Goal: Task Accomplishment & Management: Complete application form

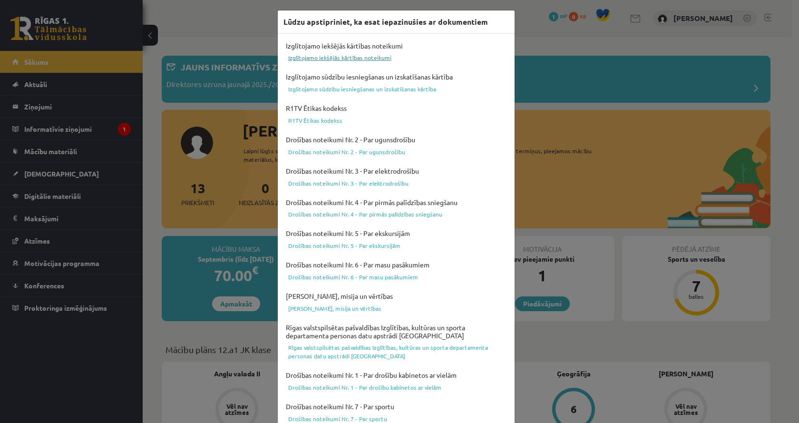
click at [377, 60] on link "Izglītojamo iekšējās kārtības noteikumi" at bounding box center [395, 57] width 225 height 11
click at [551, 55] on div "Lūdzu apstipriniet, ka esat iepazinušies ar dokumentiem Izglītojamo iekšējās kā…" at bounding box center [399, 211] width 799 height 423
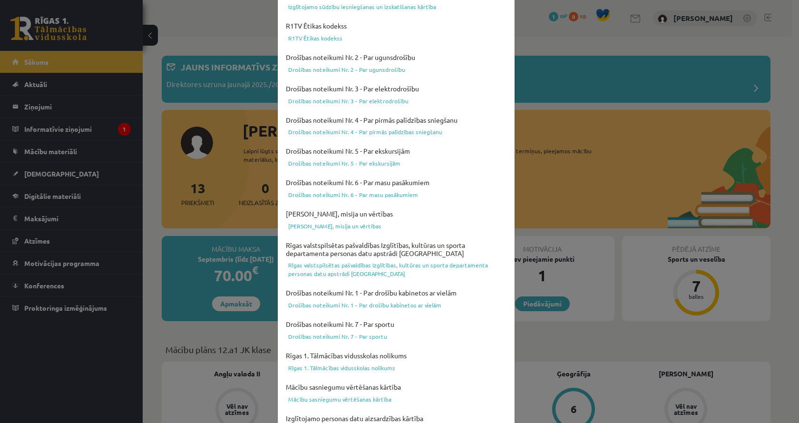
scroll to position [262, 0]
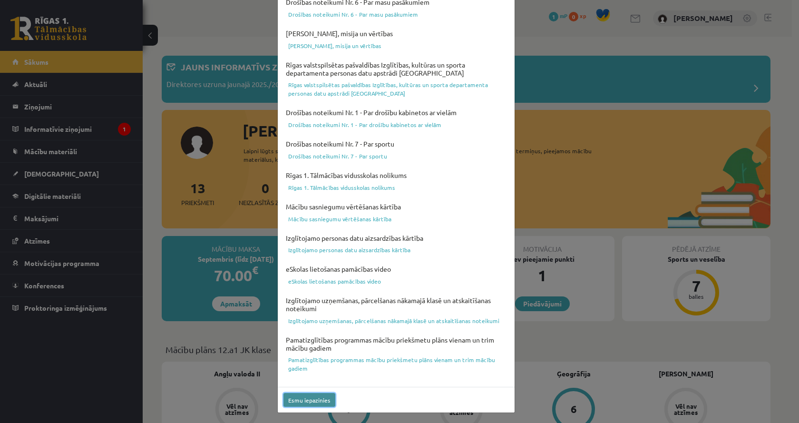
click at [317, 397] on button "Esmu iepazinies" at bounding box center [309, 400] width 52 height 14
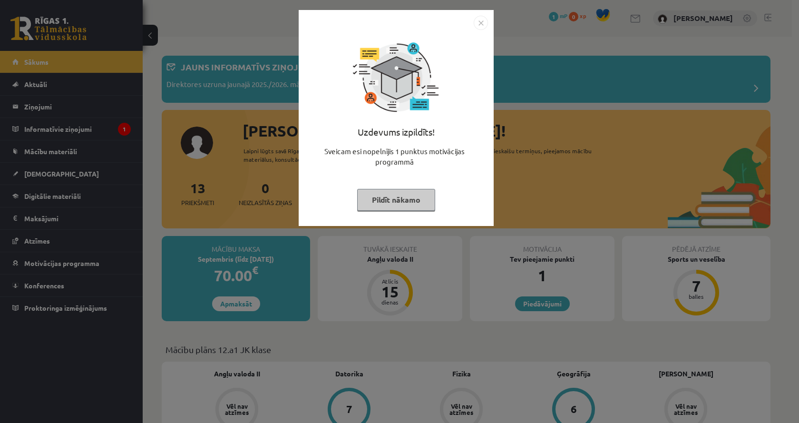
click at [536, 145] on div "Uzdevums izpildīts! Sveicam esi nopelnījis 1 punktus motivācijas programmā Pild…" at bounding box center [399, 211] width 799 height 423
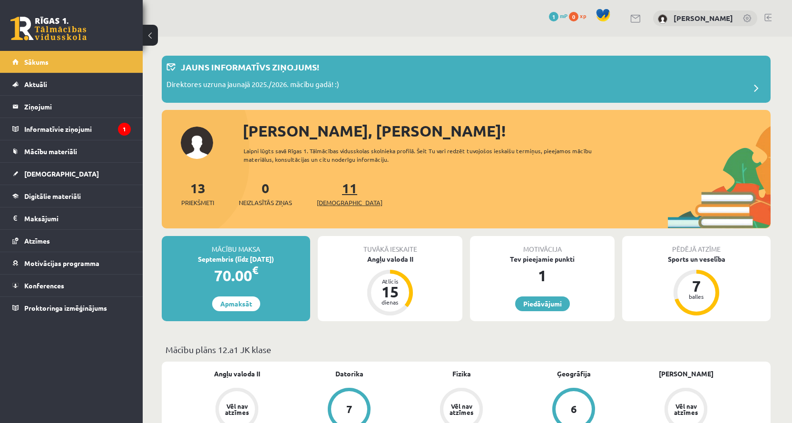
scroll to position [48, 0]
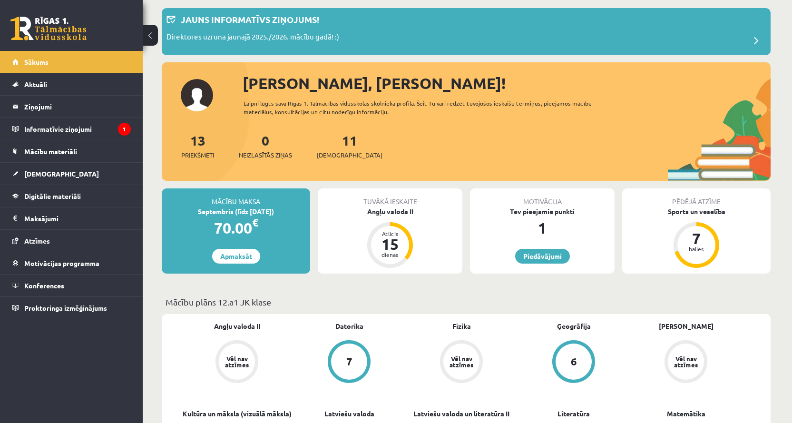
drag, startPoint x: 238, startPoint y: 214, endPoint x: 271, endPoint y: 210, distance: 32.6
click at [271, 210] on div "Septembris (līdz 15.09.25)" at bounding box center [236, 211] width 148 height 10
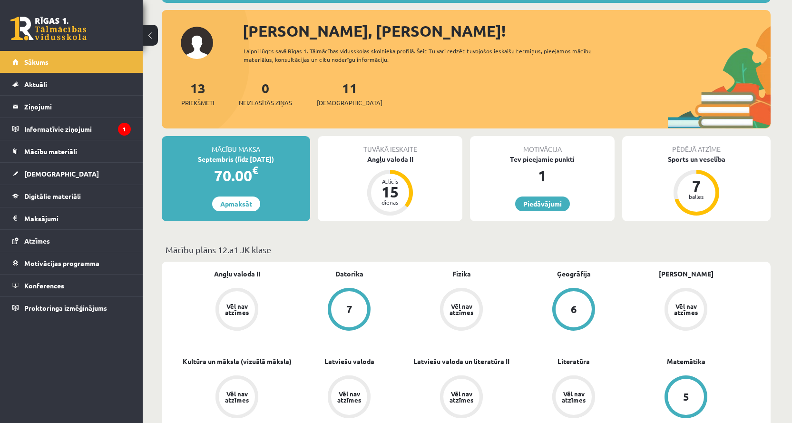
scroll to position [0, 0]
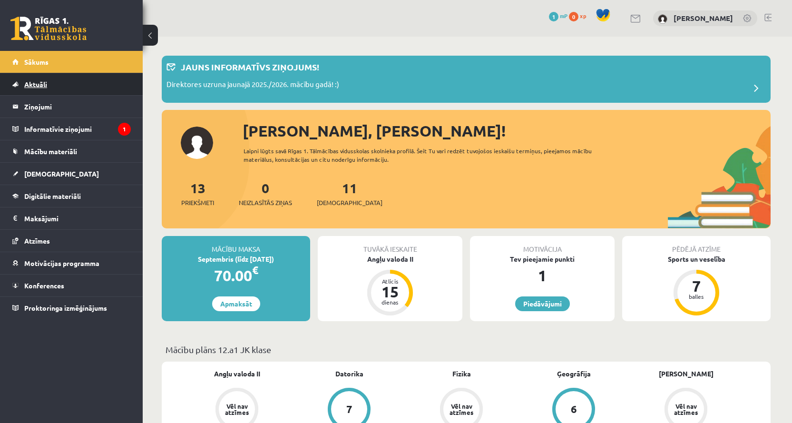
click at [85, 87] on link "Aktuāli" at bounding box center [71, 84] width 118 height 22
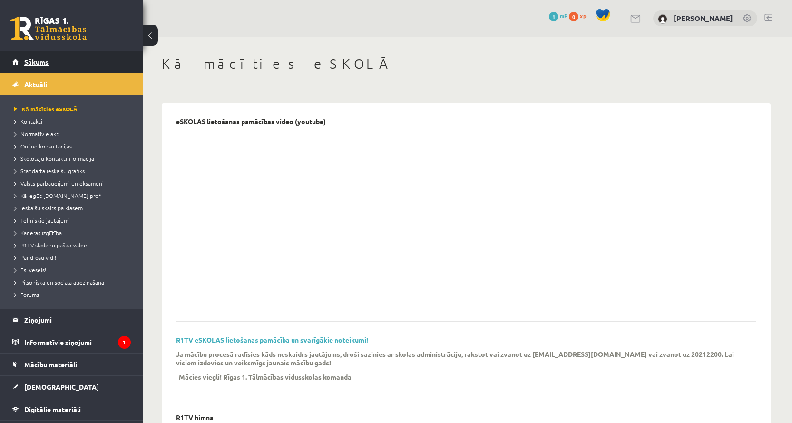
click at [92, 68] on link "Sākums" at bounding box center [71, 62] width 118 height 22
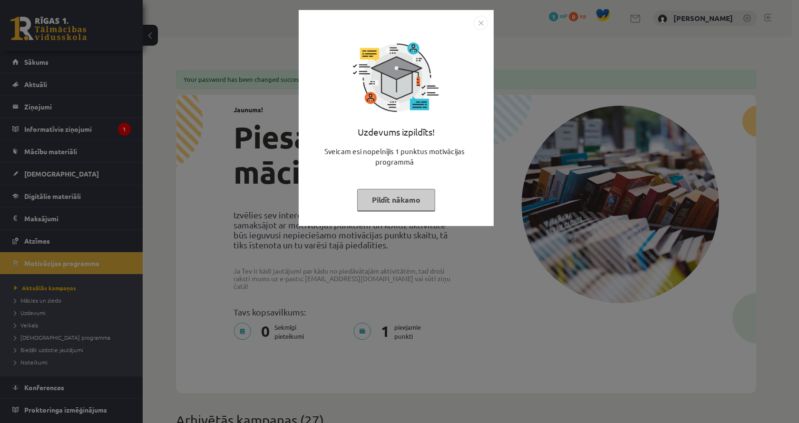
click at [406, 197] on button "Pildīt nākamo" at bounding box center [396, 200] width 78 height 22
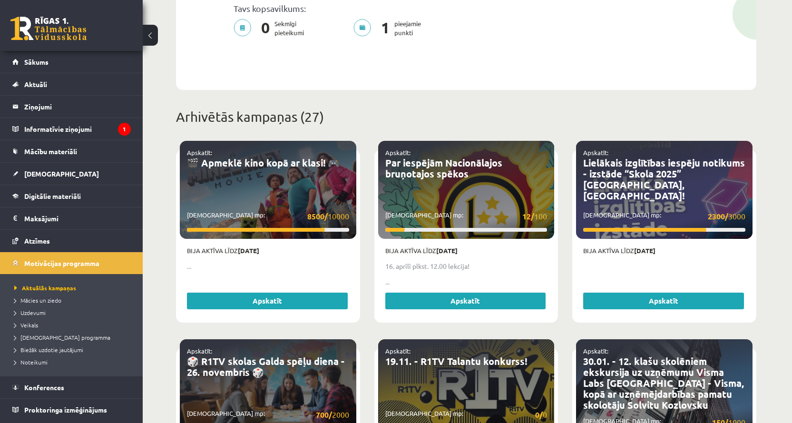
scroll to position [380, 0]
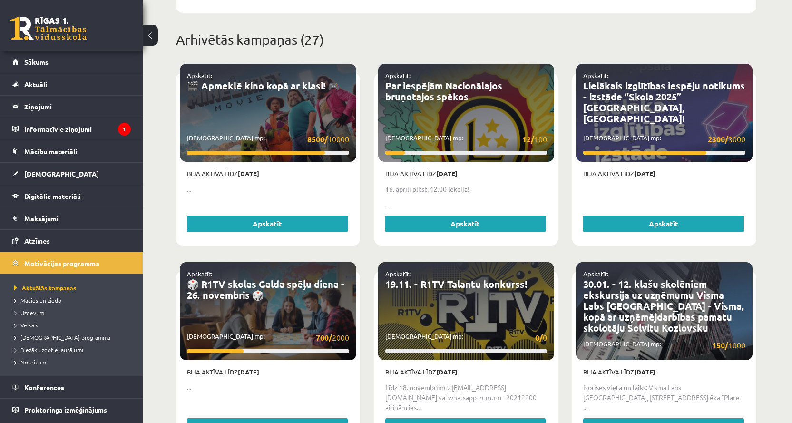
drag, startPoint x: 295, startPoint y: 230, endPoint x: 167, endPoint y: 232, distance: 127.9
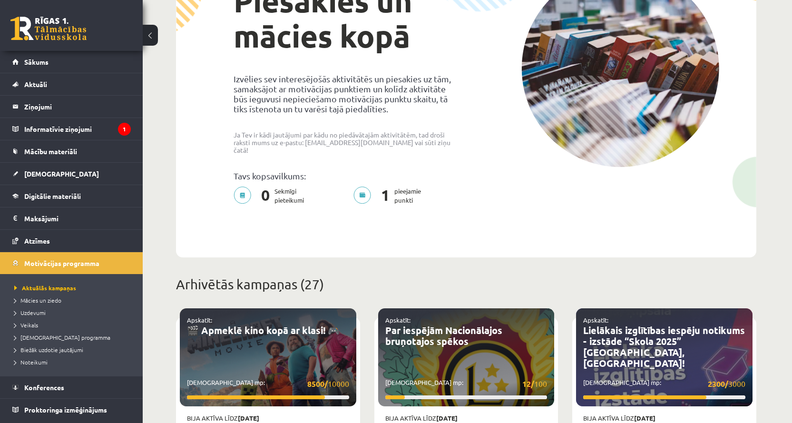
scroll to position [0, 0]
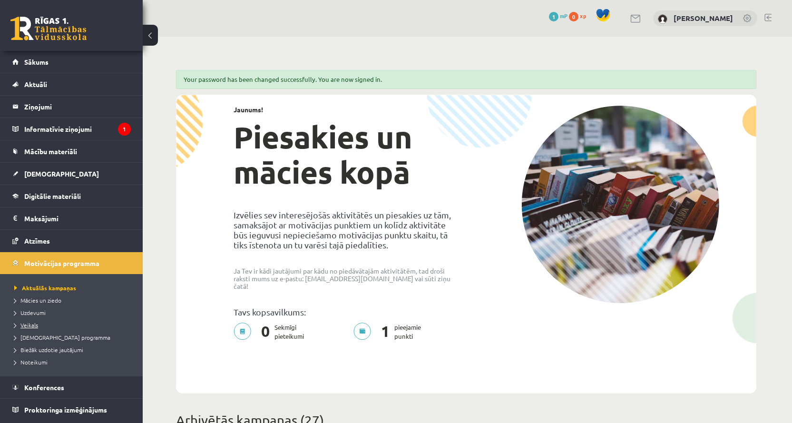
click at [20, 326] on span "Veikals" at bounding box center [26, 325] width 24 height 8
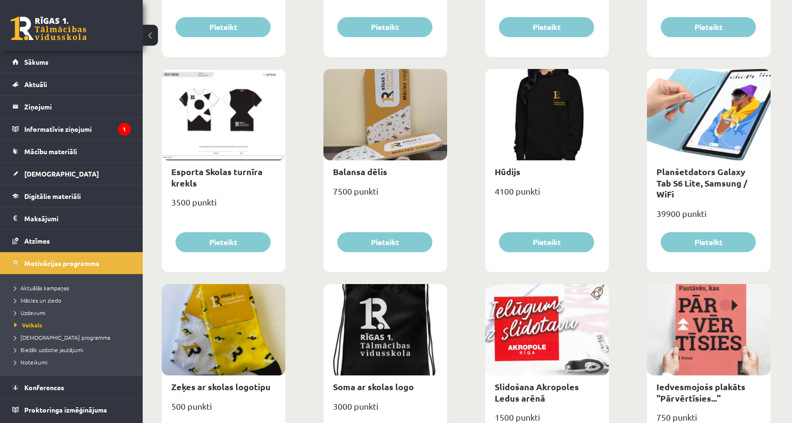
scroll to position [467, 0]
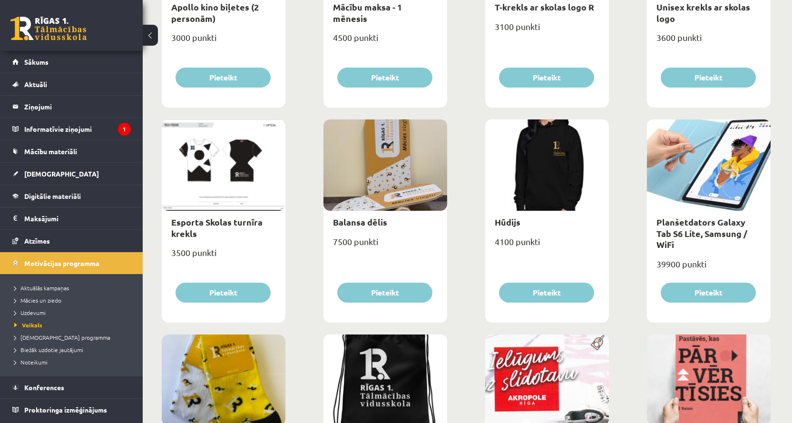
drag, startPoint x: 724, startPoint y: 319, endPoint x: 636, endPoint y: 354, distance: 93.9
click at [637, 354] on div "Lietussargs 4000 punkti Pieteikt Cepure ar skolas logo 3100 punkti Pieteikt Krū…" at bounding box center [465, 331] width 613 height 1289
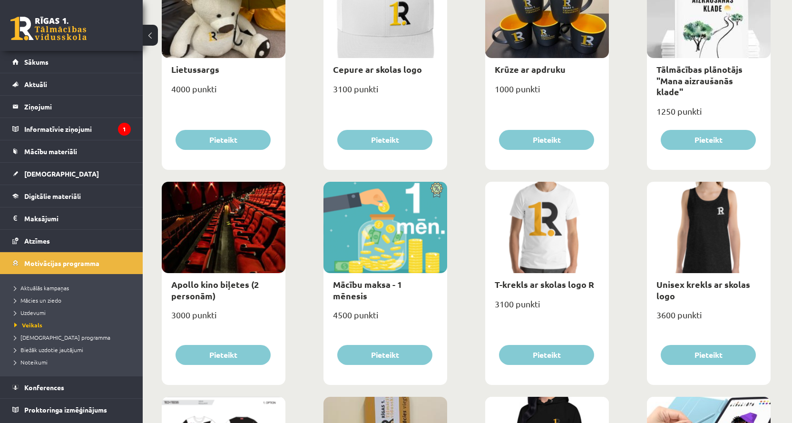
scroll to position [48, 0]
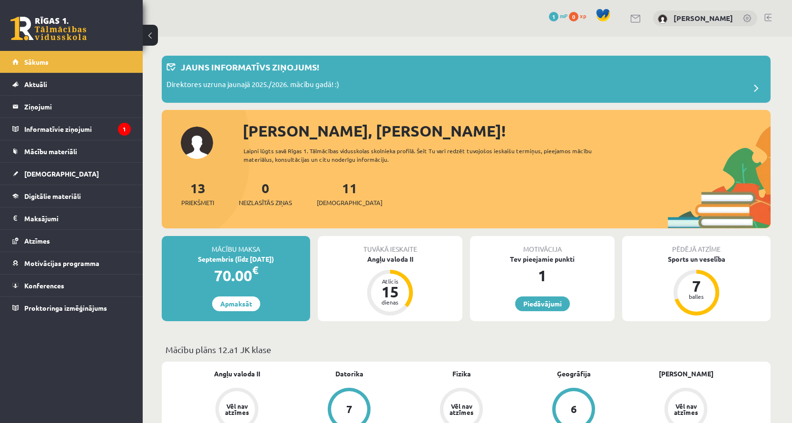
click at [745, 17] on link at bounding box center [748, 19] width 10 height 10
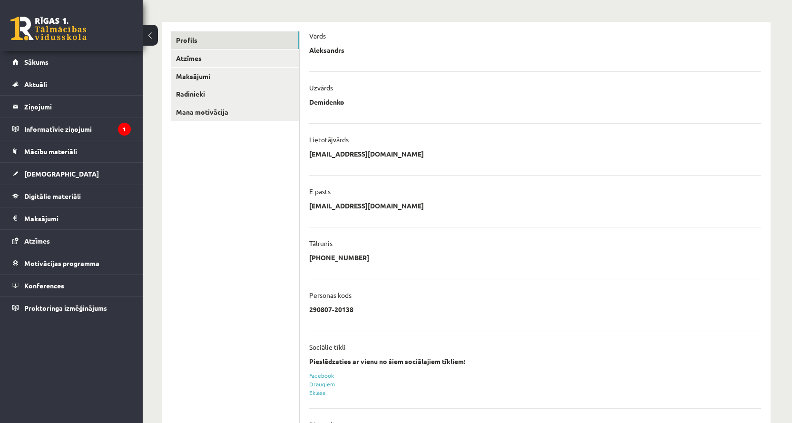
scroll to position [56, 0]
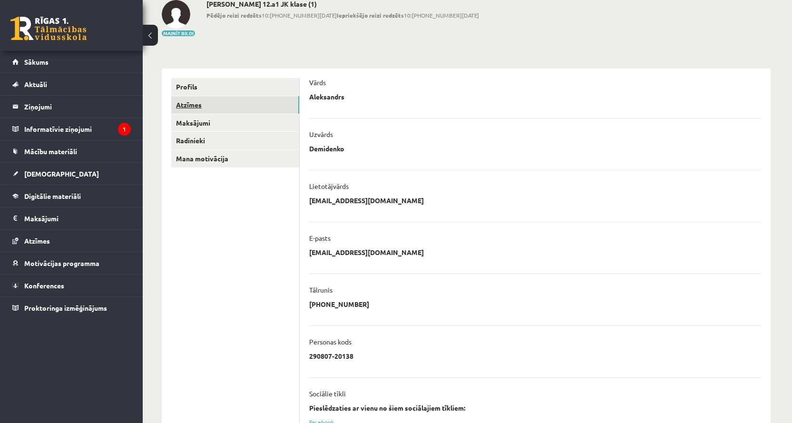
click at [245, 108] on link "Atzīmes" at bounding box center [235, 105] width 128 height 18
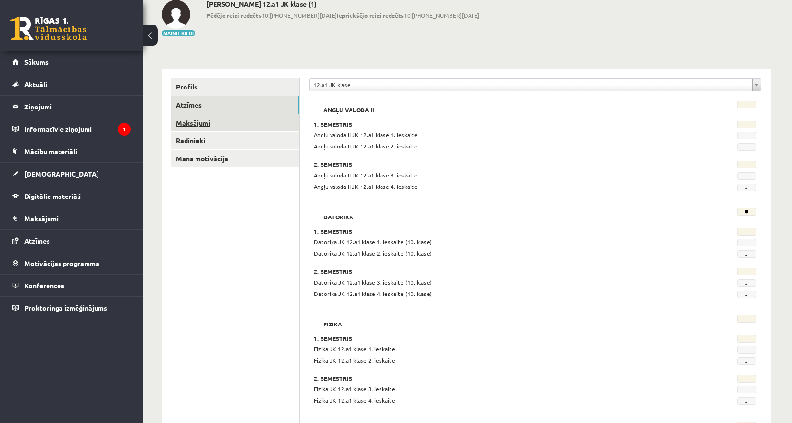
click at [236, 122] on link "Maksājumi" at bounding box center [235, 123] width 128 height 18
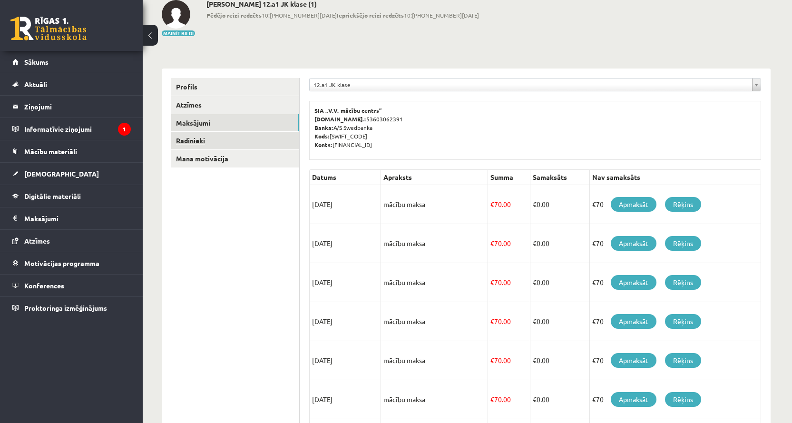
click at [230, 133] on link "Radinieki" at bounding box center [235, 141] width 128 height 18
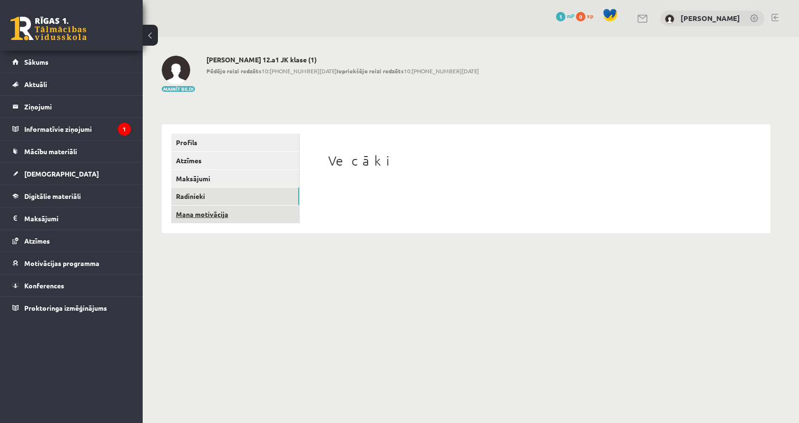
click at [203, 213] on link "Mana motivācija" at bounding box center [235, 214] width 128 height 18
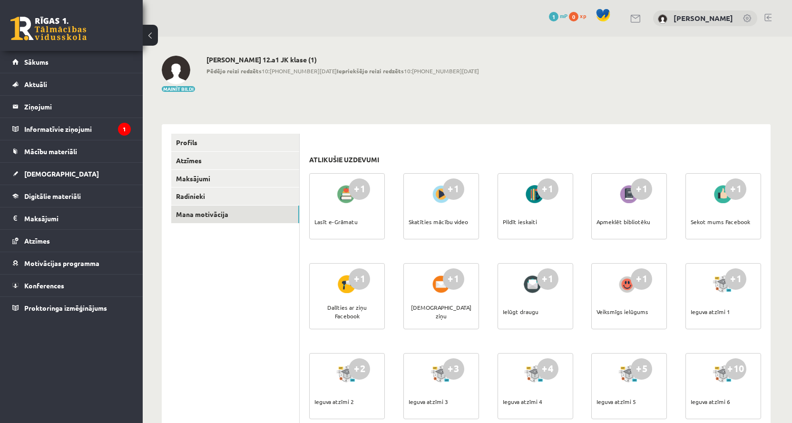
click at [157, 39] on button at bounding box center [150, 35] width 15 height 21
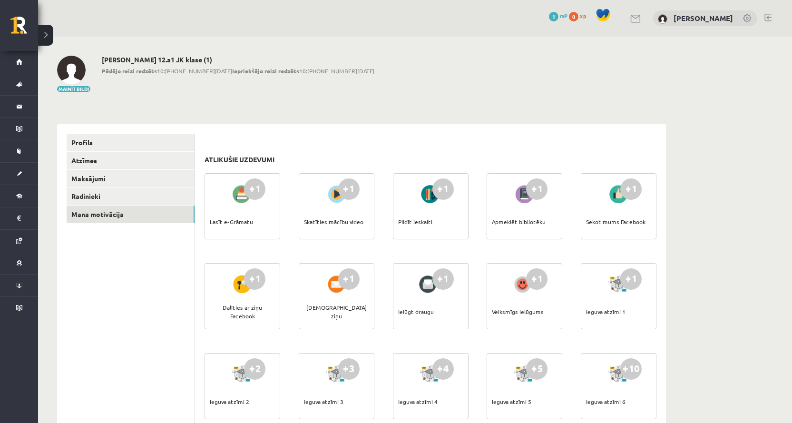
click at [52, 43] on button at bounding box center [45, 35] width 15 height 21
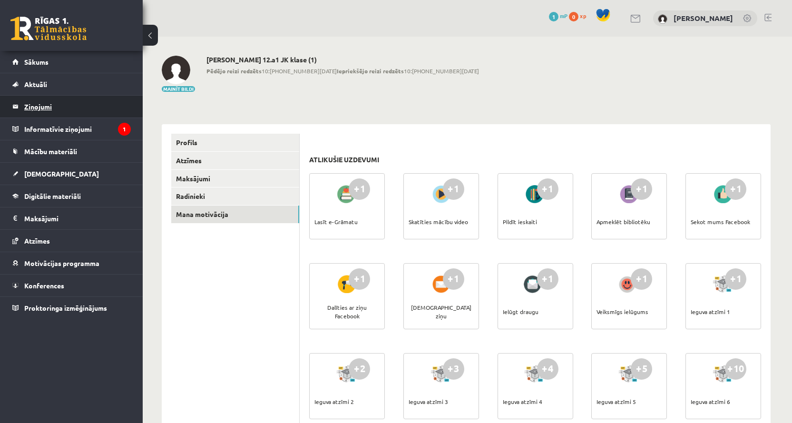
click at [27, 100] on legend "Ziņojumi 0" at bounding box center [77, 107] width 106 height 22
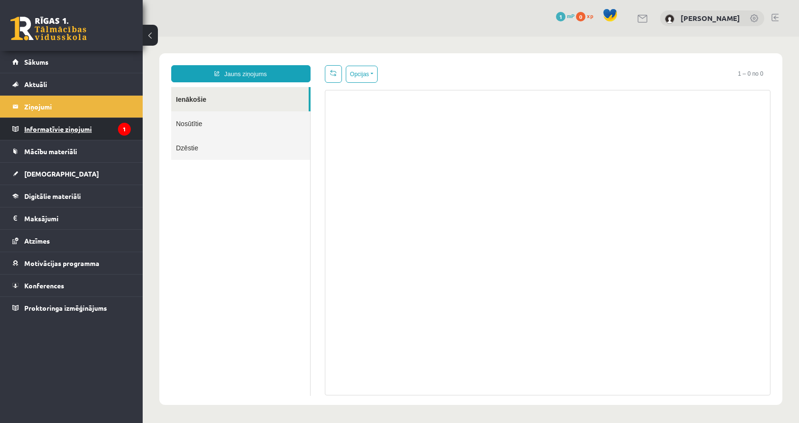
click at [58, 123] on legend "Informatīvie ziņojumi 1" at bounding box center [77, 129] width 106 height 22
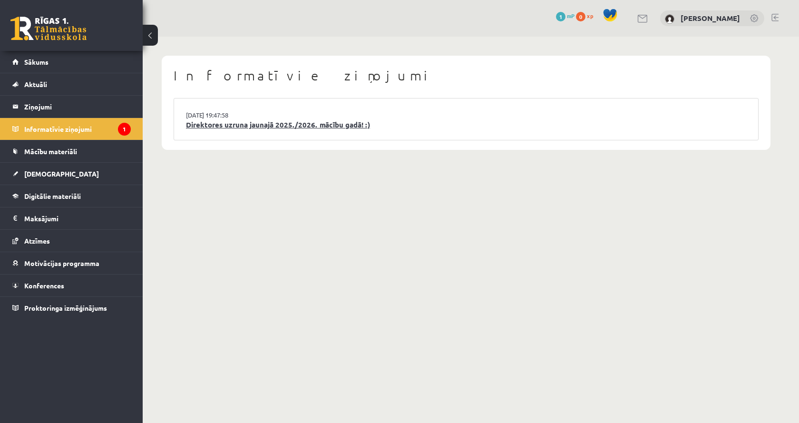
click at [215, 127] on link "Direktores uzruna jaunajā 2025./2026. mācību gadā! :)" at bounding box center [466, 124] width 560 height 11
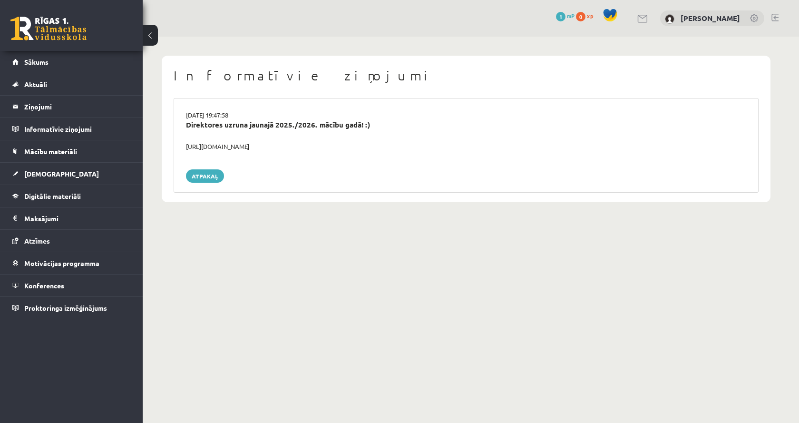
click at [221, 148] on div "[URL][DOMAIN_NAME]" at bounding box center [466, 147] width 574 height 10
click at [222, 148] on div "[URL][DOMAIN_NAME]" at bounding box center [466, 147] width 574 height 10
click at [405, 300] on body "0 Dāvanas 1 mP 0 xp Aleksandrs Demidenko Sākums Aktuāli Kā mācīties eSKOLĀ Kont…" at bounding box center [399, 211] width 799 height 423
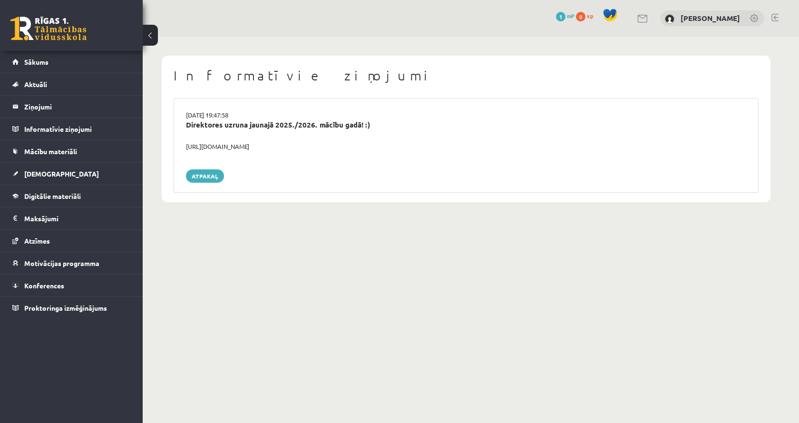
click at [404, 264] on body "0 Dāvanas 1 mP 0 xp Aleksandrs Demidenko Sākums Aktuāli Kā mācīties eSKOLĀ Kont…" at bounding box center [399, 211] width 799 height 423
click at [188, 173] on link "Atpakaļ" at bounding box center [205, 175] width 38 height 13
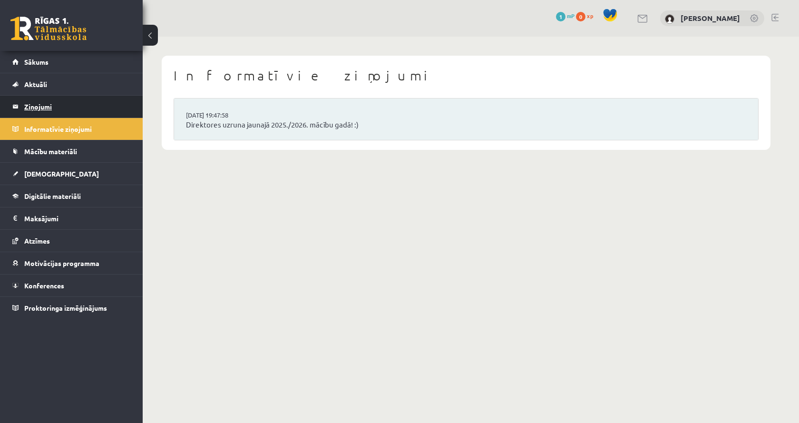
click at [123, 109] on legend "Ziņojumi 0" at bounding box center [77, 107] width 106 height 22
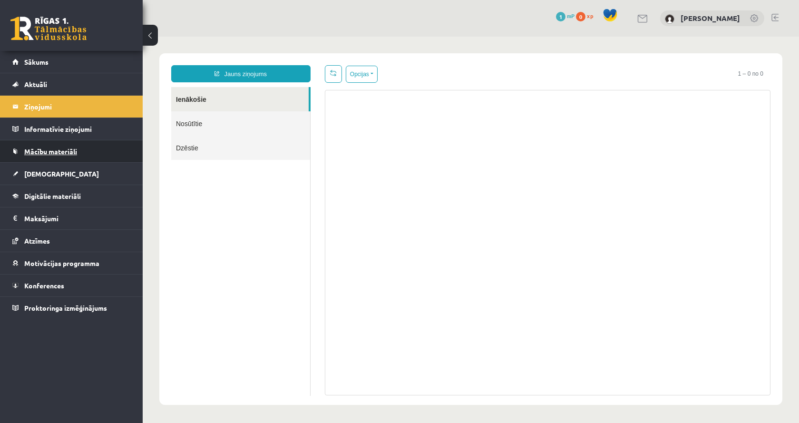
click at [122, 146] on link "Mācību materiāli" at bounding box center [71, 151] width 118 height 22
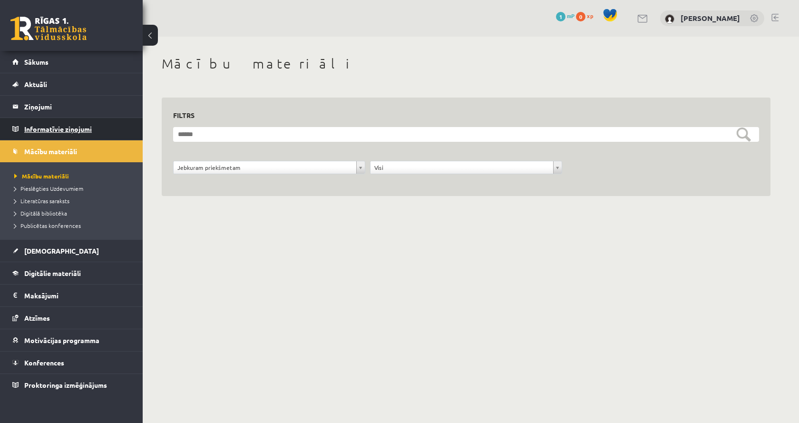
click at [73, 119] on legend "Informatīvie ziņojumi 0" at bounding box center [77, 129] width 106 height 22
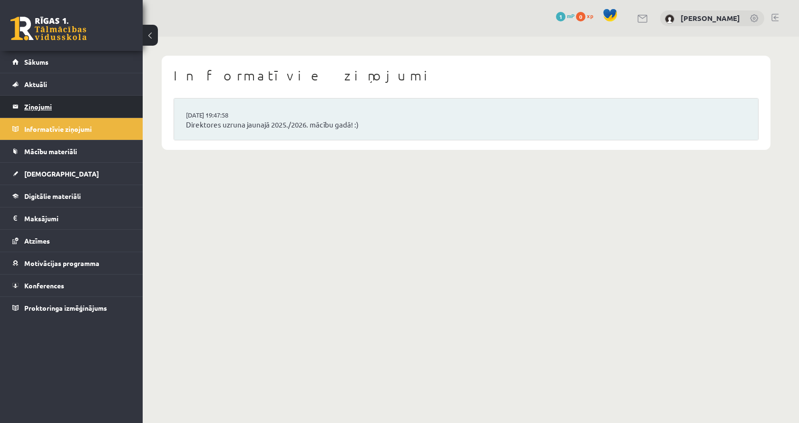
click at [77, 110] on legend "Ziņojumi 0" at bounding box center [77, 107] width 106 height 22
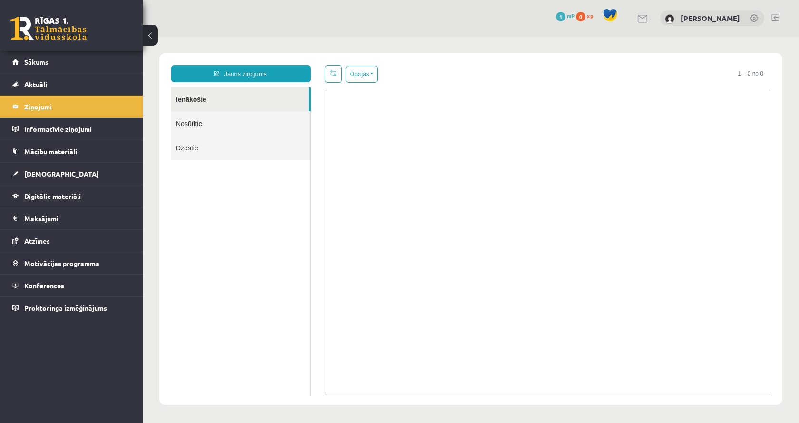
click at [81, 97] on legend "Ziņojumi 0" at bounding box center [77, 107] width 106 height 22
click at [85, 86] on link "Aktuāli" at bounding box center [71, 84] width 118 height 22
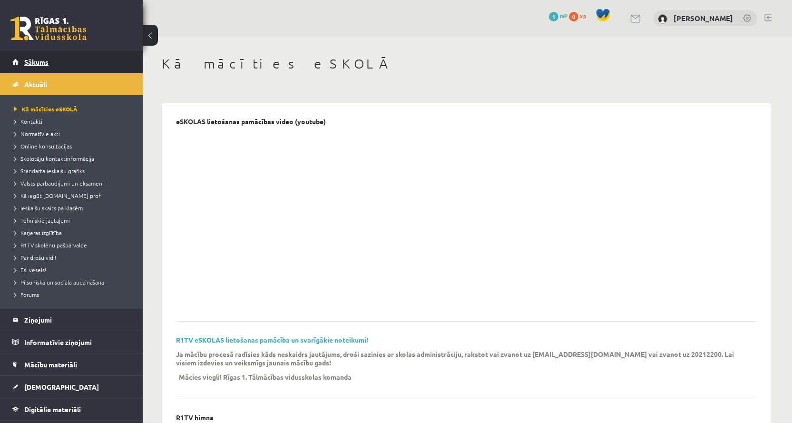
click at [73, 60] on link "Sākums" at bounding box center [71, 62] width 118 height 22
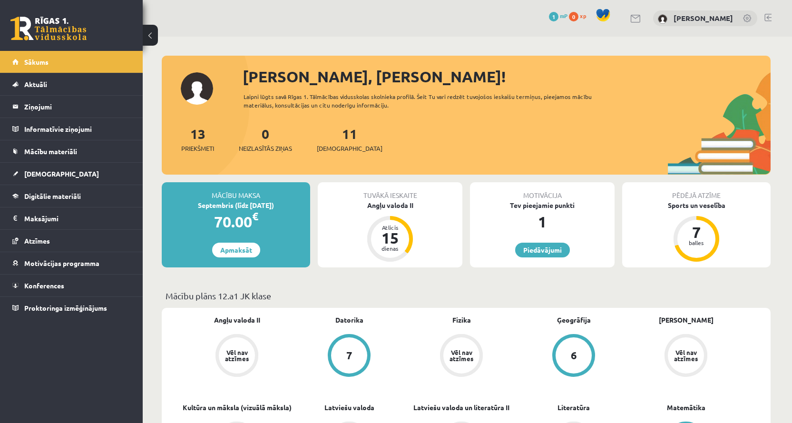
click at [385, 236] on div "15" at bounding box center [390, 237] width 29 height 15
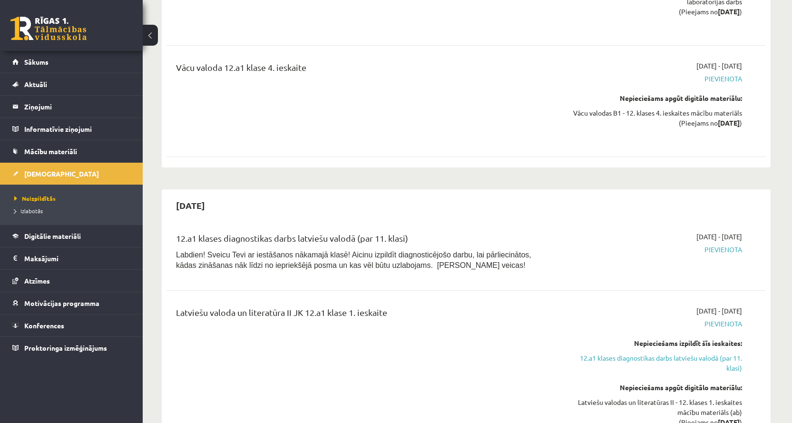
scroll to position [5585, 0]
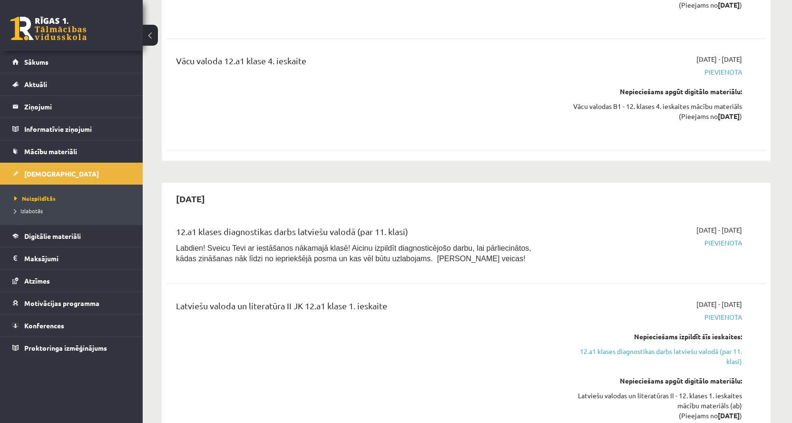
drag, startPoint x: 182, startPoint y: 140, endPoint x: 224, endPoint y: 144, distance: 42.4
click at [214, 187] on h2 "2026-10-31" at bounding box center [190, 198] width 48 height 22
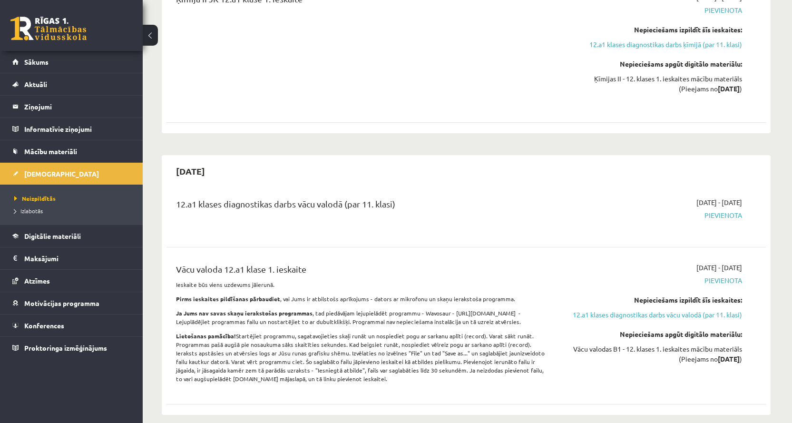
scroll to position [0, 0]
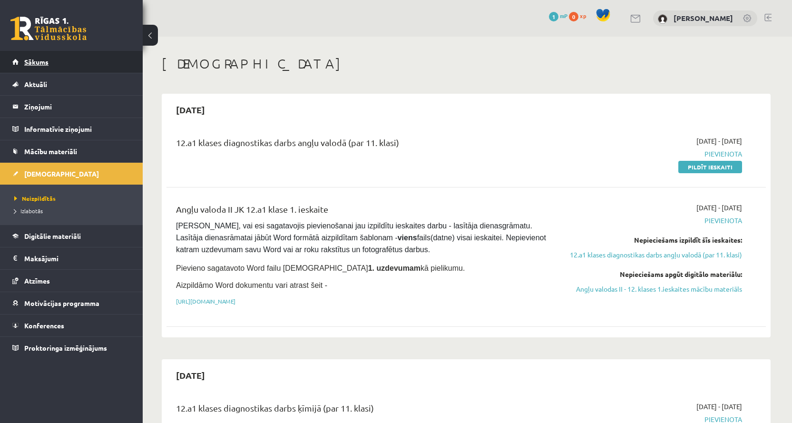
click at [52, 65] on link "Sākums" at bounding box center [71, 62] width 118 height 22
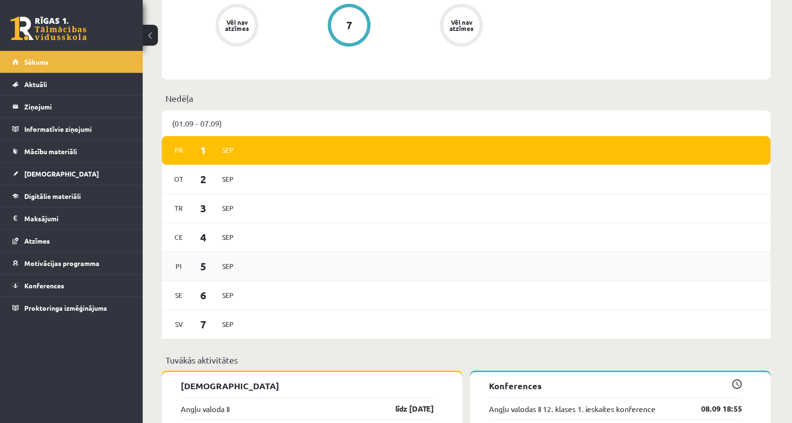
scroll to position [570, 0]
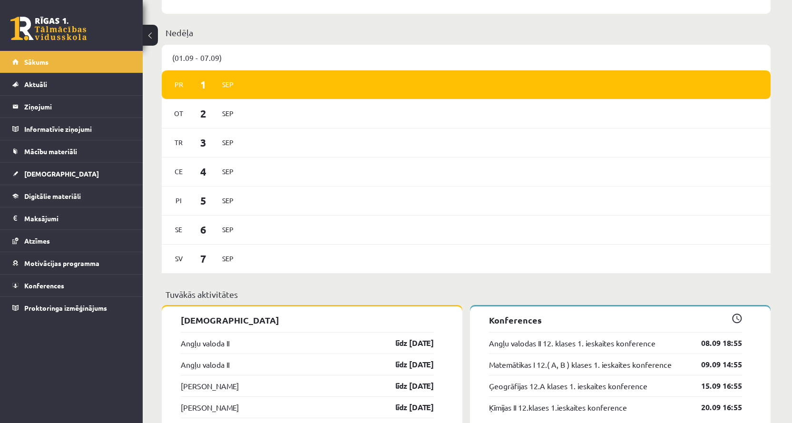
click at [352, 91] on div "Pr 1 Sep" at bounding box center [466, 84] width 609 height 29
click at [308, 116] on div "Ot 2 Sep" at bounding box center [466, 113] width 609 height 29
click at [295, 142] on div "Tr 3 Sep" at bounding box center [466, 142] width 609 height 29
click at [210, 68] on div "(01.09 - 07.09)" at bounding box center [466, 58] width 609 height 26
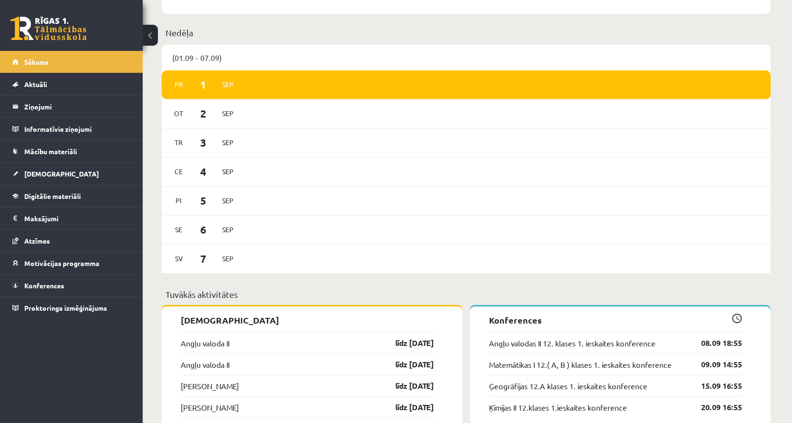
drag, startPoint x: 213, startPoint y: 82, endPoint x: 257, endPoint y: 64, distance: 47.8
click at [257, 64] on div "(01.09 - 07.09)" at bounding box center [466, 58] width 609 height 26
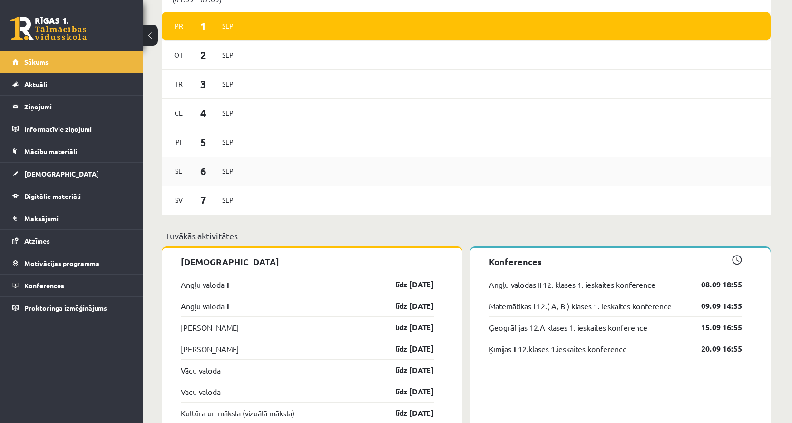
scroll to position [761, 0]
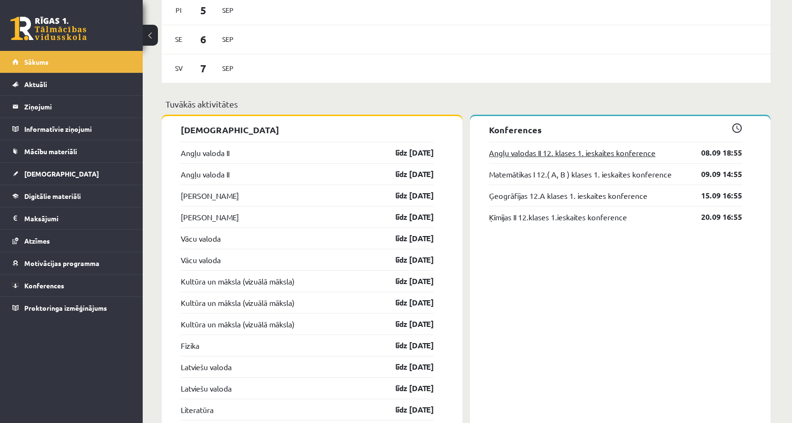
click at [546, 158] on link "Angļu valodas II 12. klases 1. ieskaites konference" at bounding box center [572, 152] width 166 height 11
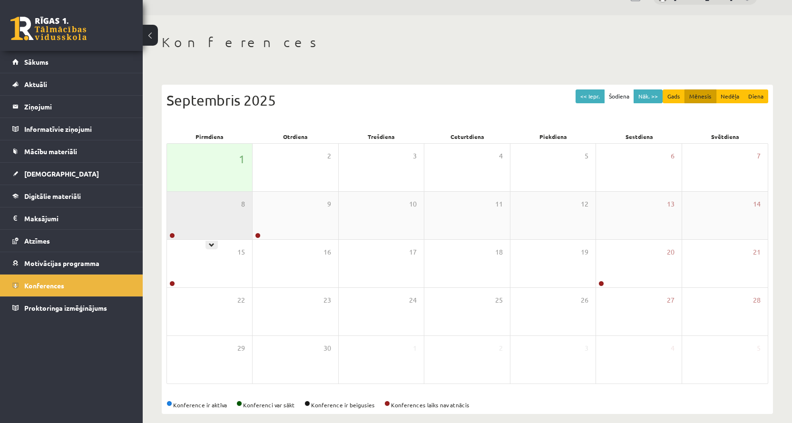
scroll to position [32, 0]
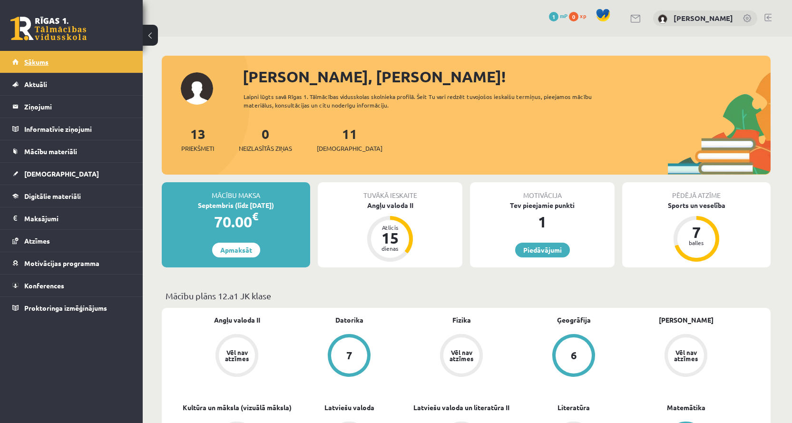
scroll to position [761, 0]
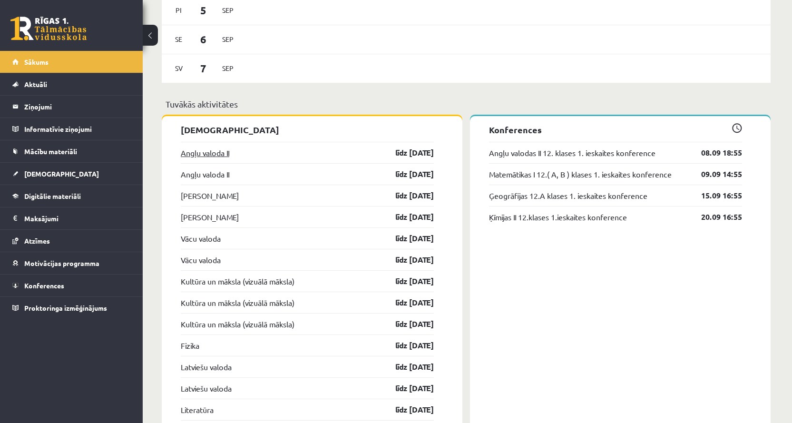
click at [201, 150] on link "Angļu valoda II" at bounding box center [205, 152] width 48 height 11
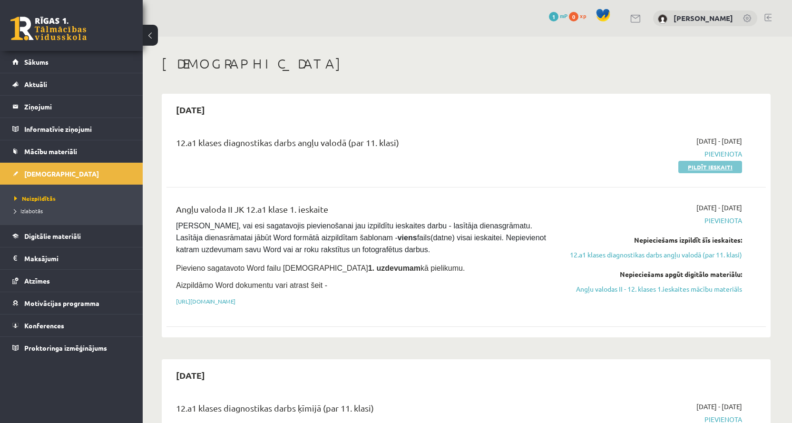
click at [706, 166] on link "Pildīt ieskaiti" at bounding box center [710, 167] width 64 height 12
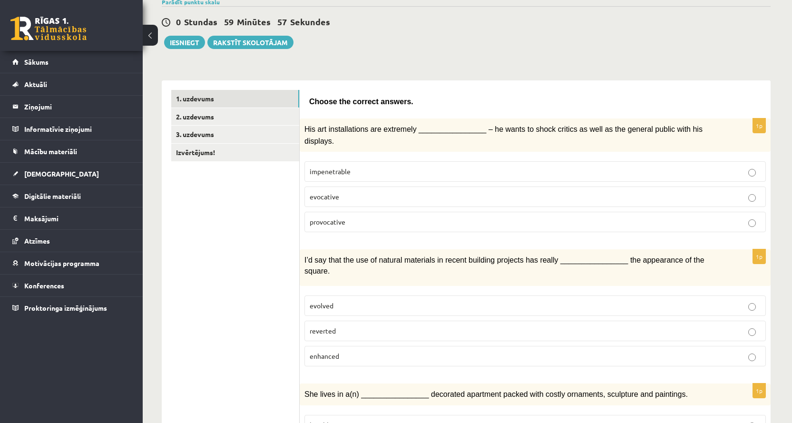
scroll to position [95, 0]
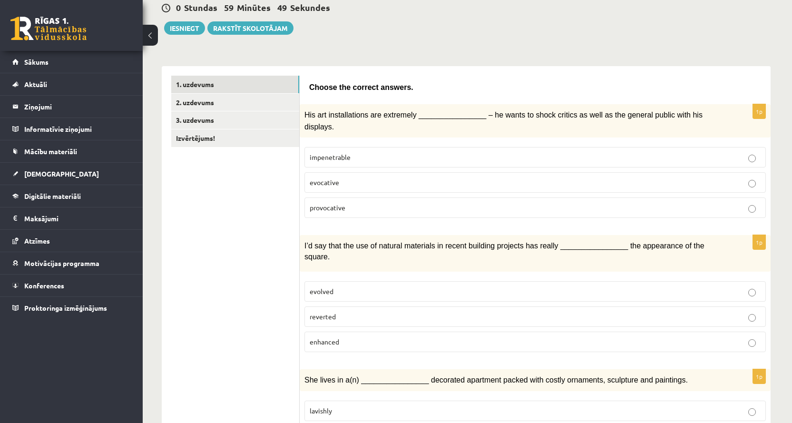
click at [358, 206] on fieldset "impenetrable evocative provocative" at bounding box center [534, 181] width 461 height 78
click at [359, 203] on p "provocative" at bounding box center [534, 208] width 451 height 10
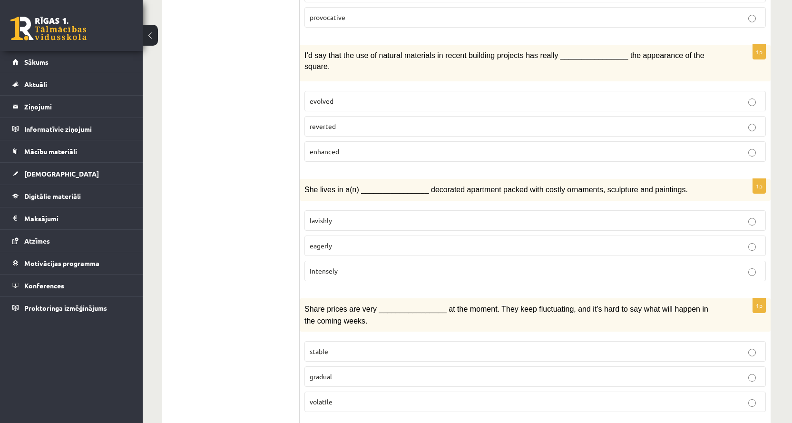
scroll to position [238, 0]
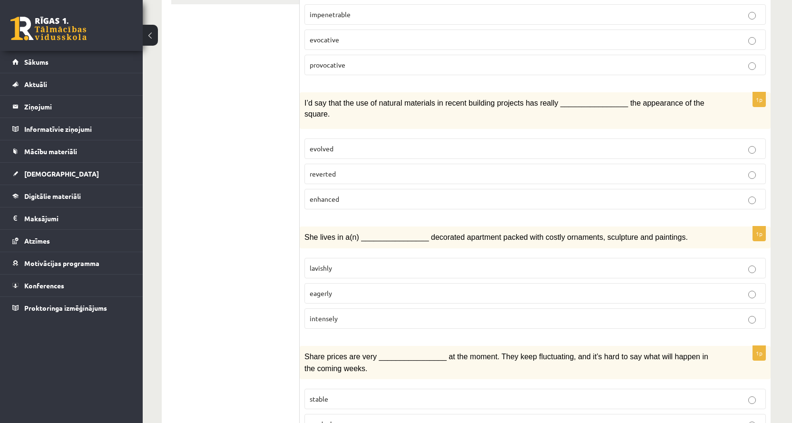
click at [366, 189] on label "enhanced" at bounding box center [534, 199] width 461 height 20
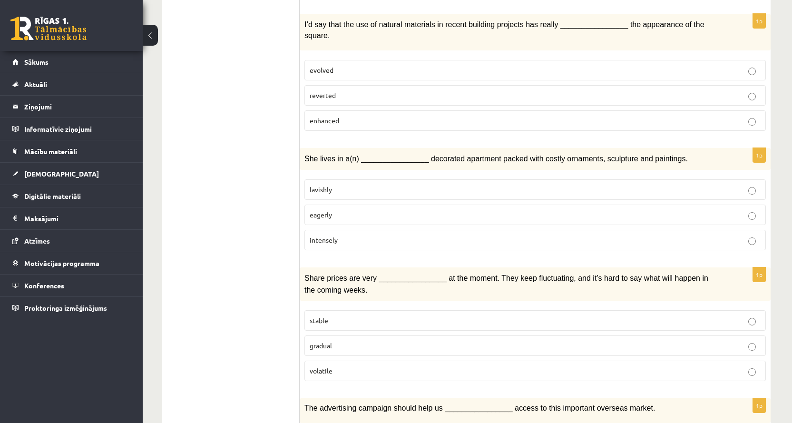
scroll to position [333, 0]
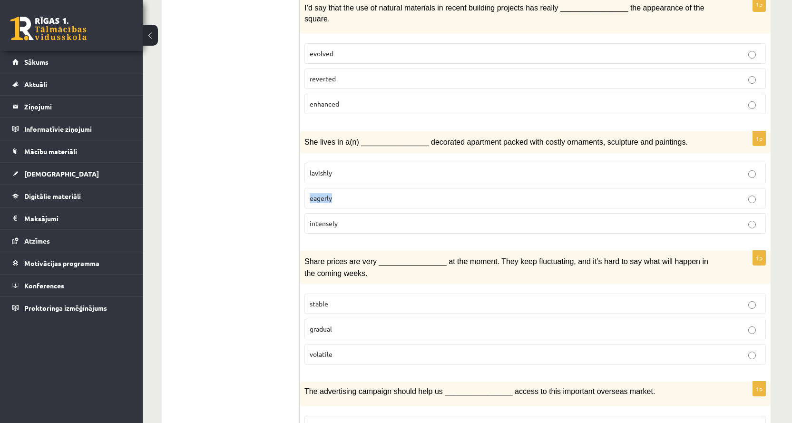
drag, startPoint x: 304, startPoint y: 170, endPoint x: 331, endPoint y: 178, distance: 28.1
click at [331, 178] on div "1p She lives in a(n) ________________ decorated apartment packed with costly or…" at bounding box center [535, 186] width 471 height 110
drag, startPoint x: 304, startPoint y: 150, endPoint x: 335, endPoint y: 154, distance: 31.6
click at [335, 154] on div "1p She lives in a(n) ________________ decorated apartment packed with costly or…" at bounding box center [535, 186] width 471 height 110
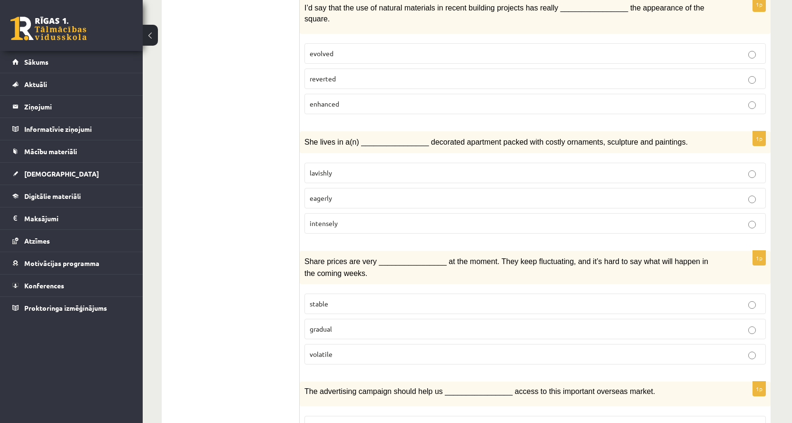
click at [344, 168] on p "lavishly" at bounding box center [534, 173] width 451 height 10
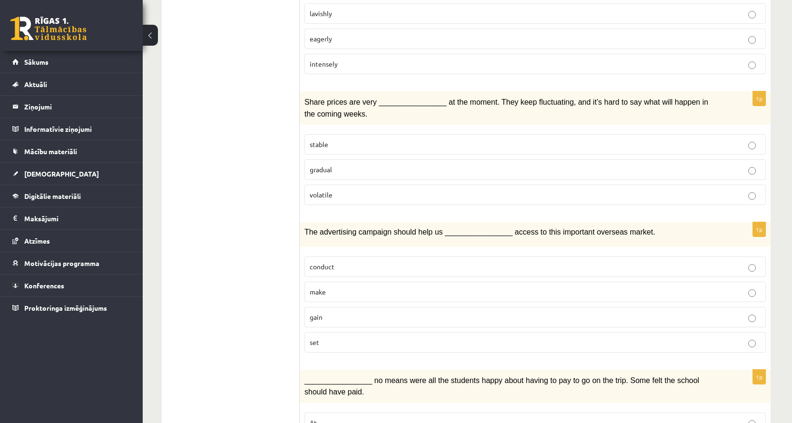
scroll to position [475, 0]
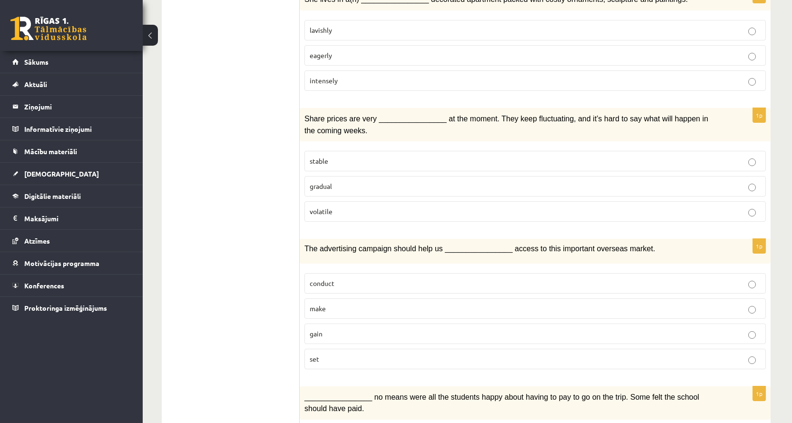
click at [327, 207] on span "volatile" at bounding box center [320, 211] width 23 height 9
drag, startPoint x: 309, startPoint y: 189, endPoint x: 338, endPoint y: 192, distance: 29.1
click at [338, 201] on label "volatile" at bounding box center [534, 211] width 461 height 20
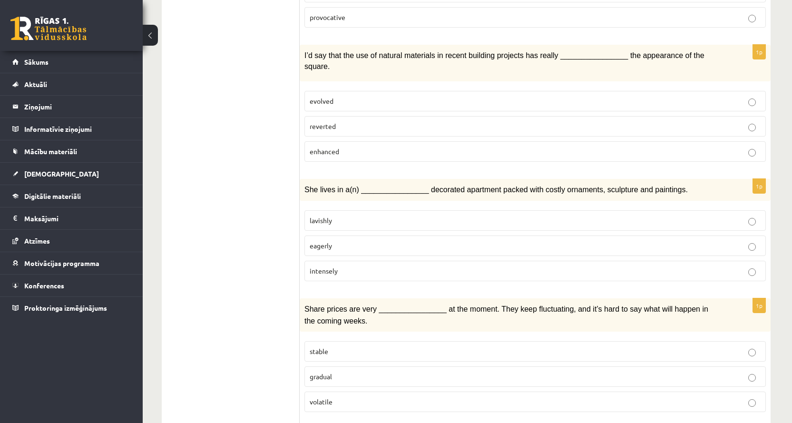
scroll to position [238, 0]
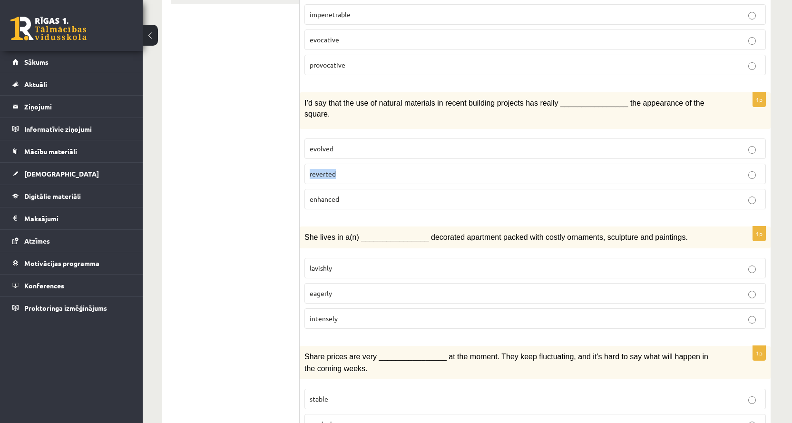
drag, startPoint x: 309, startPoint y: 155, endPoint x: 342, endPoint y: 156, distance: 33.3
click at [342, 164] on label "reverted" at bounding box center [534, 174] width 461 height 20
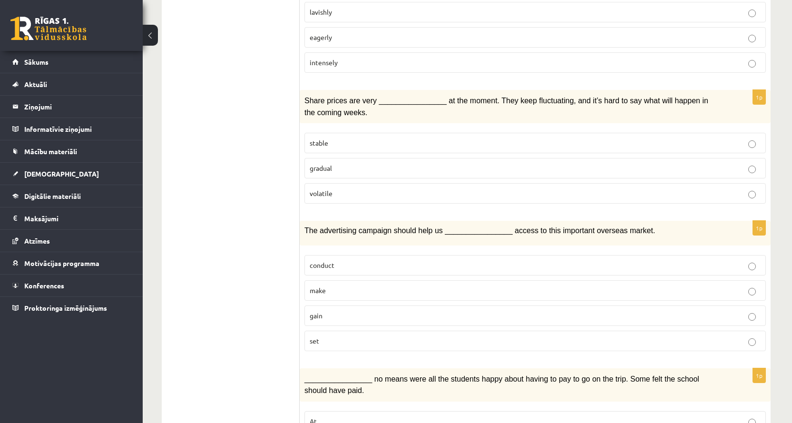
scroll to position [570, 0]
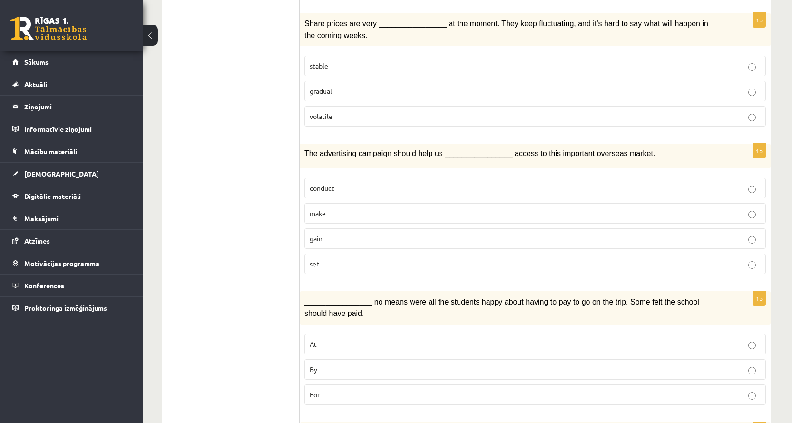
click at [377, 233] on p "gain" at bounding box center [534, 238] width 451 height 10
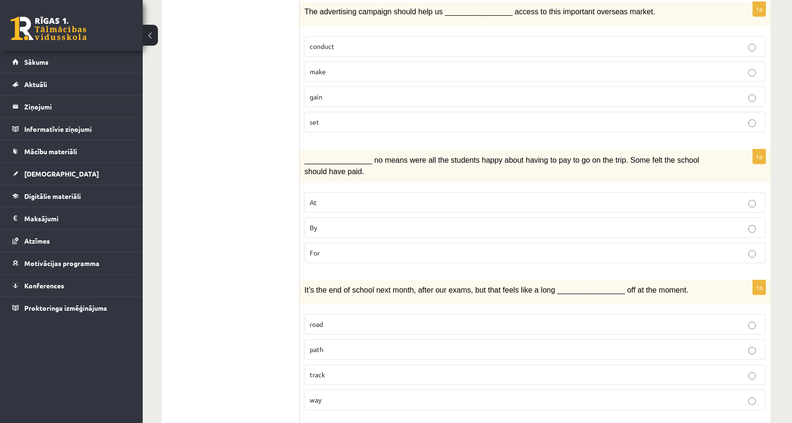
scroll to position [713, 0]
click at [337, 222] on p "By" at bounding box center [534, 227] width 451 height 10
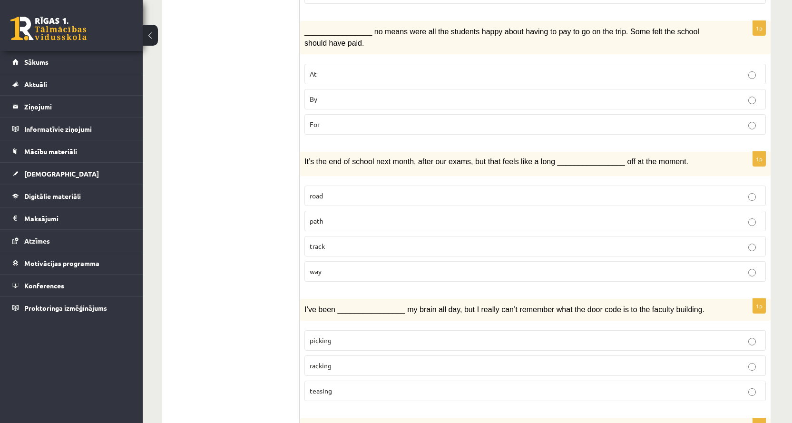
scroll to position [856, 0]
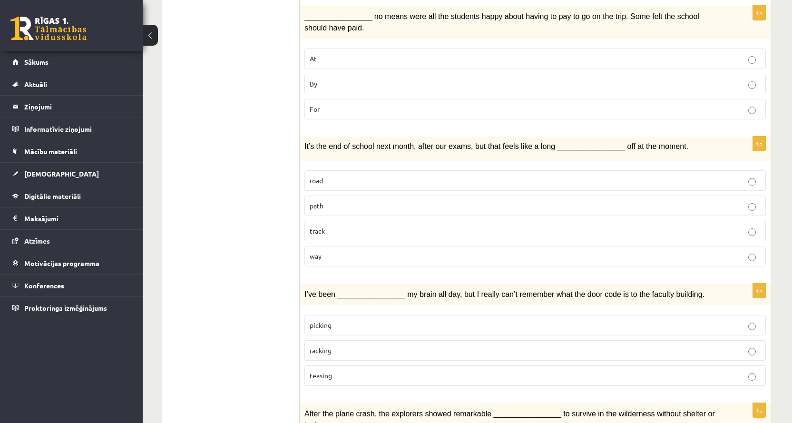
click at [357, 251] on p "way" at bounding box center [534, 256] width 451 height 10
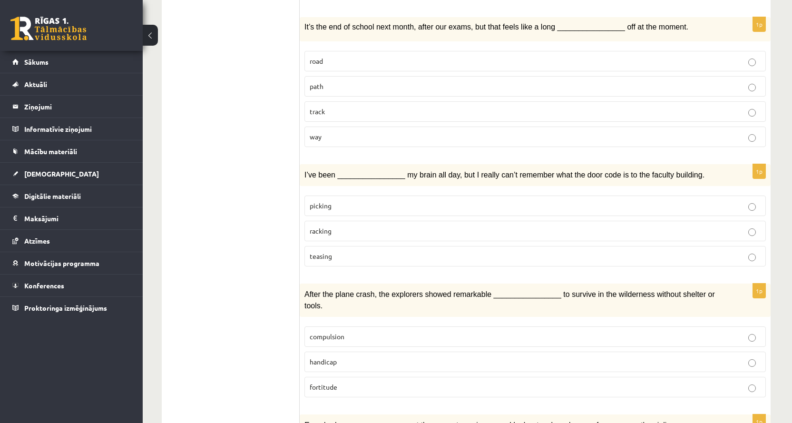
scroll to position [1046, 0]
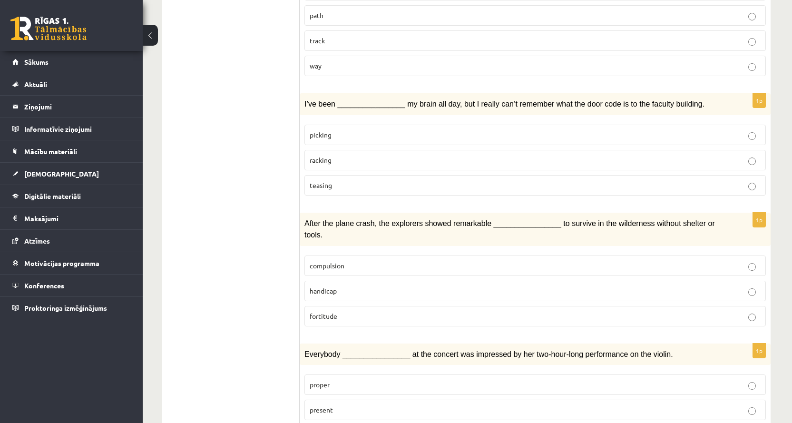
drag, startPoint x: 240, startPoint y: 261, endPoint x: 222, endPoint y: 273, distance: 22.6
click at [329, 130] on span "picking" at bounding box center [320, 134] width 22 height 9
drag, startPoint x: 303, startPoint y: 135, endPoint x: 338, endPoint y: 133, distance: 34.3
click at [338, 133] on div "1p I’ve been ________________ my brain all day, but I really can’t remember wha…" at bounding box center [535, 148] width 471 height 110
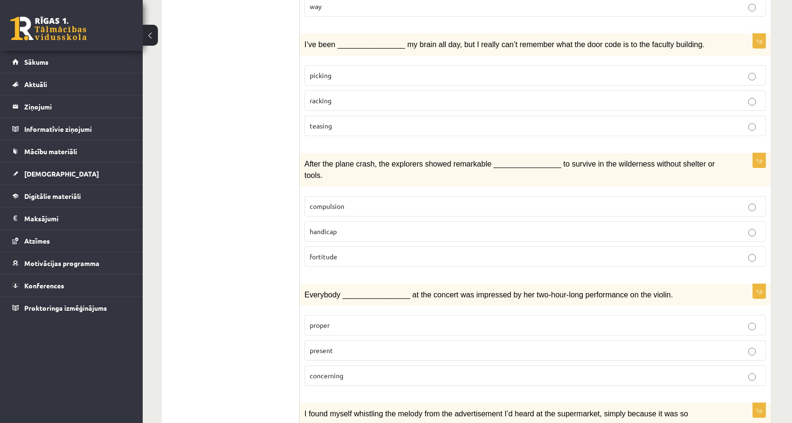
scroll to position [1141, 0]
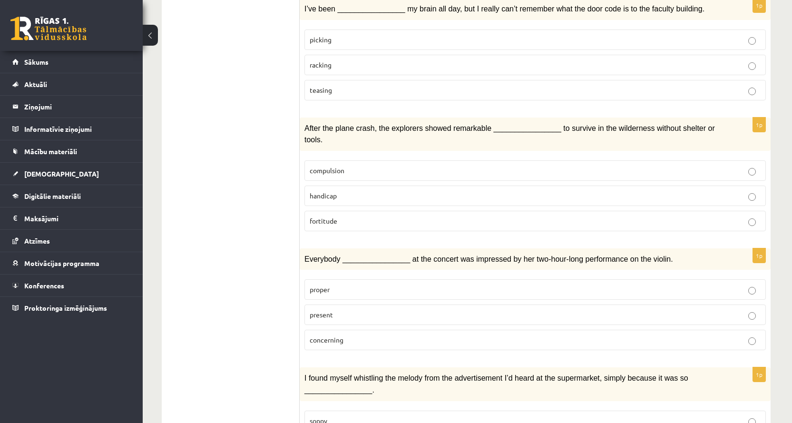
click at [330, 211] on label "fortitude" at bounding box center [534, 221] width 461 height 20
drag, startPoint x: 300, startPoint y: 188, endPoint x: 342, endPoint y: 186, distance: 42.8
drag, startPoint x: 310, startPoint y: 183, endPoint x: 335, endPoint y: 184, distance: 24.7
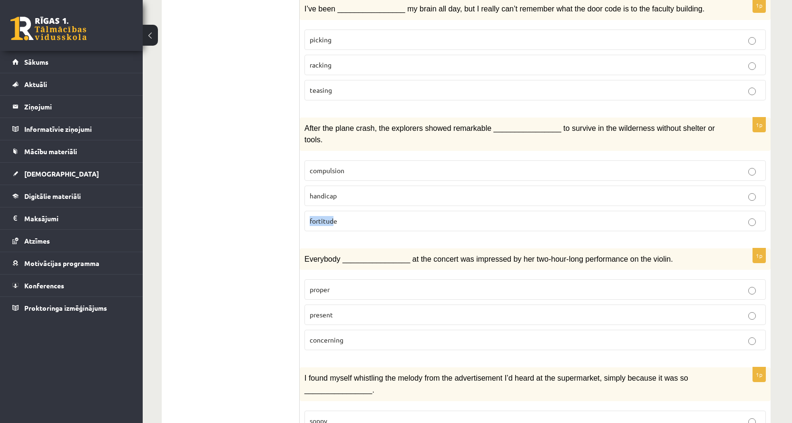
click at [335, 216] on span "fortitude" at bounding box center [323, 220] width 28 height 9
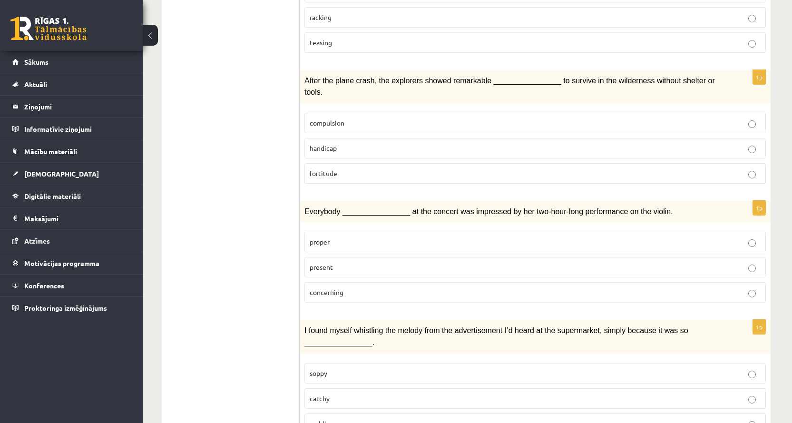
click at [356, 262] on p "present" at bounding box center [534, 267] width 451 height 10
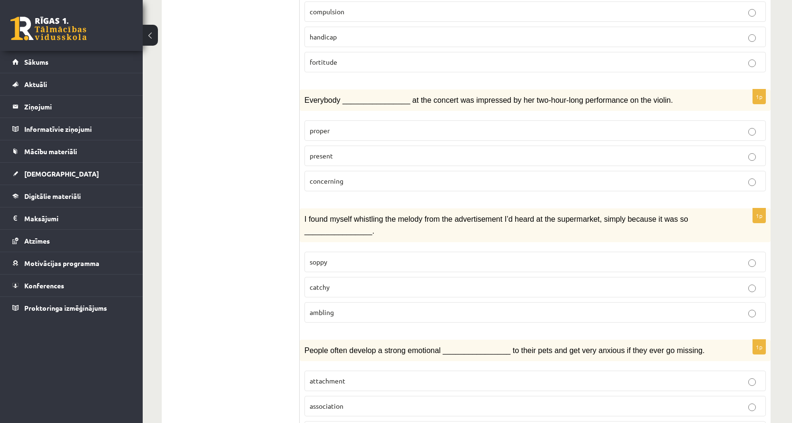
scroll to position [1315, 0]
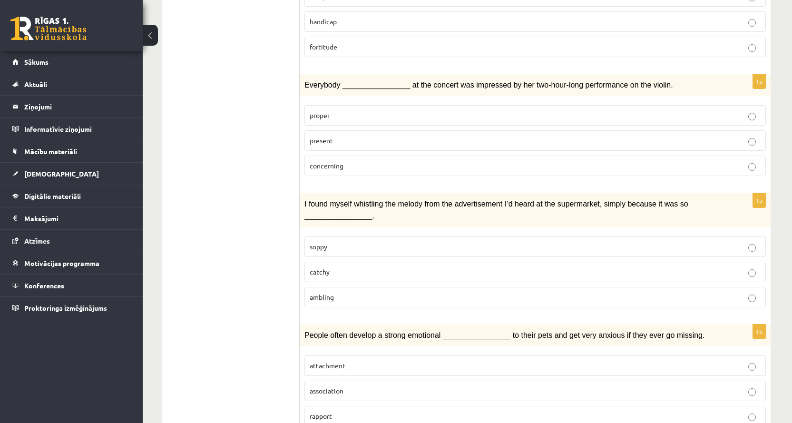
click at [360, 267] on p "catchy" at bounding box center [534, 272] width 451 height 10
click at [344, 361] on span "attachment" at bounding box center [327, 365] width 36 height 9
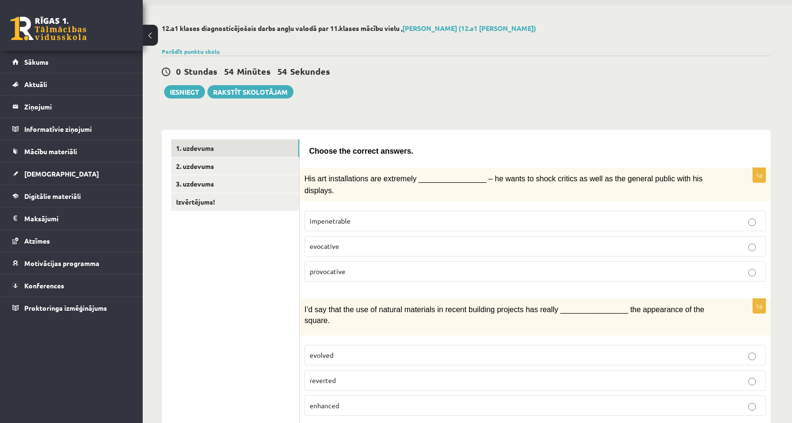
scroll to position [0, 0]
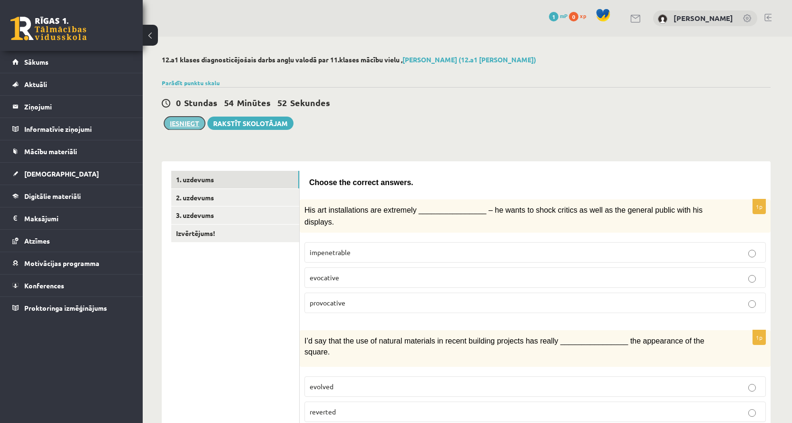
click at [190, 123] on button "Iesniegt" at bounding box center [184, 122] width 41 height 13
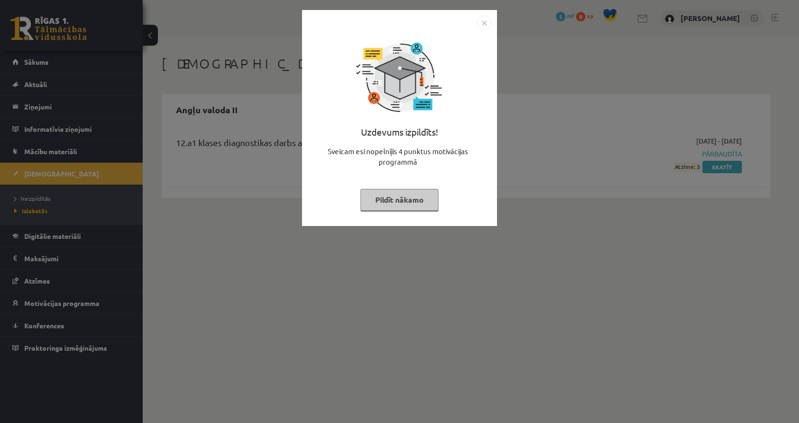
click at [486, 25] on img "Close" at bounding box center [484, 23] width 14 height 14
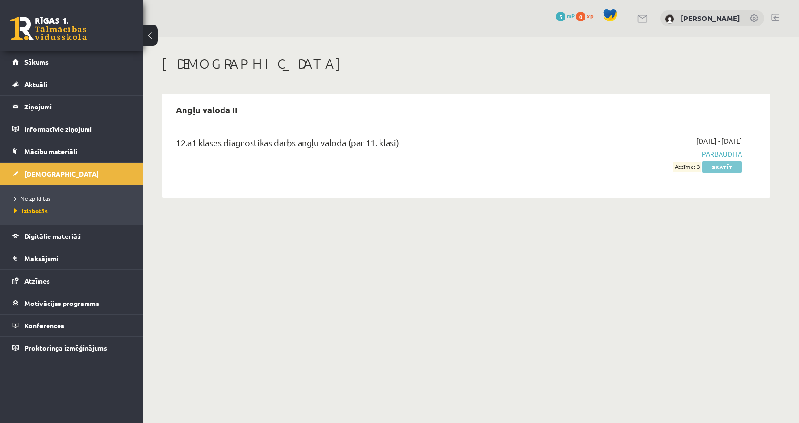
click at [725, 165] on link "Skatīt" at bounding box center [721, 167] width 39 height 12
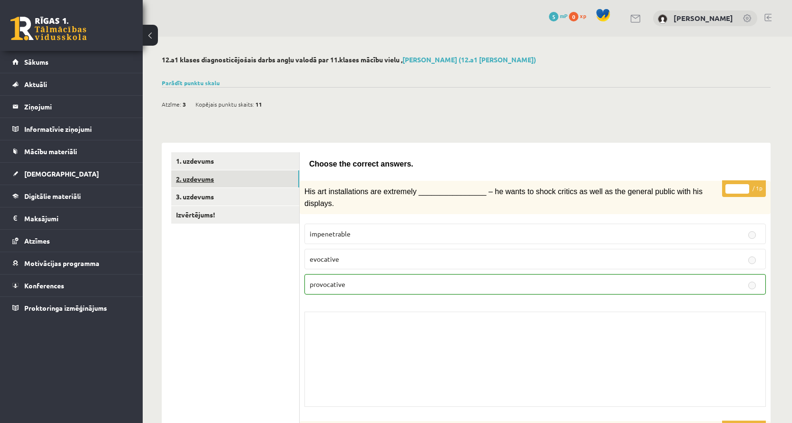
click at [254, 179] on link "2. uzdevums" at bounding box center [235, 179] width 128 height 18
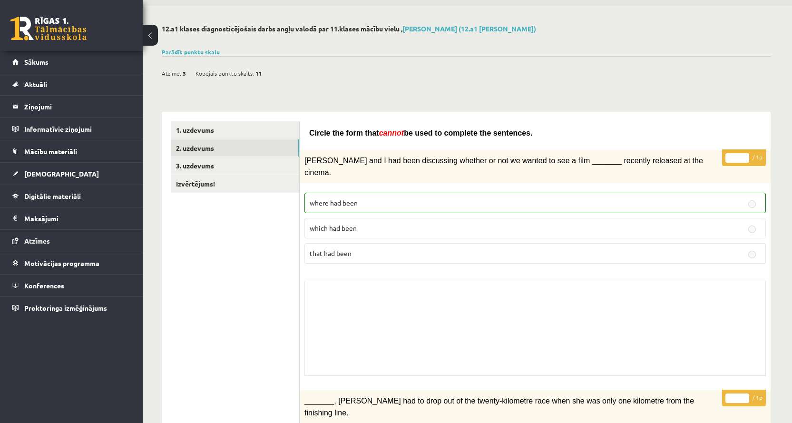
scroll to position [48, 0]
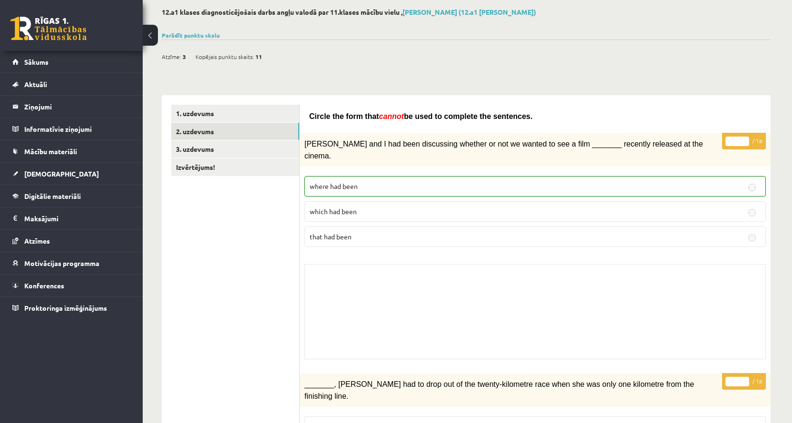
click at [361, 181] on label "where had been" at bounding box center [534, 186] width 461 height 20
click at [361, 206] on p "which had been" at bounding box center [534, 211] width 451 height 10
click at [360, 211] on fieldset "where had been which had been that had been" at bounding box center [534, 210] width 461 height 78
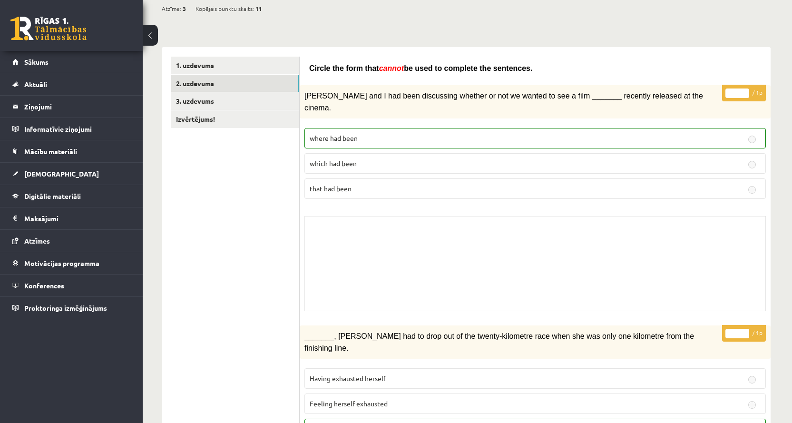
scroll to position [238, 0]
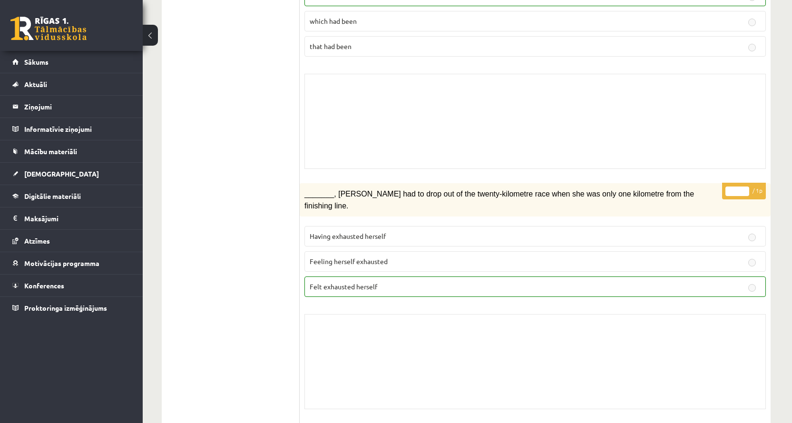
drag, startPoint x: 360, startPoint y: 211, endPoint x: 220, endPoint y: 234, distance: 142.2
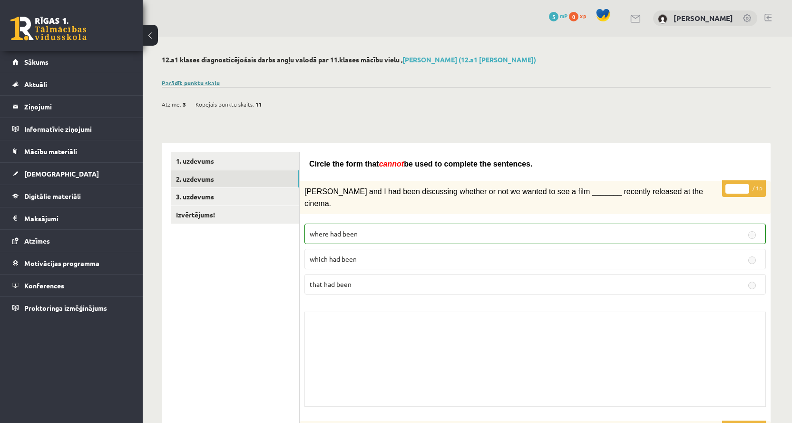
click at [186, 85] on link "Parādīt punktu skalu" at bounding box center [191, 83] width 58 height 8
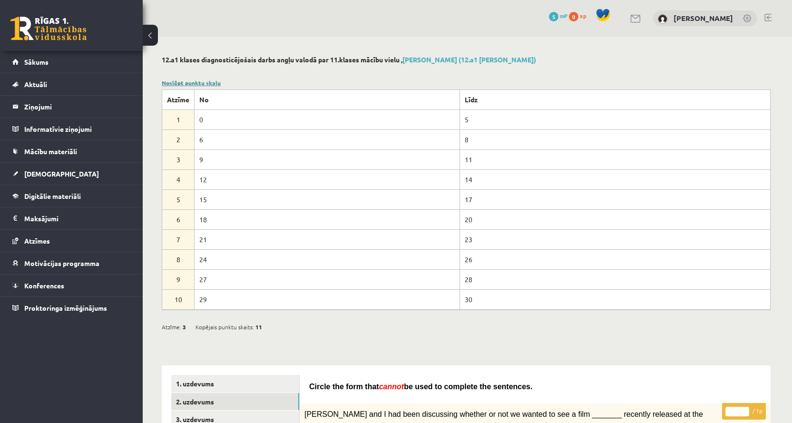
click at [186, 85] on link "Noslēpt punktu skalu" at bounding box center [191, 83] width 59 height 8
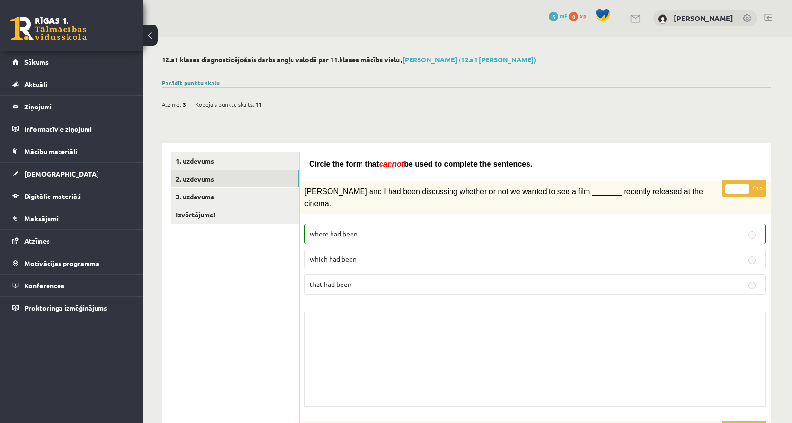
click at [186, 85] on link "Parādīt punktu skalu" at bounding box center [191, 83] width 58 height 8
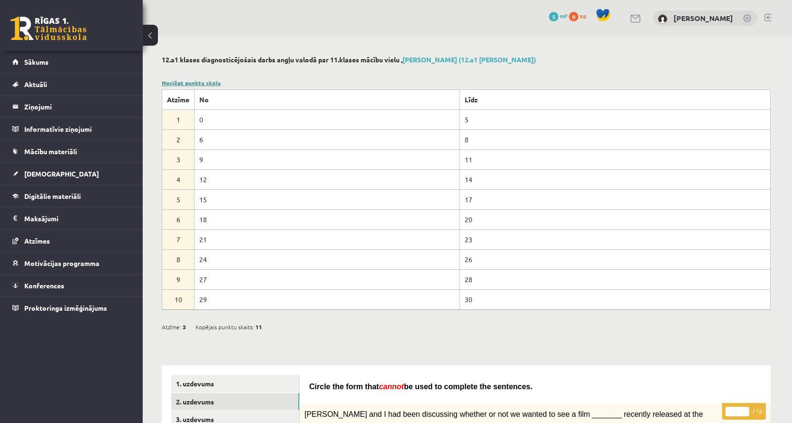
click at [186, 85] on link "Noslēpt punktu skalu" at bounding box center [191, 83] width 59 height 8
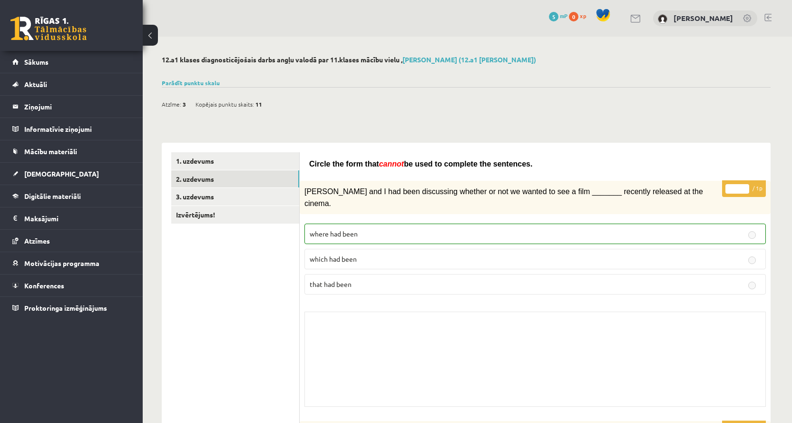
click at [146, 21] on div "0 Dāvanas 5 mP 0 xp Aleksandrs Demidenko" at bounding box center [467, 18] width 649 height 37
click at [152, 34] on button at bounding box center [150, 35] width 15 height 21
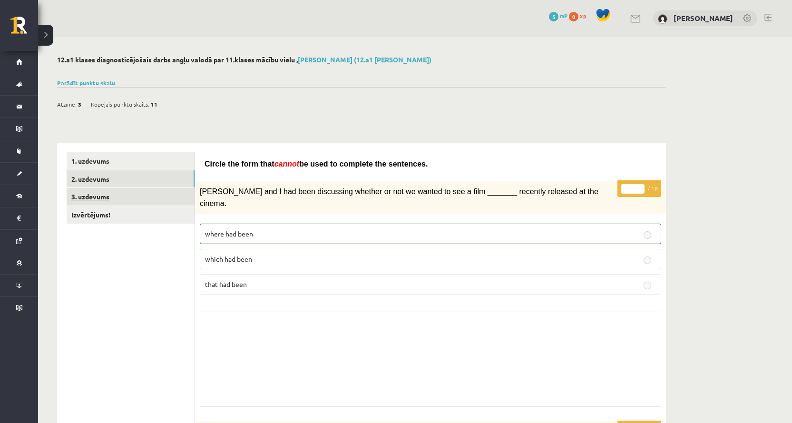
click at [141, 201] on link "3. uzdevums" at bounding box center [131, 197] width 128 height 18
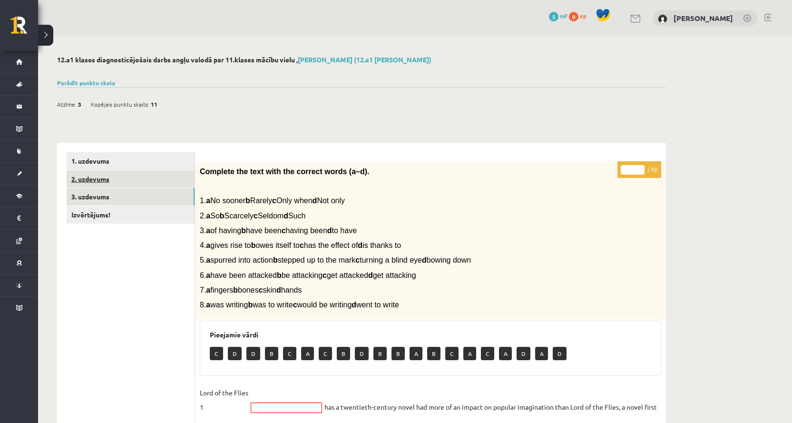
click at [127, 187] on link "2. uzdevums" at bounding box center [131, 179] width 128 height 18
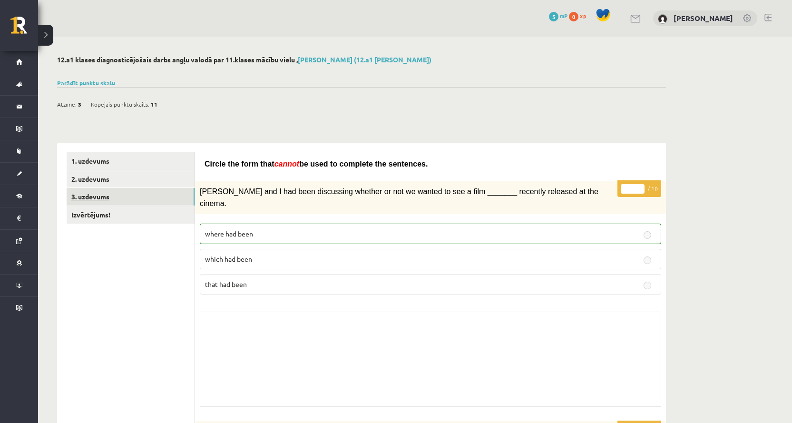
click at [127, 194] on link "3. uzdevums" at bounding box center [131, 197] width 128 height 18
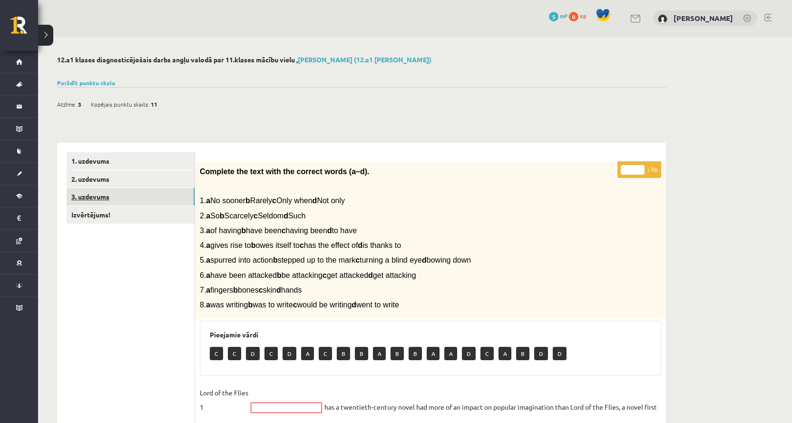
click at [130, 190] on link "3. uzdevums" at bounding box center [131, 197] width 128 height 18
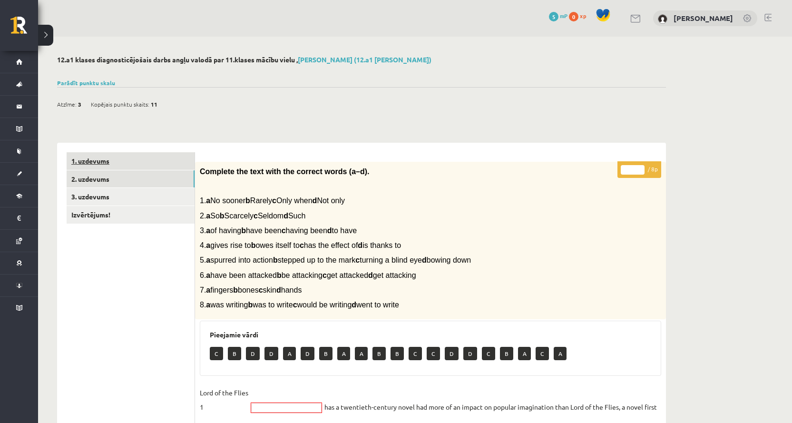
drag, startPoint x: 133, startPoint y: 184, endPoint x: 115, endPoint y: 166, distance: 25.5
click at [133, 185] on link "2. uzdevums" at bounding box center [131, 179] width 128 height 18
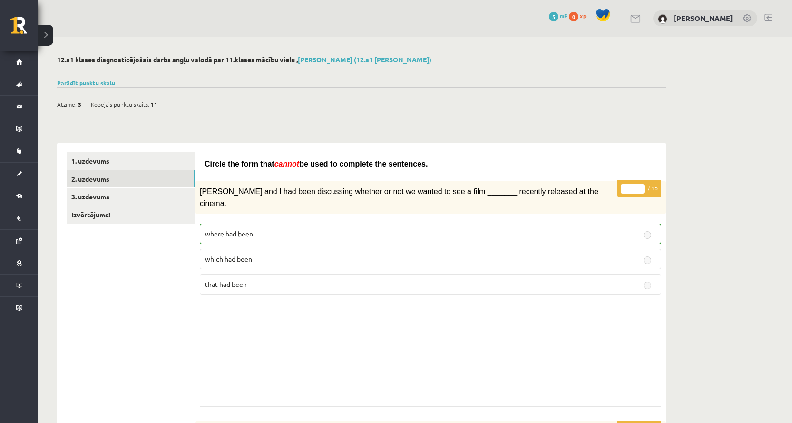
click at [53, 29] on div "0 Dāvanas 5 mP 0 xp Aleksandrs Demidenko" at bounding box center [415, 18] width 754 height 37
click at [54, 33] on div "0 Dāvanas 5 mP 0 xp Aleksandrs Demidenko" at bounding box center [415, 18] width 754 height 37
click at [48, 39] on button at bounding box center [45, 35] width 15 height 21
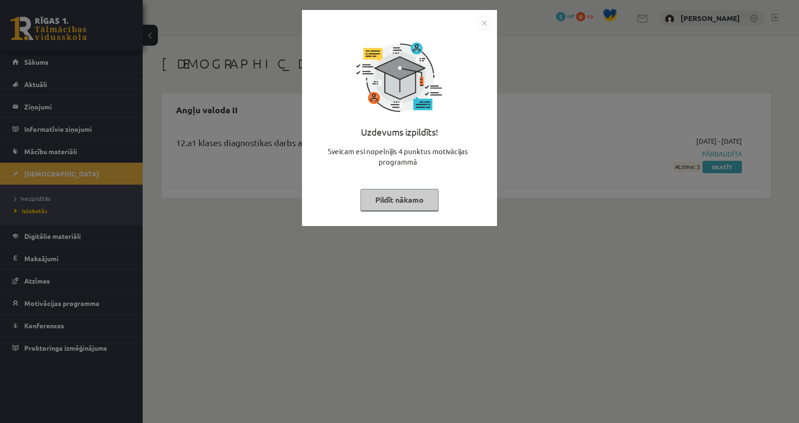
click at [480, 19] on img "Close" at bounding box center [484, 23] width 14 height 14
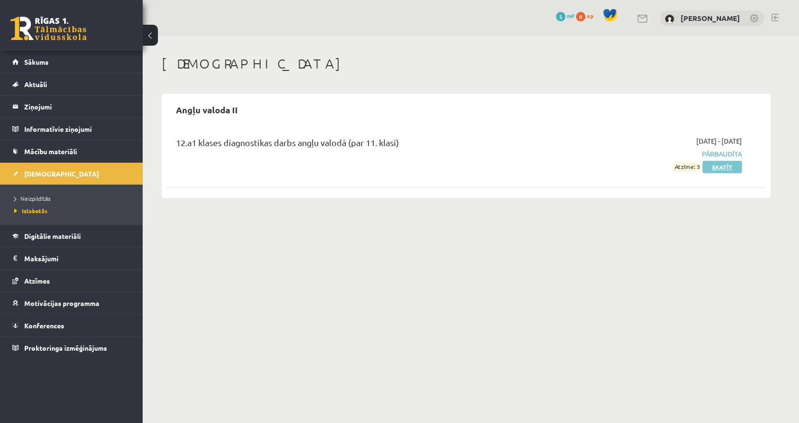
click at [718, 171] on link "Skatīt" at bounding box center [721, 167] width 39 height 12
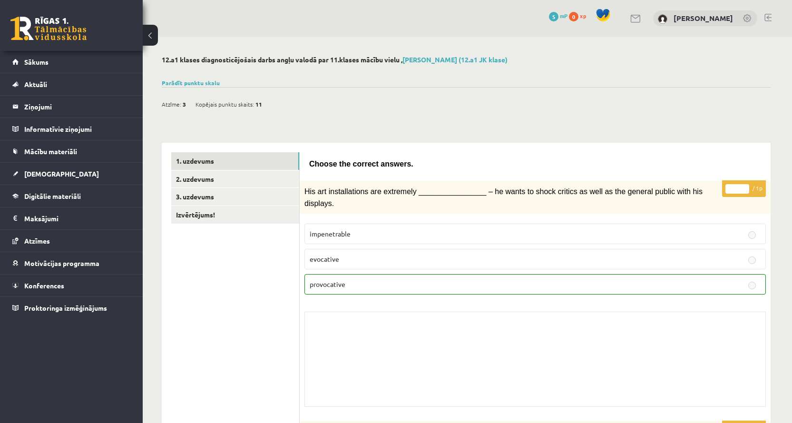
click at [152, 34] on button at bounding box center [150, 35] width 15 height 21
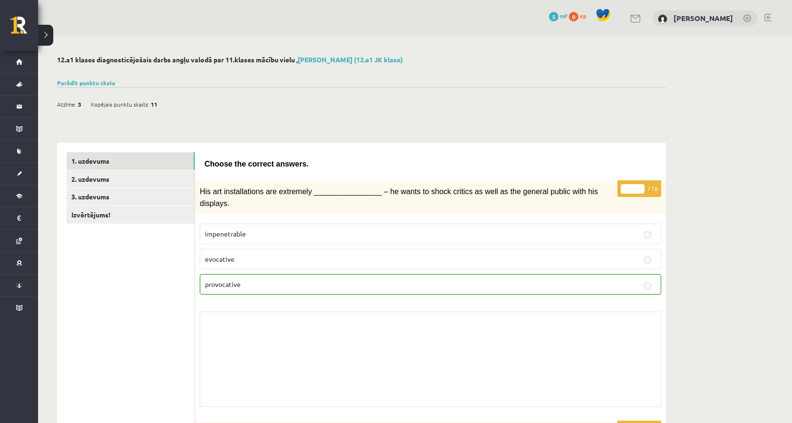
click at [150, 34] on div "0 Dāvanas 5 mP 0 xp Aleksandrs Demidenko" at bounding box center [415, 18] width 754 height 37
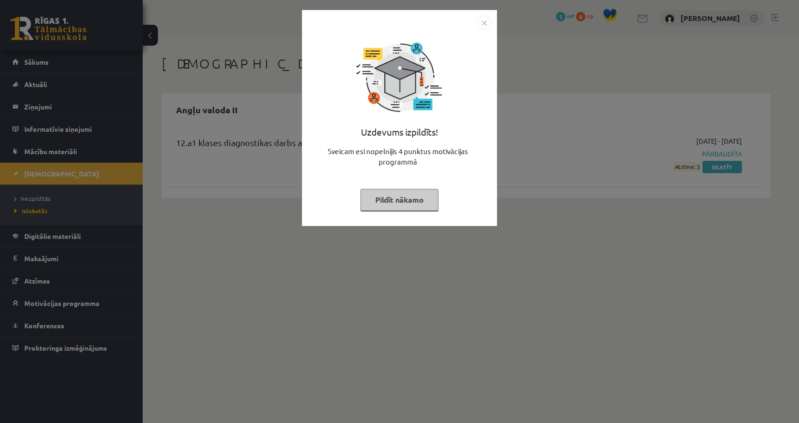
click at [417, 206] on button "Pildīt nākamo" at bounding box center [399, 200] width 78 height 22
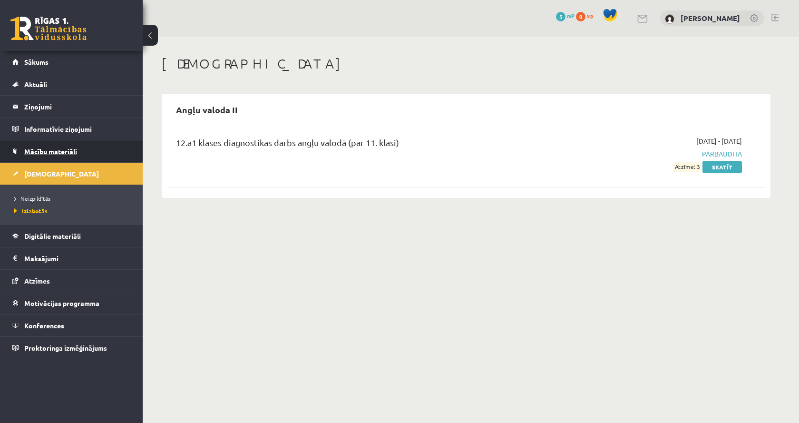
click at [49, 142] on link "Mācību materiāli" at bounding box center [71, 151] width 118 height 22
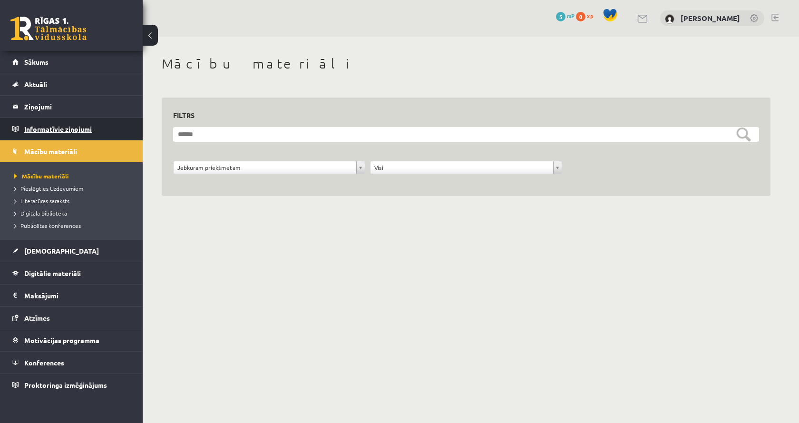
click at [70, 127] on legend "Informatīvie ziņojumi 0" at bounding box center [77, 129] width 106 height 22
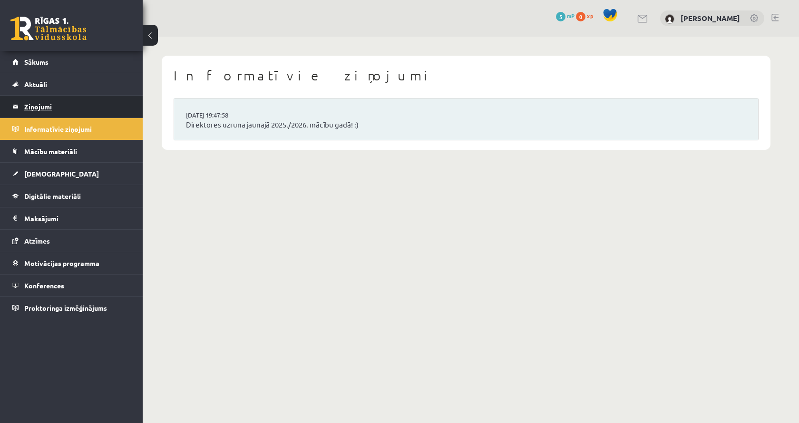
click at [77, 104] on legend "Ziņojumi 0" at bounding box center [77, 107] width 106 height 22
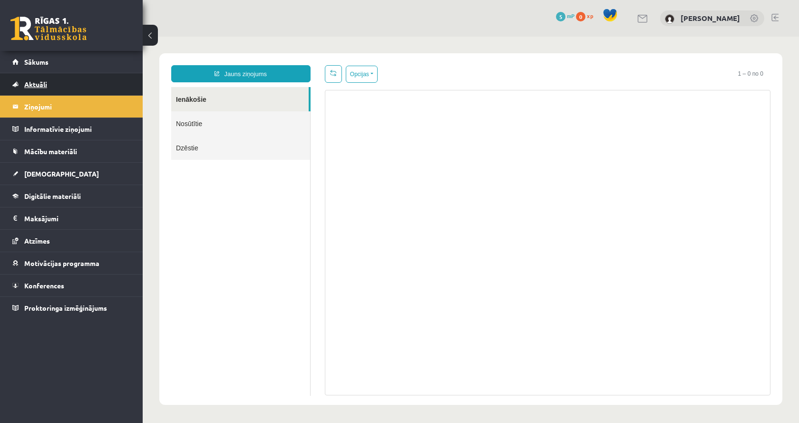
click at [78, 92] on link "Aktuāli" at bounding box center [71, 84] width 118 height 22
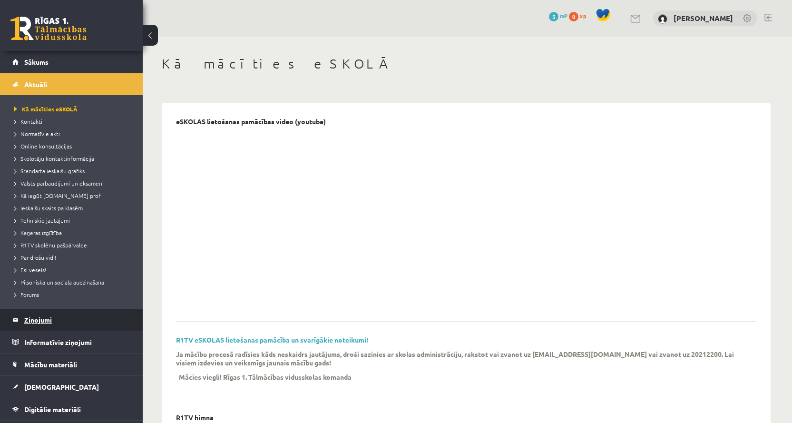
click at [39, 315] on legend "Ziņojumi 0" at bounding box center [77, 320] width 106 height 22
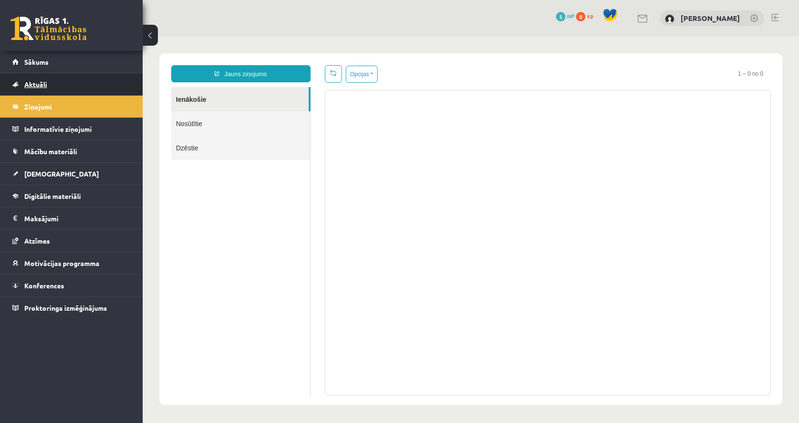
click at [80, 84] on link "Aktuāli" at bounding box center [71, 84] width 118 height 22
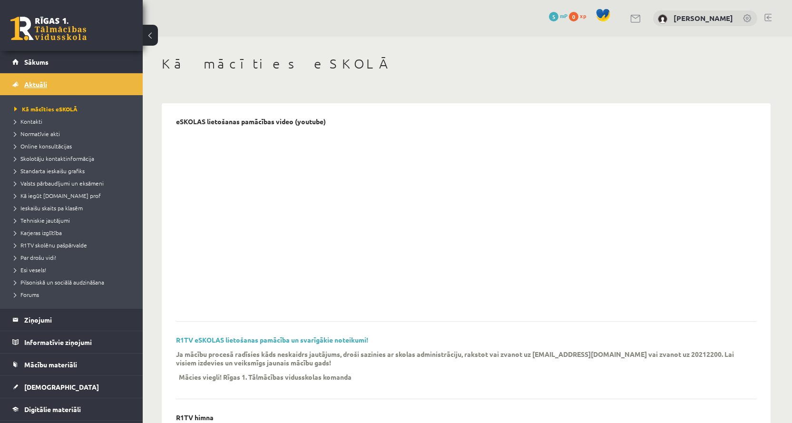
click at [43, 81] on span "Aktuāli" at bounding box center [35, 84] width 23 height 9
click at [47, 67] on link "Sākums" at bounding box center [71, 62] width 118 height 22
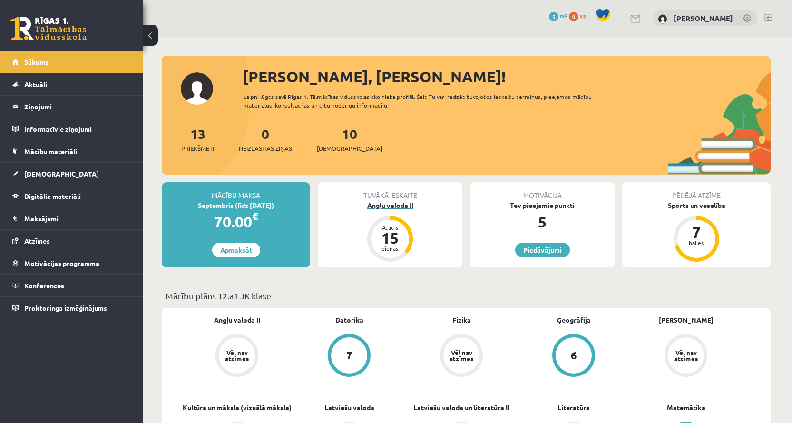
click at [382, 206] on div "Angļu valoda II" at bounding box center [390, 205] width 145 height 10
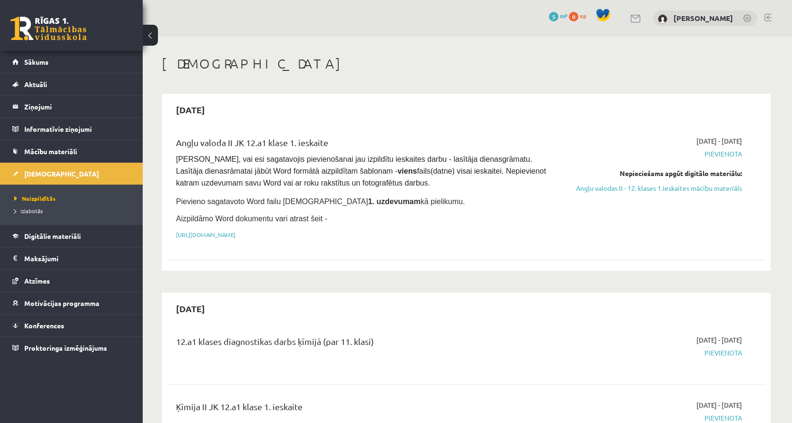
click at [730, 155] on span "Pievienota" at bounding box center [651, 154] width 179 height 10
click at [725, 154] on span "Pievienota" at bounding box center [651, 154] width 179 height 10
drag, startPoint x: 702, startPoint y: 155, endPoint x: 745, endPoint y: 154, distance: 42.8
click at [745, 154] on div "[DATE] - [DATE] [GEOGRAPHIC_DATA] Nepieciešams apgūt digitālo materiālu: Angļu …" at bounding box center [651, 190] width 193 height 108
click at [744, 154] on div "[DATE] - [DATE] [GEOGRAPHIC_DATA] Nepieciešams apgūt digitālo materiālu: Angļu …" at bounding box center [651, 190] width 193 height 108
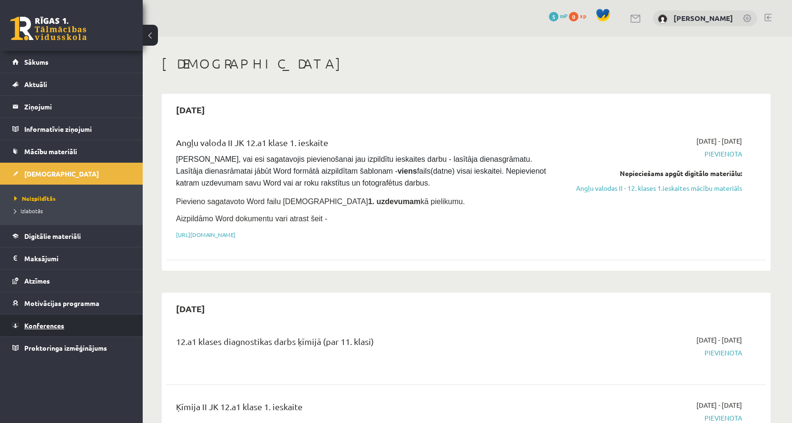
click at [43, 323] on span "Konferences" at bounding box center [44, 325] width 40 height 9
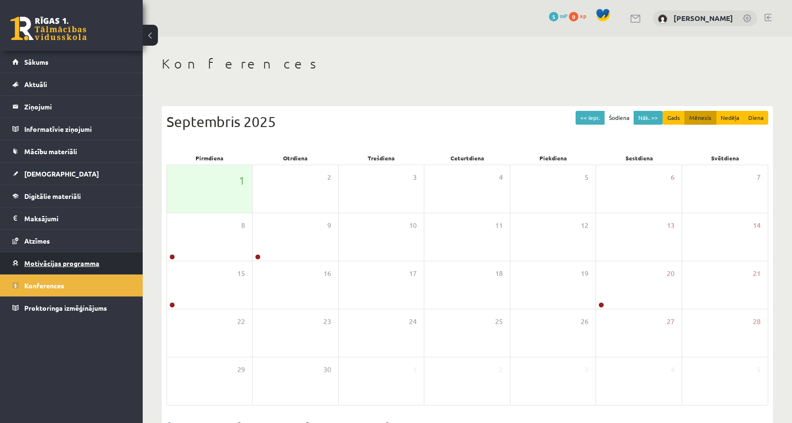
click at [84, 262] on span "Motivācijas programma" at bounding box center [61, 263] width 75 height 9
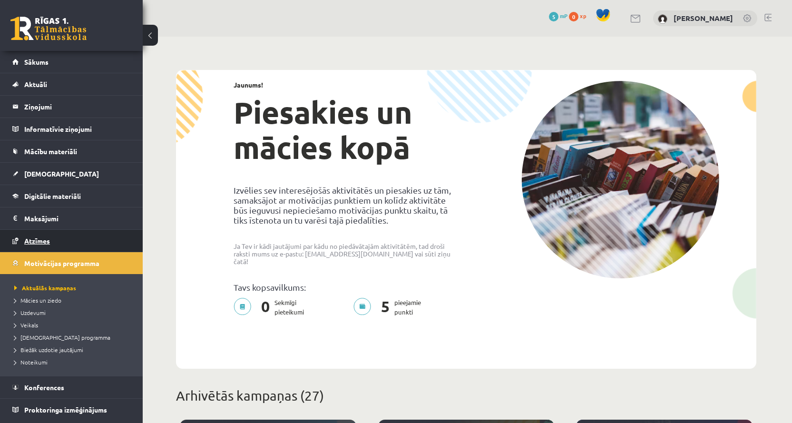
click at [53, 242] on link "Atzīmes" at bounding box center [71, 241] width 118 height 22
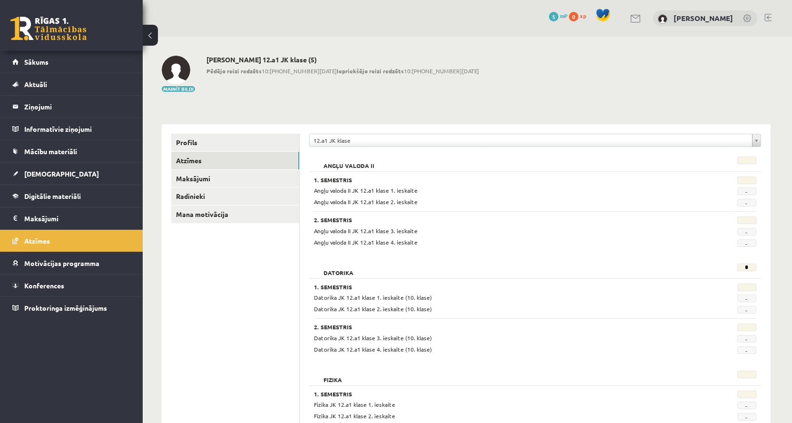
drag, startPoint x: 355, startPoint y: 224, endPoint x: 388, endPoint y: 224, distance: 33.3
click at [388, 224] on div "2. Semestris" at bounding box center [497, 221] width 366 height 10
drag, startPoint x: 387, startPoint y: 190, endPoint x: 423, endPoint y: 198, distance: 37.4
click at [423, 198] on div "1. Semestris Angļu valoda II JK 12.a1 klase 1. ieskaite - Angļu valoda II JK 12…" at bounding box center [535, 191] width 442 height 30
click at [423, 198] on div "Angļu valoda II JK 12.a1 klase 2. ieskaite" at bounding box center [497, 201] width 380 height 9
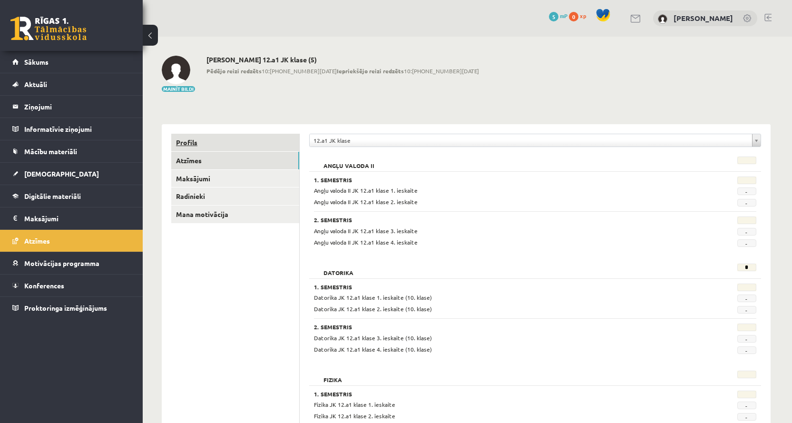
click at [224, 137] on link "Profils" at bounding box center [235, 143] width 128 height 18
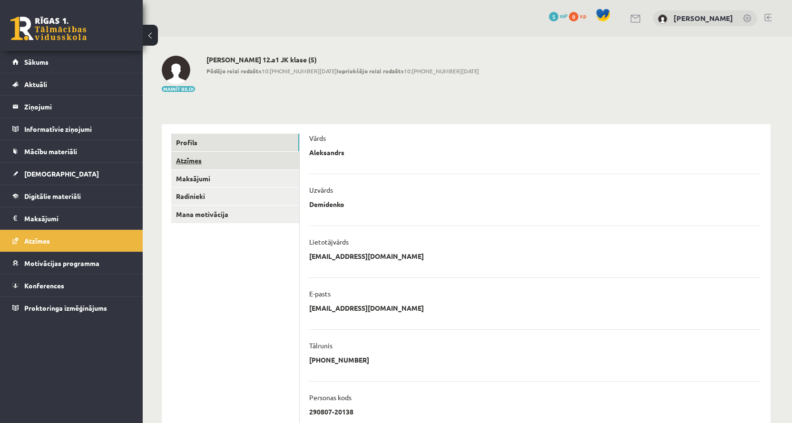
click at [223, 155] on link "Atzīmes" at bounding box center [235, 161] width 128 height 18
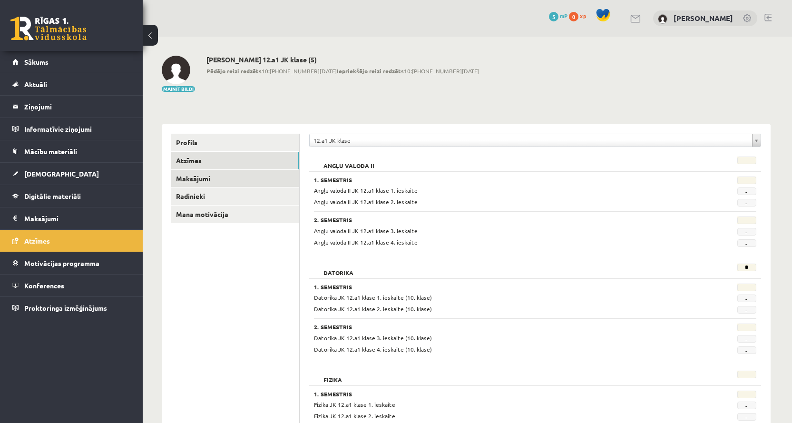
click at [222, 180] on link "Maksājumi" at bounding box center [235, 179] width 128 height 18
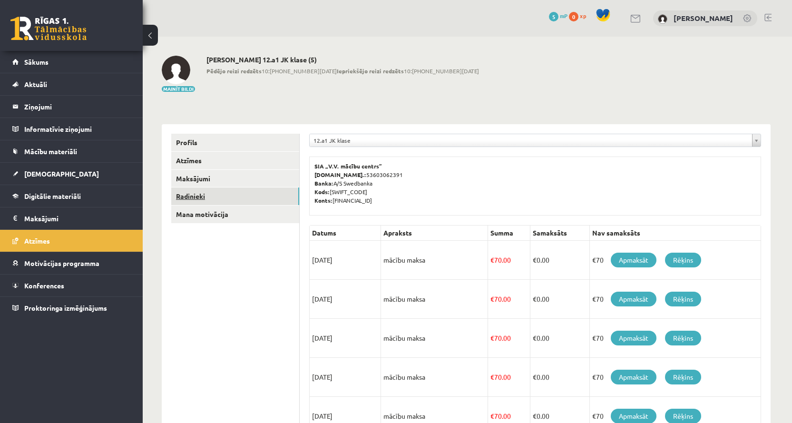
click at [217, 200] on link "Radinieki" at bounding box center [235, 196] width 128 height 18
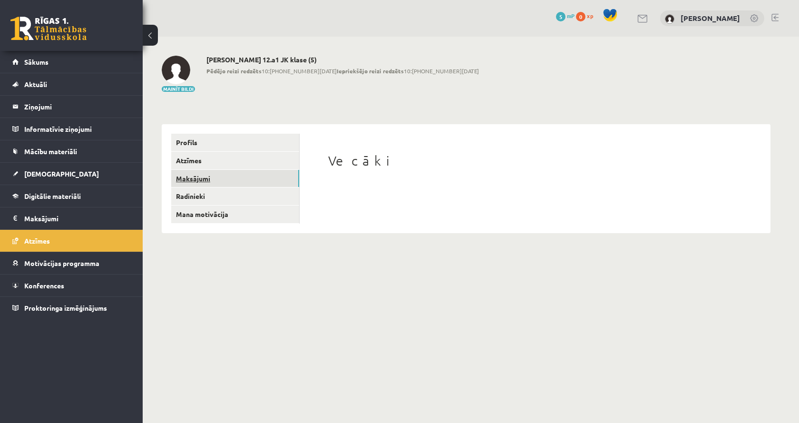
click at [227, 183] on link "Maksājumi" at bounding box center [235, 179] width 128 height 18
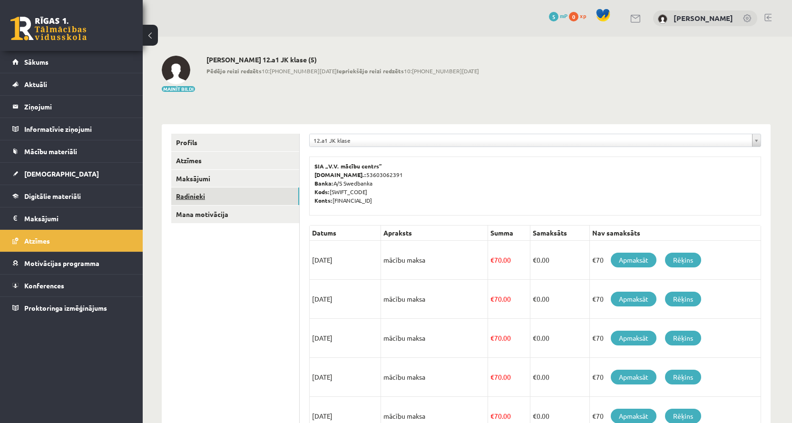
click at [223, 196] on link "Radinieki" at bounding box center [235, 196] width 128 height 18
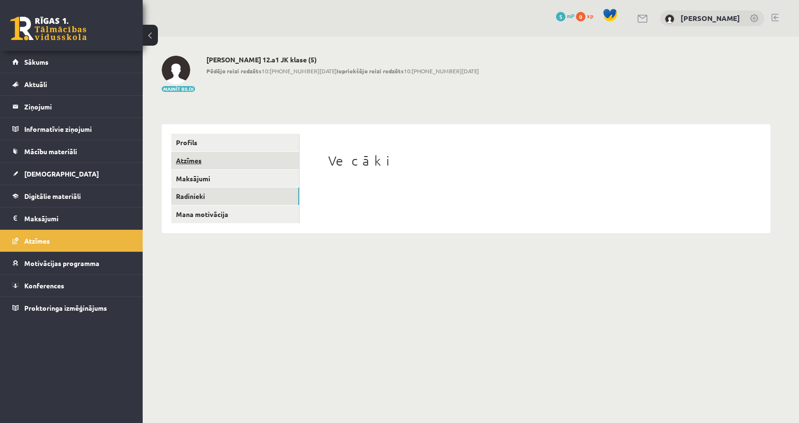
click at [216, 156] on link "Atzīmes" at bounding box center [235, 161] width 128 height 18
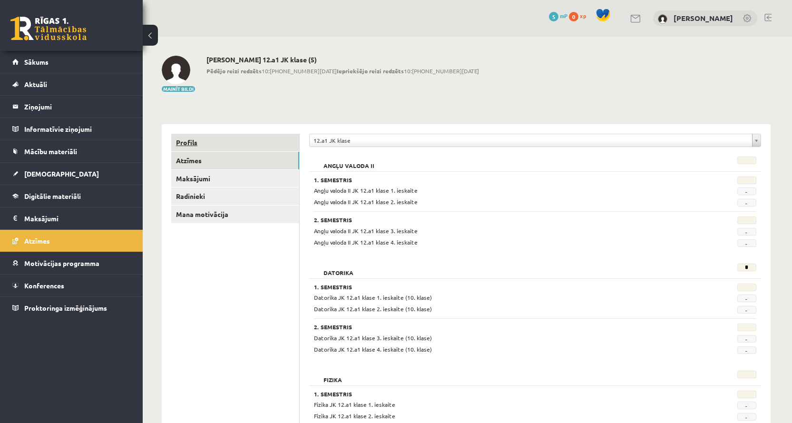
click at [214, 148] on link "Profils" at bounding box center [235, 143] width 128 height 18
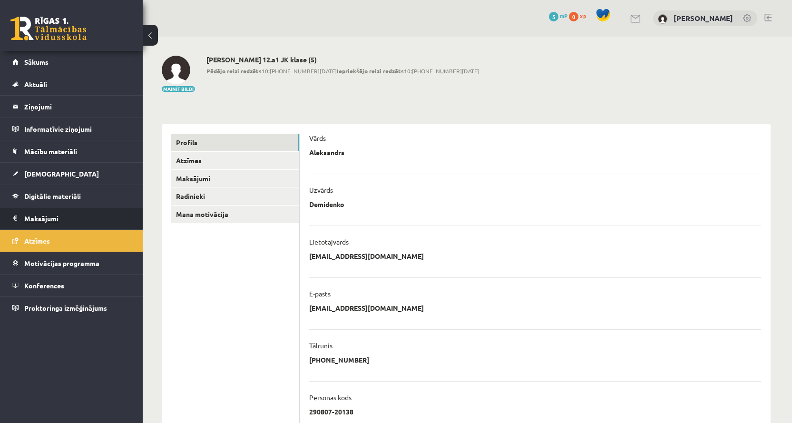
click at [111, 220] on legend "Maksājumi 0" at bounding box center [77, 218] width 106 height 22
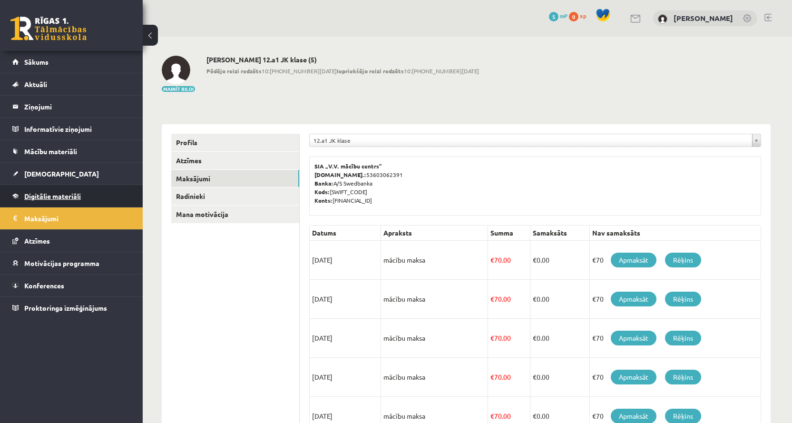
click at [94, 190] on link "Digitālie materiāli" at bounding box center [71, 196] width 118 height 22
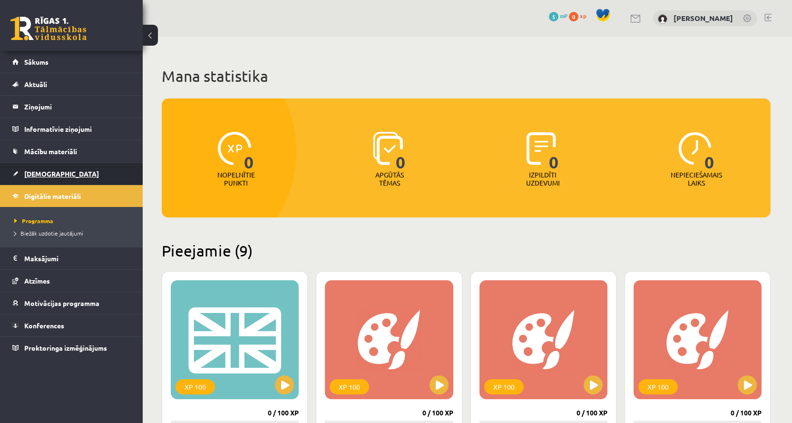
click at [101, 175] on link "[DEMOGRAPHIC_DATA]" at bounding box center [71, 174] width 118 height 22
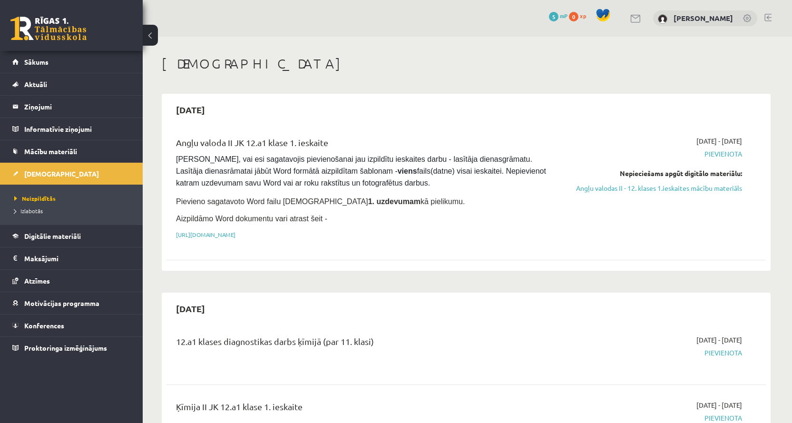
click at [725, 154] on span "Pievienota" at bounding box center [651, 154] width 179 height 10
click at [63, 152] on span "Mācību materiāli" at bounding box center [50, 151] width 53 height 9
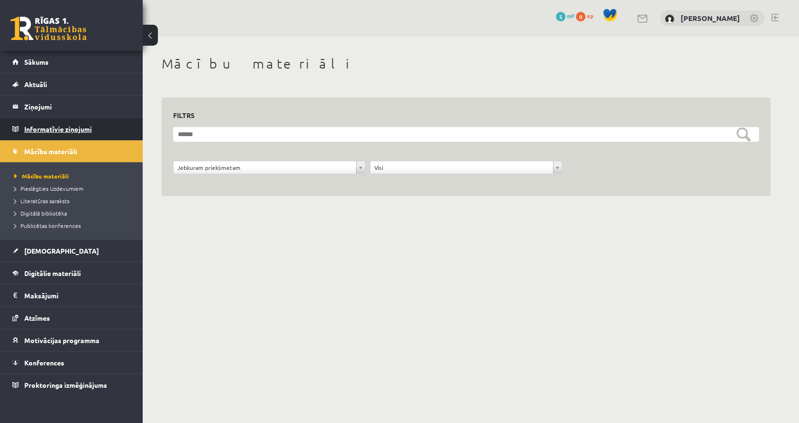
click at [83, 134] on legend "Informatīvie ziņojumi 0" at bounding box center [77, 129] width 106 height 22
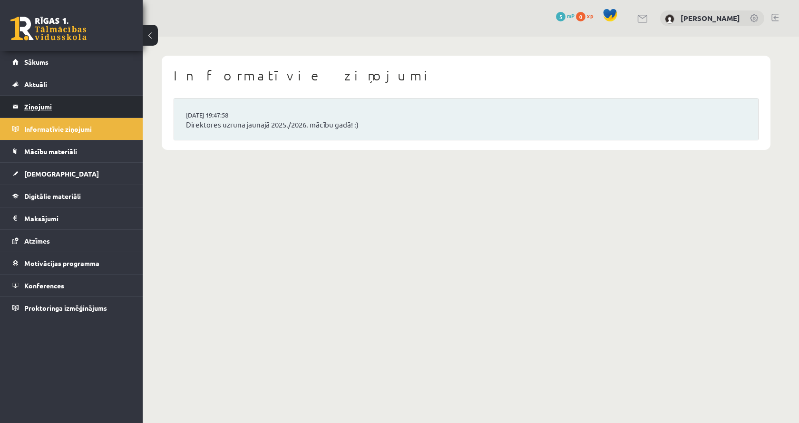
click at [91, 101] on legend "Ziņojumi 0" at bounding box center [77, 107] width 106 height 22
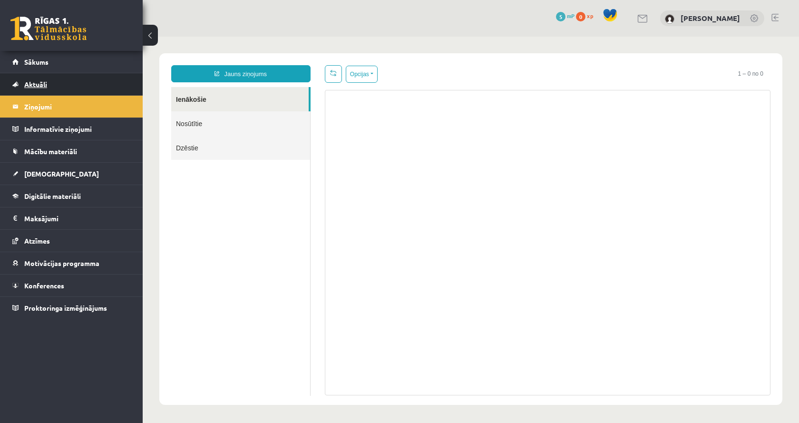
click at [94, 78] on link "Aktuāli" at bounding box center [71, 84] width 118 height 22
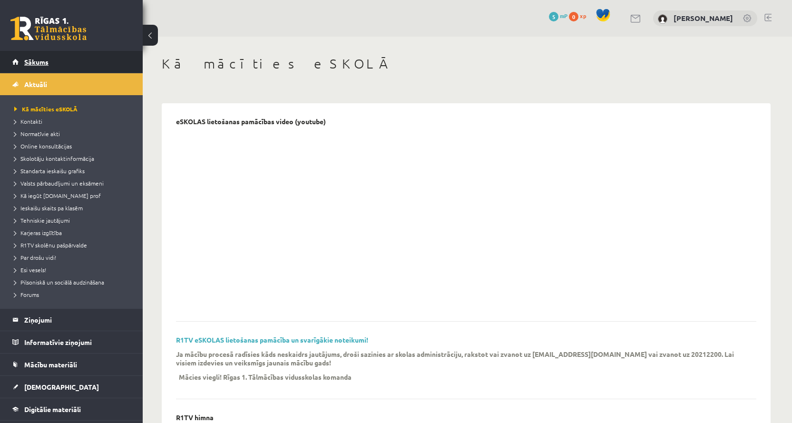
click at [97, 62] on link "Sākums" at bounding box center [71, 62] width 118 height 22
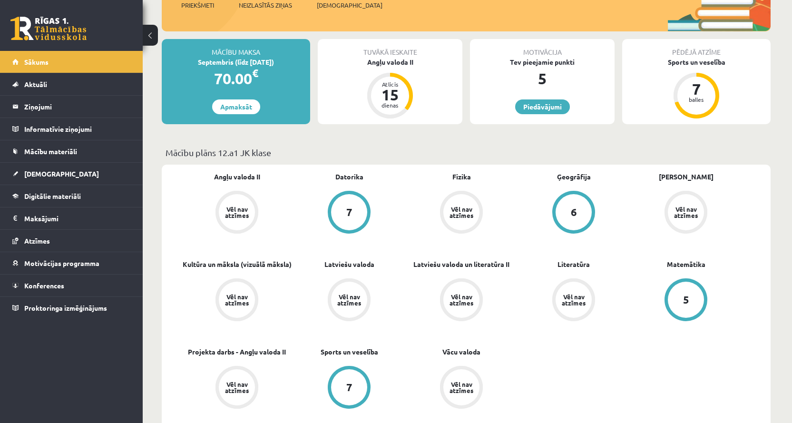
scroll to position [143, 0]
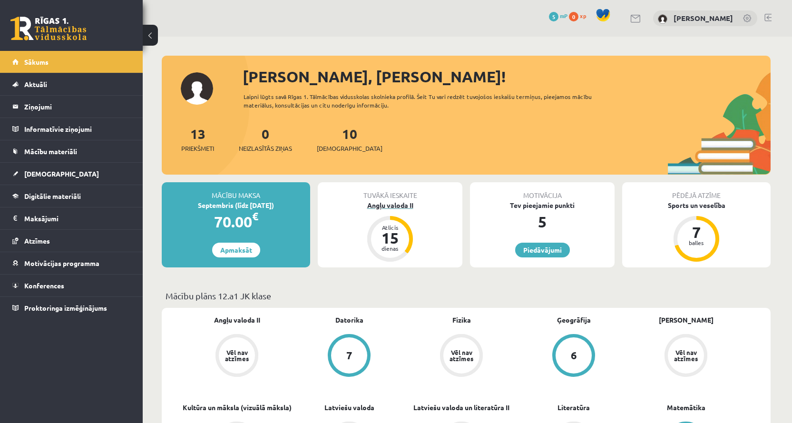
click at [396, 205] on div "Angļu valoda II" at bounding box center [390, 205] width 145 height 10
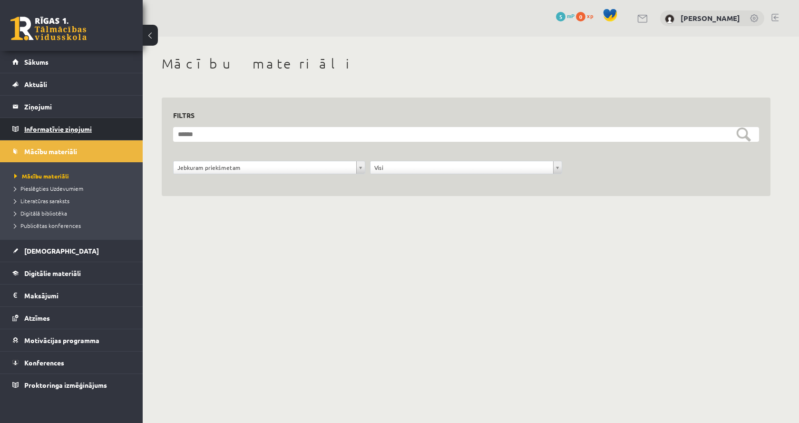
click at [39, 138] on legend "Informatīvie ziņojumi 0" at bounding box center [77, 129] width 106 height 22
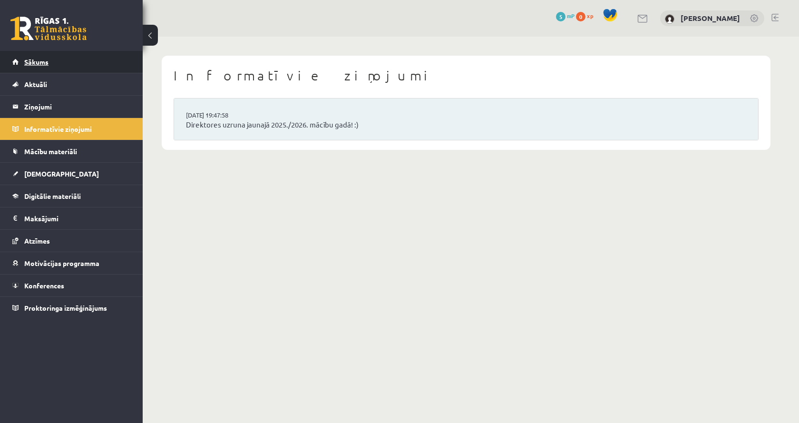
click at [46, 66] on link "Sākums" at bounding box center [71, 62] width 118 height 22
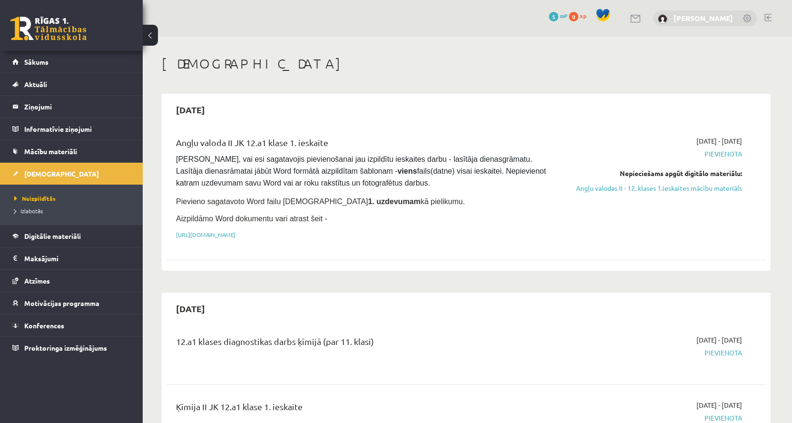
click at [673, 15] on link "[PERSON_NAME]" at bounding box center [702, 18] width 59 height 10
click at [724, 153] on span "Pievienota" at bounding box center [651, 154] width 179 height 10
click at [654, 192] on link "Angļu valodas II - 12. klases 1.ieskaites mācību materiāls" at bounding box center [651, 188] width 179 height 10
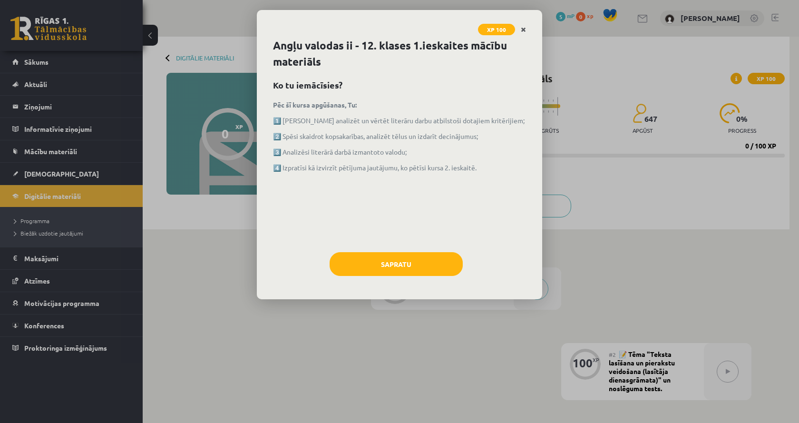
click at [523, 29] on icon "Close" at bounding box center [523, 30] width 5 height 7
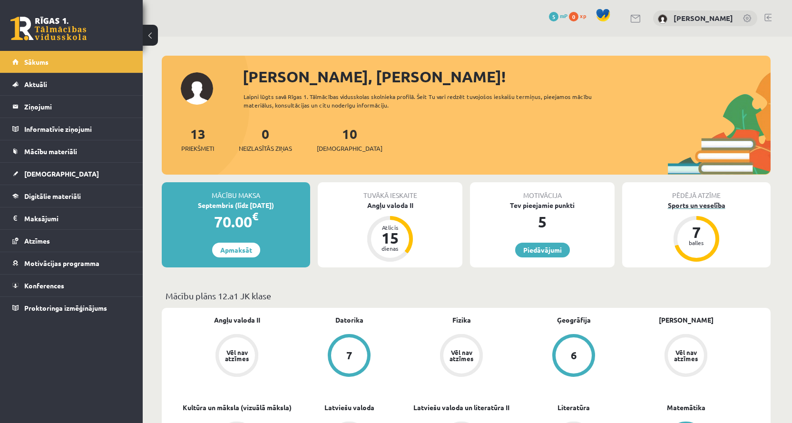
click at [692, 205] on div "Sports un veselība" at bounding box center [696, 205] width 148 height 10
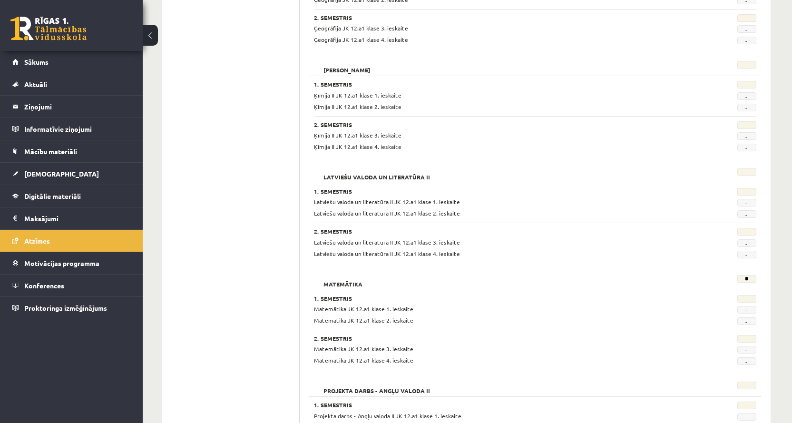
scroll to position [666, 0]
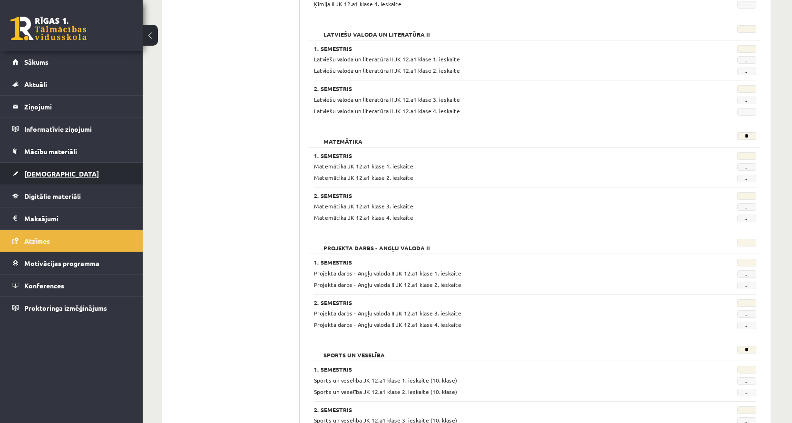
click at [63, 180] on link "[DEMOGRAPHIC_DATA]" at bounding box center [71, 174] width 118 height 22
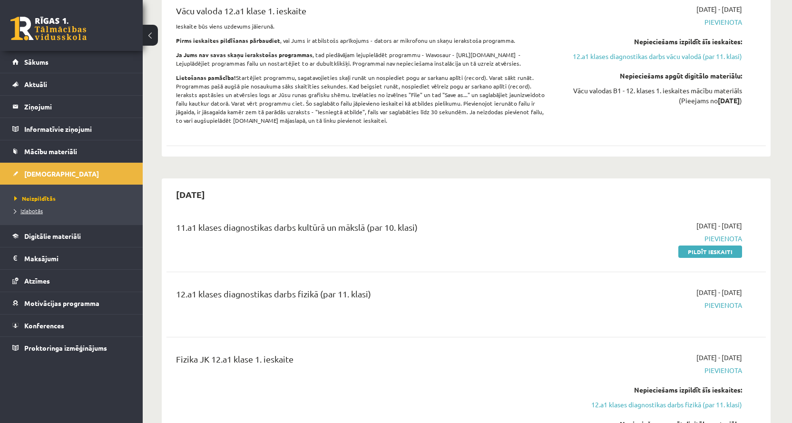
click at [39, 214] on link "Izlabotās" at bounding box center [73, 210] width 119 height 9
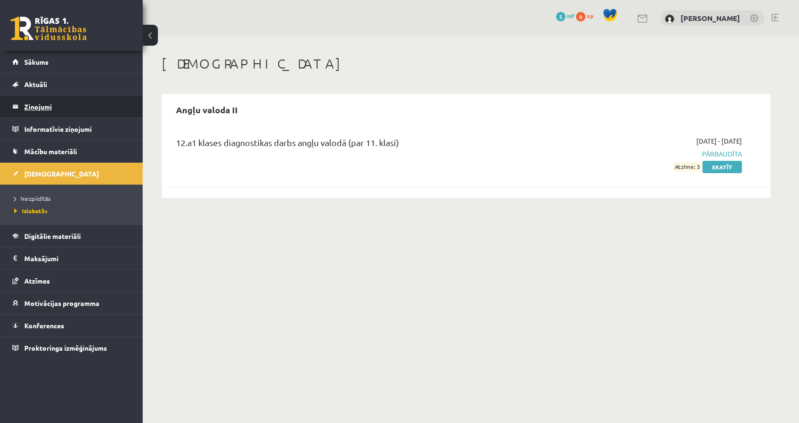
click at [44, 97] on legend "Ziņojumi 0" at bounding box center [77, 107] width 106 height 22
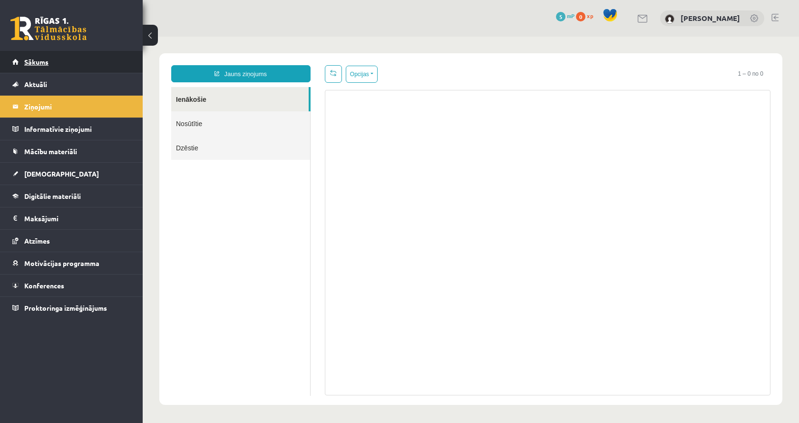
click at [30, 66] on link "Sākums" at bounding box center [71, 62] width 118 height 22
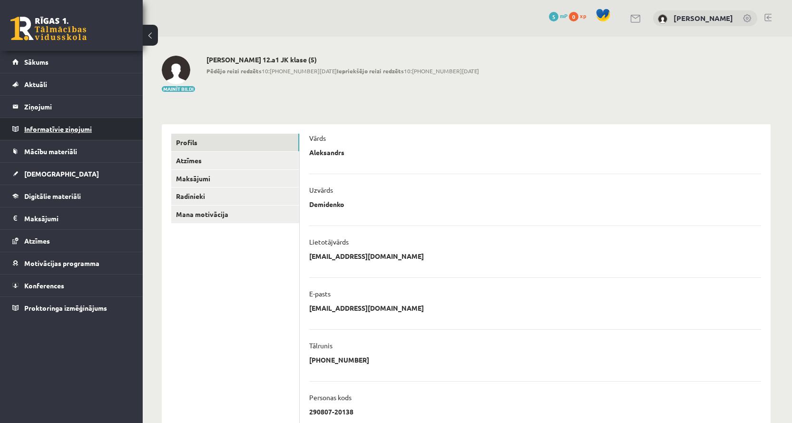
click at [57, 119] on legend "Informatīvie ziņojumi 0" at bounding box center [77, 129] width 106 height 22
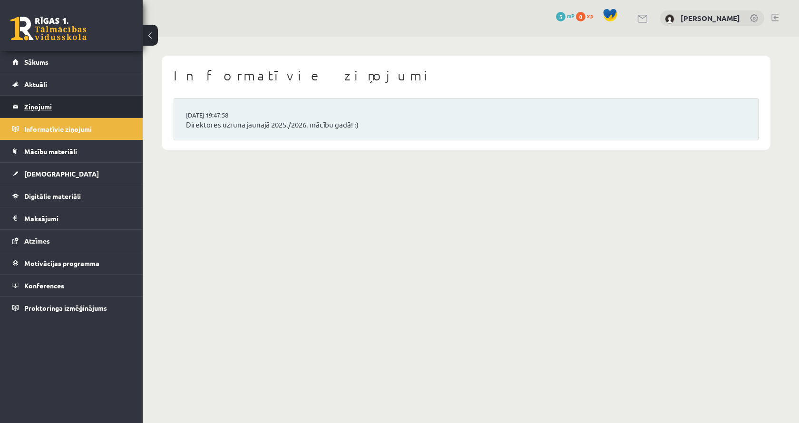
click at [62, 105] on legend "Ziņojumi 0" at bounding box center [77, 107] width 106 height 22
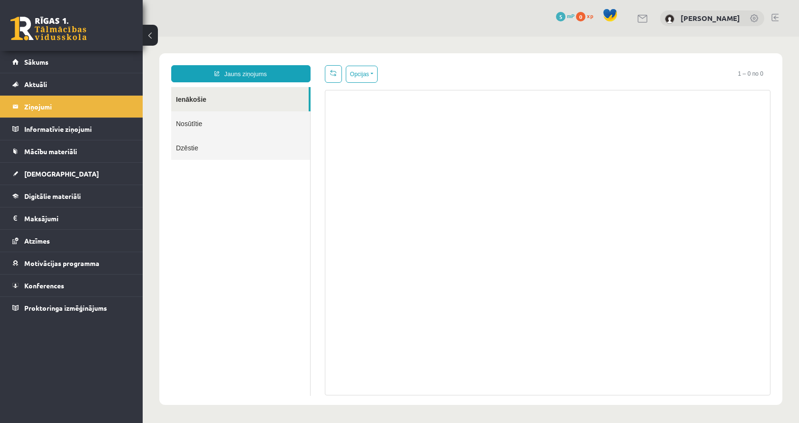
click at [245, 82] on div "Jauns ziņojums Ienākošie Nosūtītie Dzēstie ********* ********* *******" at bounding box center [241, 230] width 154 height 330
click at [248, 77] on link "Jauns ziņojums" at bounding box center [240, 73] width 139 height 17
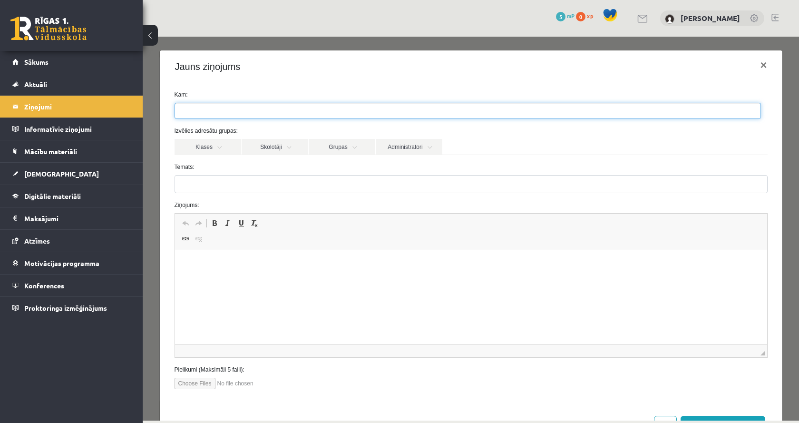
click at [225, 108] on ul at bounding box center [467, 110] width 585 height 15
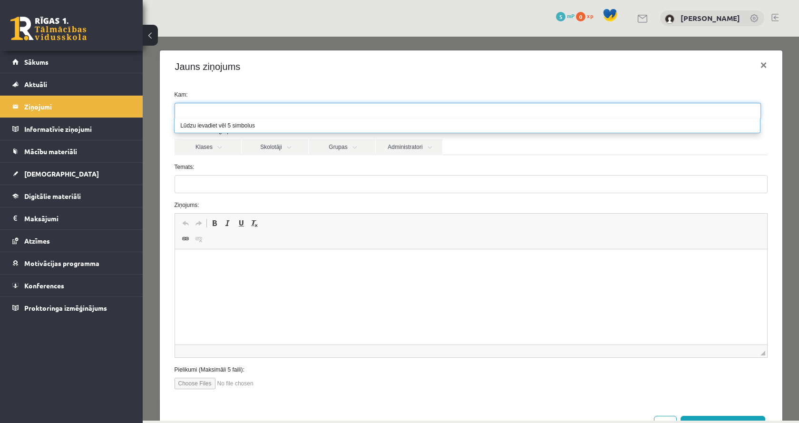
click at [188, 128] on li "Lūdzu ievadiet vēl 5 simbolus" at bounding box center [466, 125] width 585 height 14
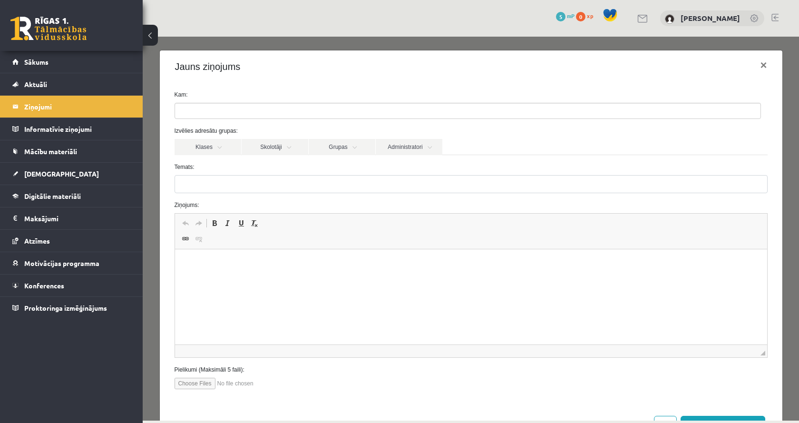
click at [224, 96] on label "Kam:" at bounding box center [470, 94] width 607 height 9
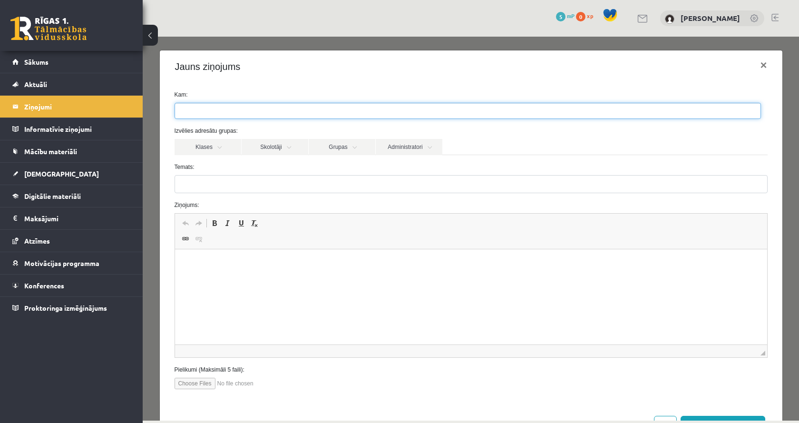
click at [219, 111] on ul at bounding box center [467, 110] width 585 height 15
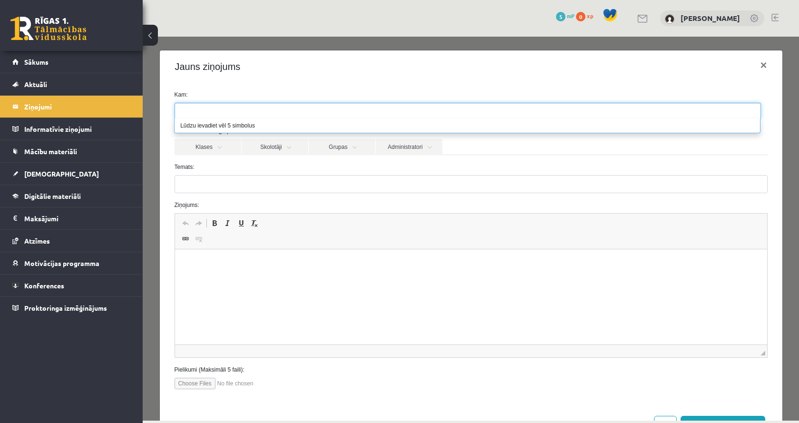
click at [219, 123] on li "Lūdzu ievadiet vēl 5 simbolus" at bounding box center [466, 125] width 585 height 14
click at [221, 126] on li "Lūdzu ievadiet vēl 5 simbolus" at bounding box center [466, 125] width 585 height 14
click at [236, 129] on li "Lūdzu ievadiet vēl 5 simbolus" at bounding box center [466, 125] width 585 height 14
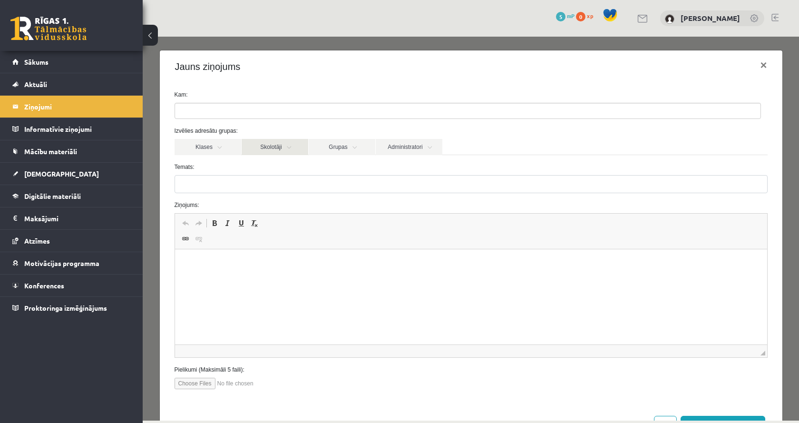
click at [249, 139] on link "Skolotāji" at bounding box center [275, 147] width 67 height 16
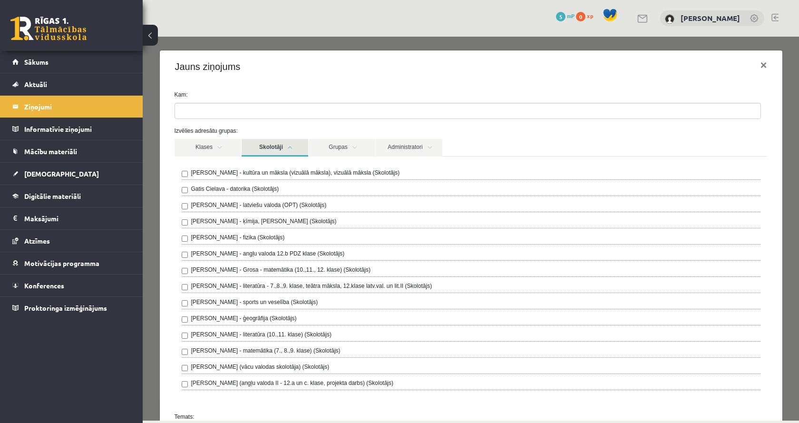
click at [250, 141] on link "Skolotāji" at bounding box center [275, 148] width 67 height 18
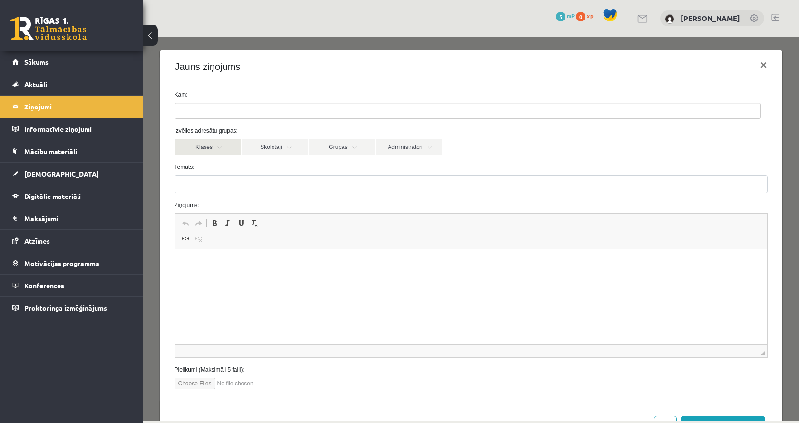
click at [229, 142] on link "Klases" at bounding box center [207, 147] width 67 height 16
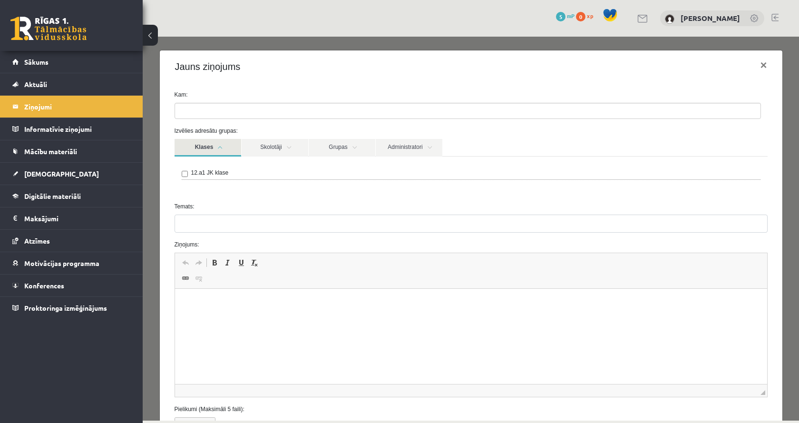
click at [229, 142] on link "Klases" at bounding box center [207, 148] width 67 height 18
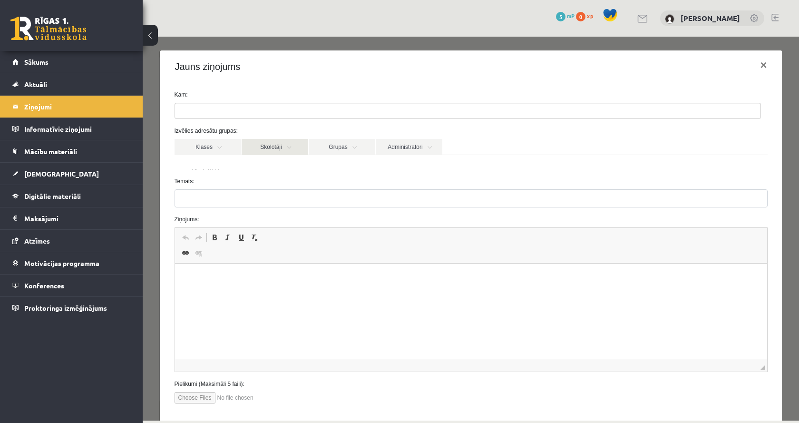
click at [262, 146] on link "Skolotāji" at bounding box center [275, 147] width 67 height 16
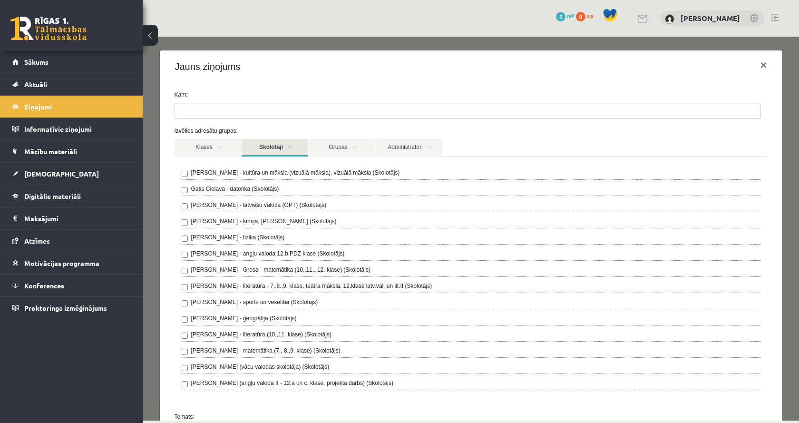
scroll to position [48, 0]
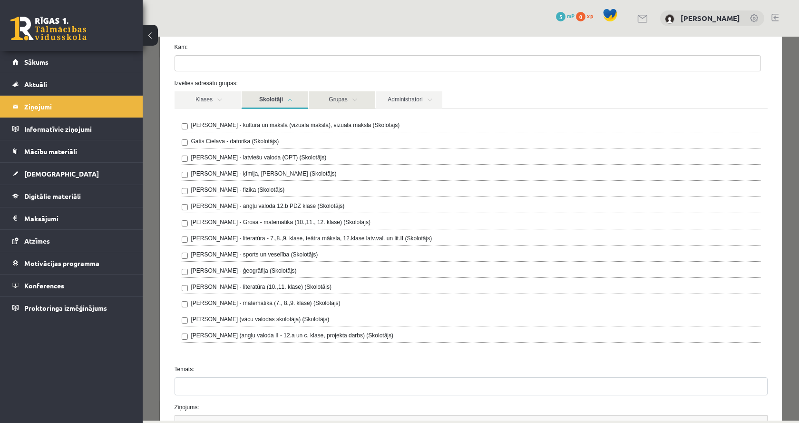
click at [349, 99] on link "Grupas" at bounding box center [342, 100] width 67 height 18
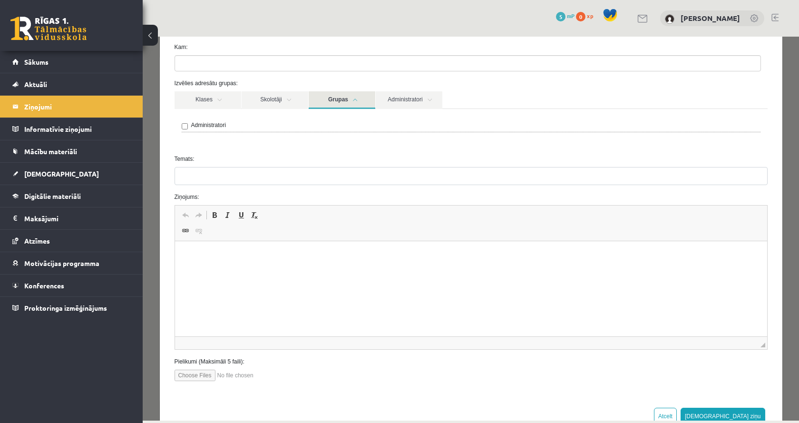
click at [349, 99] on link "Grupas" at bounding box center [342, 100] width 67 height 18
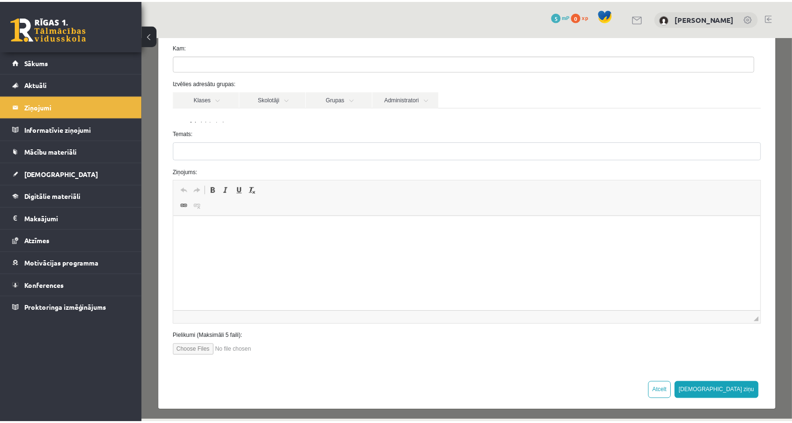
scroll to position [37, 0]
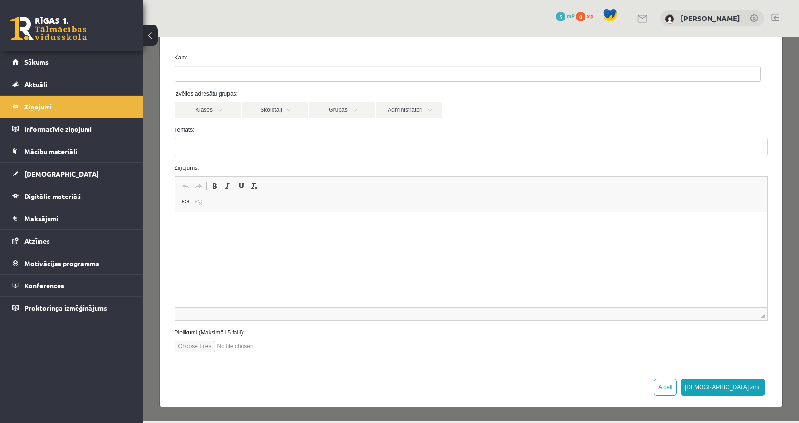
click at [413, 99] on div "Izvēlies adresātu grupas: Klases Skolotāji Grupas Administratori 12.a1 JK klase…" at bounding box center [470, 103] width 607 height 29
click at [412, 105] on link "Administratori" at bounding box center [409, 110] width 67 height 16
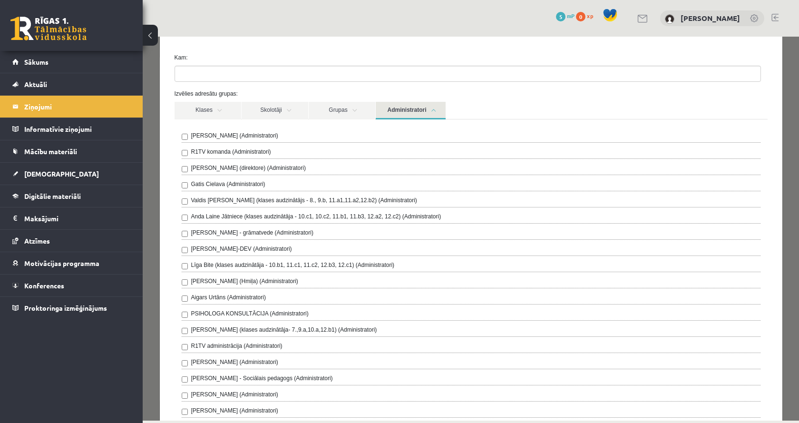
click at [412, 109] on link "Administratori" at bounding box center [411, 111] width 70 height 18
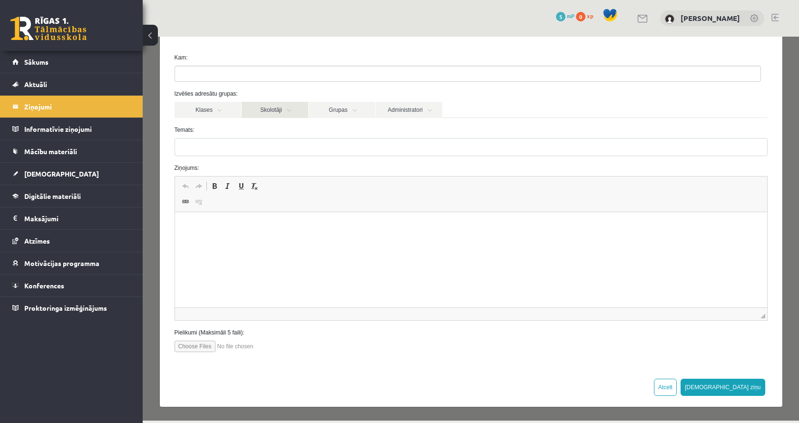
click at [261, 106] on link "Skolotāji" at bounding box center [275, 110] width 67 height 16
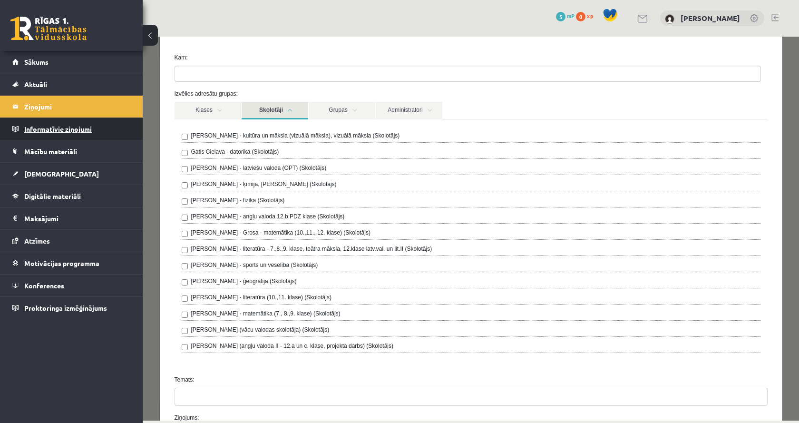
click at [80, 126] on legend "Informatīvie ziņojumi 0" at bounding box center [77, 129] width 106 height 22
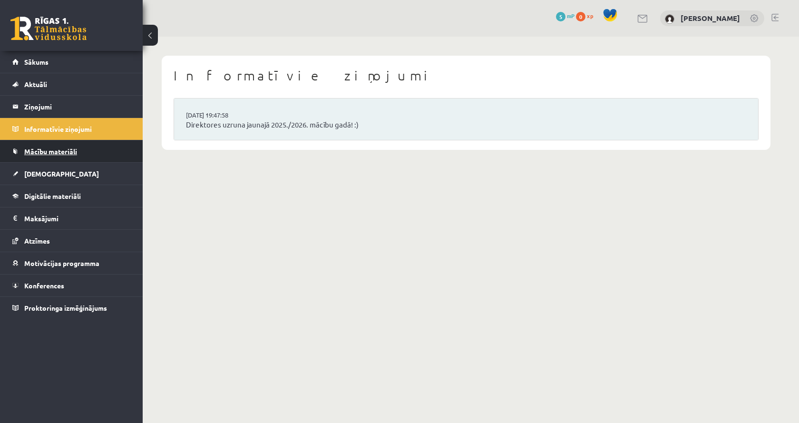
click at [76, 152] on span "Mācību materiāli" at bounding box center [50, 151] width 53 height 9
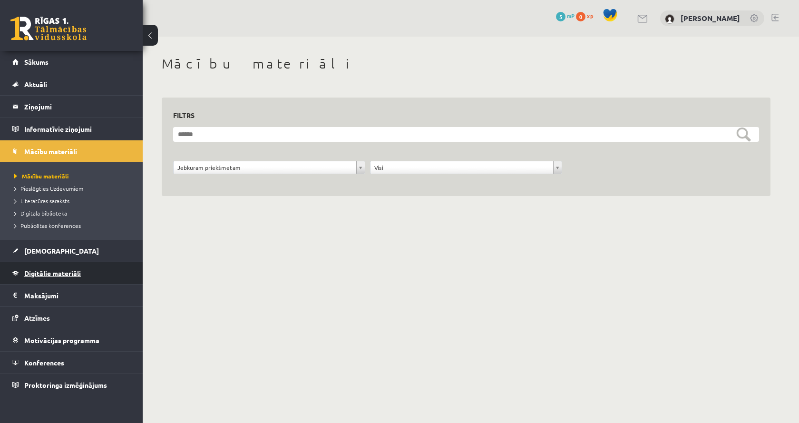
click at [40, 265] on link "Digitālie materiāli" at bounding box center [71, 273] width 118 height 22
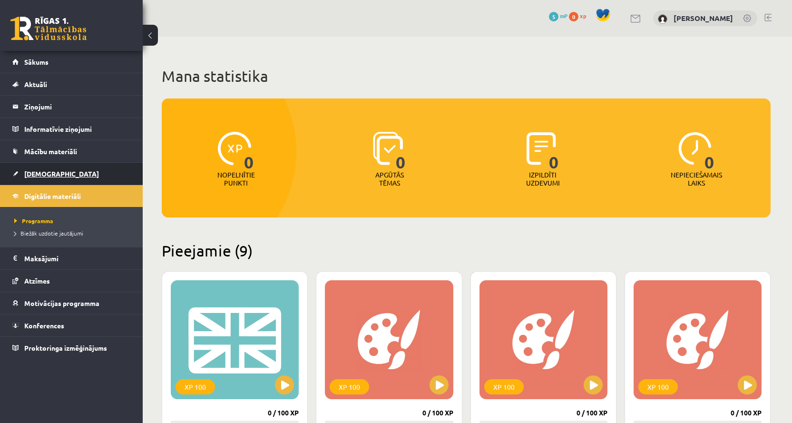
click at [67, 167] on link "[DEMOGRAPHIC_DATA]" at bounding box center [71, 174] width 118 height 22
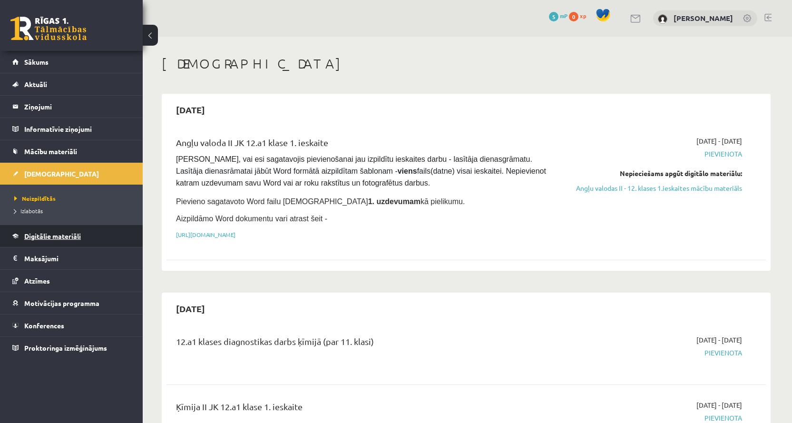
click at [40, 239] on span "Digitālie materiāli" at bounding box center [52, 236] width 57 height 9
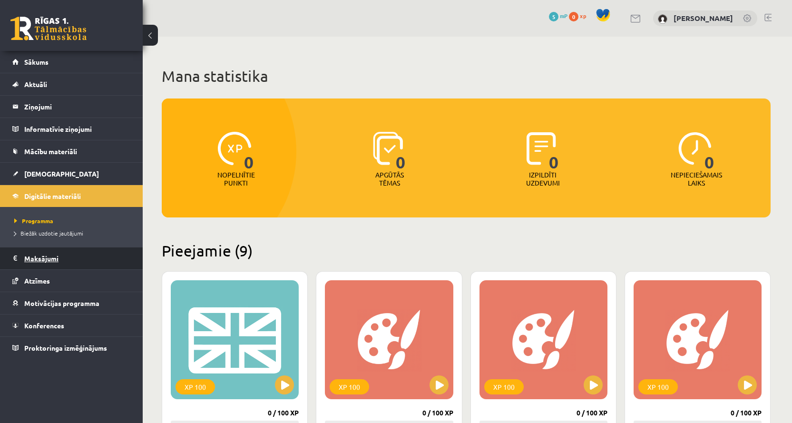
click at [45, 267] on legend "Maksājumi 0" at bounding box center [77, 258] width 106 height 22
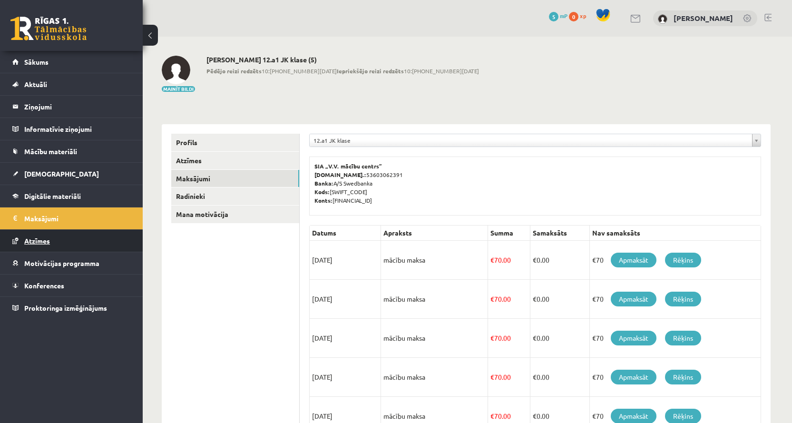
click at [59, 248] on link "Atzīmes" at bounding box center [71, 241] width 118 height 22
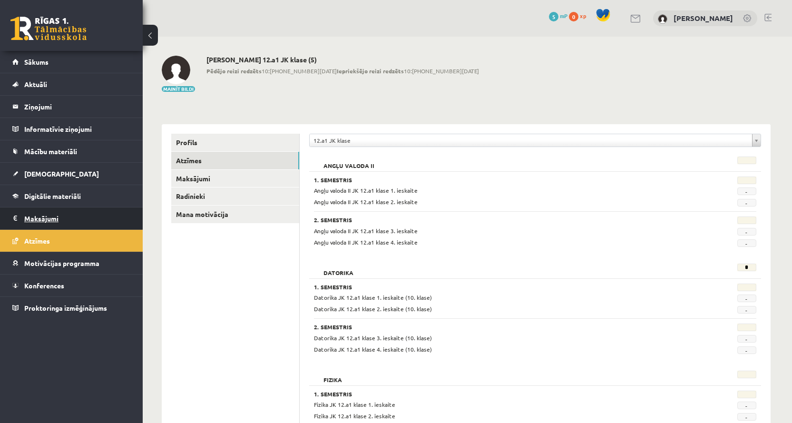
click at [62, 226] on legend "Maksājumi 0" at bounding box center [77, 218] width 106 height 22
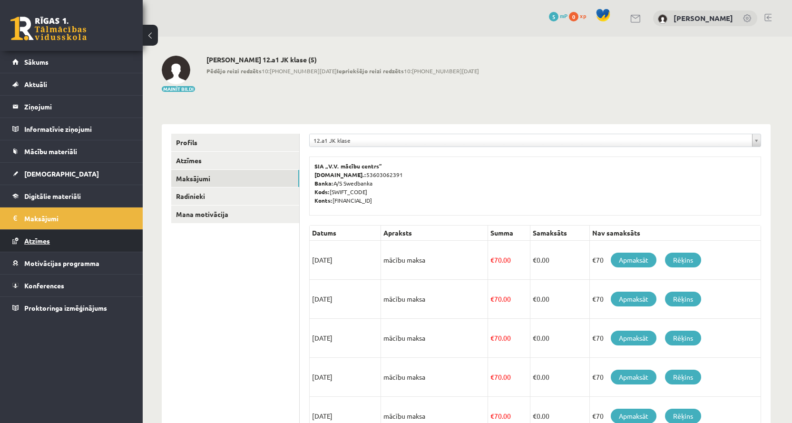
click at [49, 236] on link "Atzīmes" at bounding box center [71, 241] width 118 height 22
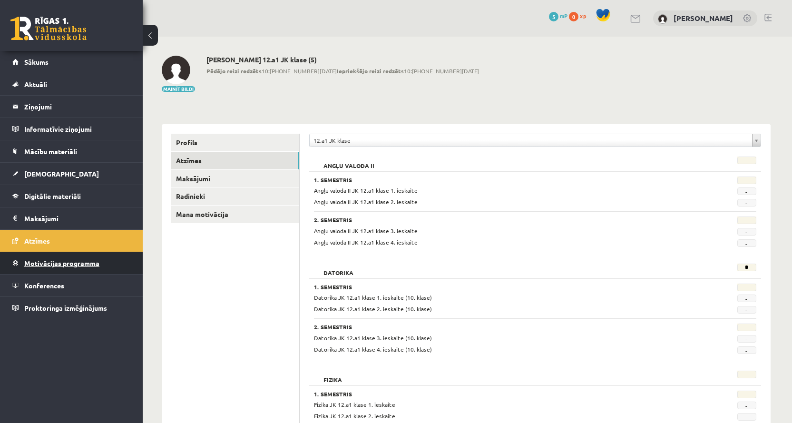
click at [50, 259] on span "Motivācijas programma" at bounding box center [61, 263] width 75 height 9
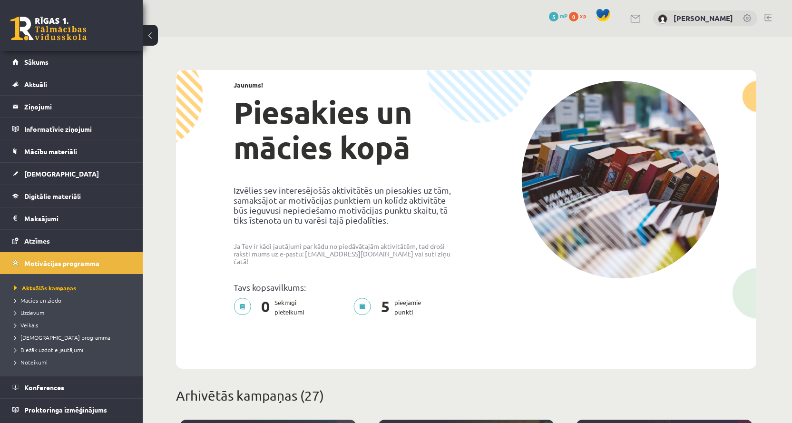
click at [53, 284] on span "Aktuālās kampaņas" at bounding box center [45, 288] width 62 height 8
click at [35, 263] on span "Motivācijas programma" at bounding box center [61, 263] width 75 height 9
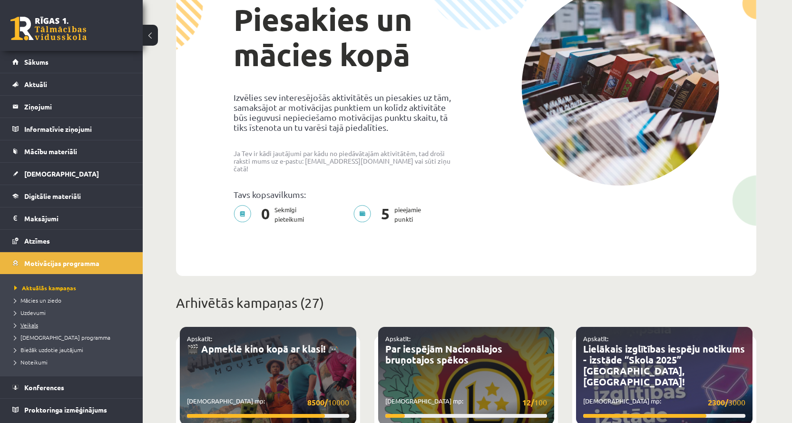
scroll to position [95, 0]
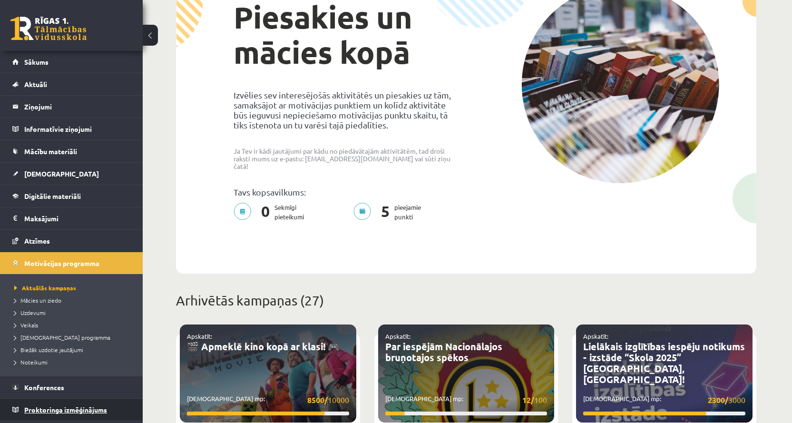
click at [38, 412] on span "Proktoringa izmēģinājums" at bounding box center [65, 409] width 83 height 9
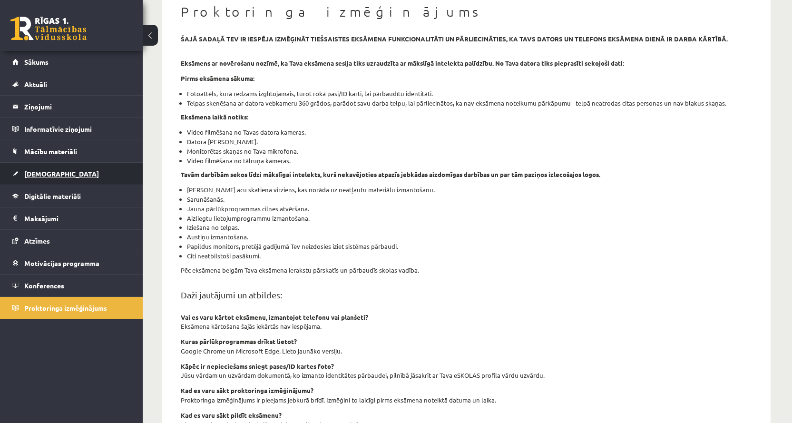
click at [29, 172] on span "[DEMOGRAPHIC_DATA]" at bounding box center [61, 173] width 75 height 9
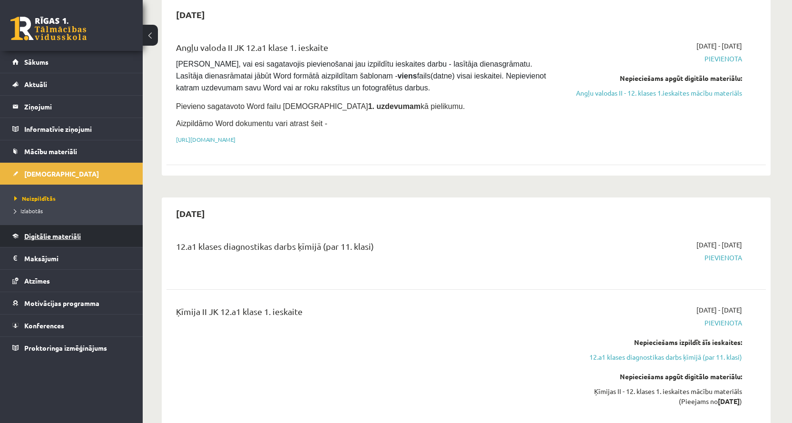
click at [36, 236] on span "Digitālie materiāli" at bounding box center [52, 236] width 57 height 9
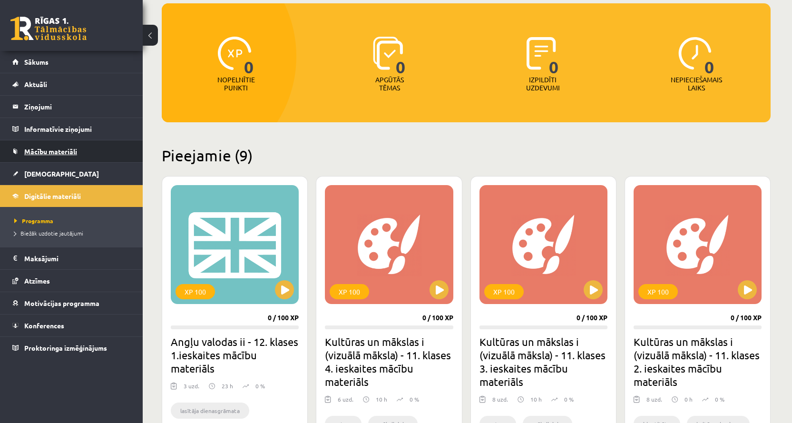
click at [45, 154] on span "Mācību materiāli" at bounding box center [50, 151] width 53 height 9
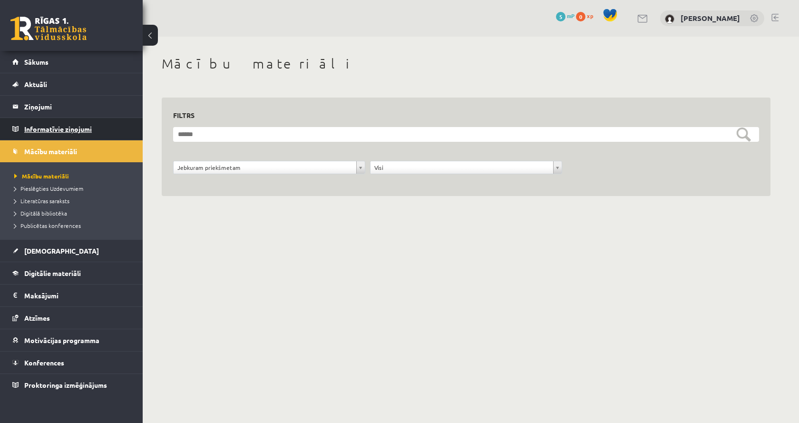
click at [48, 129] on legend "Informatīvie ziņojumi 0" at bounding box center [77, 129] width 106 height 22
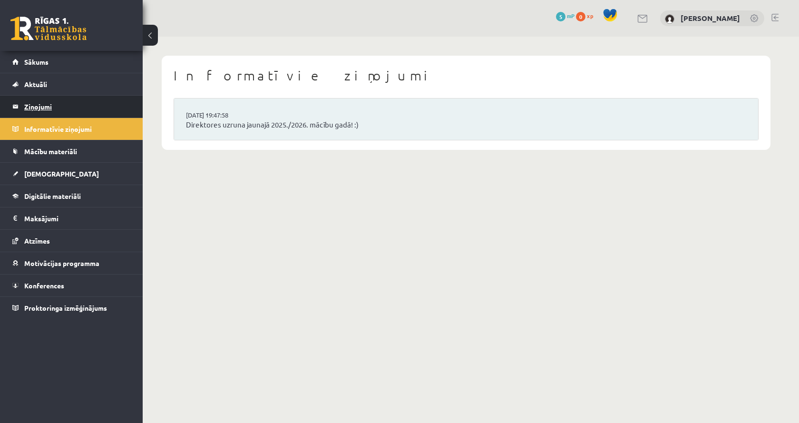
click at [49, 111] on legend "Ziņojumi 0" at bounding box center [77, 107] width 106 height 22
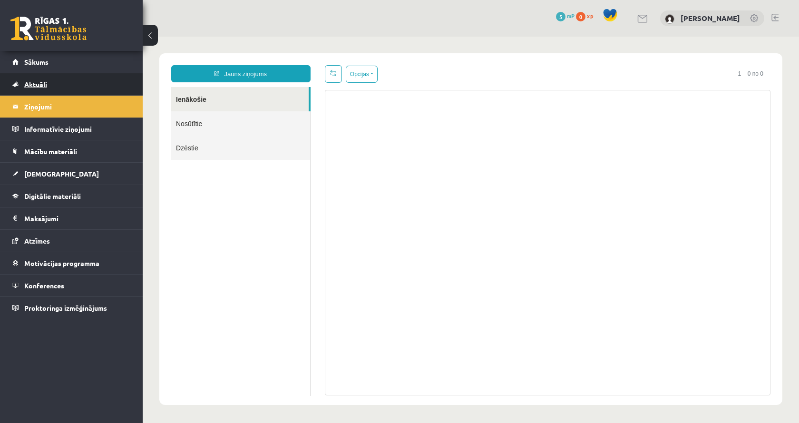
click at [49, 85] on link "Aktuāli" at bounding box center [71, 84] width 118 height 22
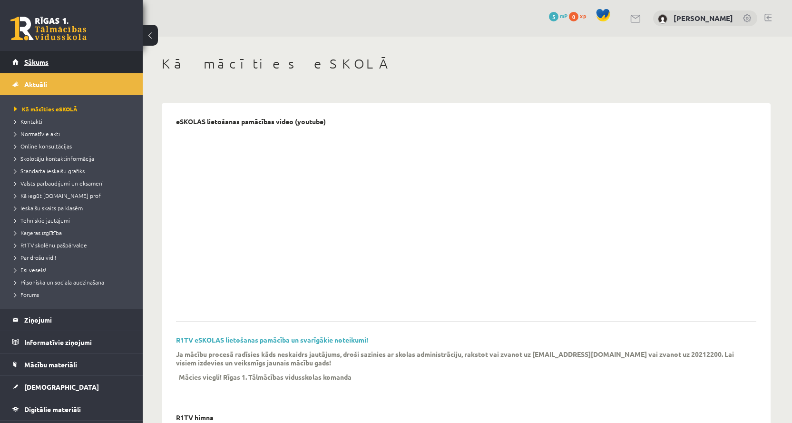
click at [52, 62] on link "Sākums" at bounding box center [71, 62] width 118 height 22
click at [550, 302] on div at bounding box center [459, 220] width 566 height 178
click at [18, 108] on span "Kā mācīties eSKOLĀ" at bounding box center [45, 109] width 63 height 8
click at [30, 87] on span "Aktuāli" at bounding box center [35, 84] width 23 height 9
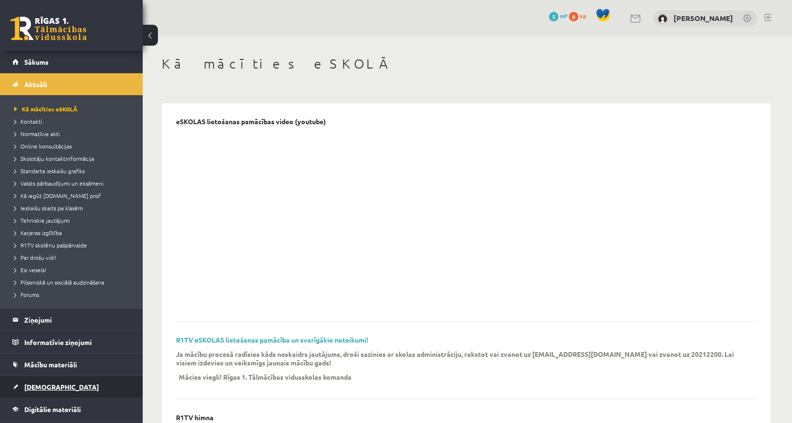
click at [49, 384] on span "[DEMOGRAPHIC_DATA]" at bounding box center [61, 386] width 75 height 9
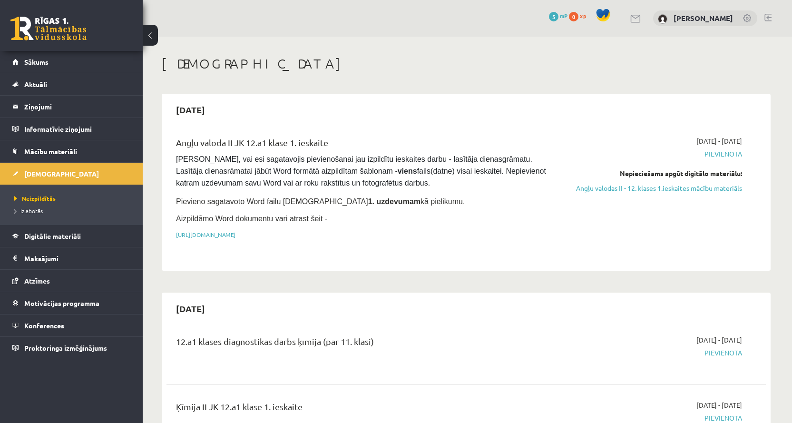
click at [728, 155] on span "Pievienota" at bounding box center [651, 154] width 179 height 10
click at [724, 154] on span "Pievienota" at bounding box center [651, 154] width 179 height 10
click at [31, 213] on span "Izlabotās" at bounding box center [28, 211] width 29 height 8
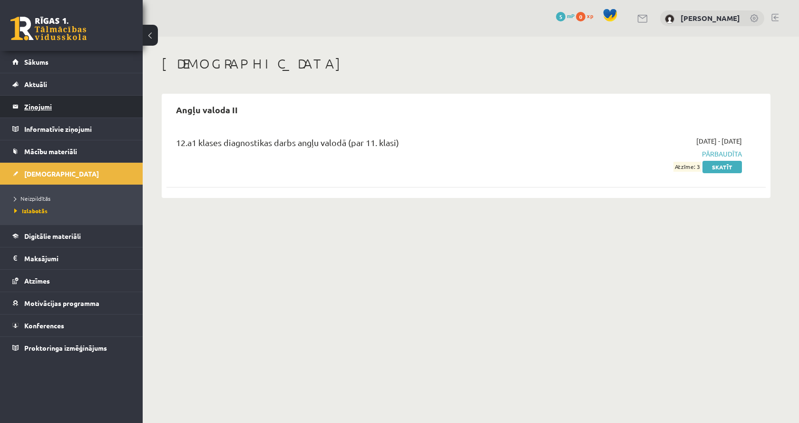
click at [63, 108] on legend "Ziņojumi 0" at bounding box center [77, 107] width 106 height 22
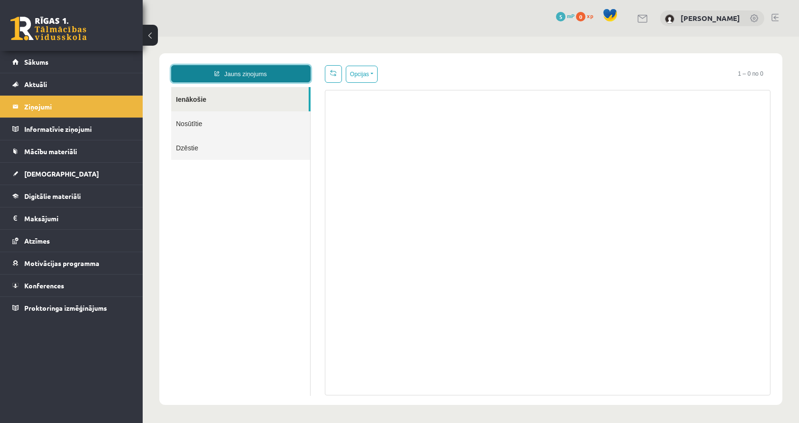
click at [268, 74] on link "Jauns ziņojums" at bounding box center [240, 73] width 139 height 17
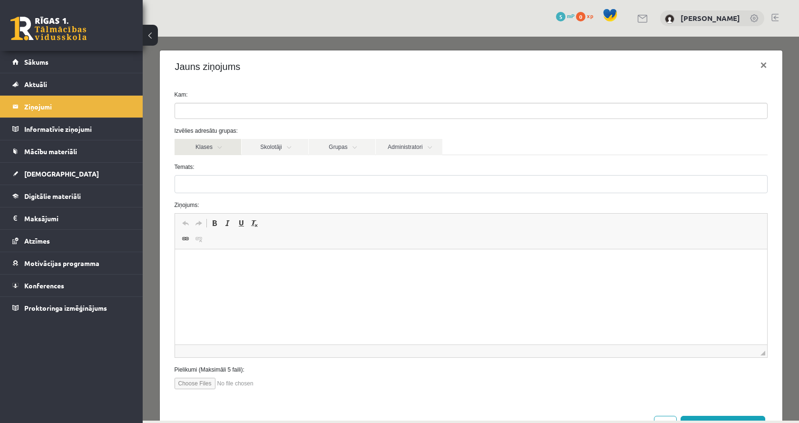
click at [219, 153] on link "Klases" at bounding box center [207, 147] width 67 height 16
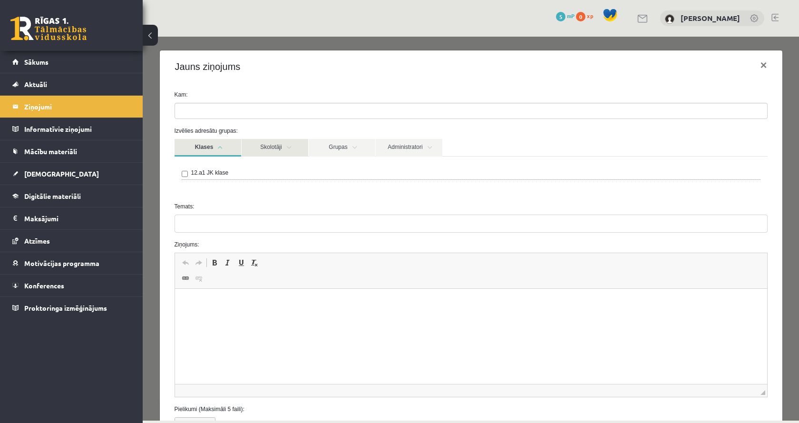
click at [271, 148] on link "Skolotāji" at bounding box center [275, 148] width 67 height 18
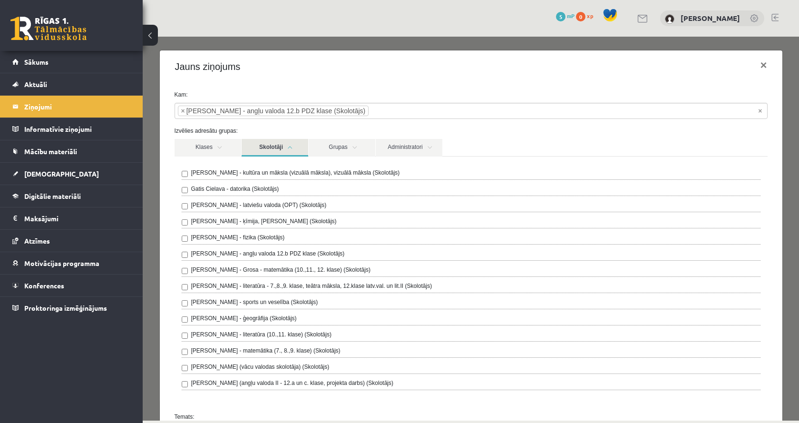
click at [294, 142] on link "Skolotāji" at bounding box center [275, 148] width 67 height 18
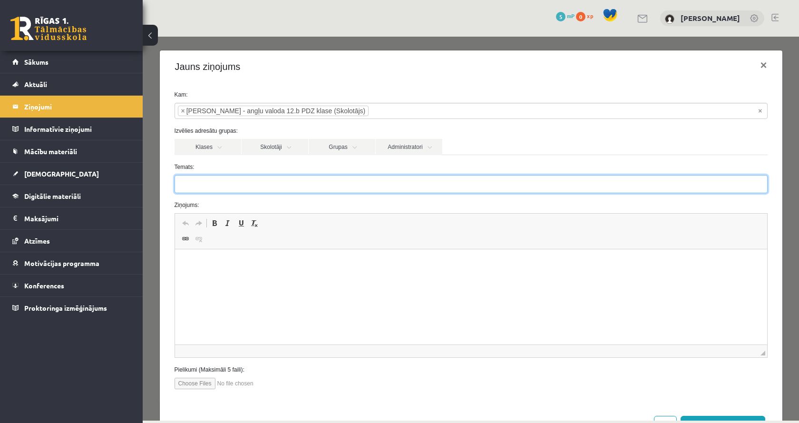
click at [248, 183] on input "Temats:" at bounding box center [470, 184] width 593 height 18
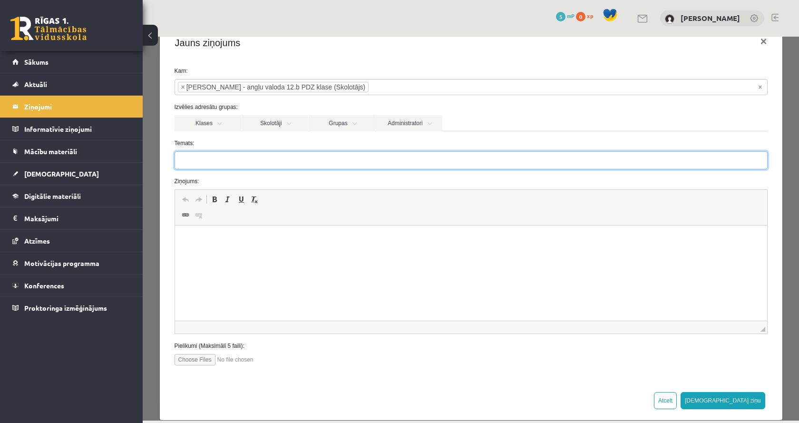
scroll to position [37, 0]
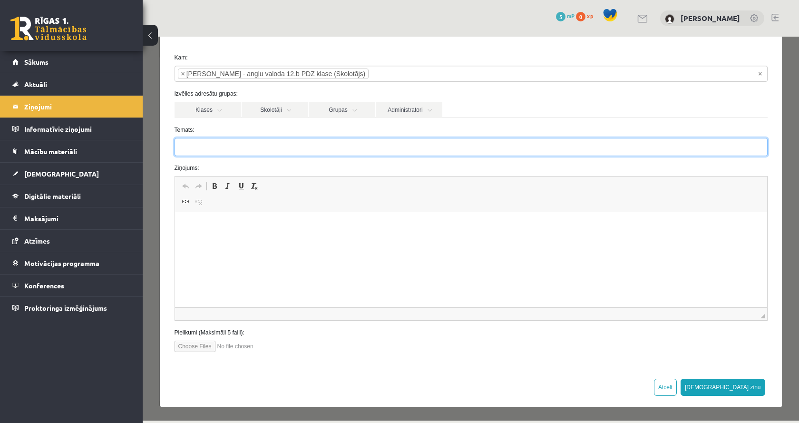
click at [239, 155] on input "Temats:" at bounding box center [470, 147] width 593 height 18
paste input "**********"
drag, startPoint x: 209, startPoint y: 149, endPoint x: 246, endPoint y: 151, distance: 37.1
click at [248, 151] on input "**********" at bounding box center [470, 147] width 593 height 18
type input "**********"
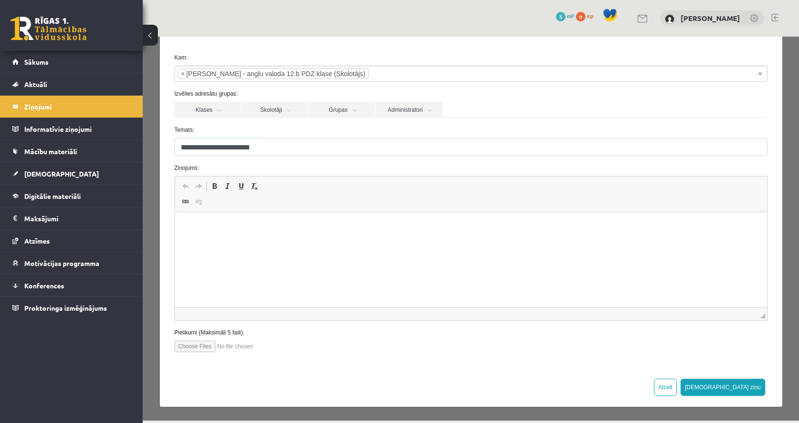
click at [238, 224] on p "Визуальный текстовый редактор, wiswyg-editor-47363755840780-1756711711-71" at bounding box center [470, 227] width 573 height 10
drag, startPoint x: 212, startPoint y: 240, endPoint x: 261, endPoint y: 235, distance: 49.7
click at [213, 240] on html at bounding box center [470, 226] width 592 height 29
click at [213, 241] on p "Визуальный текстовый редактор, wiswyg-editor-47363755840780-1756711711-71" at bounding box center [470, 243] width 573 height 10
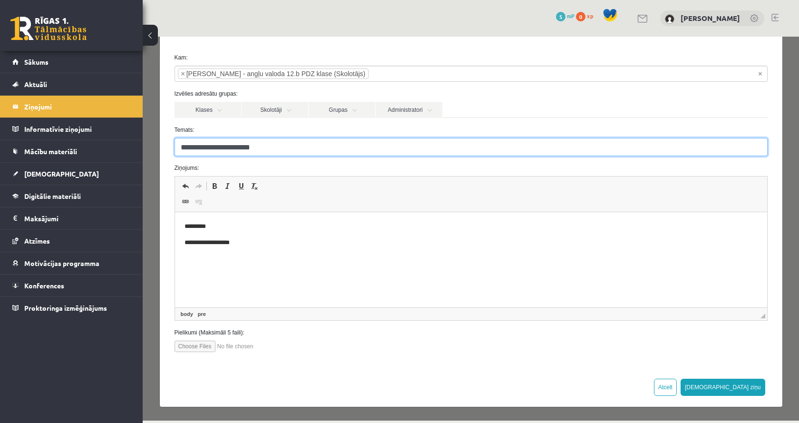
drag, startPoint x: 245, startPoint y: 151, endPoint x: 186, endPoint y: 154, distance: 58.5
click at [186, 154] on input "**********" at bounding box center [470, 147] width 593 height 18
click at [282, 151] on input "**********" at bounding box center [470, 147] width 593 height 18
click at [286, 142] on input "**********" at bounding box center [470, 147] width 593 height 18
drag, startPoint x: 268, startPoint y: 147, endPoint x: 178, endPoint y: 152, distance: 90.5
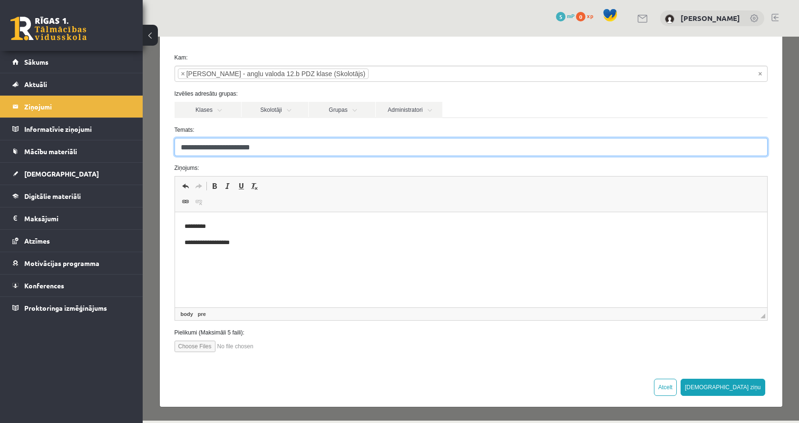
click at [178, 152] on input "**********" at bounding box center [470, 147] width 593 height 18
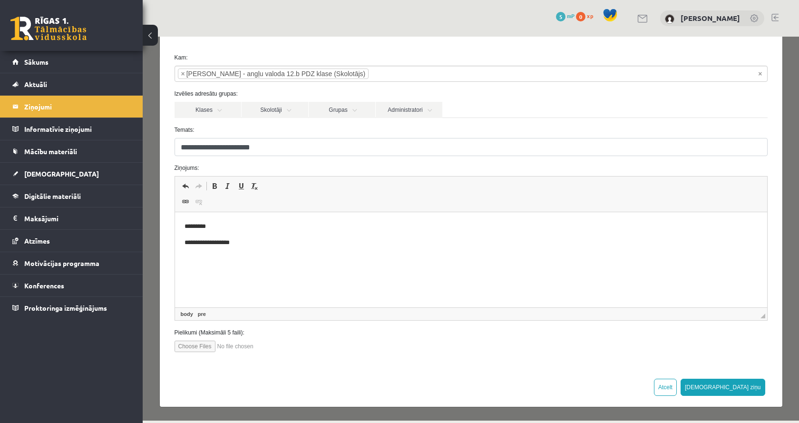
click at [271, 242] on pre "**********" at bounding box center [467, 243] width 566 height 10
click at [258, 241] on pre "**********" at bounding box center [467, 243] width 566 height 10
click at [318, 242] on pre "**********" at bounding box center [467, 243] width 566 height 10
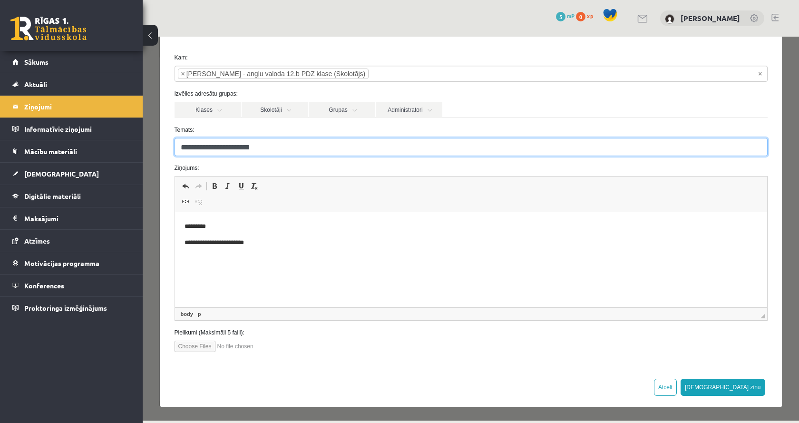
click at [184, 150] on input "**********" at bounding box center [470, 147] width 593 height 18
click at [183, 149] on input "**********" at bounding box center [470, 147] width 593 height 18
click at [185, 149] on input "**********" at bounding box center [470, 147] width 593 height 18
click at [290, 141] on input "**********" at bounding box center [470, 147] width 593 height 18
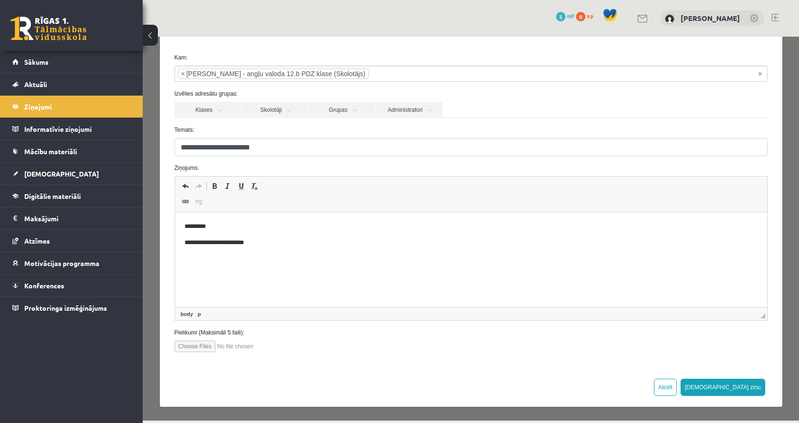
click at [293, 165] on label "Ziņojums:" at bounding box center [470, 168] width 607 height 9
click at [288, 248] on html "**********" at bounding box center [470, 234] width 592 height 45
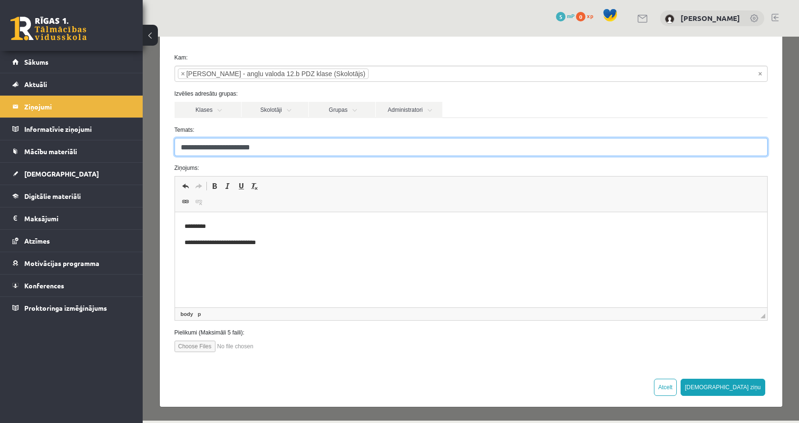
click at [190, 151] on input "**********" at bounding box center [470, 147] width 593 height 18
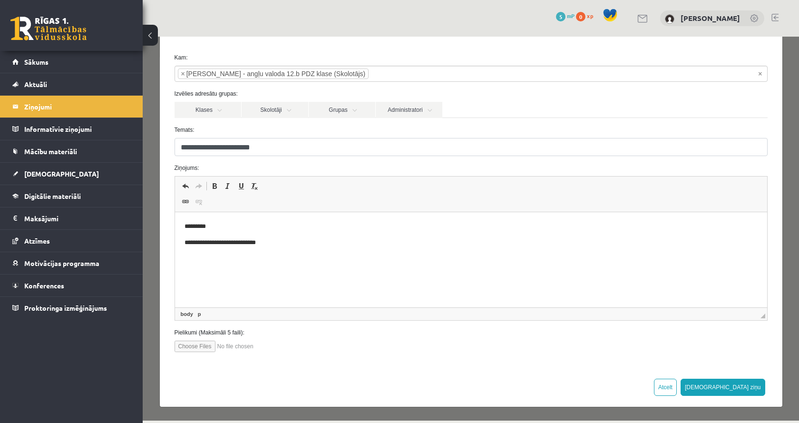
click at [279, 164] on label "Ziņojums:" at bounding box center [470, 168] width 607 height 9
click at [264, 244] on p "**********" at bounding box center [467, 243] width 566 height 10
click at [285, 243] on p "**********" at bounding box center [467, 243] width 566 height 10
click at [335, 243] on p "**********" at bounding box center [467, 243] width 566 height 10
click at [404, 242] on p "**********" at bounding box center [467, 243] width 566 height 10
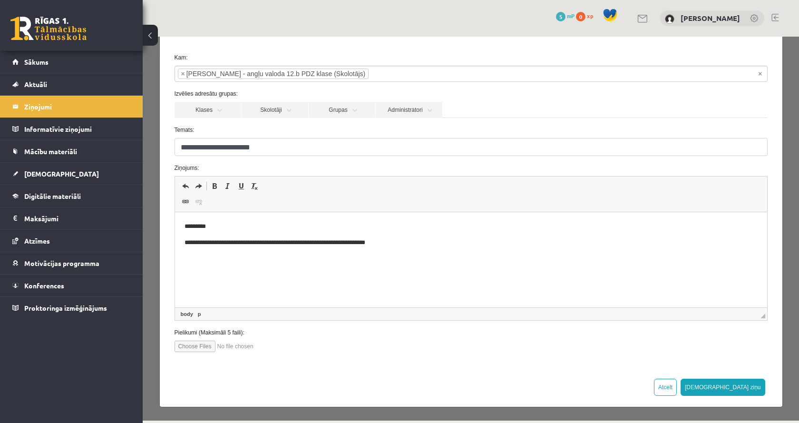
click at [406, 242] on p "**********" at bounding box center [467, 243] width 566 height 10
click at [419, 250] on span "Вставить" at bounding box center [435, 250] width 34 height 14
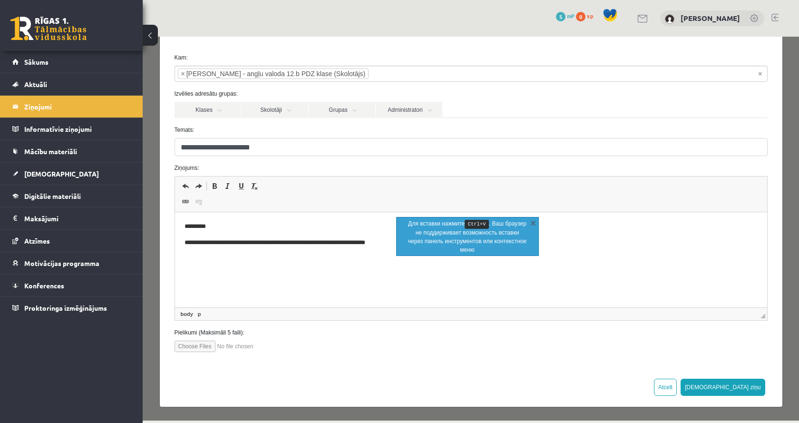
click at [421, 257] on html "**********" at bounding box center [470, 234] width 592 height 45
click at [529, 218] on link "X" at bounding box center [533, 223] width 10 height 10
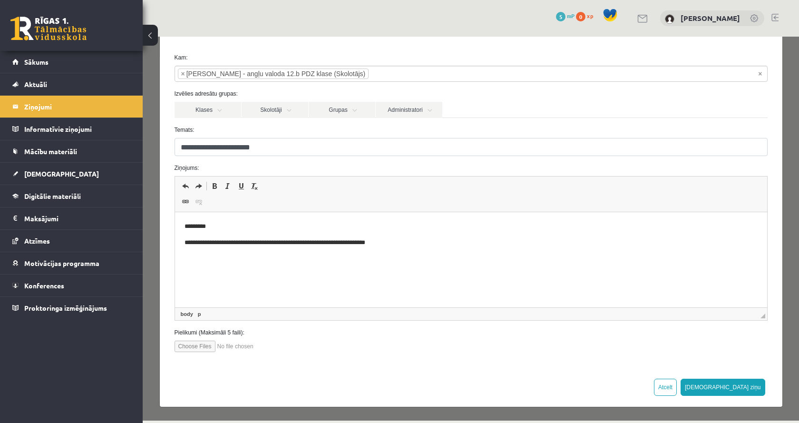
click at [410, 242] on p "**********" at bounding box center [467, 243] width 566 height 10
click at [428, 250] on span "Вставить" at bounding box center [439, 250] width 34 height 14
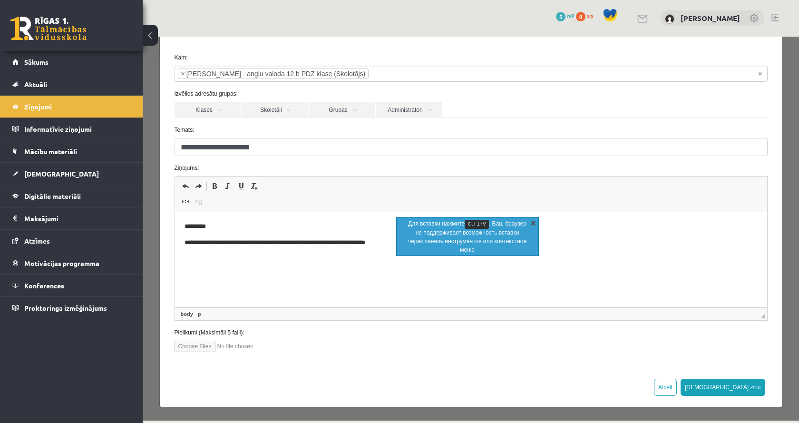
click at [532, 223] on link "X" at bounding box center [533, 223] width 10 height 10
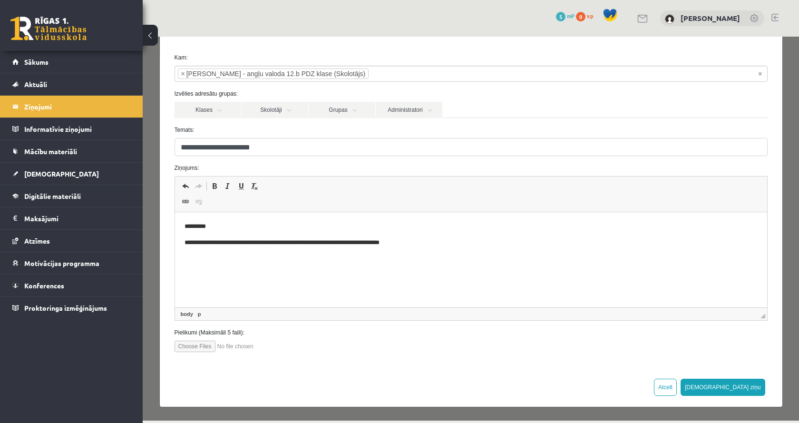
click at [417, 243] on p "**********" at bounding box center [467, 243] width 566 height 10
click at [424, 243] on p "**********" at bounding box center [467, 243] width 566 height 10
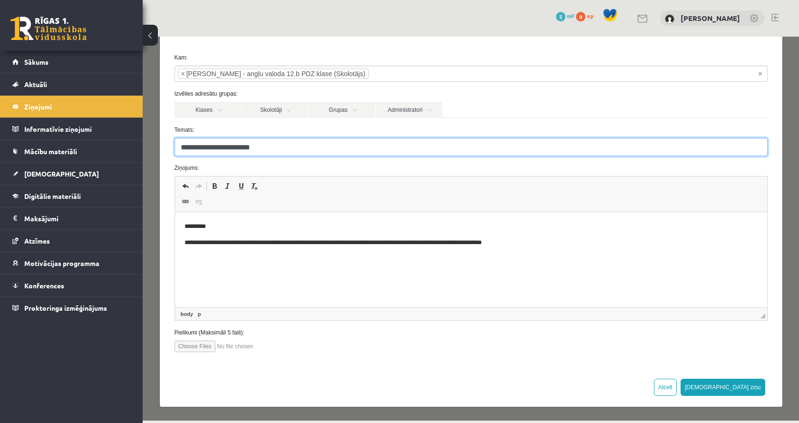
drag, startPoint x: 209, startPoint y: 146, endPoint x: 236, endPoint y: 149, distance: 26.7
click at [236, 149] on input "**********" at bounding box center [470, 147] width 593 height 18
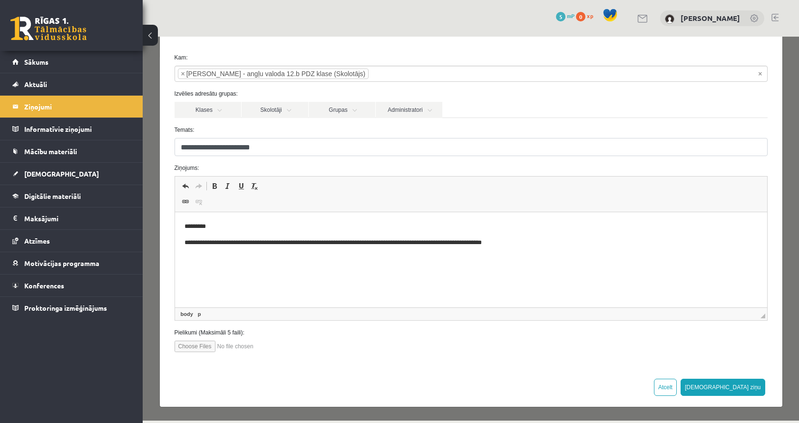
click at [337, 216] on html "**********" at bounding box center [470, 234] width 592 height 45
drag, startPoint x: 528, startPoint y: 244, endPoint x: 552, endPoint y: 247, distance: 24.0
click at [552, 247] on html "**********" at bounding box center [470, 234] width 592 height 45
drag, startPoint x: 676, startPoint y: 243, endPoint x: 743, endPoint y: 246, distance: 67.1
click at [743, 246] on p "**********" at bounding box center [467, 248] width 566 height 20
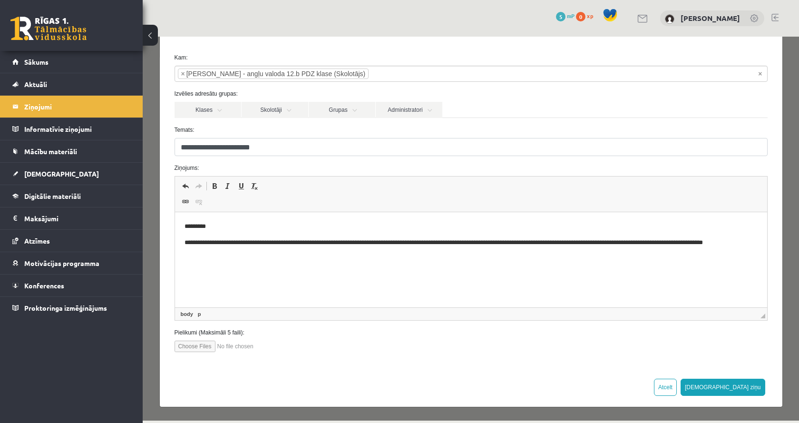
click at [397, 255] on p "**********" at bounding box center [467, 248] width 566 height 20
click at [748, 387] on button "Sūtīt ziņu" at bounding box center [722, 386] width 85 height 17
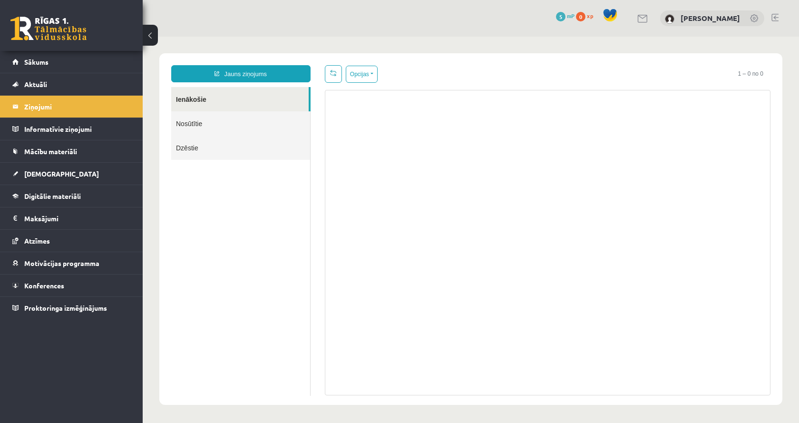
click at [226, 117] on link "Nosūtītie" at bounding box center [240, 123] width 139 height 24
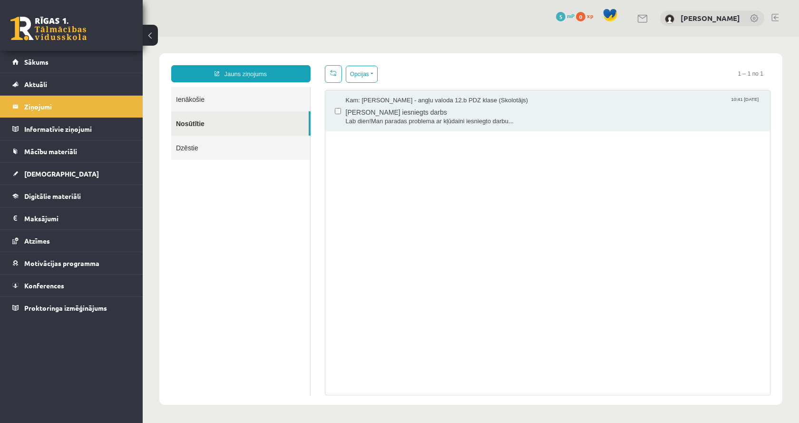
click at [221, 143] on link "Dzēstie" at bounding box center [240, 147] width 139 height 24
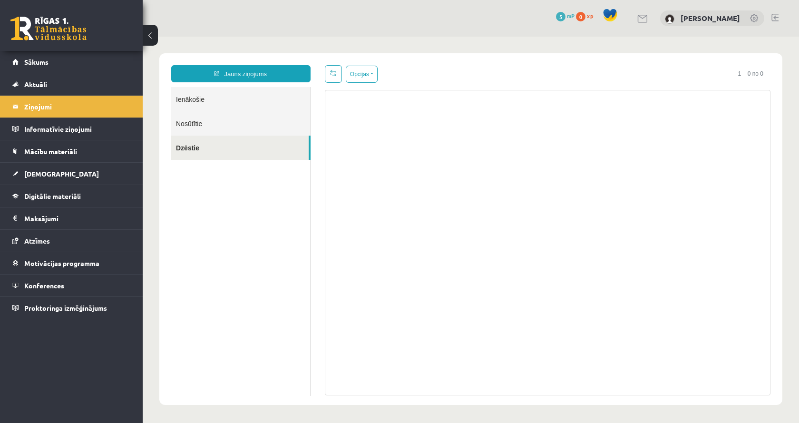
click at [227, 98] on link "Ienākošie" at bounding box center [240, 99] width 139 height 24
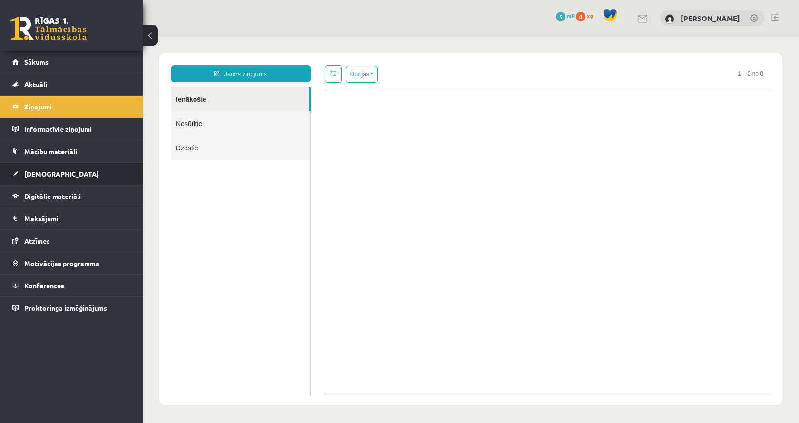
click at [54, 174] on link "[DEMOGRAPHIC_DATA]" at bounding box center [71, 174] width 118 height 22
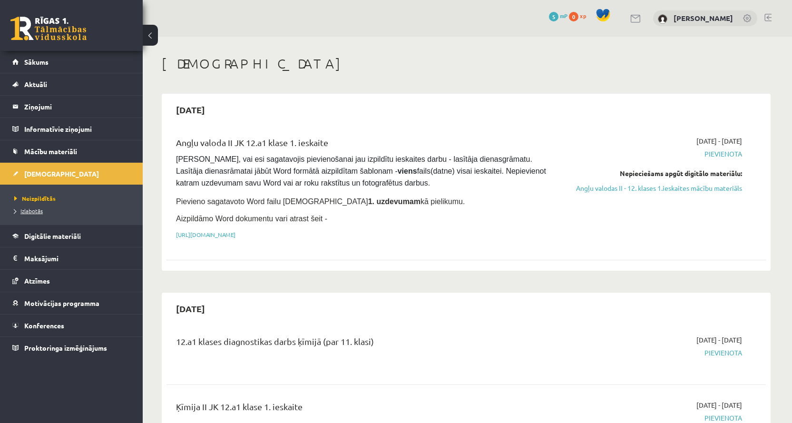
click at [41, 213] on span "Izlabotās" at bounding box center [28, 211] width 29 height 8
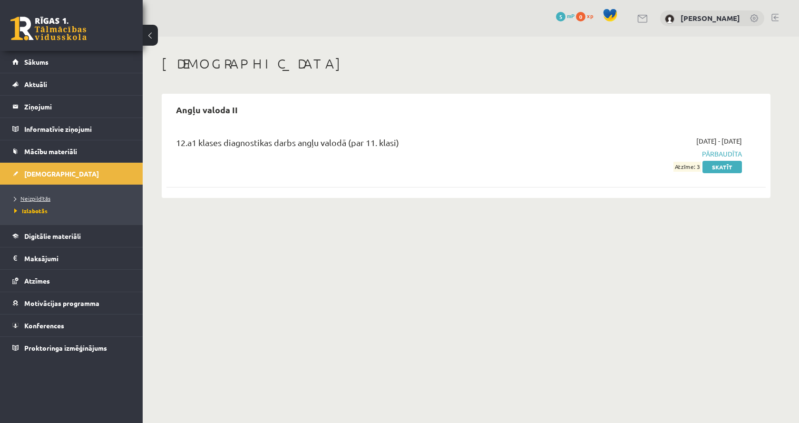
click at [57, 196] on link "Neizpildītās" at bounding box center [73, 198] width 119 height 9
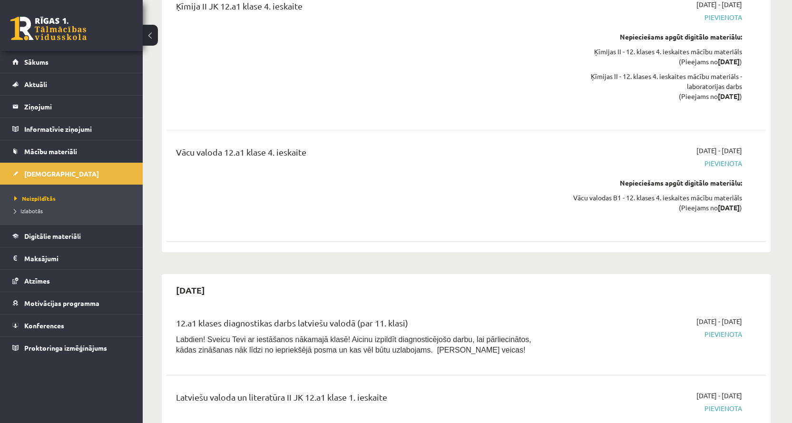
scroll to position [5467, 0]
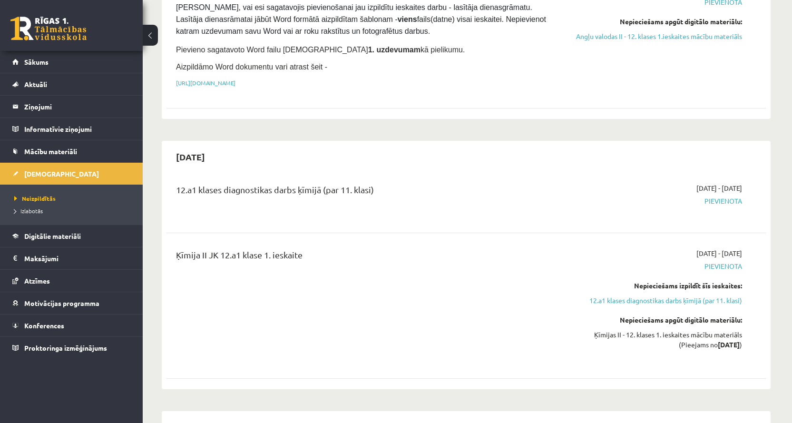
scroll to position [0, 0]
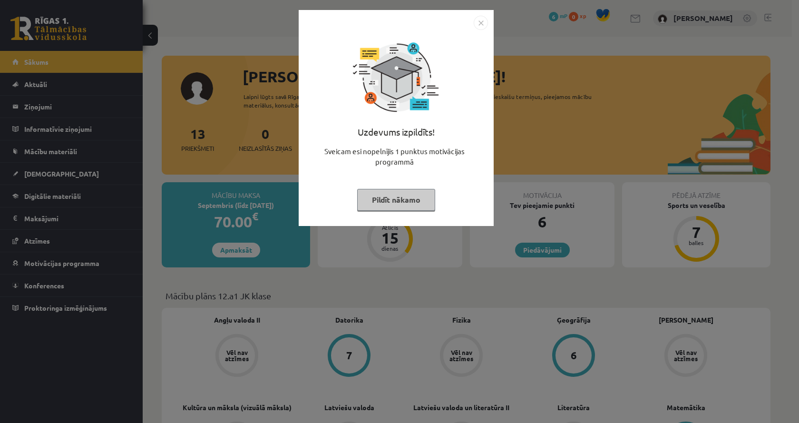
click at [378, 202] on button "Pildīt nākamo" at bounding box center [396, 200] width 78 height 22
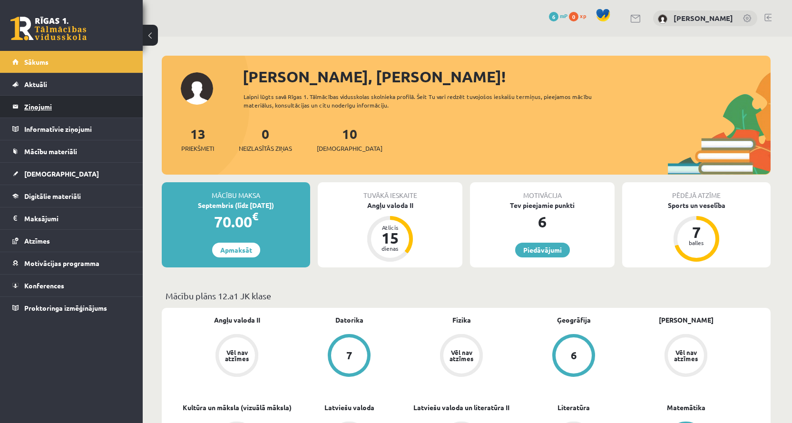
click at [44, 106] on legend "Ziņojumi 0" at bounding box center [77, 107] width 106 height 22
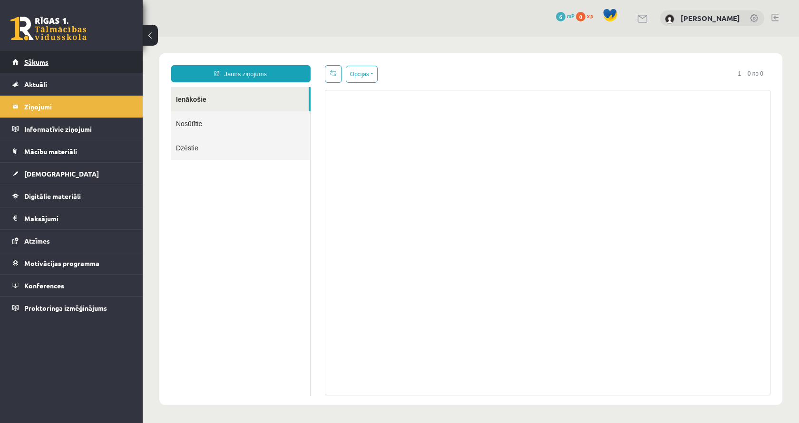
click at [52, 63] on link "Sākums" at bounding box center [71, 62] width 118 height 22
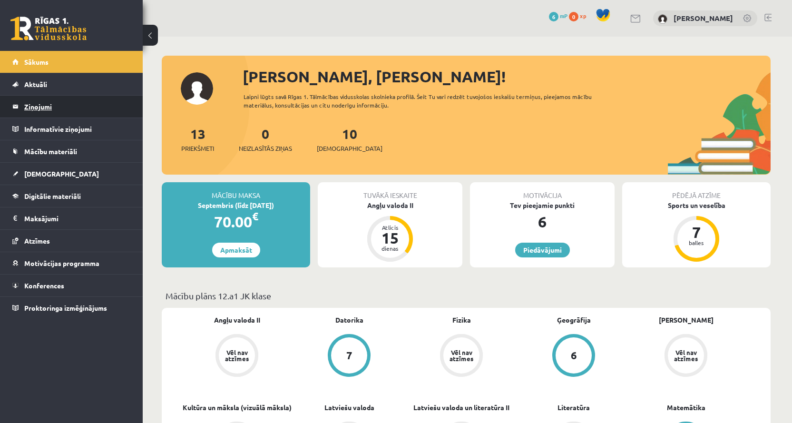
click at [40, 106] on legend "Ziņojumi 0" at bounding box center [77, 107] width 106 height 22
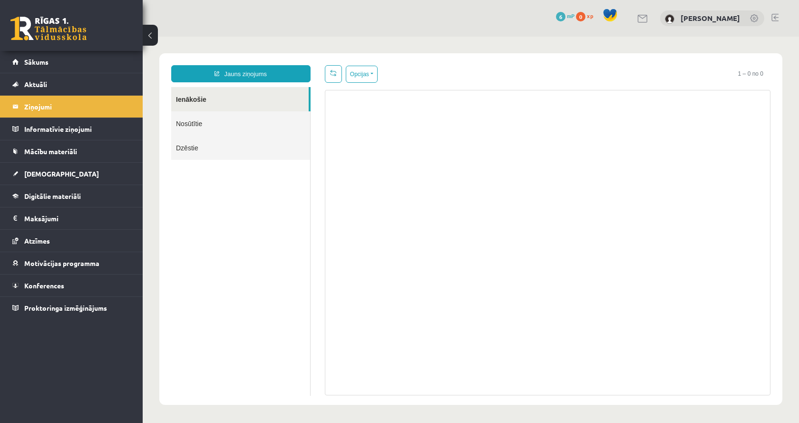
click at [219, 126] on link "Nosūtītie" at bounding box center [240, 123] width 139 height 24
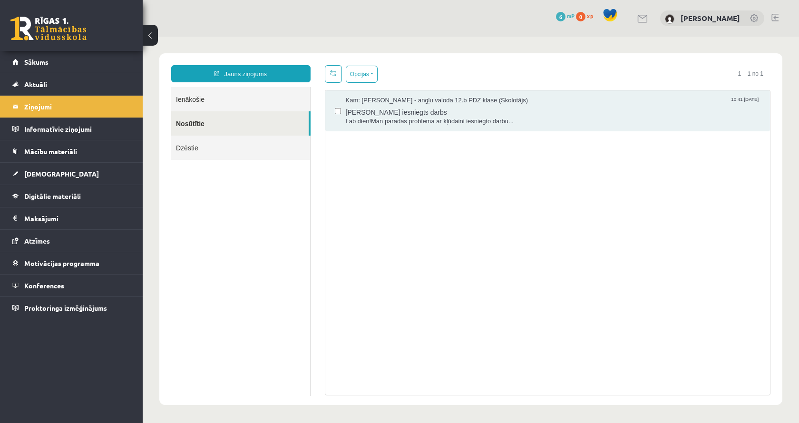
click at [215, 147] on link "Dzēstie" at bounding box center [240, 147] width 139 height 24
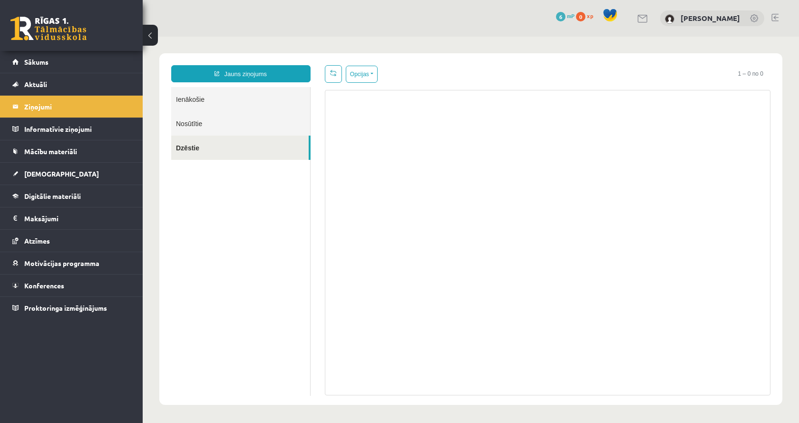
click at [216, 102] on link "Ienākošie" at bounding box center [240, 99] width 139 height 24
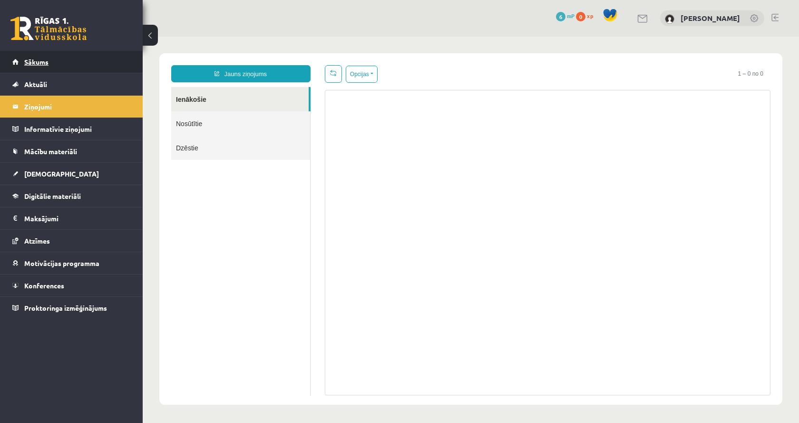
click at [94, 65] on link "Sākums" at bounding box center [71, 62] width 118 height 22
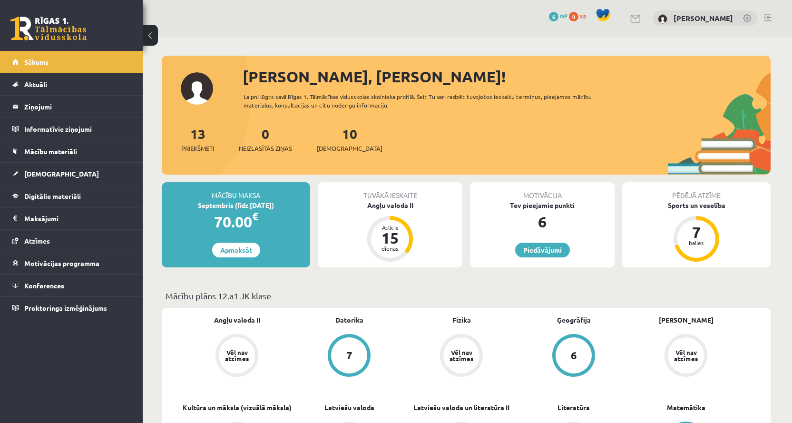
click at [341, 23] on div "0 Dāvanas 6 mP 0 xp [PERSON_NAME]" at bounding box center [467, 18] width 649 height 37
click at [92, 105] on legend "Ziņojumi 0" at bounding box center [77, 107] width 106 height 22
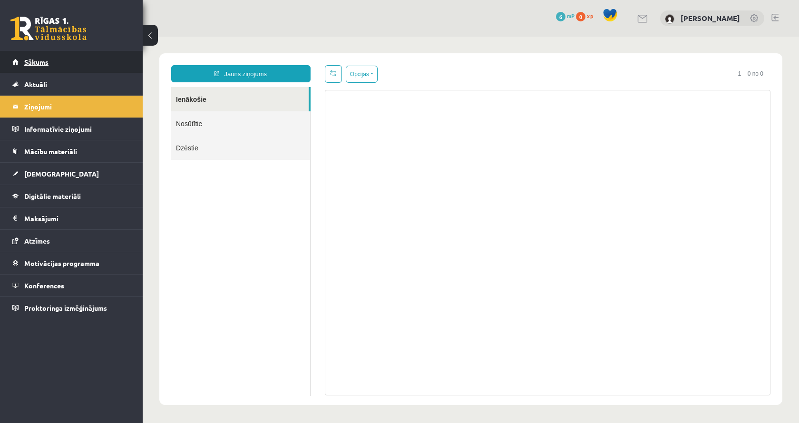
click at [88, 72] on link "Sākums" at bounding box center [71, 62] width 118 height 22
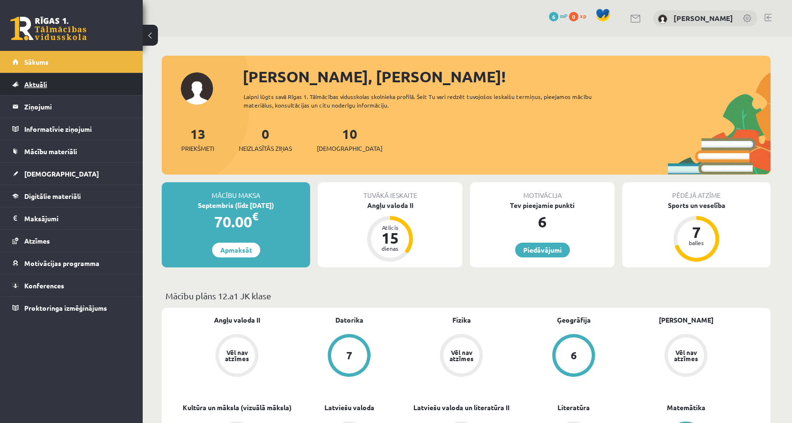
click at [85, 84] on link "Aktuāli" at bounding box center [71, 84] width 118 height 22
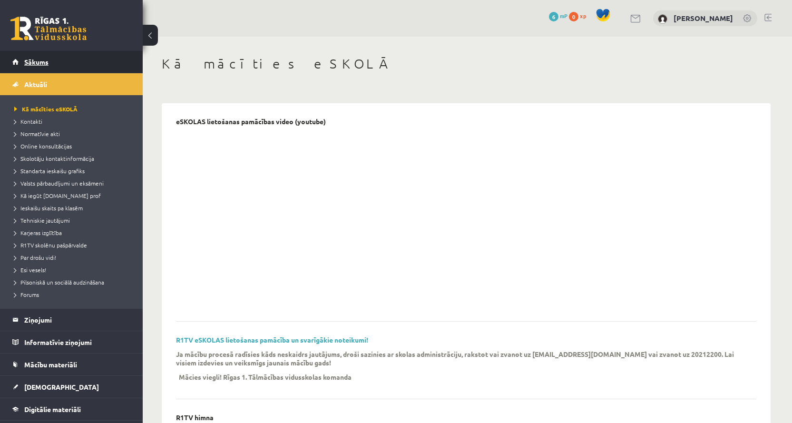
click at [86, 68] on link "Sākums" at bounding box center [71, 62] width 118 height 22
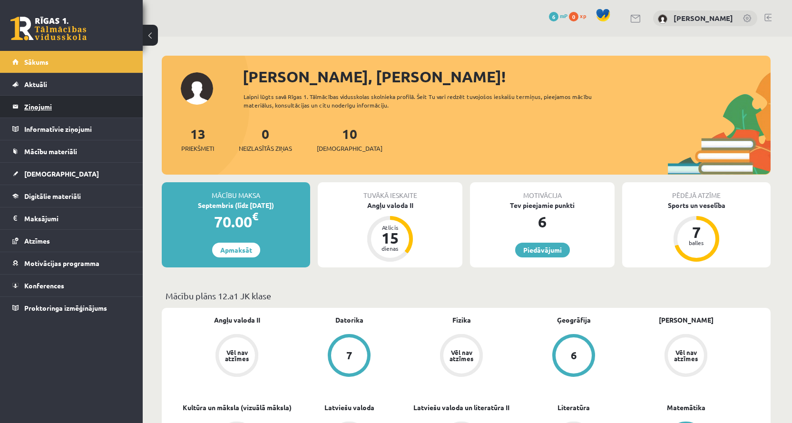
click at [100, 96] on legend "Ziņojumi 0" at bounding box center [77, 107] width 106 height 22
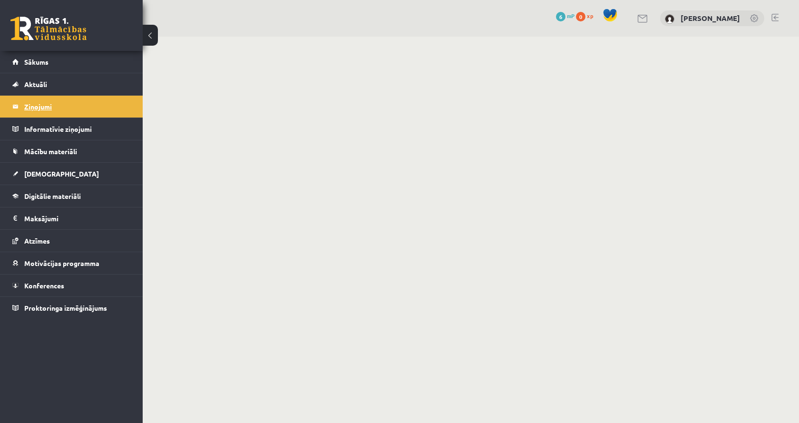
click at [63, 104] on legend "Ziņojumi 0" at bounding box center [77, 107] width 106 height 22
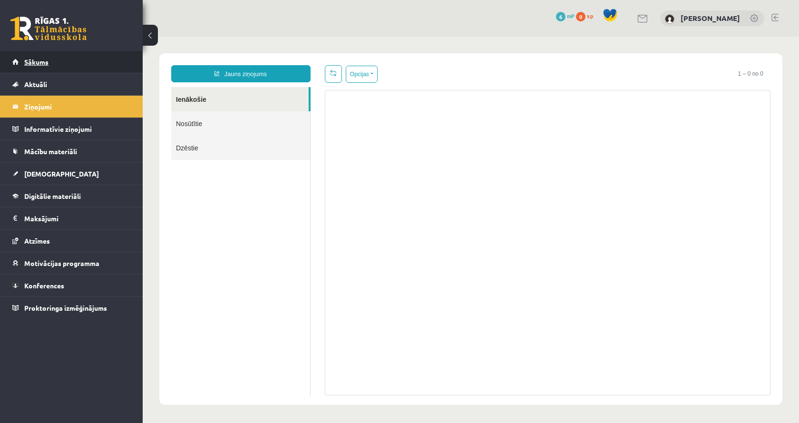
click at [71, 60] on link "Sākums" at bounding box center [71, 62] width 118 height 22
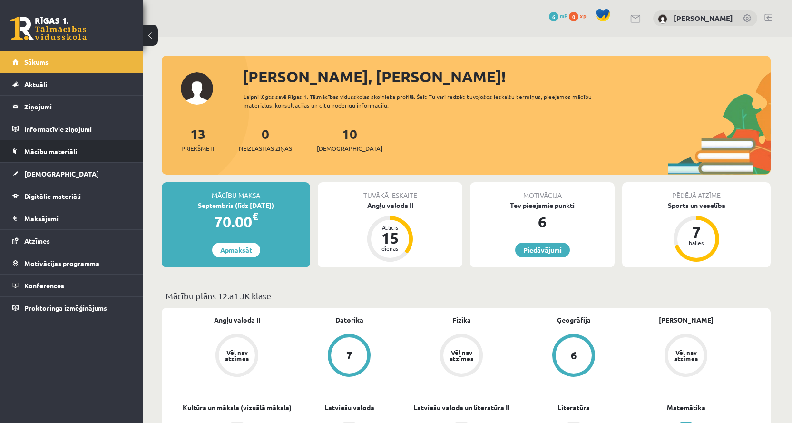
click at [70, 160] on link "Mācību materiāli" at bounding box center [71, 151] width 118 height 22
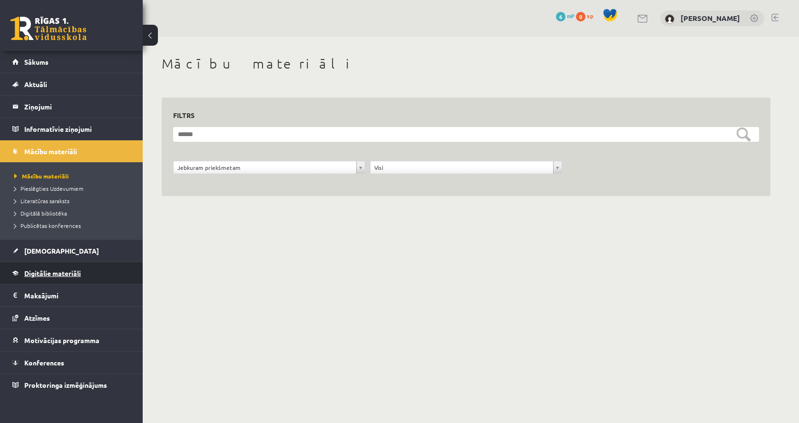
click at [63, 264] on link "Digitālie materiāli" at bounding box center [71, 273] width 118 height 22
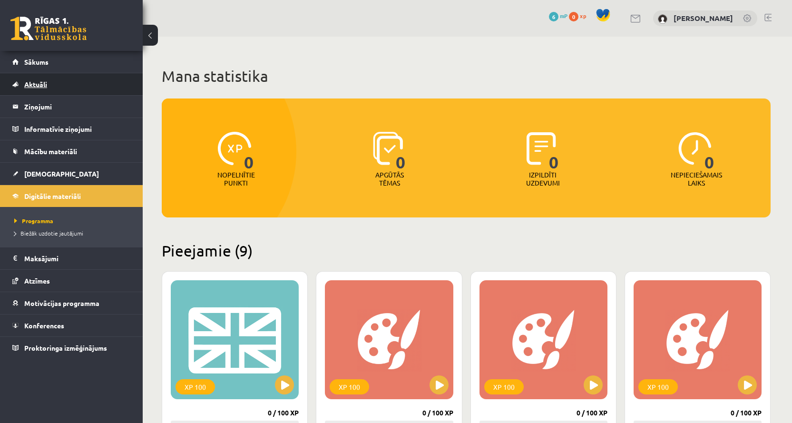
click at [90, 86] on link "Aktuāli" at bounding box center [71, 84] width 118 height 22
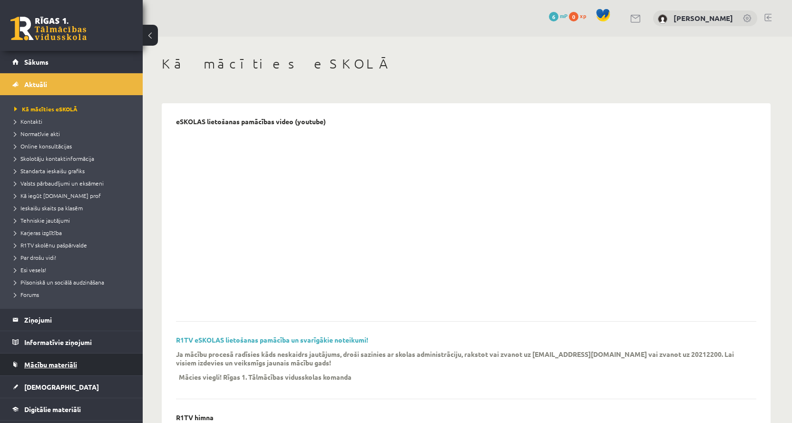
click at [63, 369] on link "Mācību materiāli" at bounding box center [71, 364] width 118 height 22
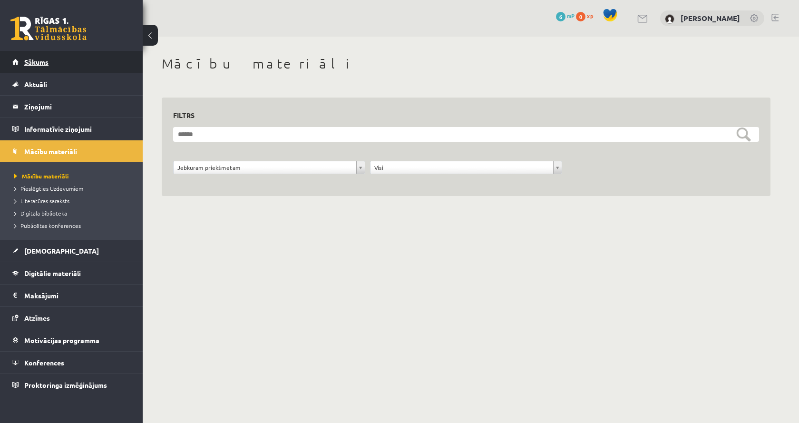
click at [48, 59] on link "Sākums" at bounding box center [71, 62] width 118 height 22
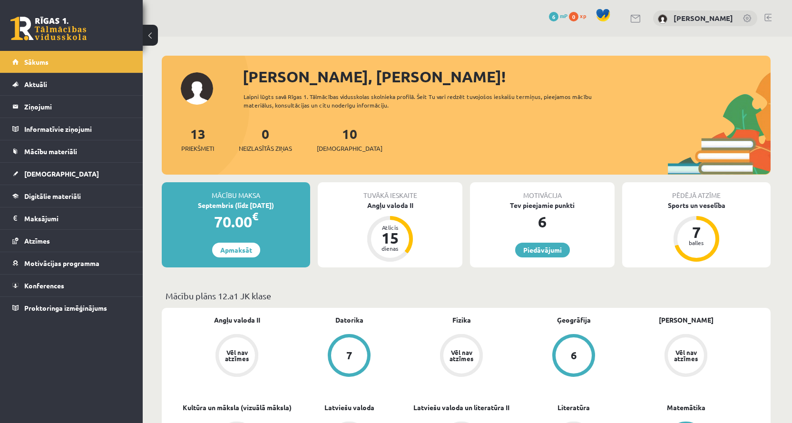
click at [54, 81] on link "Aktuāli" at bounding box center [71, 84] width 118 height 22
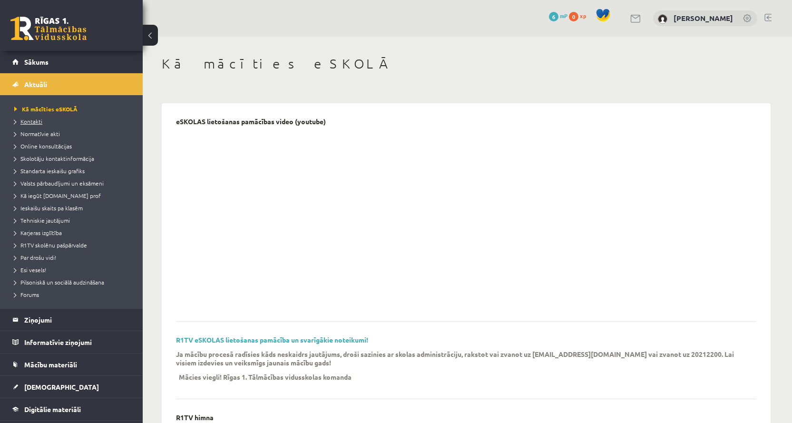
click at [27, 124] on link "Kontakti" at bounding box center [73, 121] width 119 height 9
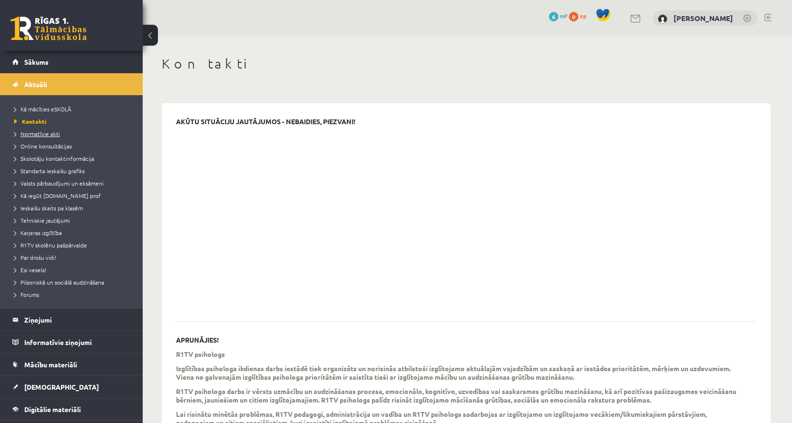
click at [45, 132] on span "Normatīvie akti" at bounding box center [37, 134] width 46 height 8
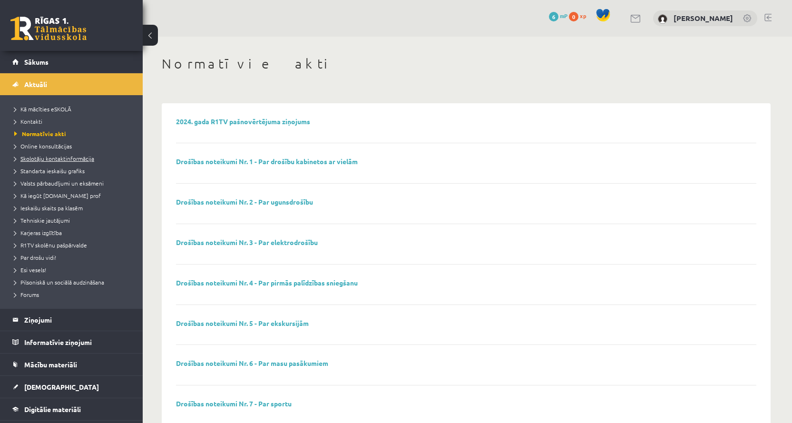
click at [47, 160] on span "Skolotāju kontaktinformācija" at bounding box center [54, 159] width 80 height 8
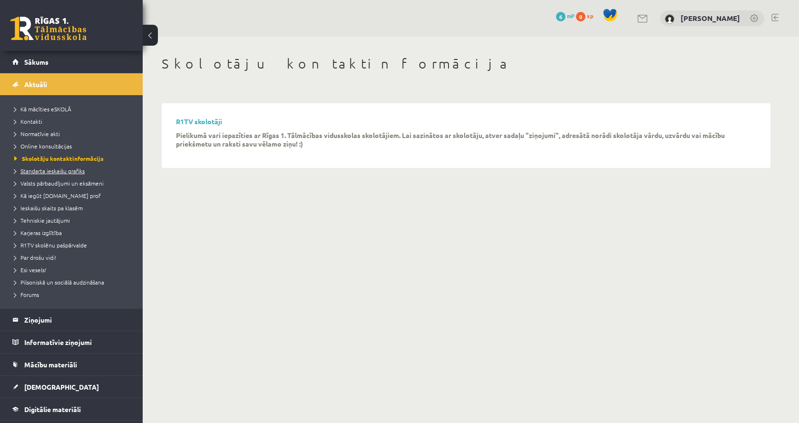
click at [42, 173] on span "Standarta ieskaišu grafiks" at bounding box center [49, 171] width 70 height 8
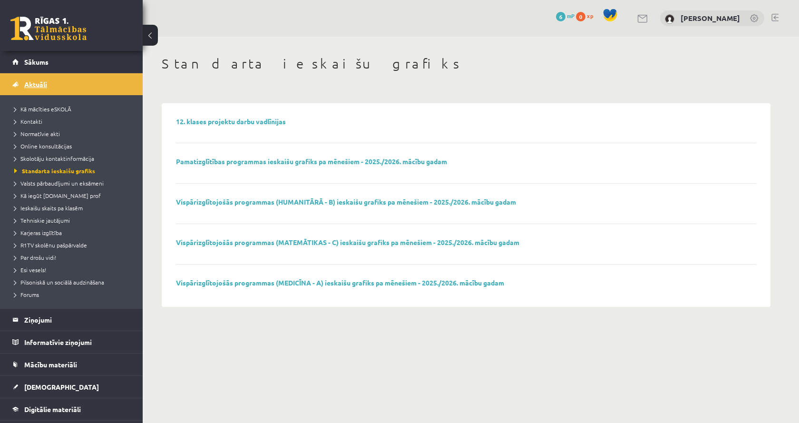
click at [55, 91] on link "Aktuāli" at bounding box center [71, 84] width 118 height 22
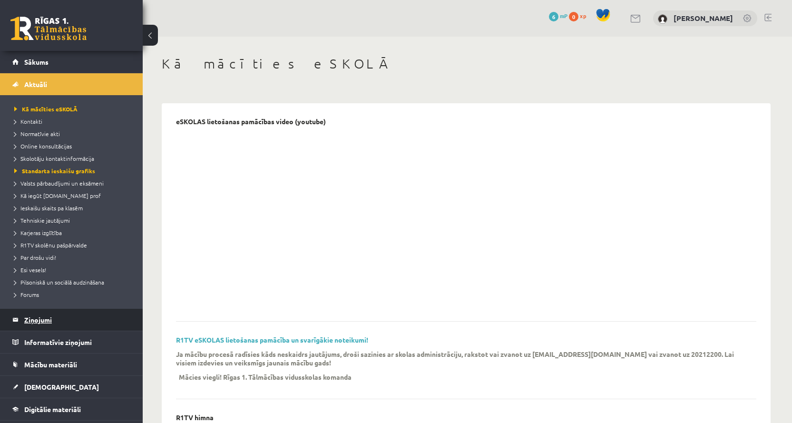
click at [38, 320] on legend "Ziņojumi 0" at bounding box center [77, 320] width 106 height 22
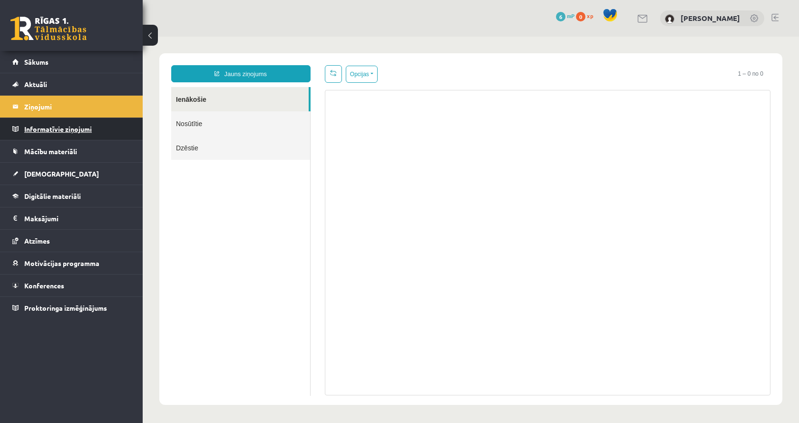
click at [65, 131] on legend "Informatīvie ziņojumi 0" at bounding box center [77, 129] width 106 height 22
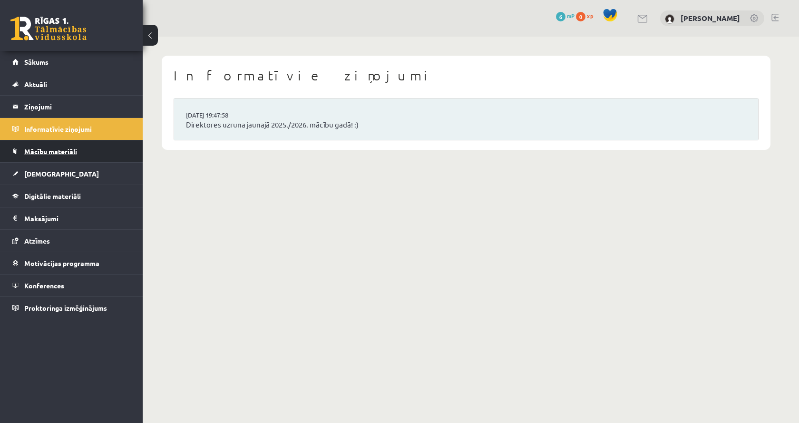
click at [60, 148] on span "Mācību materiāli" at bounding box center [50, 151] width 53 height 9
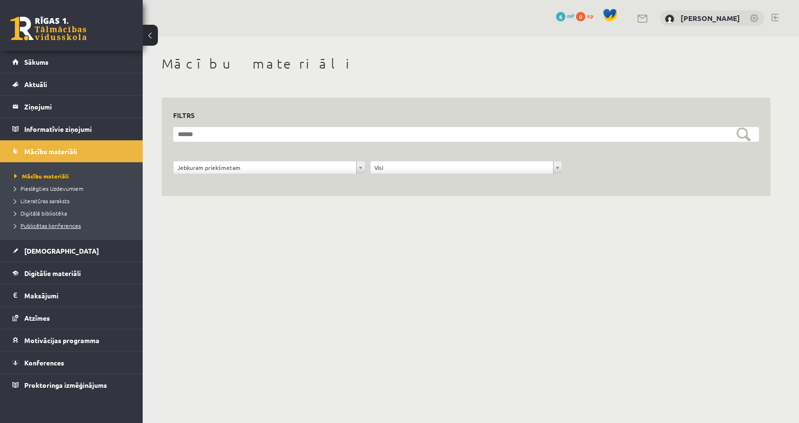
click at [26, 227] on span "Publicētas konferences" at bounding box center [47, 226] width 67 height 8
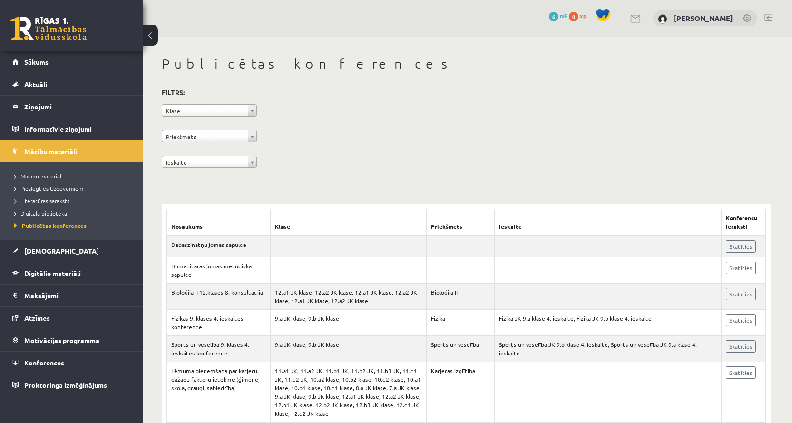
click at [39, 198] on span "Literatūras saraksts" at bounding box center [41, 201] width 55 height 8
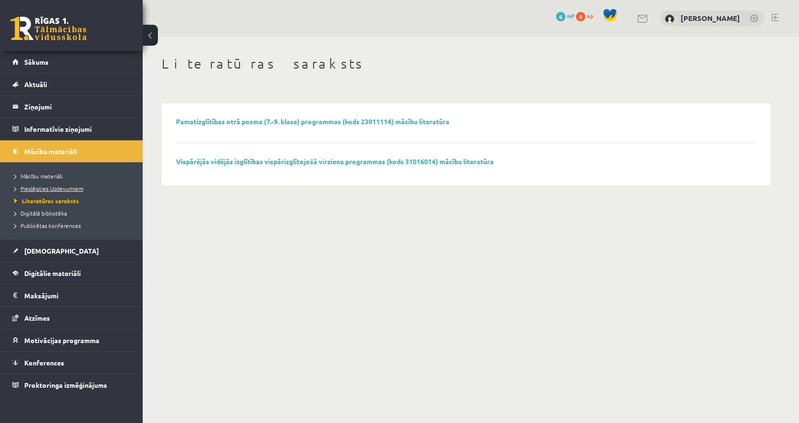
click at [45, 186] on span "Pieslēgties Uzdevumiem" at bounding box center [48, 188] width 69 height 8
click at [35, 173] on span "Mācību materiāli" at bounding box center [38, 176] width 48 height 8
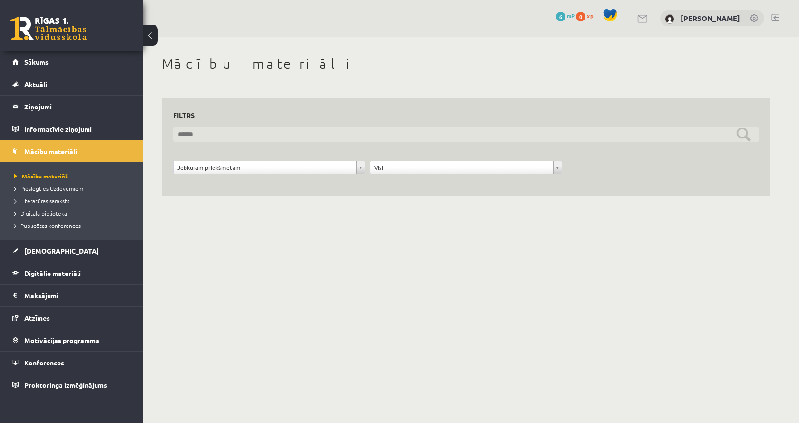
click at [208, 135] on input "text" at bounding box center [466, 134] width 586 height 15
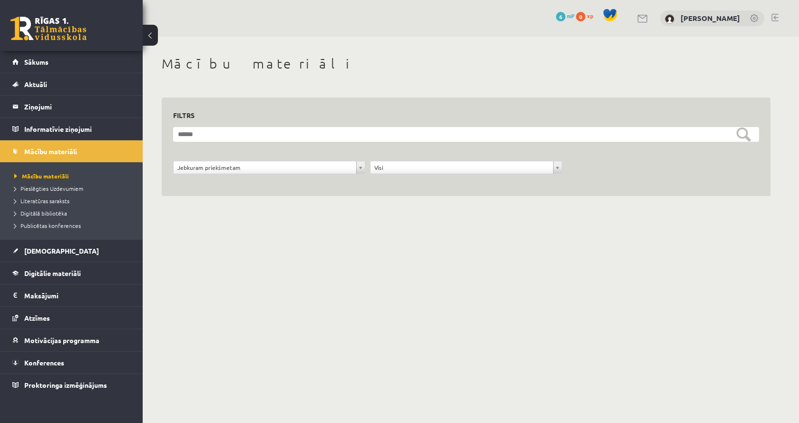
click at [192, 151] on form "**********" at bounding box center [466, 156] width 586 height 58
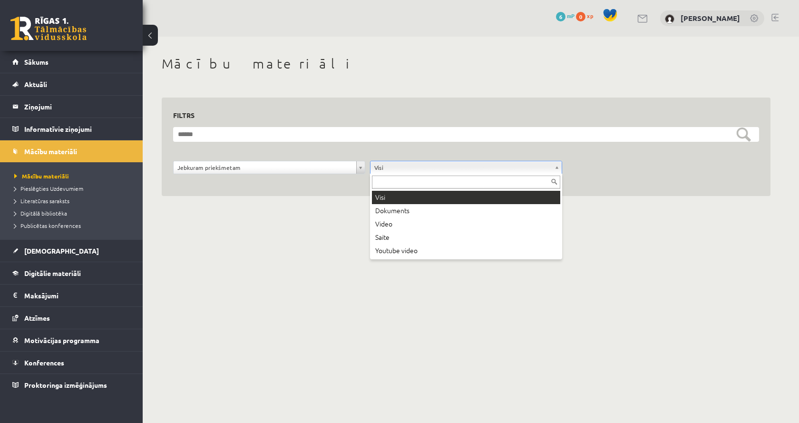
drag, startPoint x: 441, startPoint y: 166, endPoint x: 436, endPoint y: 166, distance: 4.8
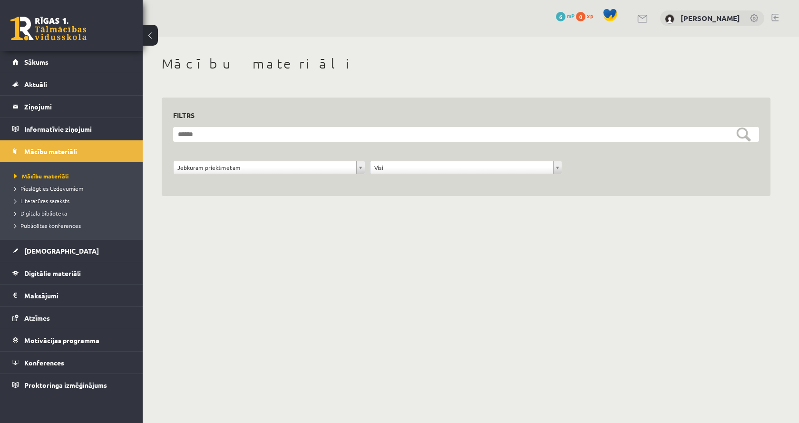
click at [309, 157] on form "**********" at bounding box center [466, 156] width 586 height 58
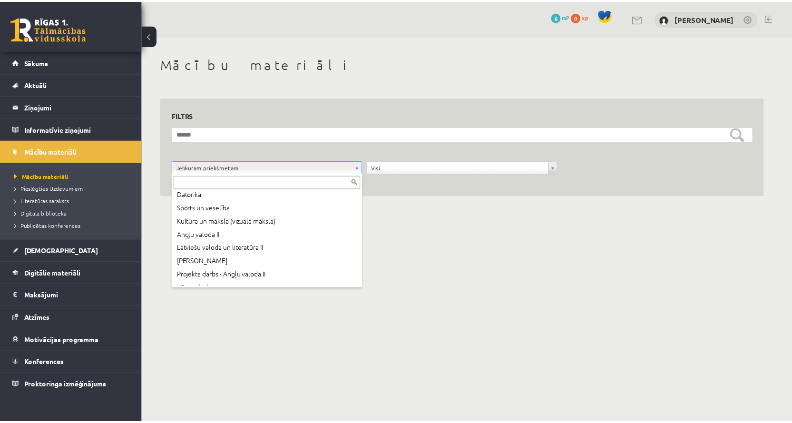
scroll to position [91, 0]
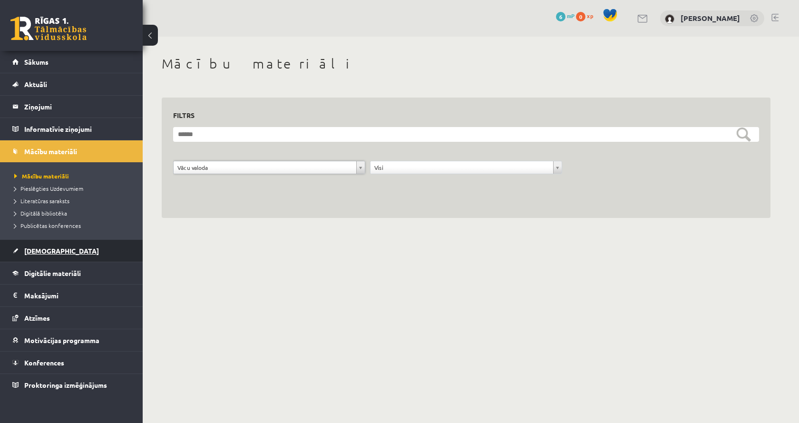
click at [60, 252] on link "[DEMOGRAPHIC_DATA]" at bounding box center [71, 251] width 118 height 22
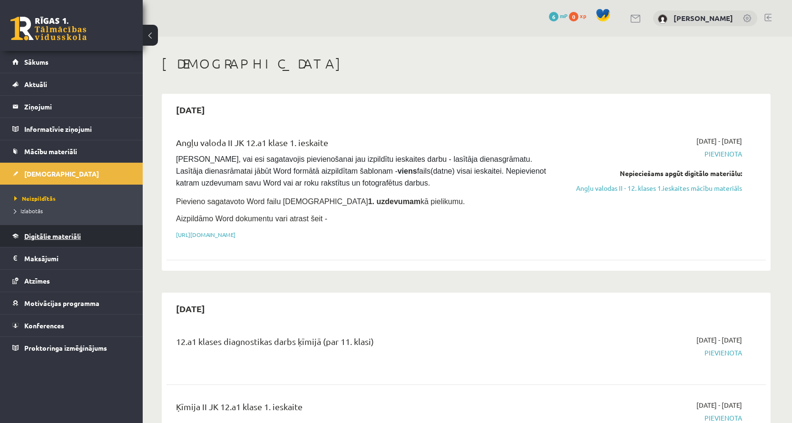
click at [62, 242] on link "Digitālie materiāli" at bounding box center [71, 236] width 118 height 22
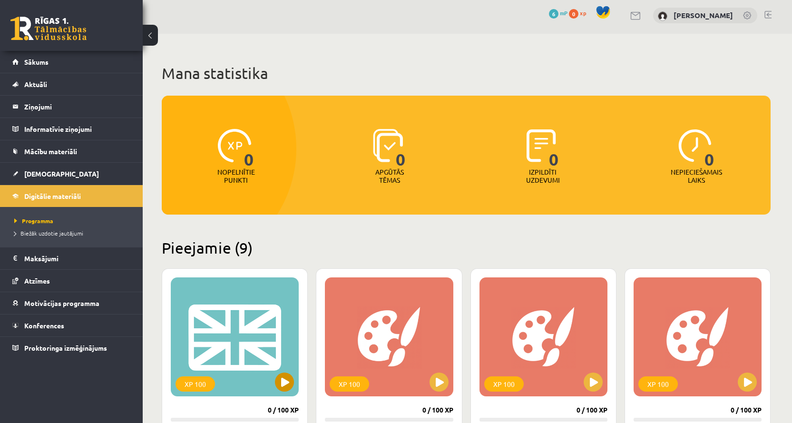
scroll to position [95, 0]
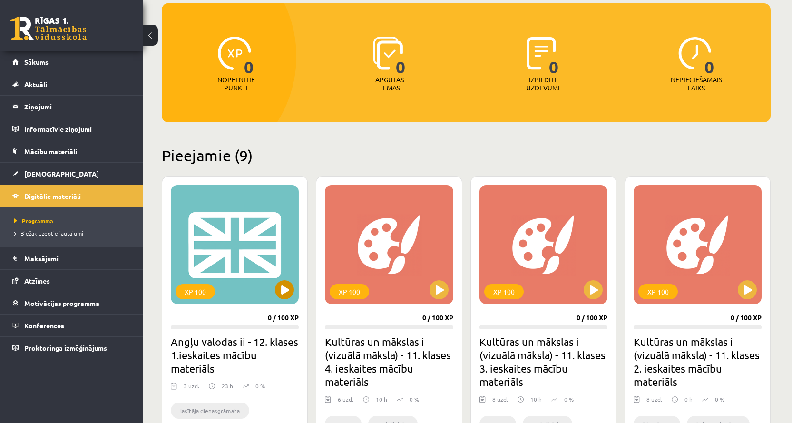
click at [232, 272] on div "XP 100" at bounding box center [235, 244] width 128 height 119
click at [200, 277] on div "XP 100" at bounding box center [235, 244] width 128 height 119
click at [195, 310] on div "XP 100 0 / 100 XP Angļu valodas ii - 12. klases 1.ieskaites mācību materiāls 3 …" at bounding box center [235, 336] width 146 height 320
click at [197, 343] on h2 "Angļu valodas ii - 12. klases 1.ieskaites mācību materiāls" at bounding box center [235, 355] width 128 height 40
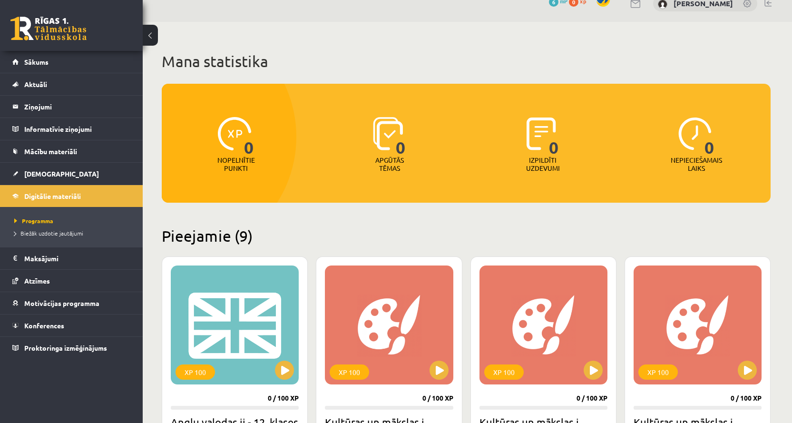
scroll to position [0, 0]
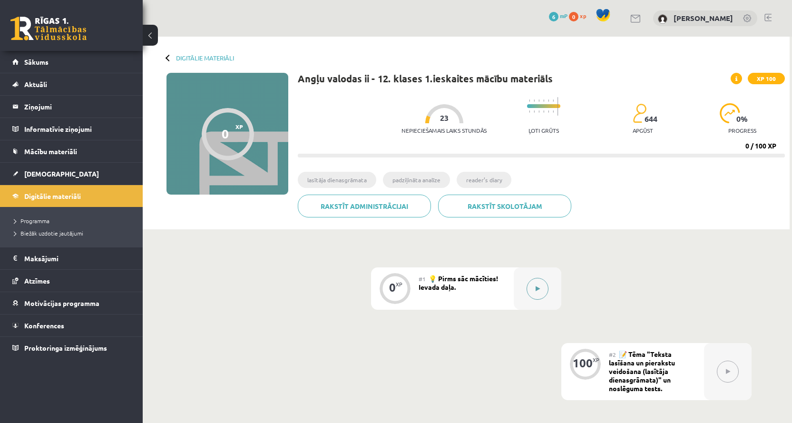
click at [532, 286] on button at bounding box center [537, 289] width 22 height 22
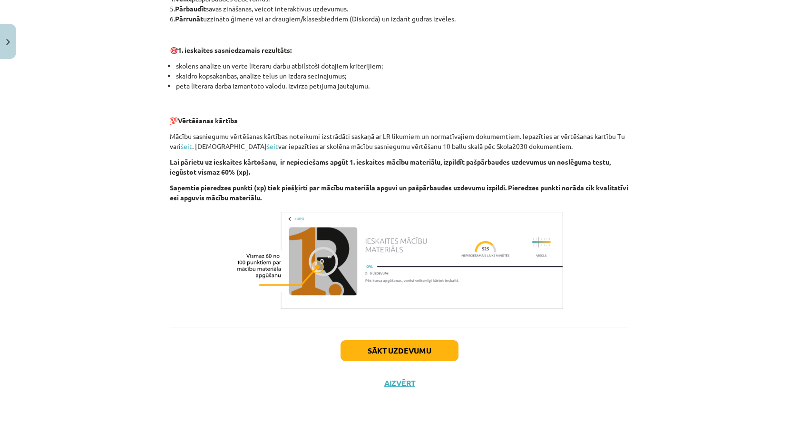
scroll to position [579, 0]
click at [397, 358] on button "Sākt uzdevumu" at bounding box center [399, 350] width 118 height 21
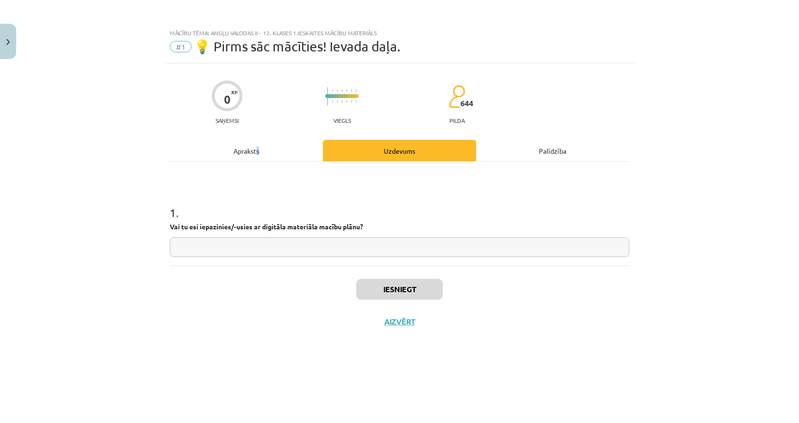
click at [257, 149] on div "Apraksts" at bounding box center [246, 150] width 153 height 21
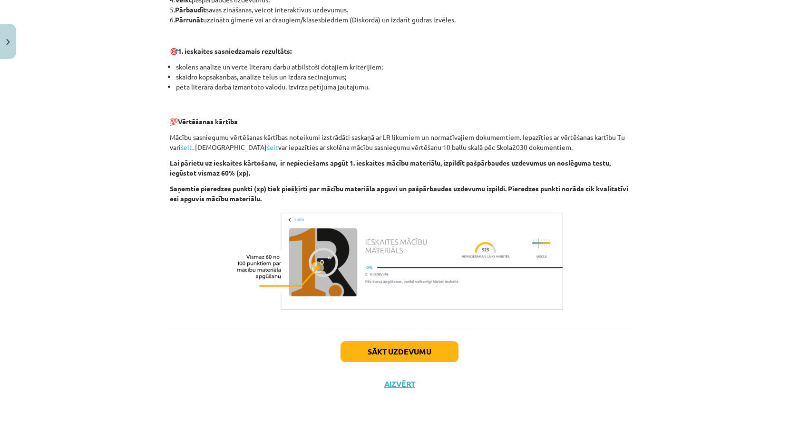
scroll to position [579, 0]
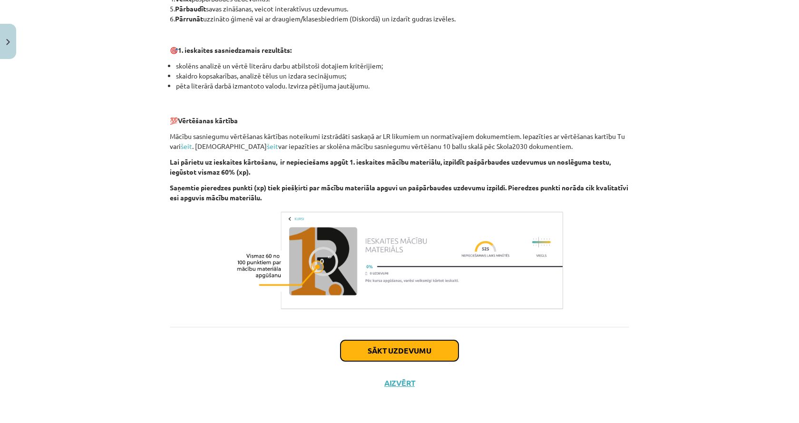
click at [406, 352] on button "Sākt uzdevumu" at bounding box center [399, 350] width 118 height 21
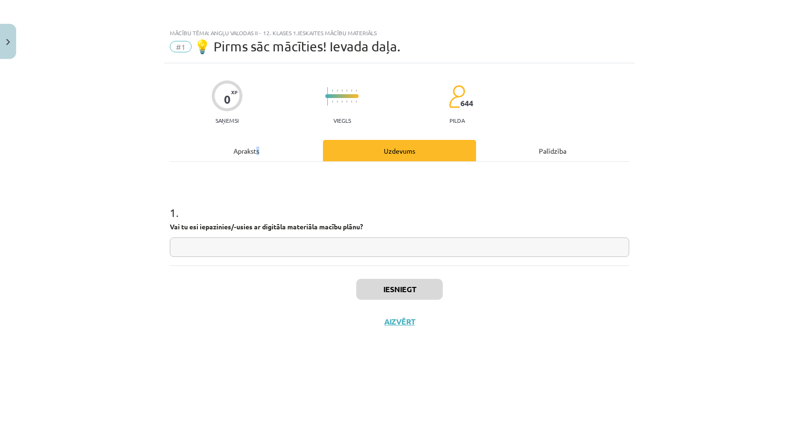
click at [260, 149] on div "Apraksts" at bounding box center [246, 150] width 153 height 21
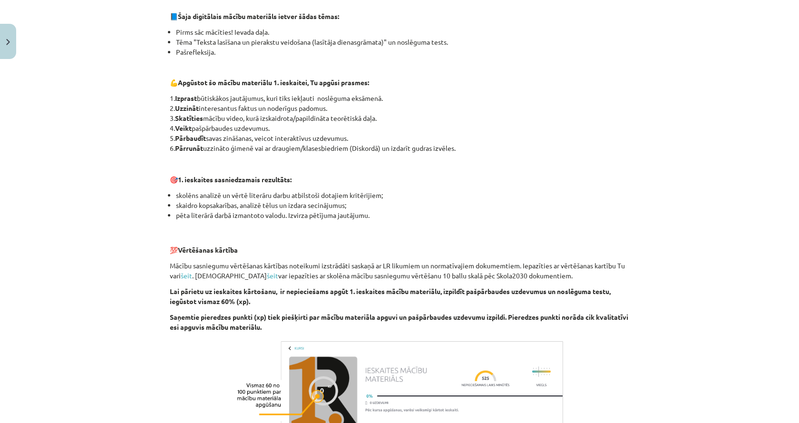
scroll to position [523, 0]
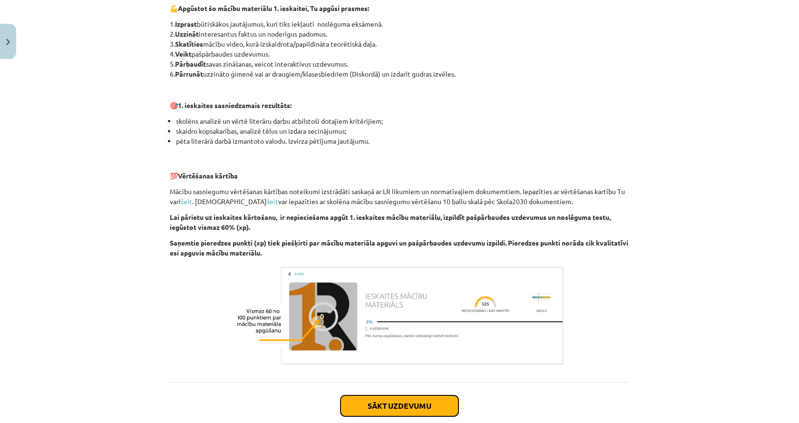
click at [360, 402] on button "Sākt uzdevumu" at bounding box center [399, 405] width 118 height 21
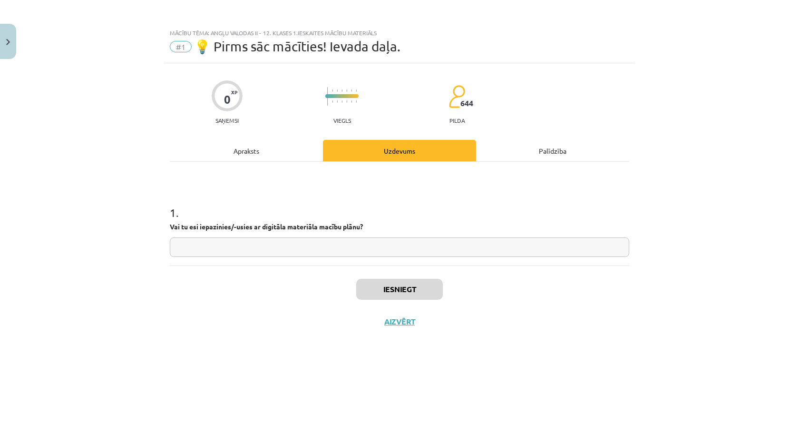
click at [373, 244] on input "text" at bounding box center [399, 246] width 459 height 19
click at [280, 224] on strong "Vai tu esi iepazinies/-usies ar digitāla materiāla macību plānu?" at bounding box center [266, 226] width 193 height 9
copy strong "ā"
click at [318, 250] on input "text" at bounding box center [399, 246] width 459 height 19
paste input "*"
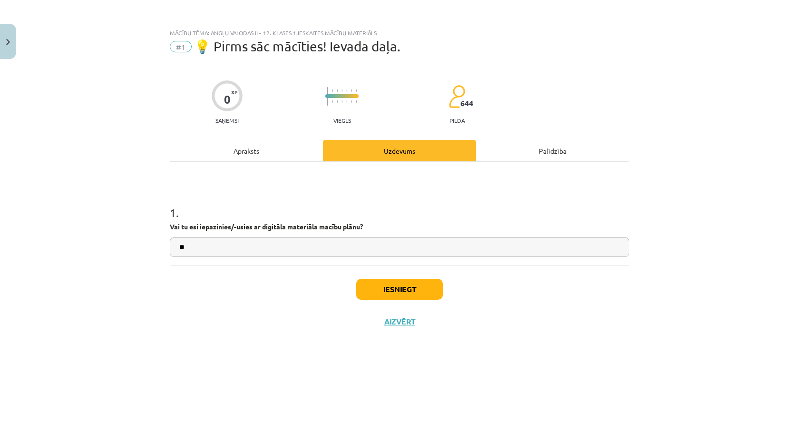
type input "**"
click at [396, 290] on button "Iesniegt" at bounding box center [399, 289] width 87 height 21
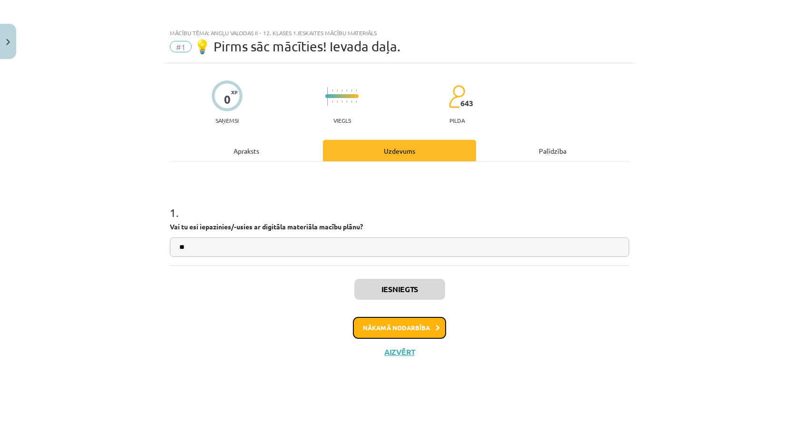
click at [411, 332] on button "Nākamā nodarbība" at bounding box center [399, 328] width 93 height 22
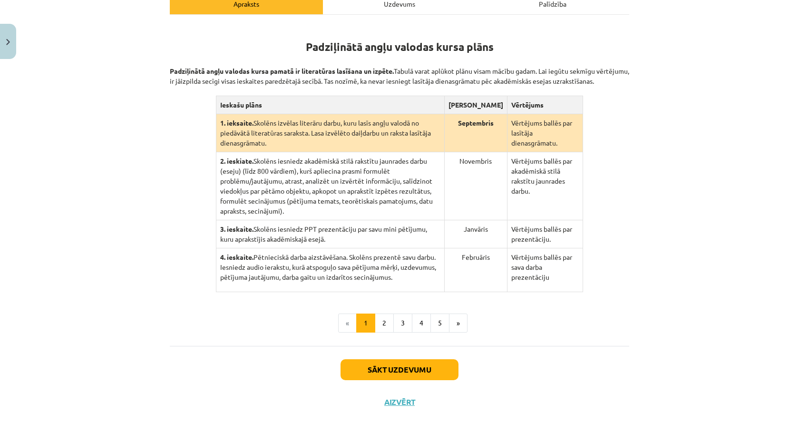
scroll to position [171, 0]
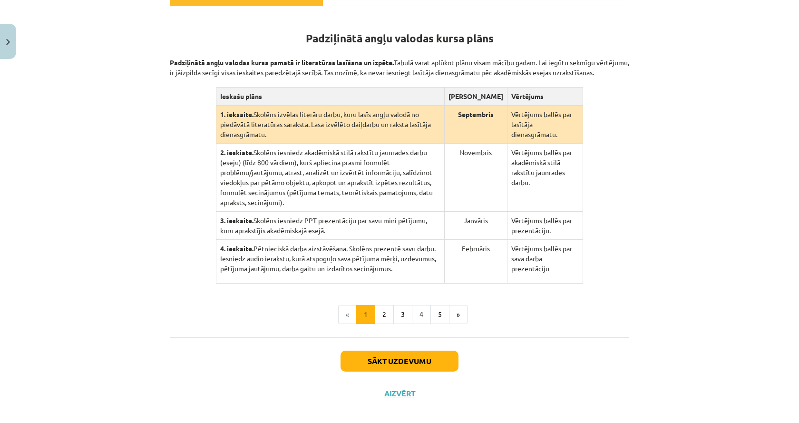
click at [300, 156] on td "2. ieskiate. Skolēns iesniedz akadēmiskā stilā rakstītu jaunrades darbu (eseju)…" at bounding box center [330, 178] width 228 height 68
click at [297, 130] on td "1. ieksaite. Skolēns izvēlas literāru darbu, kuru lasīs angļu valodā no piedāvā…" at bounding box center [330, 125] width 228 height 38
click at [381, 311] on button "2" at bounding box center [384, 314] width 19 height 19
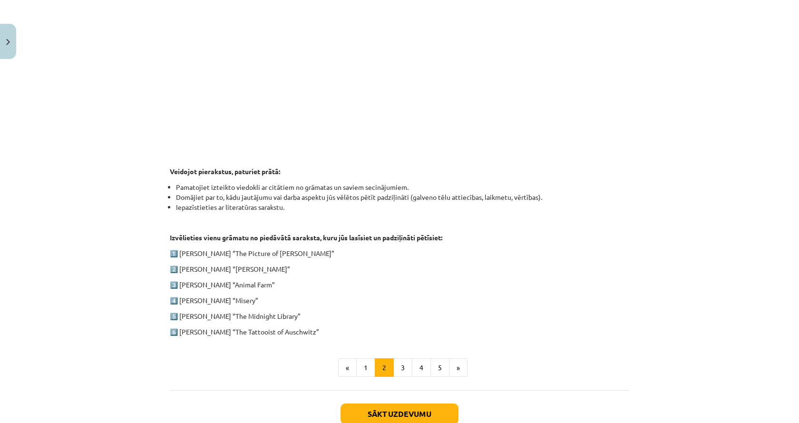
scroll to position [398, 0]
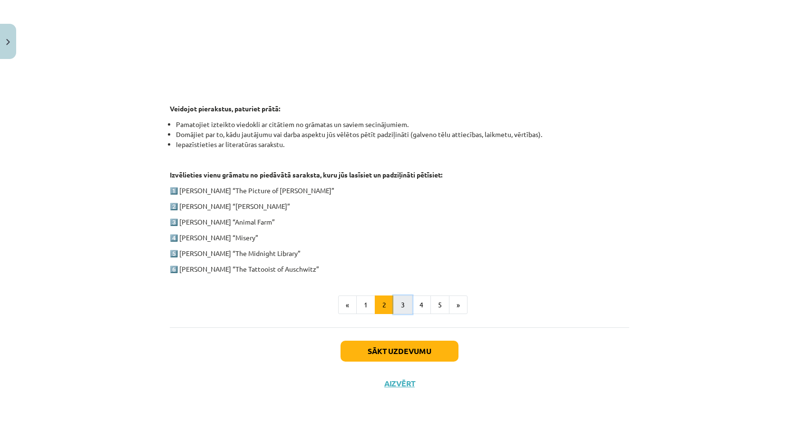
click at [396, 301] on button "3" at bounding box center [402, 304] width 19 height 19
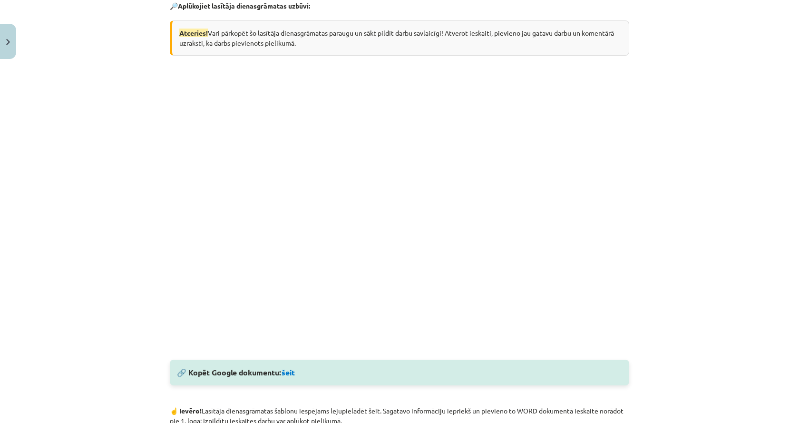
scroll to position [185, 0]
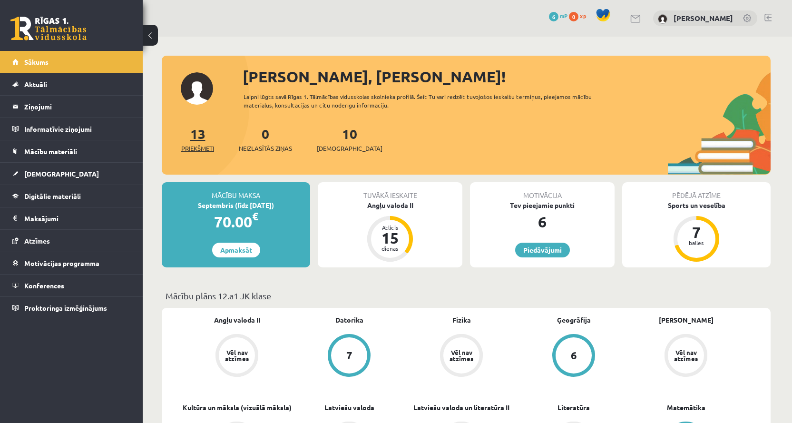
click at [192, 150] on span "Priekšmeti" at bounding box center [197, 149] width 33 height 10
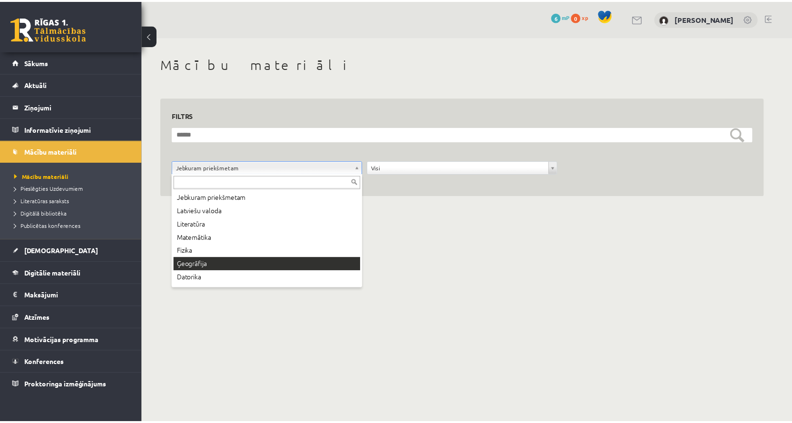
scroll to position [91, 0]
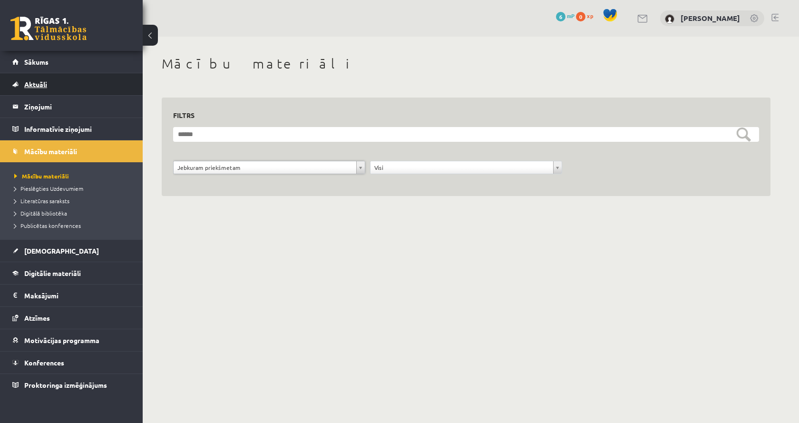
click at [58, 81] on link "Aktuāli" at bounding box center [71, 84] width 118 height 22
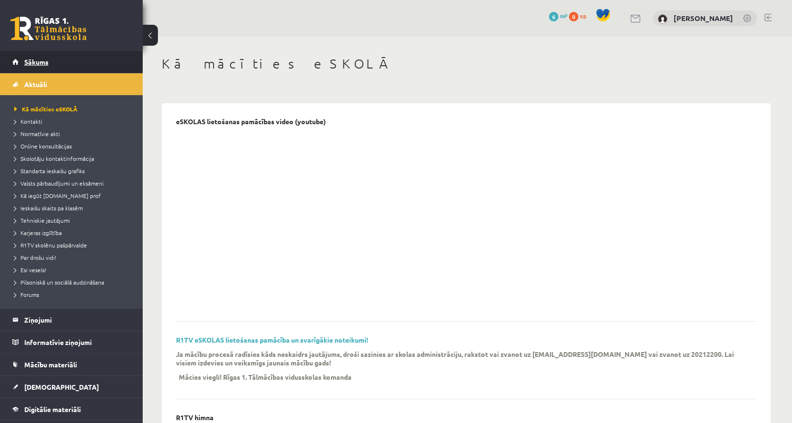
click at [67, 64] on link "Sākums" at bounding box center [71, 62] width 118 height 22
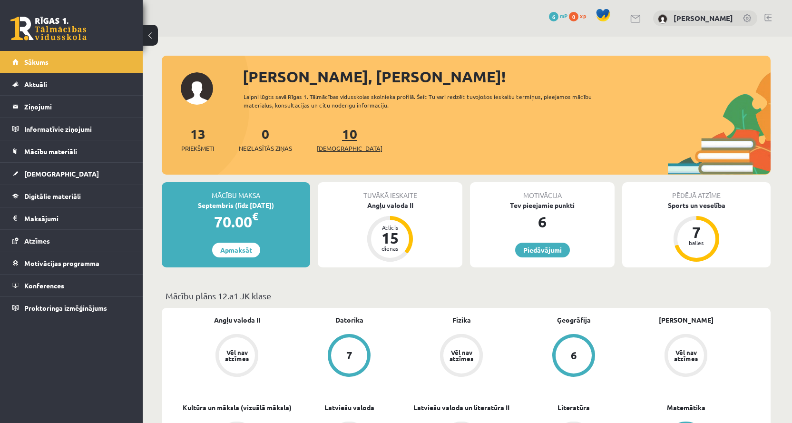
click at [335, 144] on span "[DEMOGRAPHIC_DATA]" at bounding box center [350, 149] width 66 height 10
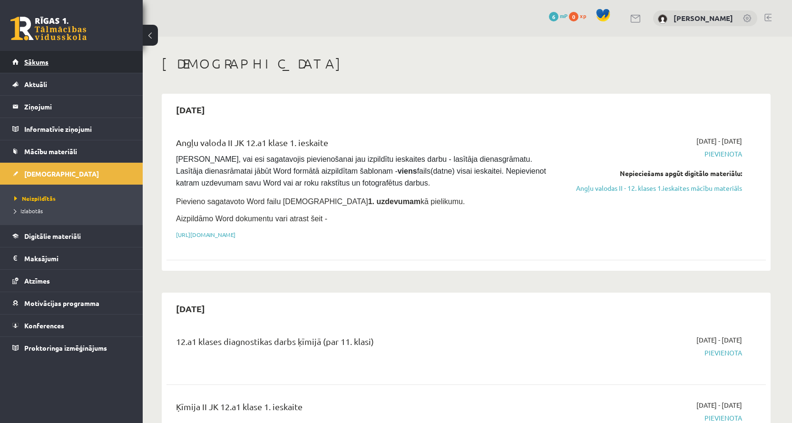
click at [68, 65] on link "Sākums" at bounding box center [71, 62] width 118 height 22
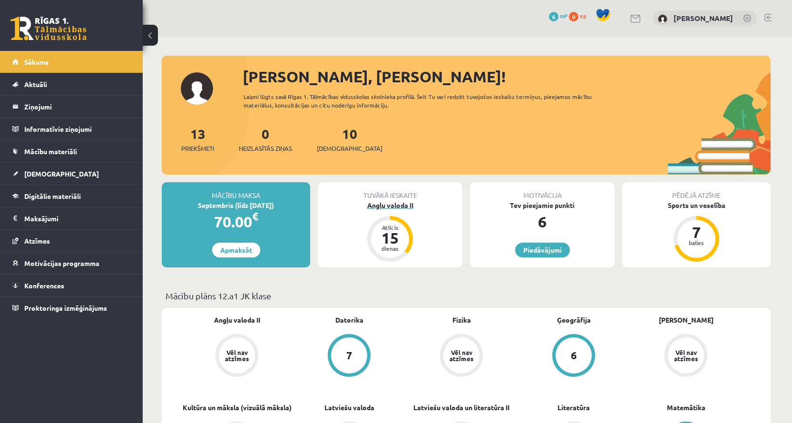
click at [374, 204] on div "Angļu valoda II" at bounding box center [390, 205] width 145 height 10
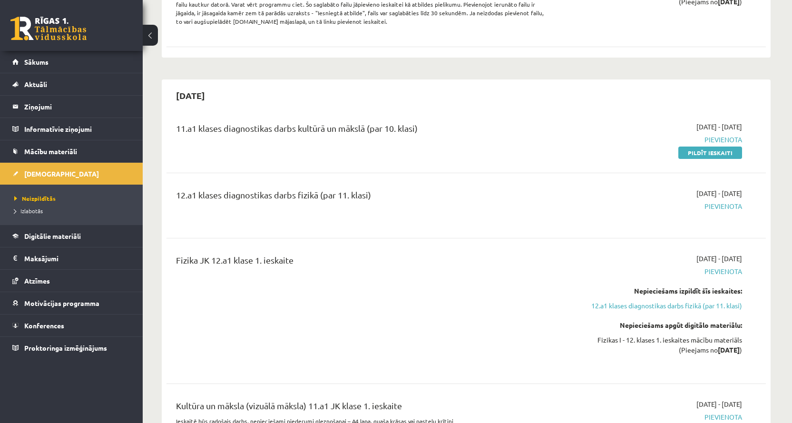
scroll to position [761, 0]
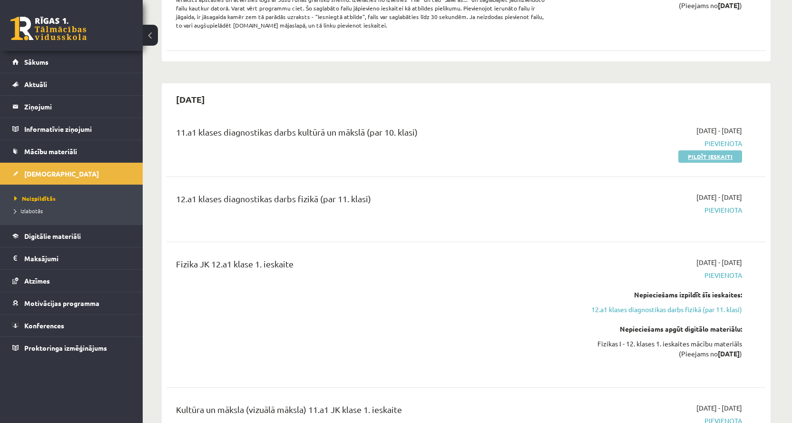
click at [696, 154] on link "Pildīt ieskaiti" at bounding box center [710, 156] width 64 height 12
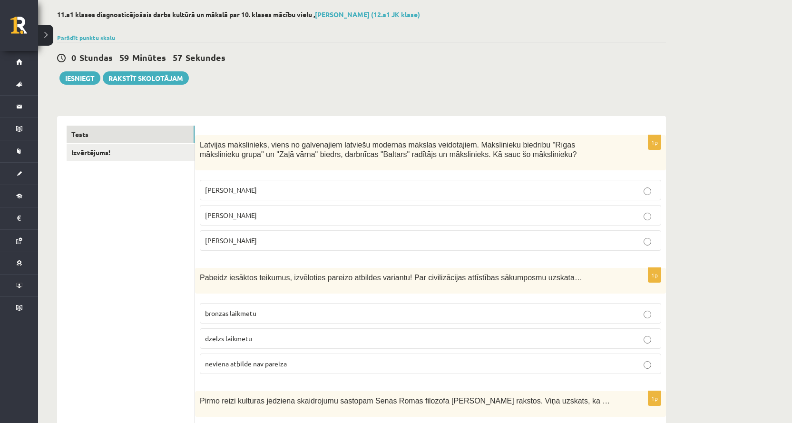
scroll to position [48, 0]
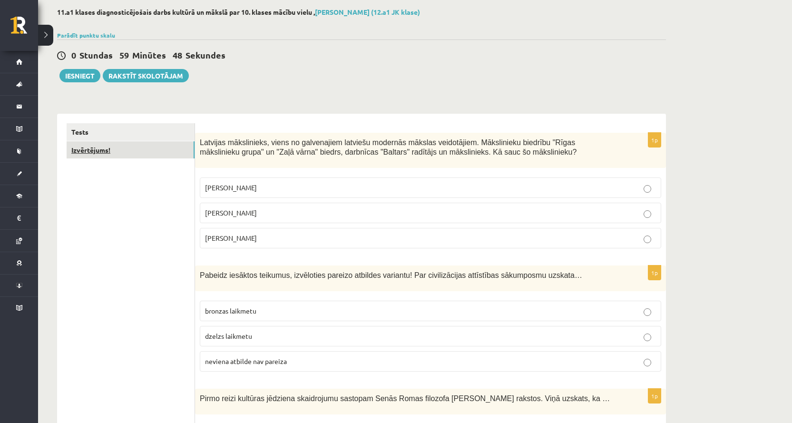
click at [135, 149] on link "Izvērtējums!" at bounding box center [131, 150] width 128 height 18
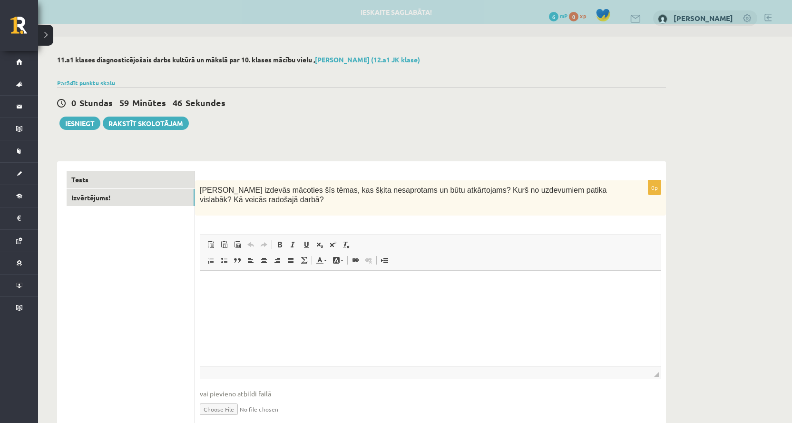
scroll to position [0, 0]
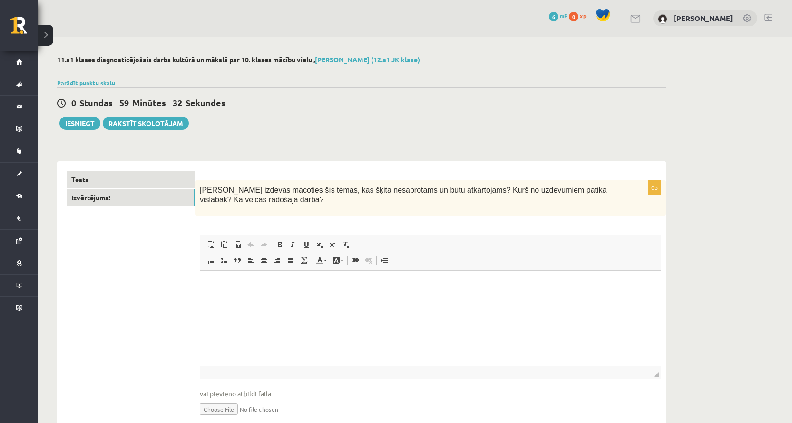
click at [126, 183] on link "Tests" at bounding box center [131, 180] width 128 height 18
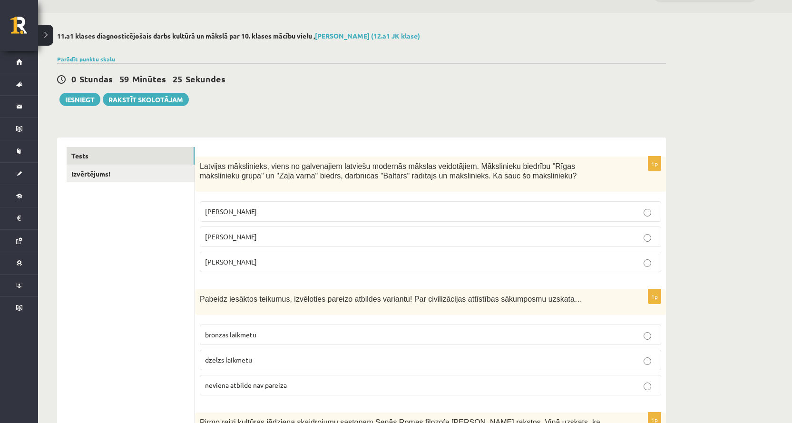
scroll to position [48, 0]
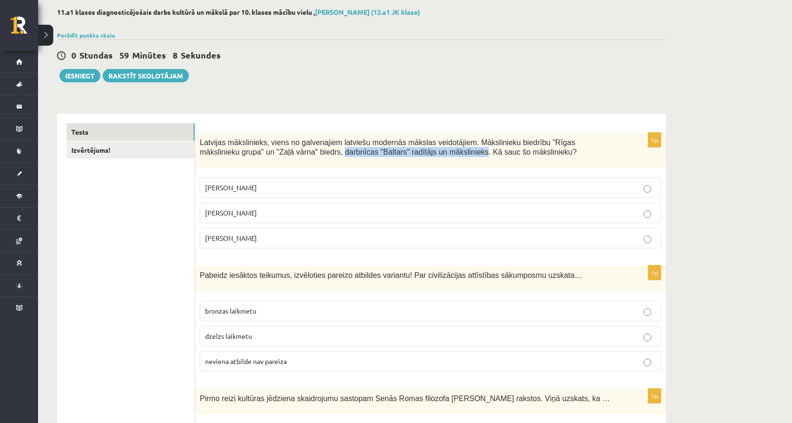
drag, startPoint x: 261, startPoint y: 153, endPoint x: 391, endPoint y: 155, distance: 129.3
click at [391, 155] on span "Latvijas mākslinieks, viens no galvenajiem latviešu modernās mākslas veidotājie…" at bounding box center [388, 147] width 377 height 18
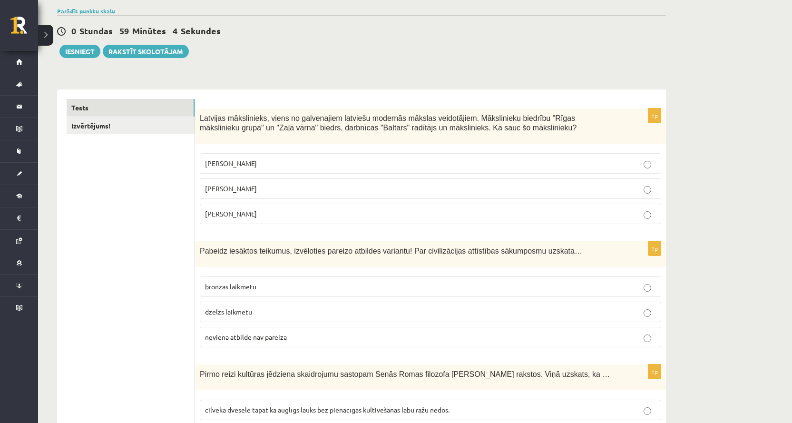
scroll to position [95, 0]
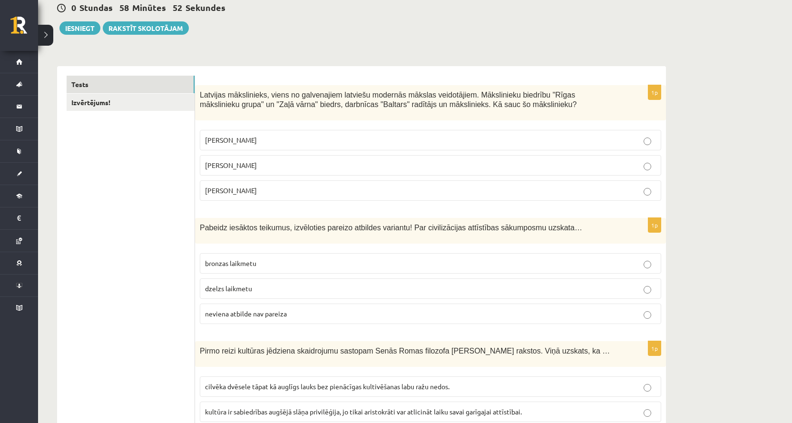
click at [274, 182] on label "Sigismunds Vidbergs" at bounding box center [430, 190] width 461 height 20
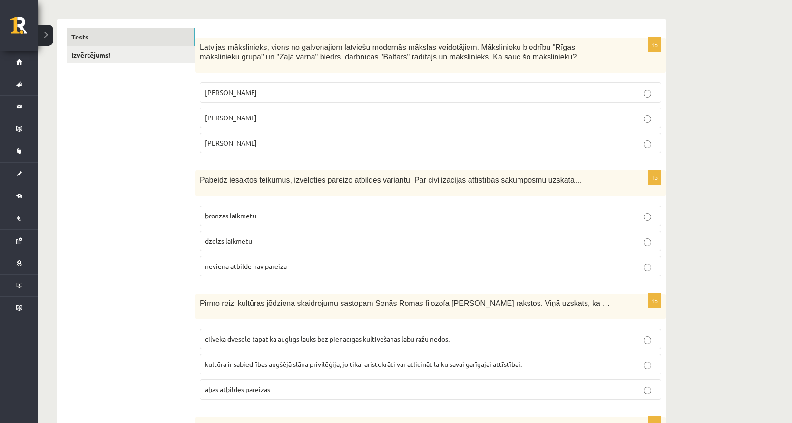
click at [231, 179] on span "Pabeidz iesāktos teikumus, izvēloties pareizo atbildes variantu! Par civilizāci…" at bounding box center [391, 180] width 382 height 8
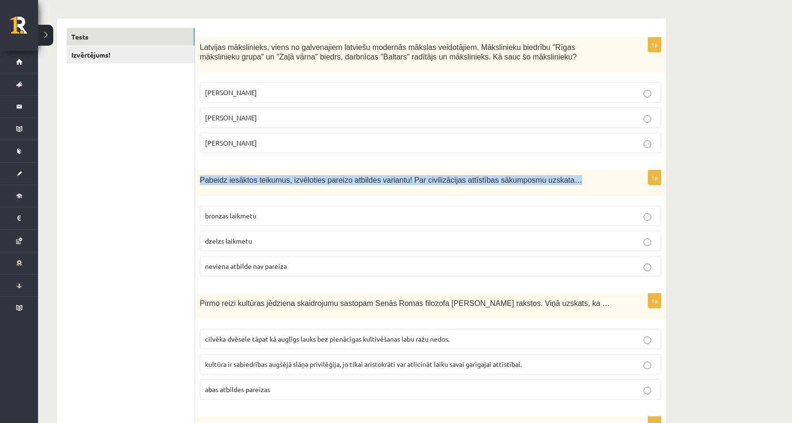
click at [231, 179] on span "Pabeidz iesāktos teikumus, izvēloties pareizo atbildes variantu! Par civilizāci…" at bounding box center [391, 180] width 382 height 8
click at [265, 192] on div "Pabeidz iesāktos teikumus, izvēloties pareizo atbildes variantu! Par civilizāci…" at bounding box center [430, 183] width 471 height 26
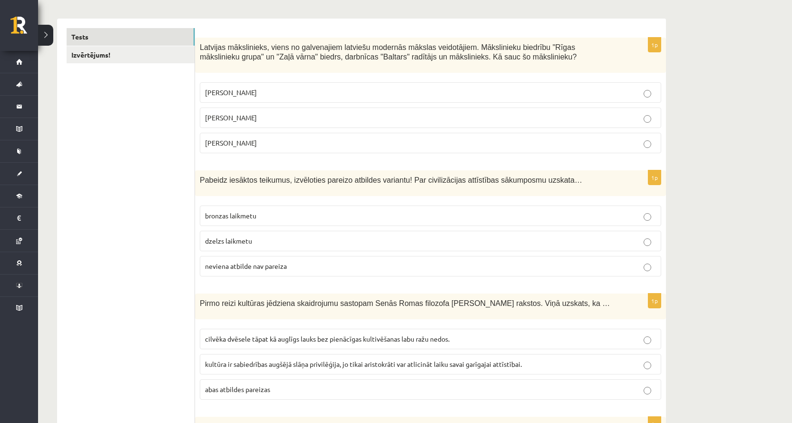
click at [285, 182] on span "Pabeidz iesāktos teikumus, izvēloties pareizo atbildes variantu! Par civilizāci…" at bounding box center [391, 180] width 382 height 8
drag, startPoint x: 399, startPoint y: 179, endPoint x: 558, endPoint y: 178, distance: 158.8
click at [558, 178] on p "Pabeidz iesāktos teikumus, izvēloties pareizo atbildes variantu! Par civilizāci…" at bounding box center [407, 180] width 414 height 10
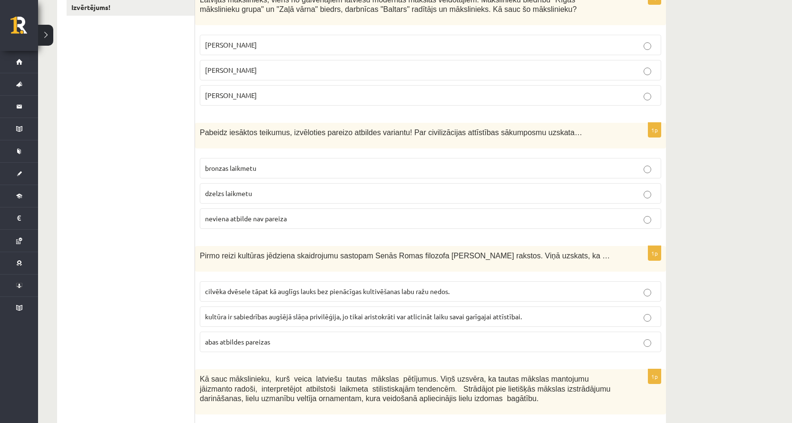
click at [283, 217] on span "neviena atbilde nav pareiza" at bounding box center [246, 218] width 82 height 9
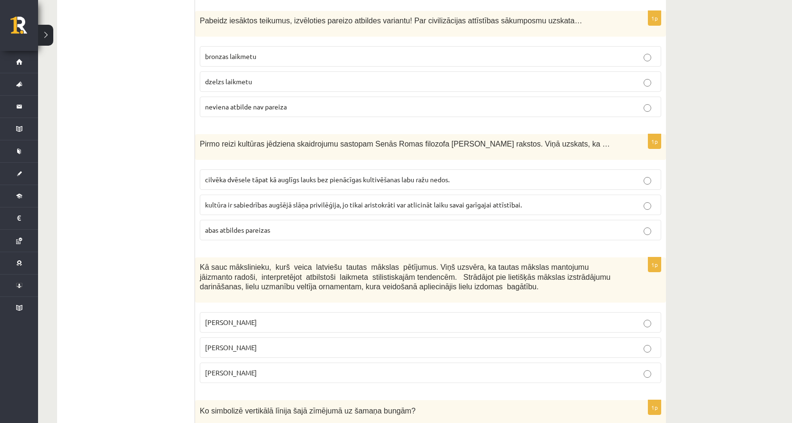
scroll to position [285, 0]
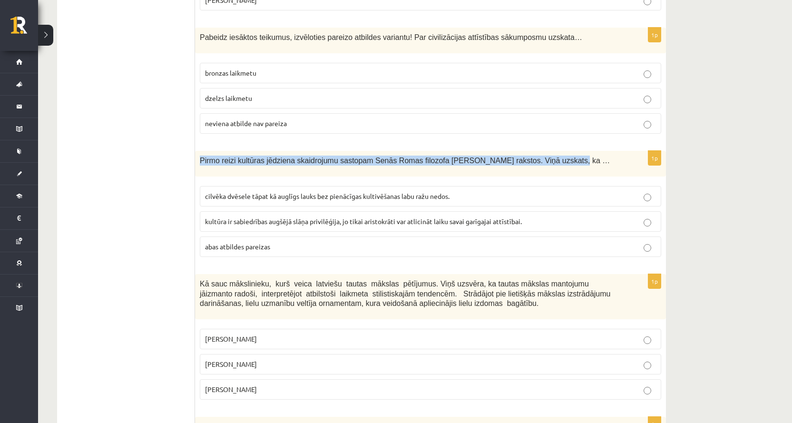
drag, startPoint x: 223, startPoint y: 162, endPoint x: 558, endPoint y: 171, distance: 335.3
click at [559, 172] on div "Pirmo reizi kultūras jēdziena skaidrojumu sastopam Senās Romas filozofa Ciceron…" at bounding box center [430, 164] width 471 height 26
click at [323, 171] on div "Pirmo reizi kultūras jēdziena skaidrojumu sastopam Senās Romas filozofa Ciceron…" at bounding box center [430, 164] width 471 height 26
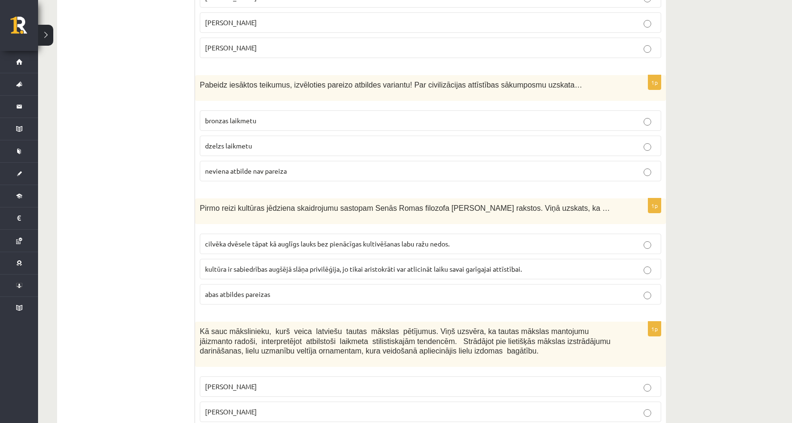
scroll to position [475, 0]
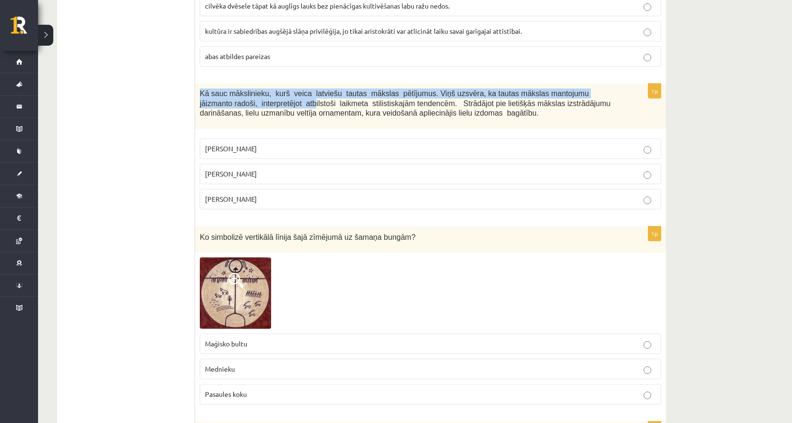
drag, startPoint x: 201, startPoint y: 92, endPoint x: 251, endPoint y: 109, distance: 53.1
click at [251, 109] on span "Kā sauc mākslinieku, kurš veica latviešu tautas mākslas pētījumus. Viņš uzsvēra…" at bounding box center [405, 103] width 410 height 28
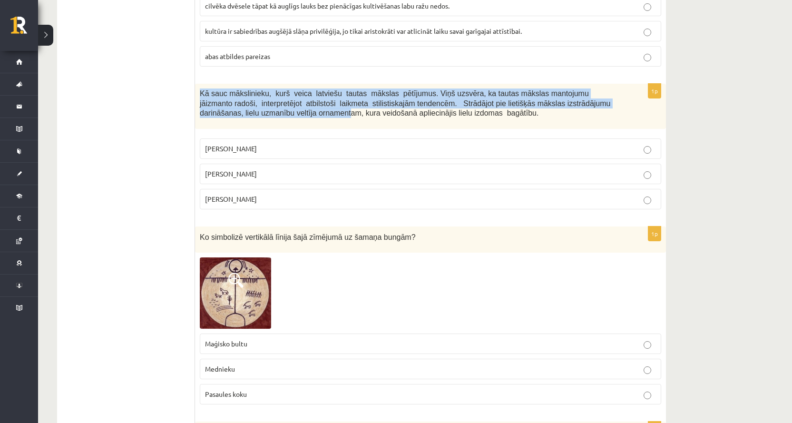
click at [251, 109] on span "Kā sauc mākslinieku, kurš veica latviešu tautas mākslas pētījumus. Viņš uzsvēra…" at bounding box center [405, 103] width 410 height 28
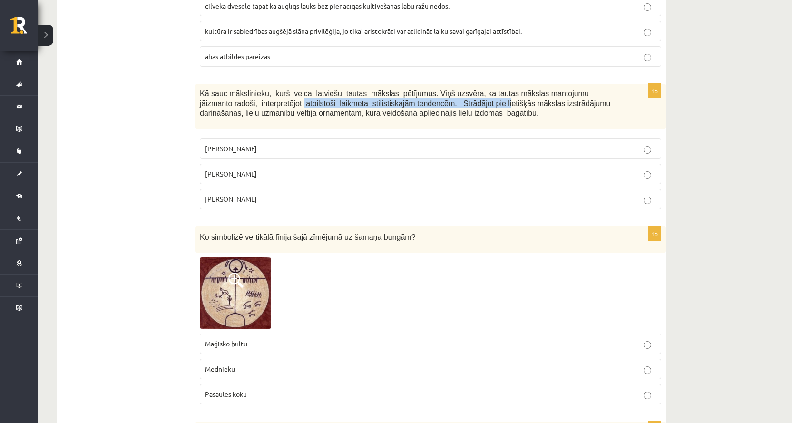
drag, startPoint x: 245, startPoint y: 104, endPoint x: 433, endPoint y: 102, distance: 188.3
click at [433, 102] on span "Kā sauc mākslinieku, kurš veica latviešu tautas mākslas pētījumus. Viņš uzsvēra…" at bounding box center [405, 103] width 410 height 28
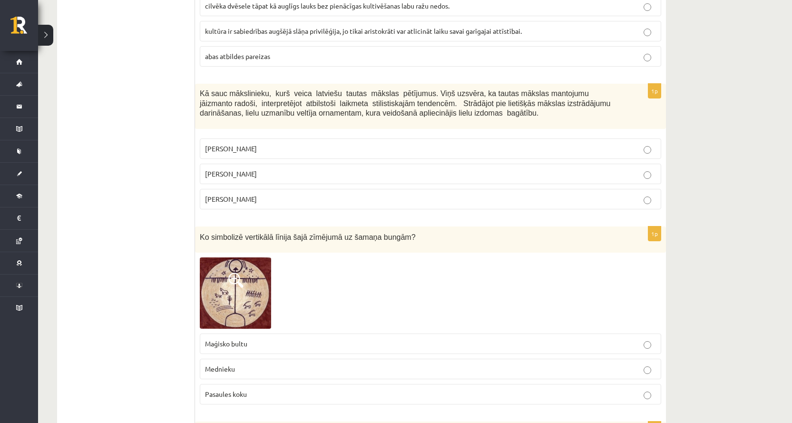
click at [209, 100] on span "Kā sauc mākslinieku, kurš veica latviešu tautas mākslas pētījumus. Viņš uzsvēra…" at bounding box center [405, 103] width 410 height 28
drag, startPoint x: 199, startPoint y: 94, endPoint x: 409, endPoint y: 94, distance: 210.1
click at [409, 94] on div "Kā sauc mākslinieku, kurš veica latviešu tautas mākslas pētījumus. Viņš uzsvēra…" at bounding box center [430, 106] width 471 height 45
click at [414, 108] on span "Kā sauc mākslinieku, kurš veica latviešu tautas mākslas pētījumus. Viņš uzsvēra…" at bounding box center [405, 103] width 410 height 28
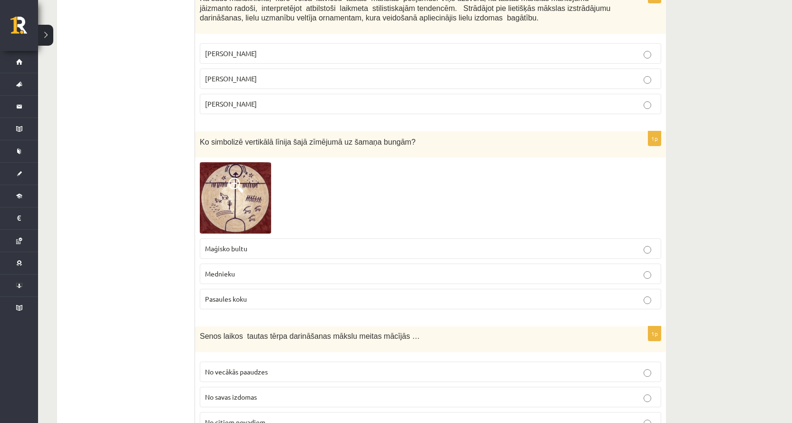
scroll to position [618, 0]
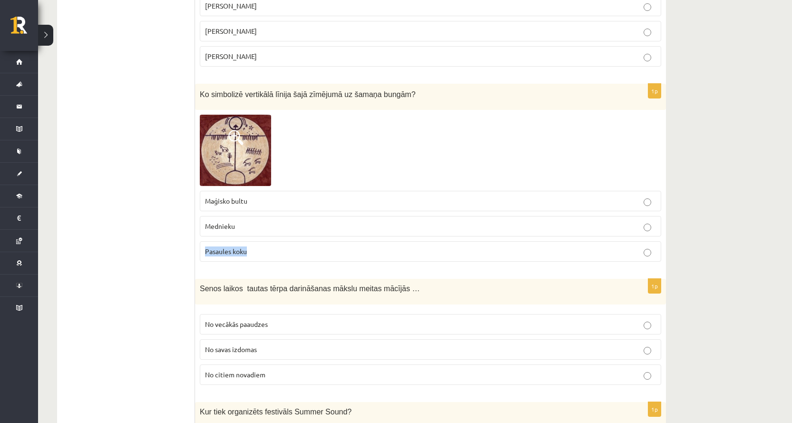
drag, startPoint x: 206, startPoint y: 250, endPoint x: 251, endPoint y: 252, distance: 45.7
click at [251, 252] on p "Pasaules koku" at bounding box center [430, 251] width 451 height 10
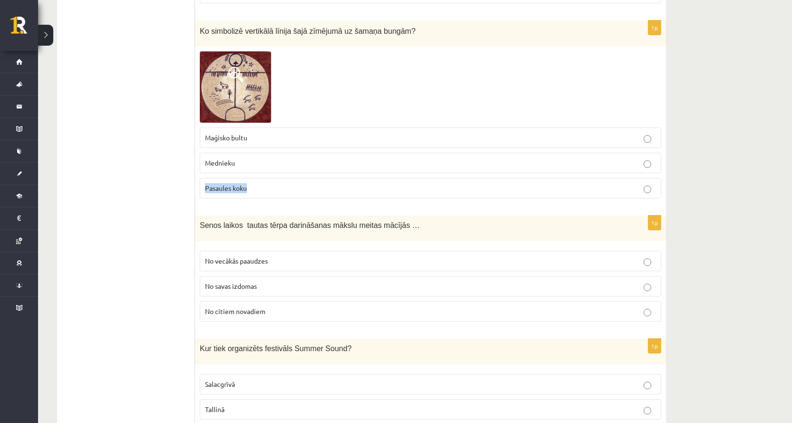
scroll to position [808, 0]
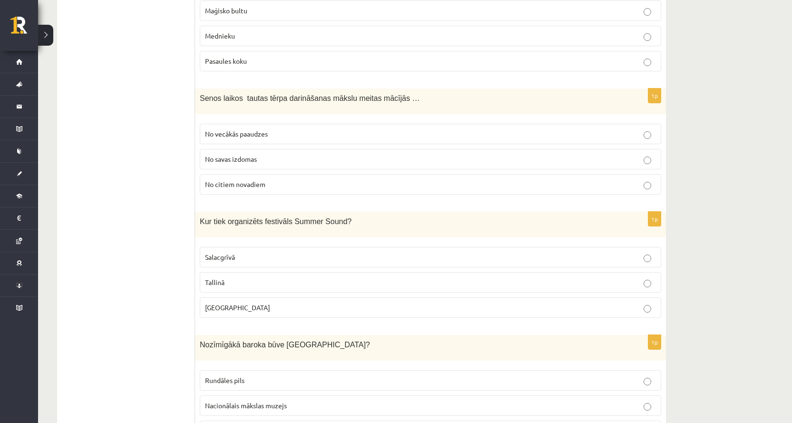
click at [233, 100] on span "Senos laikos tautas tērpa darināšanas mākslu meitas mācījās …" at bounding box center [310, 98] width 220 height 8
click at [262, 139] on p "No vecākās paaudzes" at bounding box center [430, 134] width 451 height 10
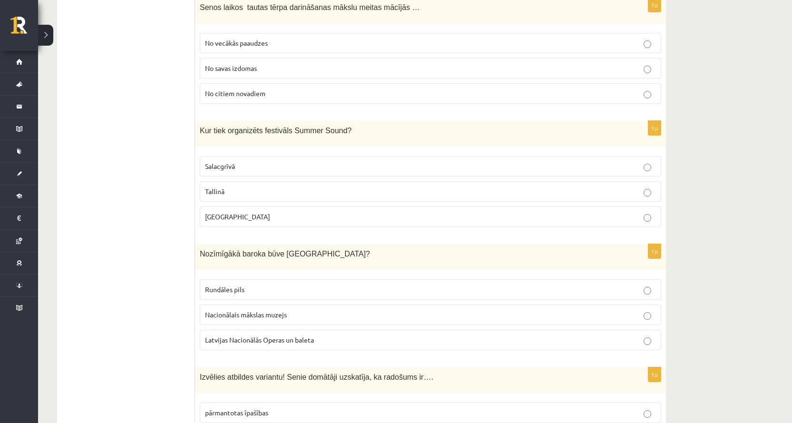
scroll to position [903, 0]
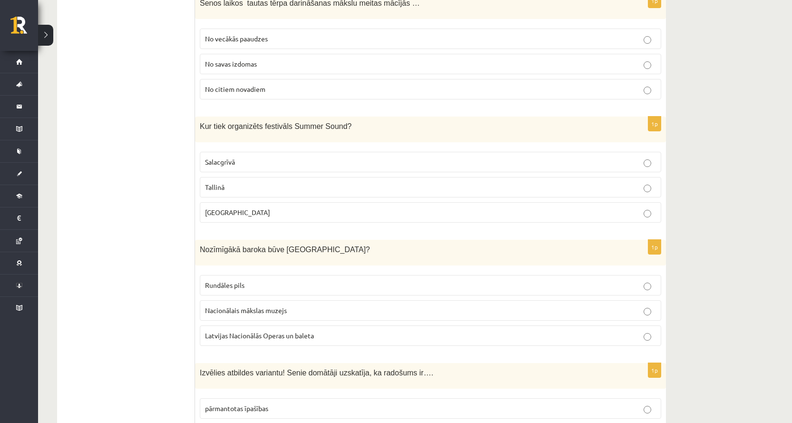
click at [228, 126] on span "Kur tiek organizēts festivāls Summer Sound?" at bounding box center [276, 126] width 152 height 8
click at [245, 212] on p "Liepājā" at bounding box center [430, 212] width 451 height 10
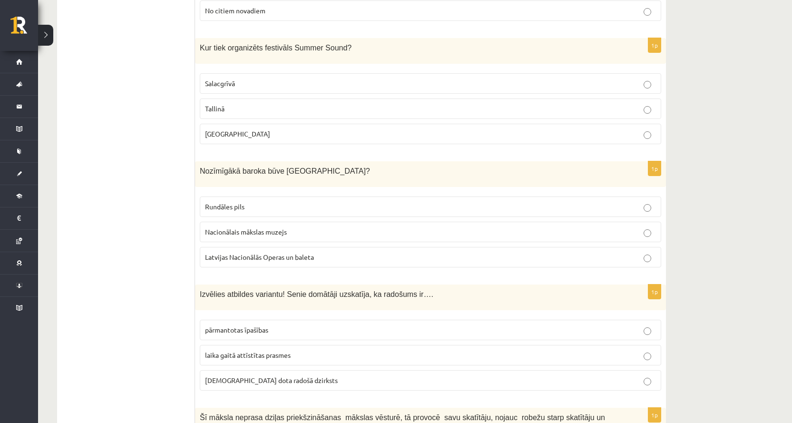
scroll to position [998, 0]
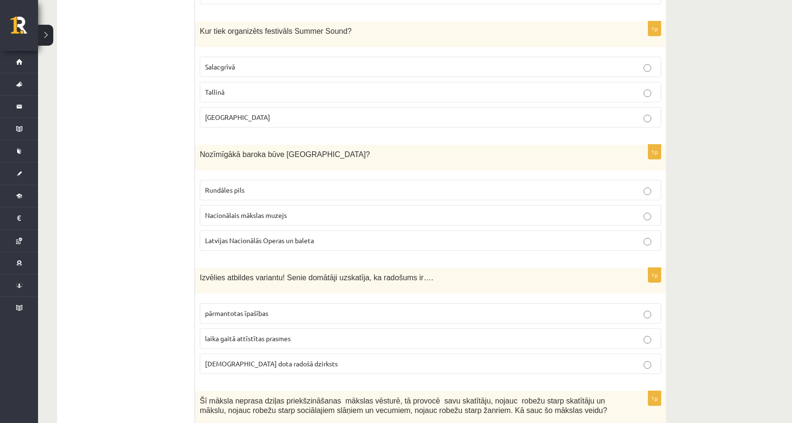
click at [235, 154] on span "Nozīmīgākā baroka būve Latvijā?" at bounding box center [285, 154] width 170 height 8
click at [213, 192] on span "Rundāles pils" at bounding box center [224, 189] width 39 height 9
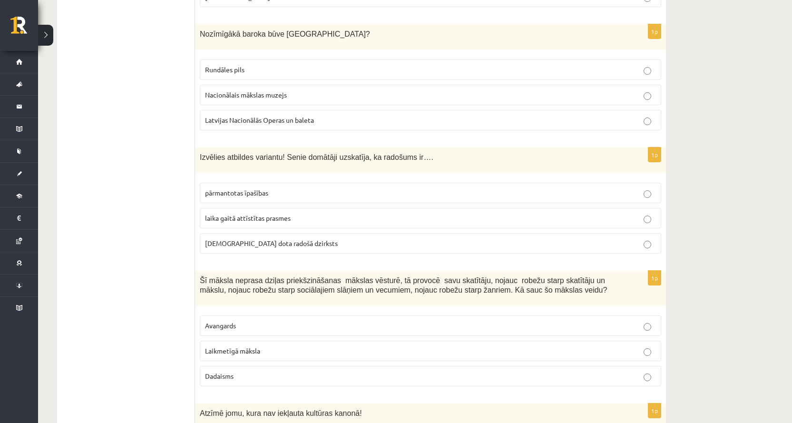
scroll to position [1141, 0]
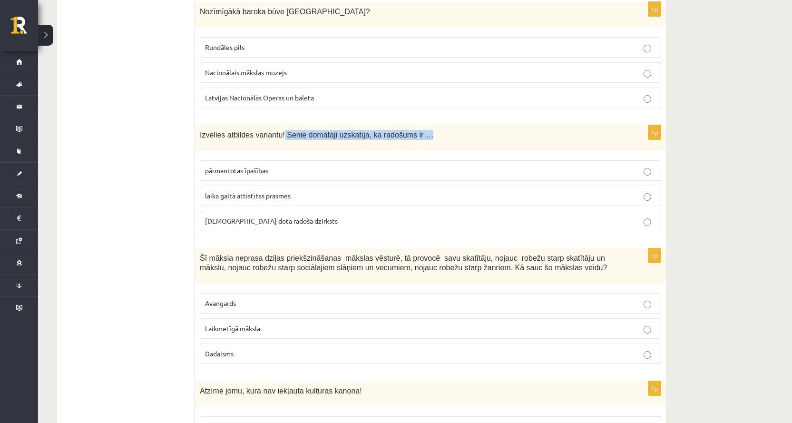
drag, startPoint x: 278, startPoint y: 135, endPoint x: 414, endPoint y: 137, distance: 135.5
click at [414, 137] on p "Izvēlies atbildes variantu! Senie domātāji uzskatīja, ka radošums ir…." at bounding box center [407, 135] width 414 height 10
click at [236, 220] on span "dieva dota radošā dzirksts" at bounding box center [271, 220] width 133 height 9
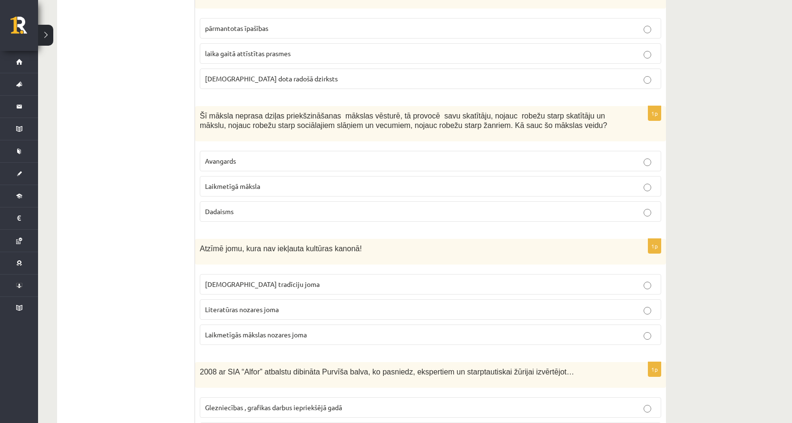
scroll to position [1284, 0]
drag, startPoint x: 200, startPoint y: 157, endPoint x: 234, endPoint y: 161, distance: 34.5
click at [234, 161] on label "Avangards" at bounding box center [430, 160] width 461 height 20
click at [212, 150] on fieldset "Avangards Laikmetīgā māksla Dadaisms" at bounding box center [430, 184] width 461 height 78
click at [203, 158] on label "Avangards" at bounding box center [430, 160] width 461 height 20
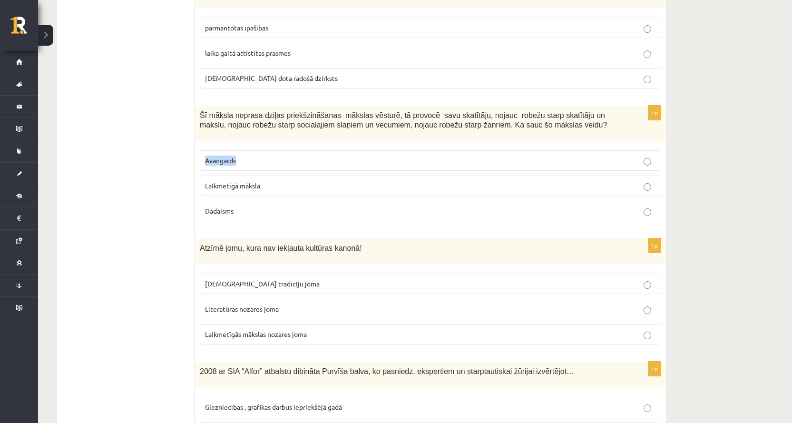
drag, startPoint x: 205, startPoint y: 158, endPoint x: 239, endPoint y: 161, distance: 34.4
click at [239, 161] on label "Avangards" at bounding box center [430, 160] width 461 height 20
drag, startPoint x: 200, startPoint y: 111, endPoint x: 268, endPoint y: 120, distance: 68.5
click at [272, 114] on span "Šī māksla neprasa dziļas priekšzināšanas mākslas vēsturē, tā provocē savu skatī…" at bounding box center [403, 120] width 407 height 18
click at [268, 155] on label "Avangards" at bounding box center [430, 160] width 461 height 20
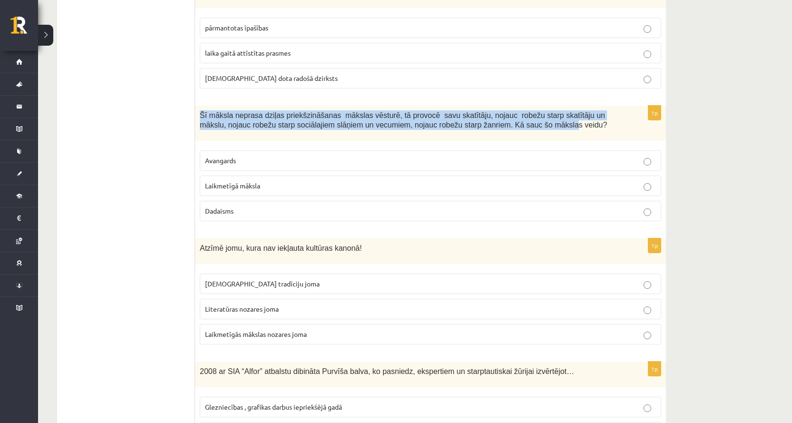
drag, startPoint x: 201, startPoint y: 111, endPoint x: 497, endPoint y: 126, distance: 296.6
click at [496, 126] on span "Šī māksla neprasa dziļas priekšzināšanas mākslas vēsturē, tā provocē savu skatī…" at bounding box center [403, 120] width 407 height 18
click at [497, 126] on span "Šī māksla neprasa dziļas priekšzināšanas mākslas vēsturē, tā provocē savu skatī…" at bounding box center [403, 120] width 407 height 18
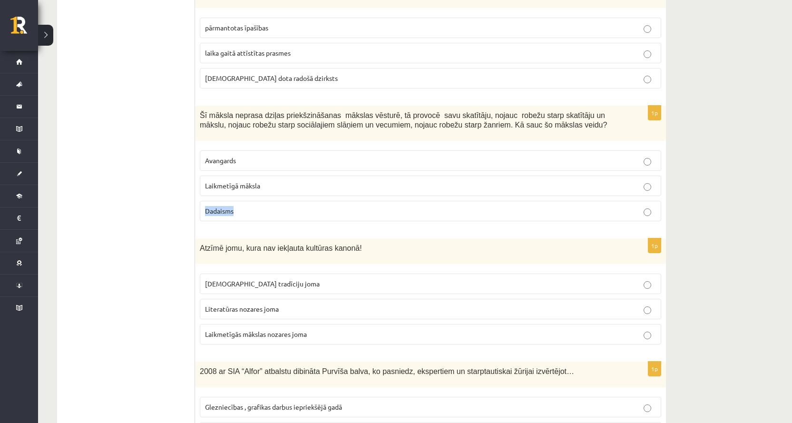
drag, startPoint x: 205, startPoint y: 208, endPoint x: 231, endPoint y: 209, distance: 25.7
click at [233, 207] on p "Dadaisms" at bounding box center [430, 211] width 451 height 10
drag, startPoint x: 203, startPoint y: 184, endPoint x: 265, endPoint y: 187, distance: 61.4
click at [265, 187] on label "Laikmetīgā māksla" at bounding box center [430, 185] width 461 height 20
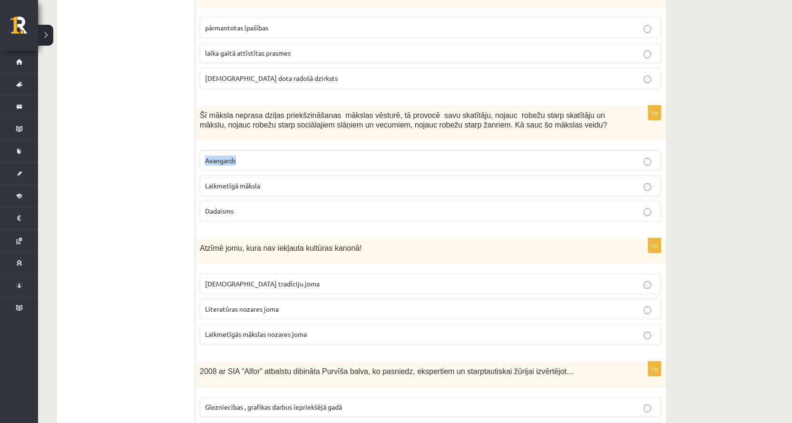
drag, startPoint x: 205, startPoint y: 163, endPoint x: 258, endPoint y: 169, distance: 53.1
click at [281, 172] on fieldset "Avangards Laikmetīgā māksla Dadaisms" at bounding box center [430, 184] width 461 height 78
drag, startPoint x: 220, startPoint y: 162, endPoint x: 190, endPoint y: 157, distance: 29.9
drag, startPoint x: 206, startPoint y: 160, endPoint x: 246, endPoint y: 164, distance: 40.2
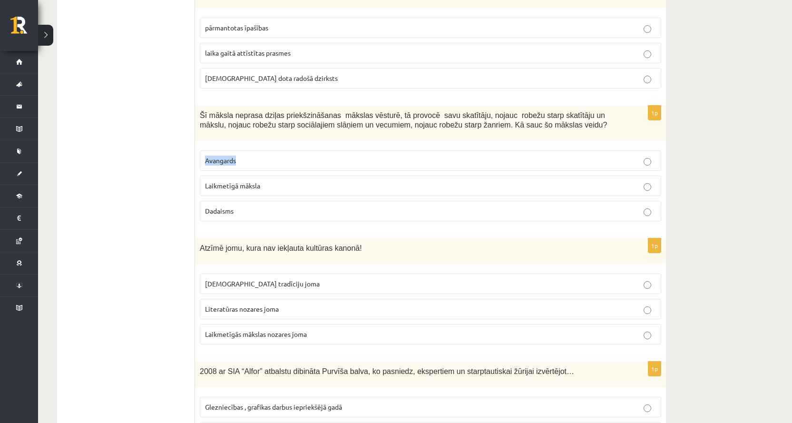
click at [246, 164] on label "Avangards" at bounding box center [430, 160] width 461 height 20
click at [261, 184] on p "Laikmetīgā māksla" at bounding box center [430, 186] width 451 height 10
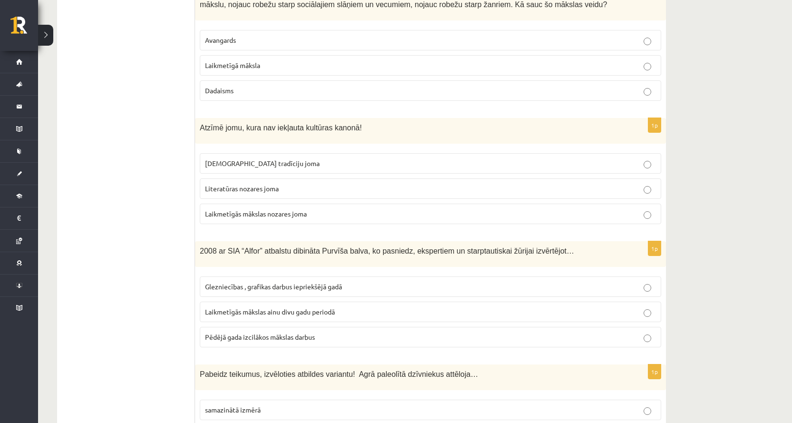
scroll to position [1426, 0]
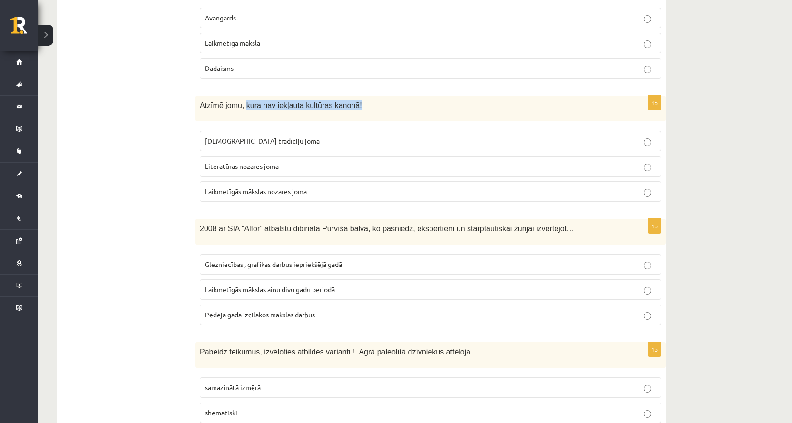
drag, startPoint x: 244, startPoint y: 104, endPoint x: 351, endPoint y: 107, distance: 107.0
click at [351, 107] on p "Atzīmē jomu, kura nav iekļauta kultūras kanonā!" at bounding box center [407, 105] width 414 height 10
click at [304, 193] on span "Laikmetīgās mākslas nozares joma" at bounding box center [256, 191] width 102 height 9
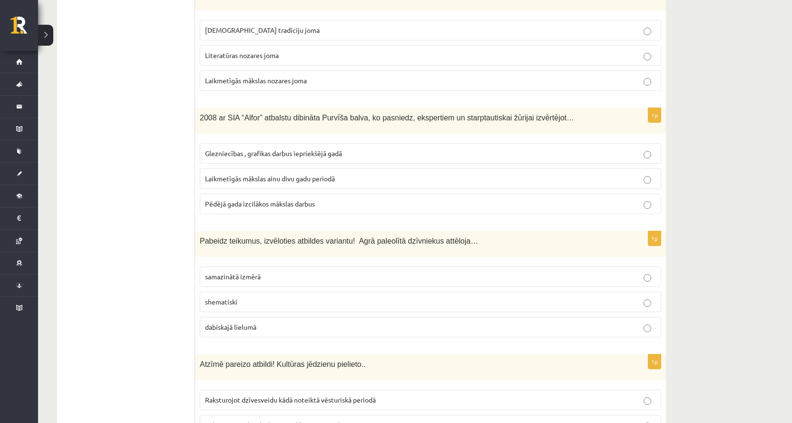
scroll to position [1521, 0]
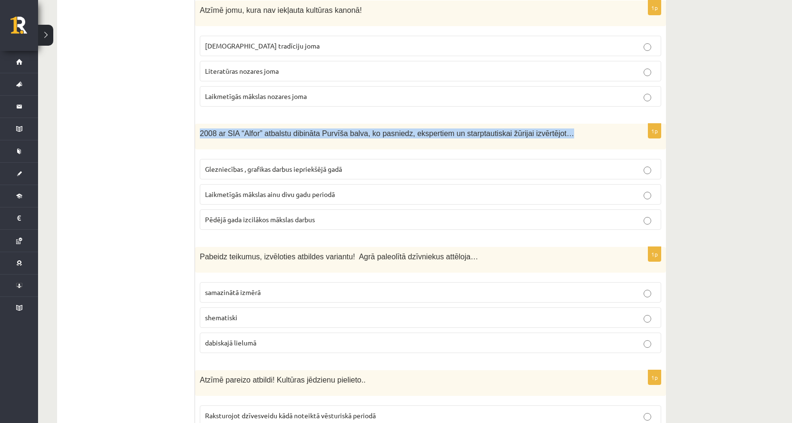
drag, startPoint x: 200, startPoint y: 134, endPoint x: 550, endPoint y: 142, distance: 350.0
click at [550, 142] on div "2008 ar SIA “Alfor” atbalstu dibināta Purvīša balva, ko pasniedz, ekspertiem un…" at bounding box center [430, 137] width 471 height 26
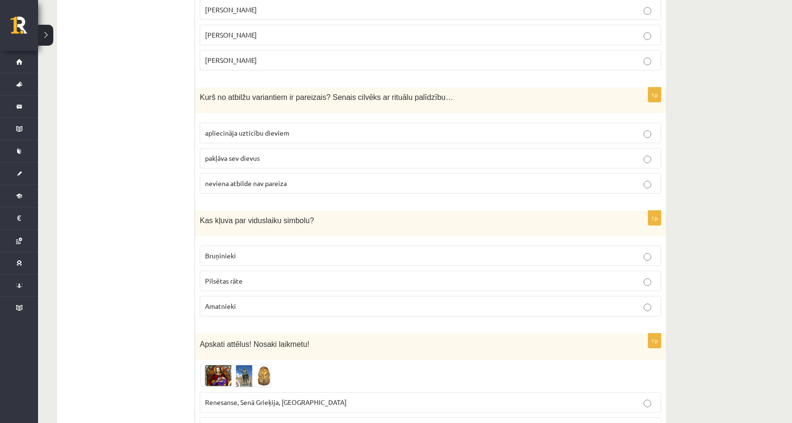
scroll to position [3747, 0]
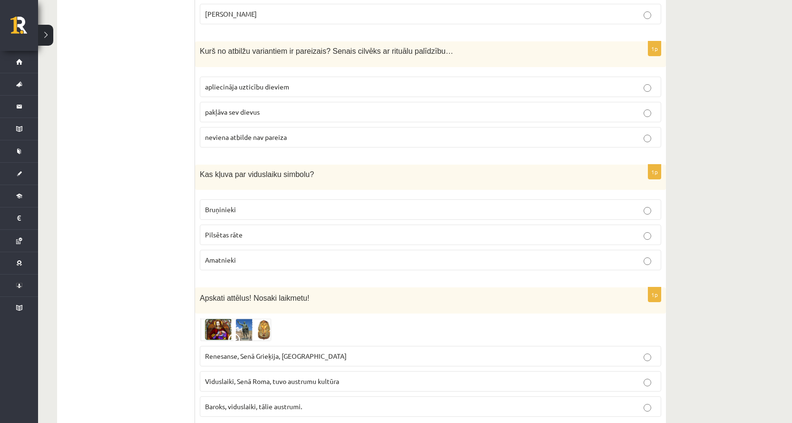
click at [213, 318] on img at bounding box center [235, 329] width 71 height 23
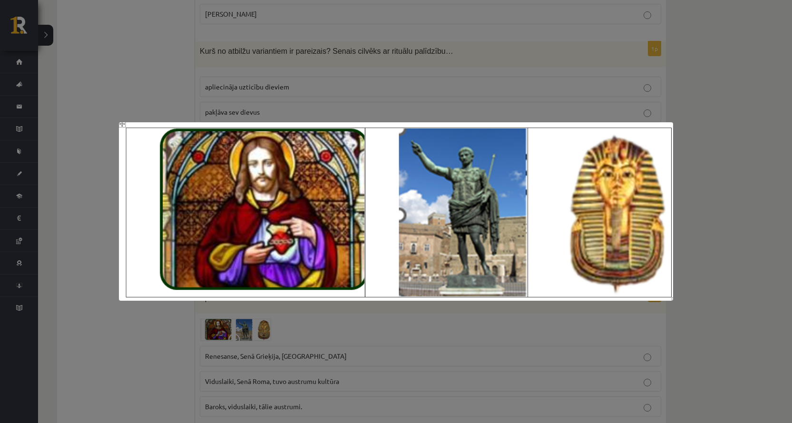
click at [218, 300] on img at bounding box center [396, 211] width 554 height 179
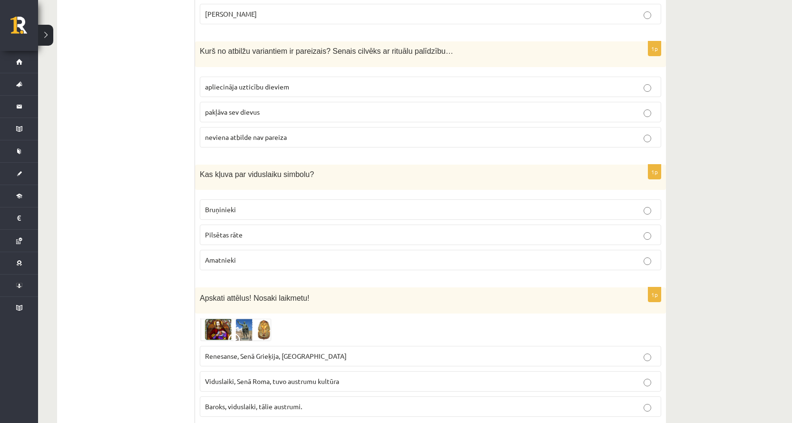
click at [218, 318] on img at bounding box center [235, 329] width 71 height 23
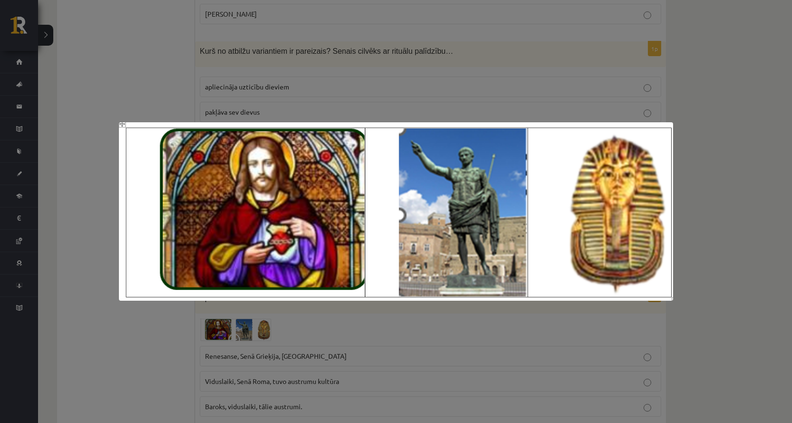
click at [250, 342] on div at bounding box center [396, 211] width 792 height 423
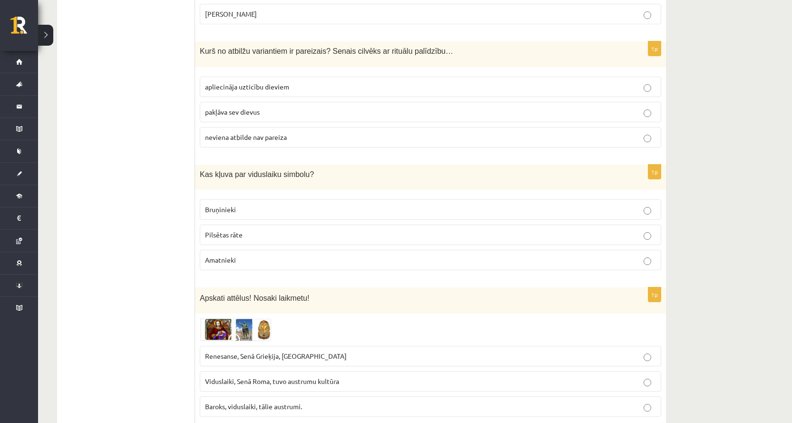
drag, startPoint x: 207, startPoint y: 349, endPoint x: 212, endPoint y: 337, distance: 12.6
click at [208, 377] on span "Viduslaiki, Senā Roma, tuvo austrumu kultūra" at bounding box center [272, 381] width 134 height 9
click at [213, 346] on label "Renesanse, Senā Grieķija, Ēģipte" at bounding box center [430, 356] width 461 height 20
click at [207, 377] on span "Viduslaiki, Senā Roma, tuvo austrumu kultūra" at bounding box center [272, 381] width 134 height 9
click at [245, 318] on img at bounding box center [235, 329] width 71 height 23
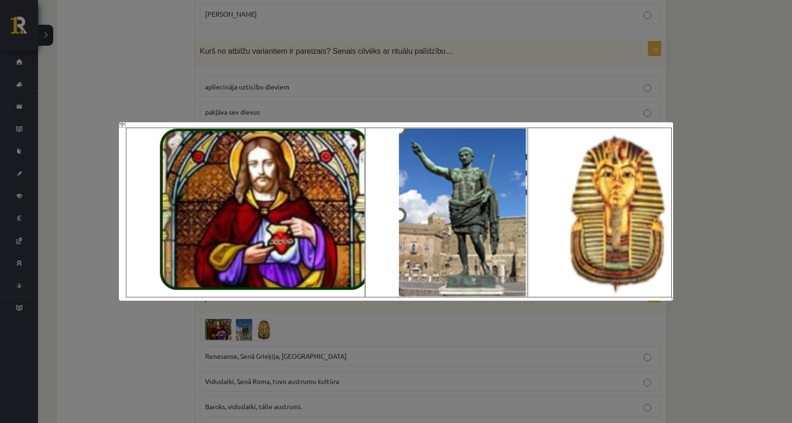
click at [341, 343] on div at bounding box center [396, 211] width 792 height 423
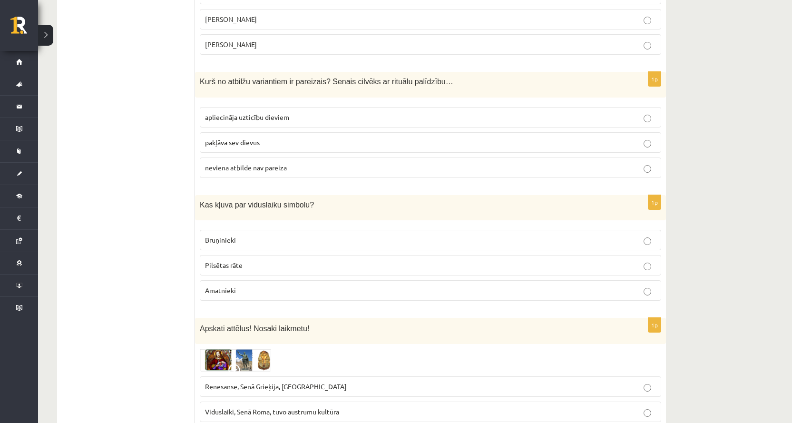
scroll to position [3700, 0]
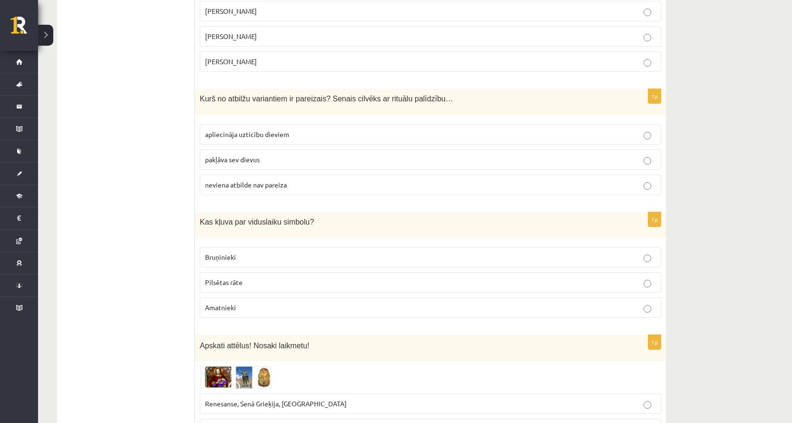
click at [205, 218] on span "Kas kļuva par viduslaiku simbolu?" at bounding box center [257, 222] width 114 height 8
click at [206, 218] on span "Kas kļuva par viduslaiku simbolu?" at bounding box center [257, 222] width 114 height 8
drag, startPoint x: 202, startPoint y: 251, endPoint x: 245, endPoint y: 253, distance: 42.8
click at [245, 272] on label "Pilsētas rāte" at bounding box center [430, 282] width 461 height 20
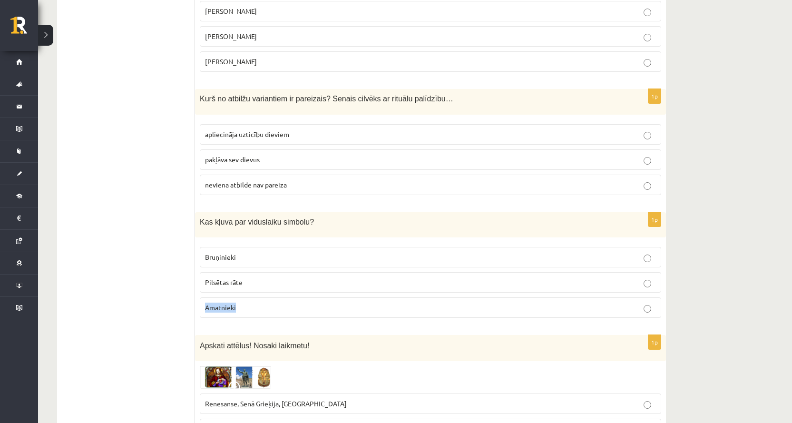
drag, startPoint x: 212, startPoint y: 278, endPoint x: 226, endPoint y: 279, distance: 14.7
click at [240, 297] on label "Amatnieki" at bounding box center [430, 307] width 461 height 20
click at [249, 252] on p "Bruņinieki" at bounding box center [430, 257] width 451 height 10
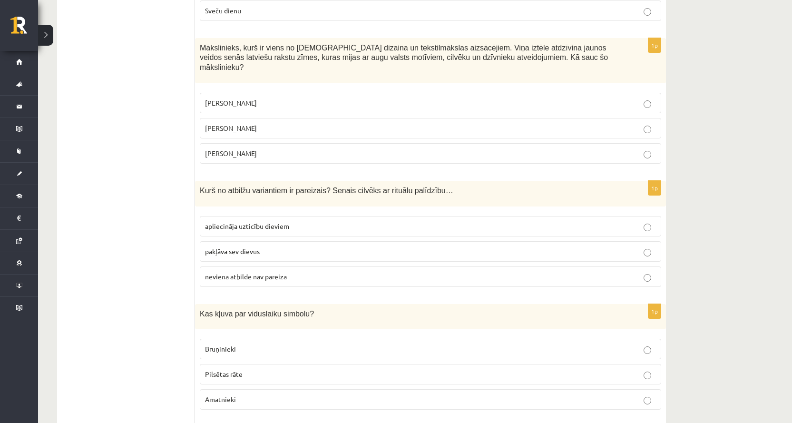
scroll to position [3605, 0]
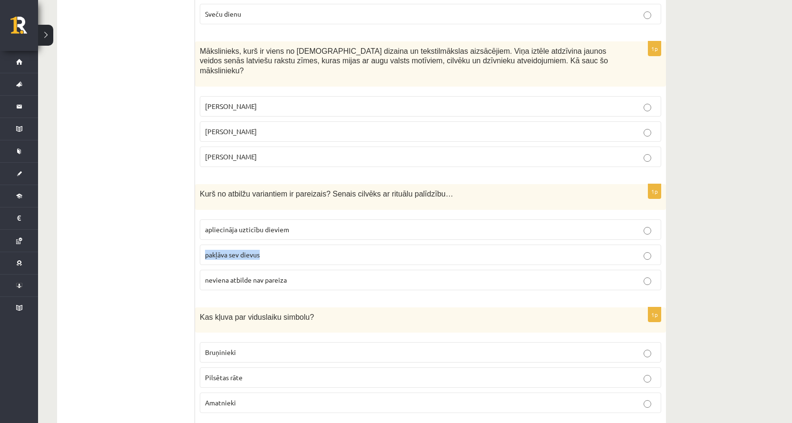
drag, startPoint x: 205, startPoint y: 228, endPoint x: 268, endPoint y: 224, distance: 62.9
click at [268, 250] on p "pakļāva sev dievus" at bounding box center [430, 255] width 451 height 10
copy span "pakļāva sev dievus"
click at [203, 219] on label "apliecināja uzticību dieviem" at bounding box center [430, 229] width 461 height 20
drag, startPoint x: 203, startPoint y: 198, endPoint x: 291, endPoint y: 208, distance: 88.0
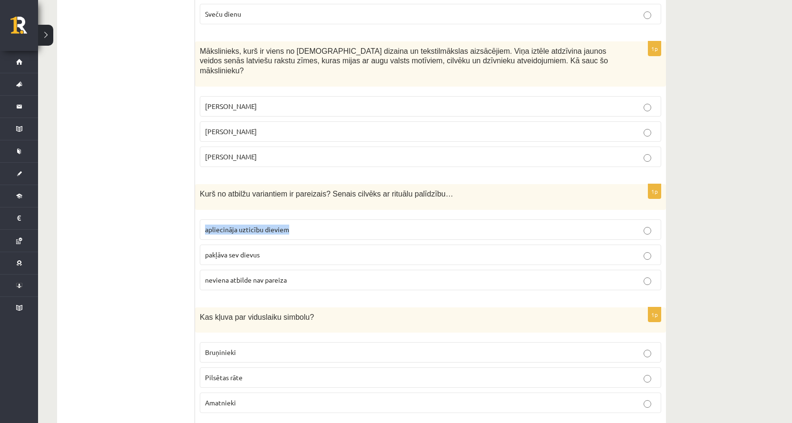
click at [291, 219] on label "apliecināja uzticību dieviem" at bounding box center [430, 229] width 461 height 20
copy fieldset "apliecināja uzticību dieviem"
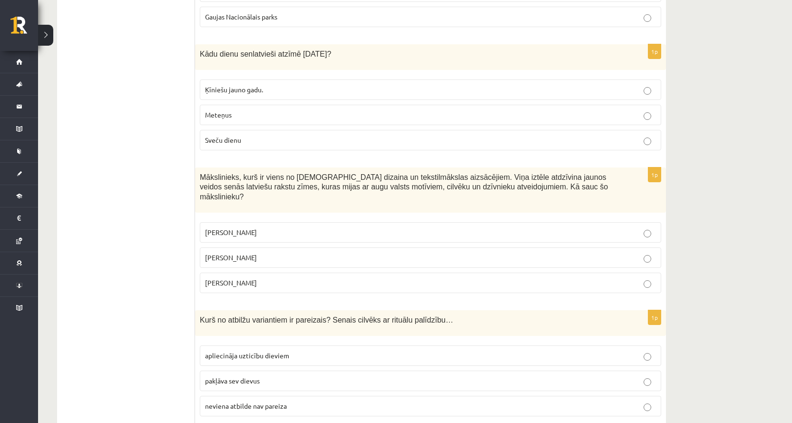
scroll to position [3462, 0]
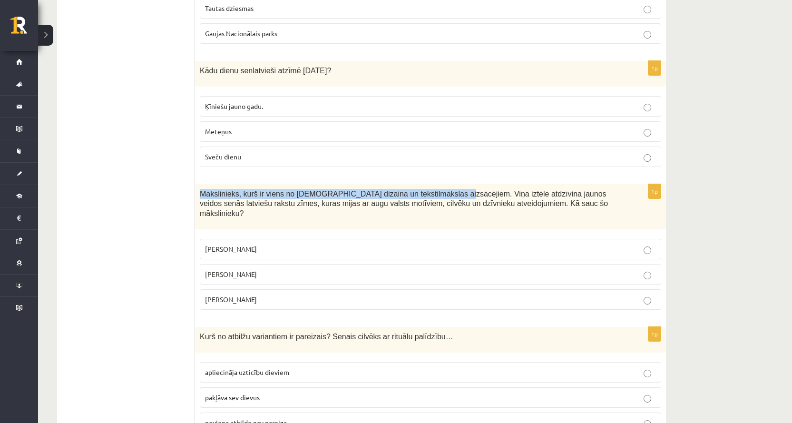
drag, startPoint x: 199, startPoint y: 173, endPoint x: 427, endPoint y: 174, distance: 228.2
click at [427, 184] on div "Mākslinieks, kurš ir viens no latviešu dizaina un tekstilmākslas aizsācējiem. V…" at bounding box center [430, 206] width 471 height 45
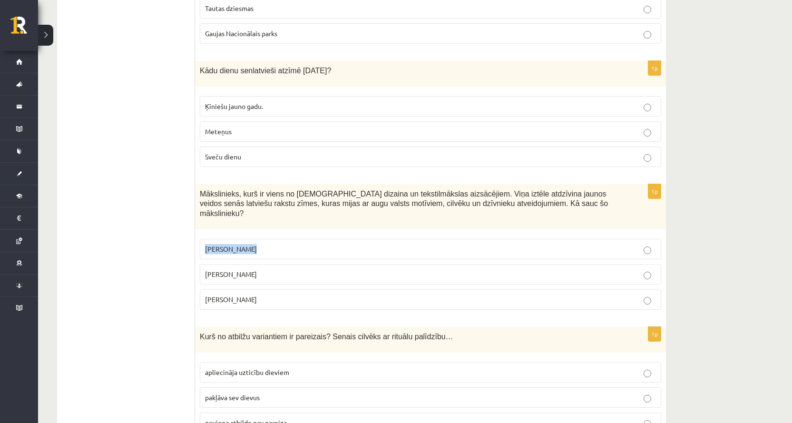
drag, startPoint x: 200, startPoint y: 215, endPoint x: 245, endPoint y: 222, distance: 46.1
click at [245, 239] on label "Ansis Cīrulis" at bounding box center [430, 249] width 461 height 20
drag, startPoint x: 203, startPoint y: 242, endPoint x: 254, endPoint y: 246, distance: 51.5
click at [254, 264] on label "Niklāvs Strunke" at bounding box center [430, 274] width 461 height 20
drag, startPoint x: 250, startPoint y: 175, endPoint x: 391, endPoint y: 175, distance: 141.7
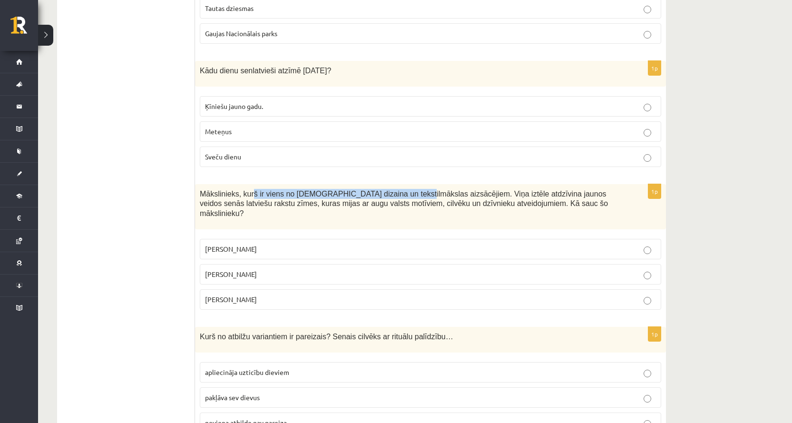
click at [391, 190] on span "Mākslinieks, kurš ir viens no latviešu dizaina un tekstilmākslas aizsācējiem. V…" at bounding box center [404, 204] width 408 height 28
drag, startPoint x: 206, startPoint y: 267, endPoint x: 236, endPoint y: 264, distance: 30.5
click at [249, 294] on p "Rihards Zariņš" at bounding box center [430, 299] width 451 height 10
drag, startPoint x: 286, startPoint y: 171, endPoint x: 425, endPoint y: 164, distance: 140.0
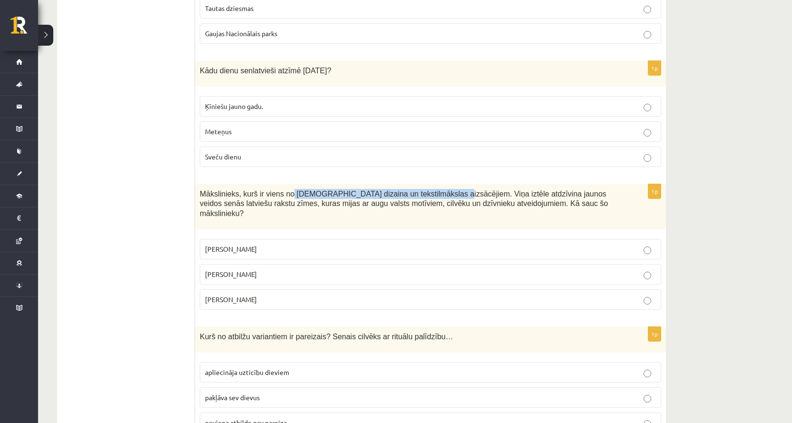
click at [425, 184] on div "Mākslinieks, kurš ir viens no latviešu dizaina un tekstilmākslas aizsācējiem. V…" at bounding box center [430, 206] width 471 height 45
click at [451, 190] on span "Mākslinieks, kurš ir viens no latviešu dizaina un tekstilmākslas aizsācējiem. V…" at bounding box center [404, 204] width 408 height 28
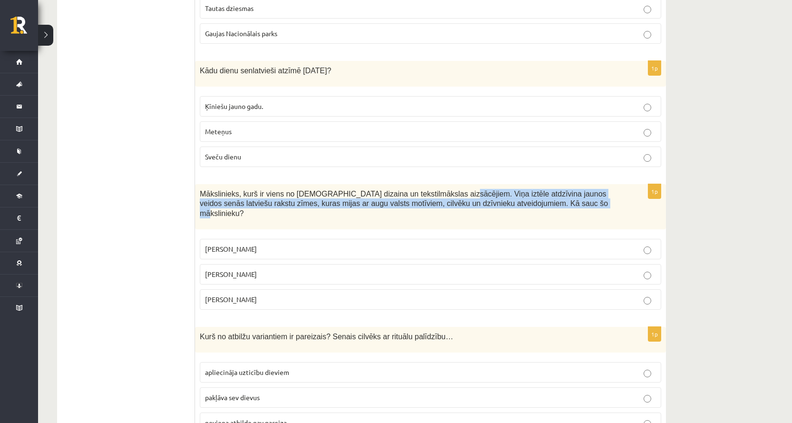
drag, startPoint x: 432, startPoint y: 172, endPoint x: 521, endPoint y: 182, distance: 89.5
click at [520, 190] on span "Mākslinieks, kurš ir viens no latviešu dizaina un tekstilmākslas aizsācējiem. V…" at bounding box center [404, 204] width 408 height 28
copy span "Viņa iztēle atdzīvina jaunos veidos senās latviešu rakstu zīmes, kuras mijas ar…"
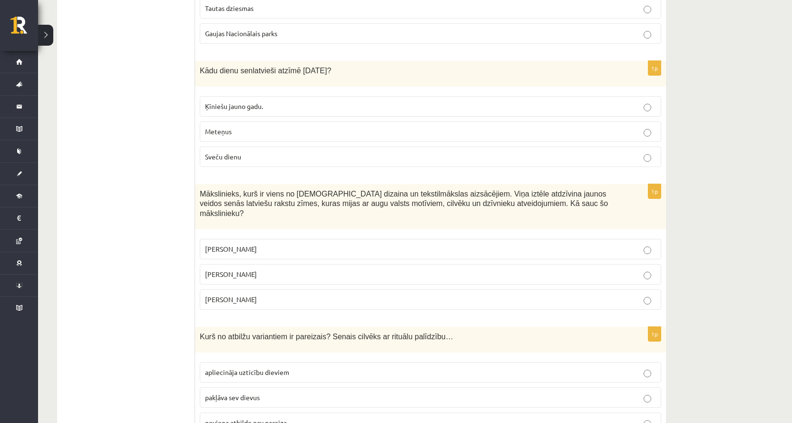
click at [215, 184] on div "Mākslinieks, kurš ir viens no latviešu dizaina un tekstilmākslas aizsācējiem. V…" at bounding box center [430, 206] width 471 height 45
click at [205, 190] on span "Mākslinieks, kurš ir viens no latviešu dizaina un tekstilmākslas aizsācējiem. V…" at bounding box center [404, 204] width 408 height 28
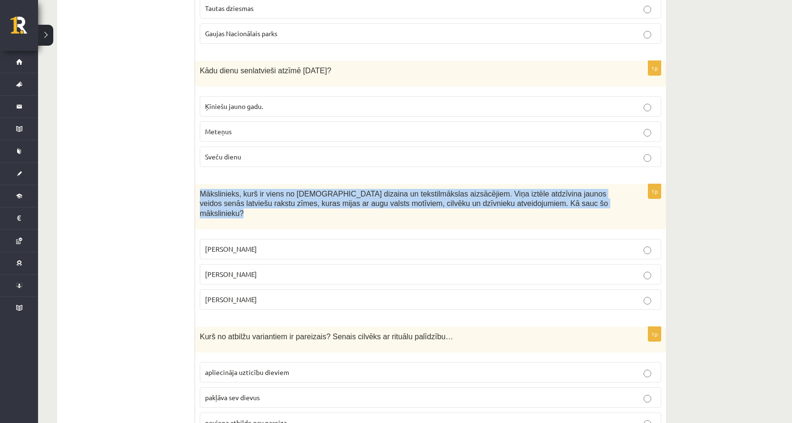
click at [205, 190] on span "Mākslinieks, kurš ir viens no latviešu dizaina un tekstilmākslas aizsācējiem. V…" at bounding box center [404, 204] width 408 height 28
copy div "Mākslinieks, kurš ir viens no latviešu dizaina un tekstilmākslas aizsācējiem. V…"
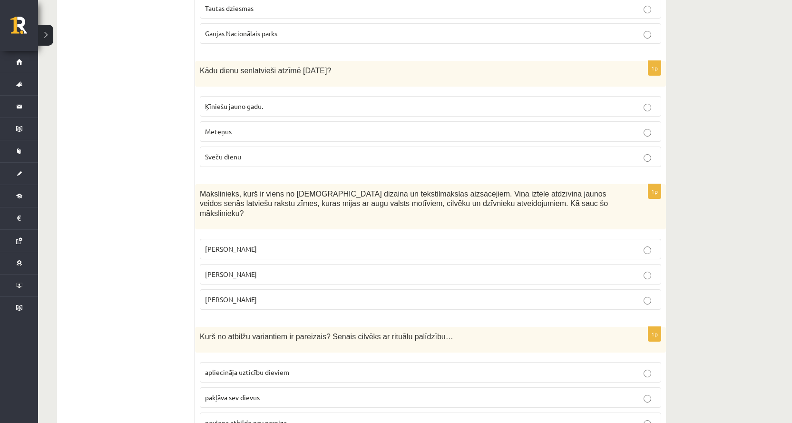
drag, startPoint x: 119, startPoint y: 118, endPoint x: 176, endPoint y: 97, distance: 60.8
click at [266, 239] on label "Ansis Cīrulis" at bounding box center [430, 249] width 461 height 20
click at [250, 289] on label "Rihards Zariņš" at bounding box center [430, 299] width 461 height 20
click at [260, 244] on p "Ansis Cīrulis" at bounding box center [430, 249] width 451 height 10
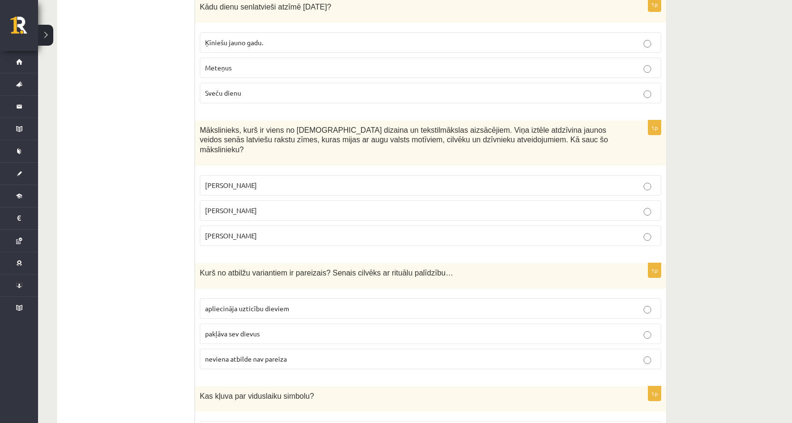
scroll to position [3510, 0]
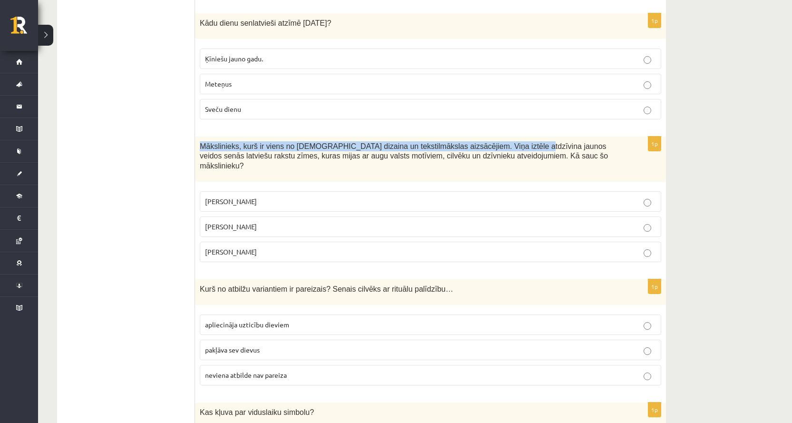
drag, startPoint x: 200, startPoint y: 123, endPoint x: 495, endPoint y: 127, distance: 294.8
click at [495, 142] on span "Mākslinieks, kurš ir viens no latviešu dizaina un tekstilmākslas aizsācējiem. V…" at bounding box center [404, 156] width 408 height 28
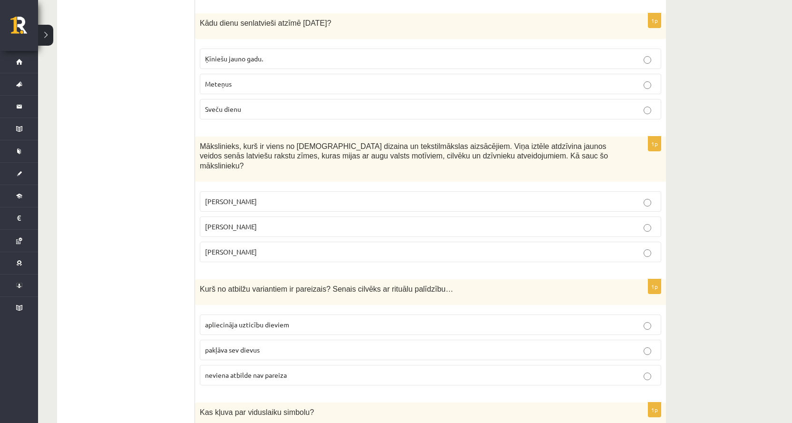
click at [516, 142] on span "Mākslinieks, kurš ir viens no latviešu dizaina un tekstilmākslas aizsācējiem. V…" at bounding box center [404, 156] width 408 height 28
drag, startPoint x: 505, startPoint y: 124, endPoint x: 286, endPoint y: 139, distance: 220.2
click at [286, 141] on p "Mākslinieks, kurš ir viens no latviešu dizaina un tekstilmākslas aizsācējiem. V…" at bounding box center [407, 155] width 414 height 29
click at [289, 222] on p "Niklāvs Strunke" at bounding box center [430, 227] width 451 height 10
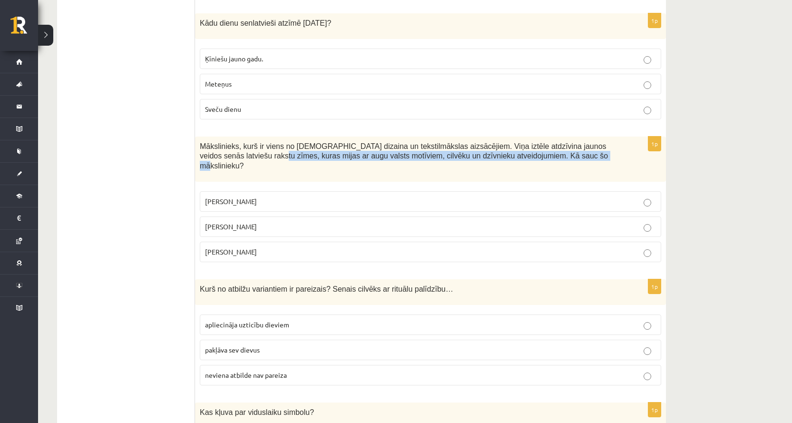
drag, startPoint x: 222, startPoint y: 136, endPoint x: 545, endPoint y: 137, distance: 322.3
click at [545, 141] on p "Mākslinieks, kurš ir viens no latviešu dizaina un tekstilmākslas aizsācējiem. V…" at bounding box center [407, 155] width 414 height 29
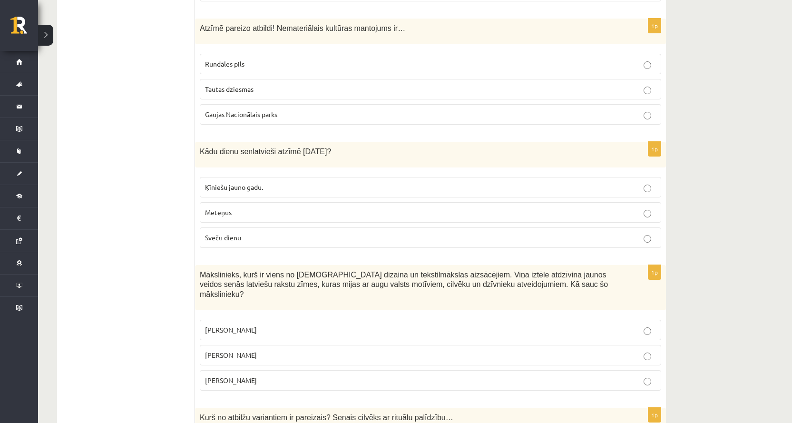
scroll to position [3367, 0]
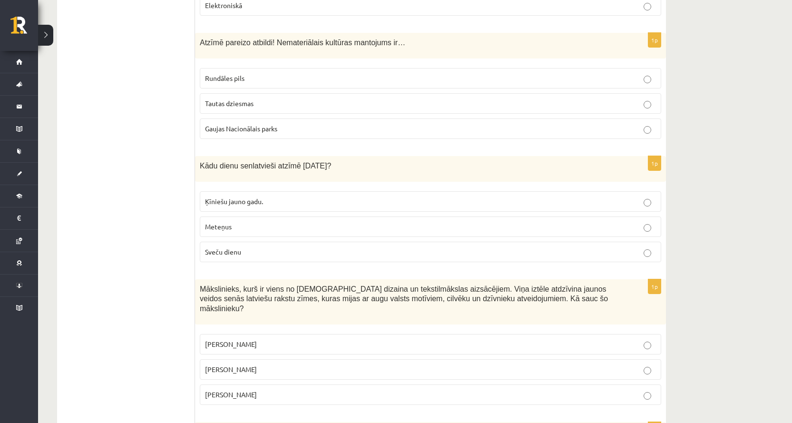
click at [215, 162] on span "Kādu dienu senlatvieši atzīmē 2.februārī?" at bounding box center [265, 166] width 131 height 8
click at [226, 247] on span "Sveču dienu" at bounding box center [223, 251] width 36 height 9
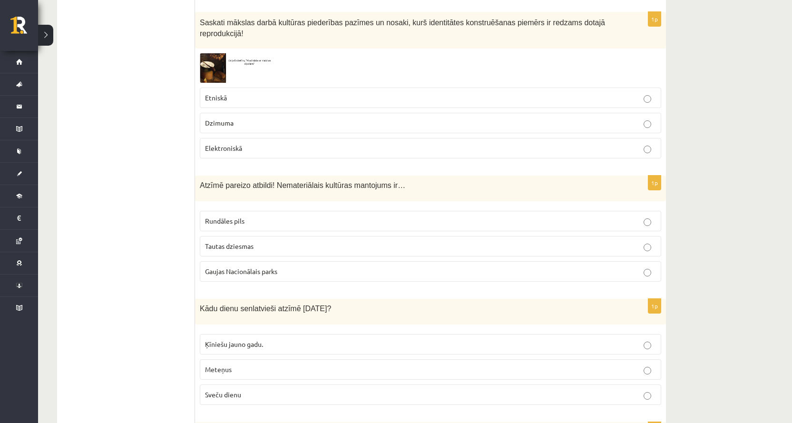
scroll to position [3177, 0]
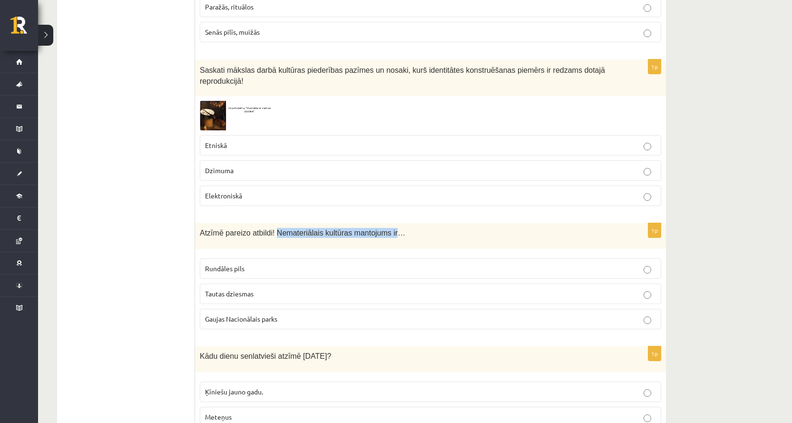
drag, startPoint x: 271, startPoint y: 212, endPoint x: 385, endPoint y: 214, distance: 114.1
click at [385, 229] on span "Atzīmē pareizo atbildi! Nemateriālais kultūras mantojums ir…" at bounding box center [302, 233] width 205 height 8
click at [322, 289] on p "Tautas dziesmas" at bounding box center [430, 294] width 451 height 10
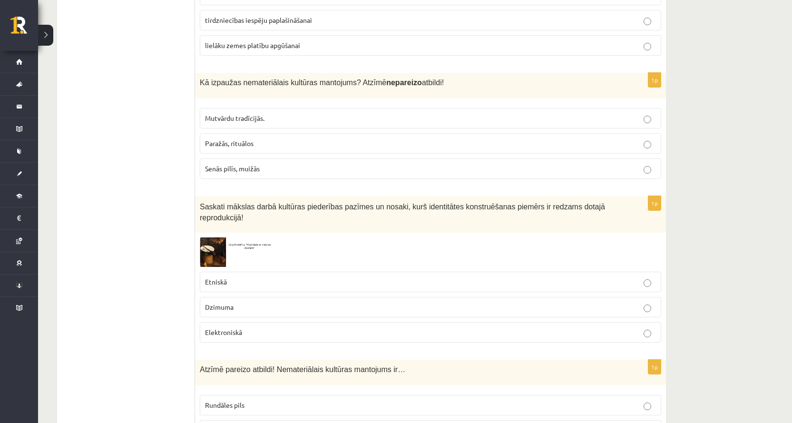
scroll to position [3034, 0]
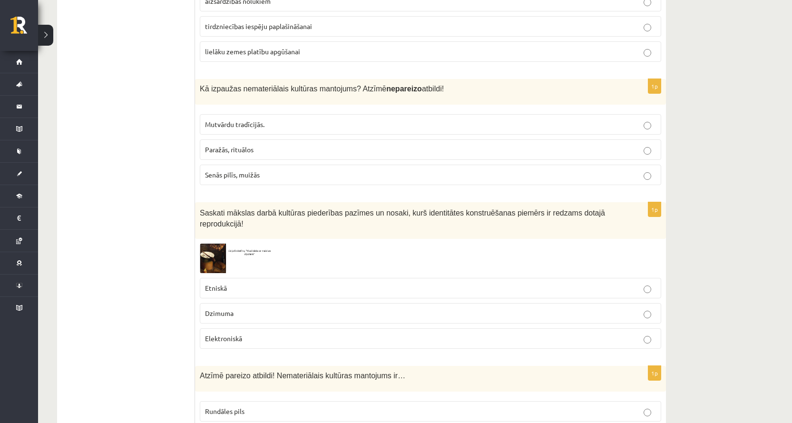
drag, startPoint x: 129, startPoint y: 248, endPoint x: 146, endPoint y: 54, distance: 194.7
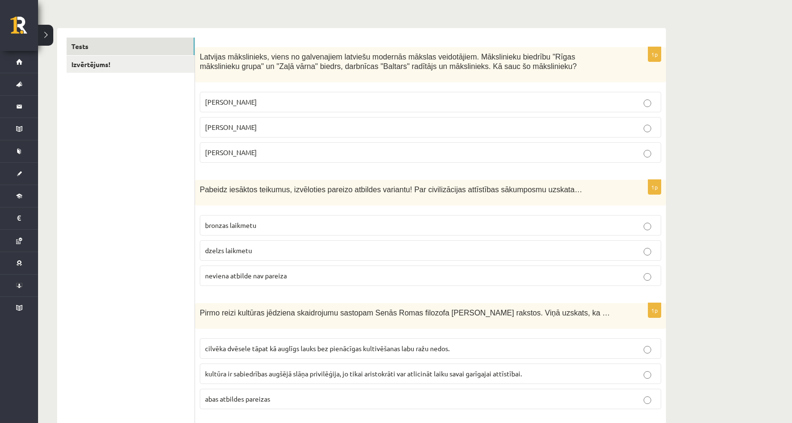
scroll to position [0, 0]
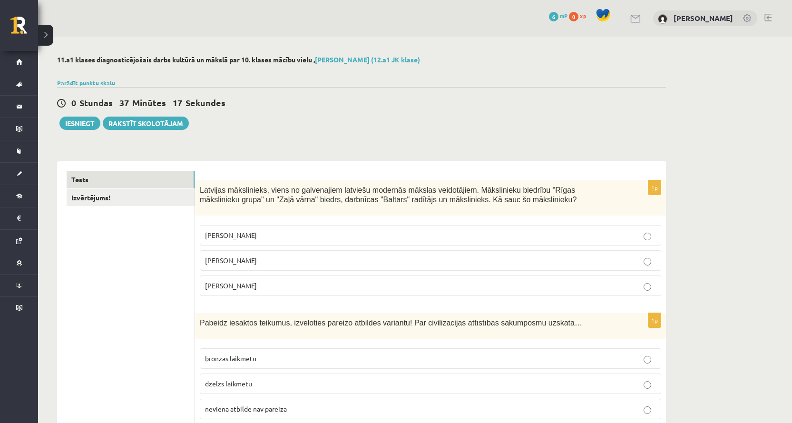
drag, startPoint x: 145, startPoint y: 318, endPoint x: 146, endPoint y: 356, distance: 38.1
drag, startPoint x: 142, startPoint y: 282, endPoint x: 133, endPoint y: 281, distance: 9.5
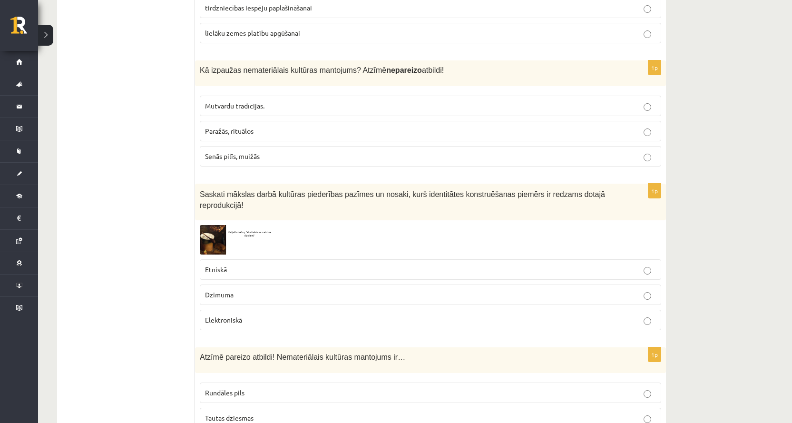
scroll to position [3082, 0]
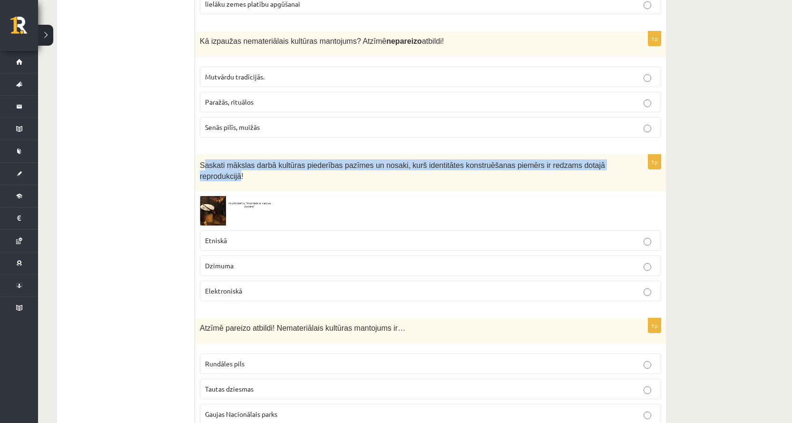
drag, startPoint x: 204, startPoint y: 154, endPoint x: 604, endPoint y: 162, distance: 400.4
click at [604, 162] on div "Saskati mākslas darbā kultūras piederības pazīmes un nosaki, kurš identitātes k…" at bounding box center [430, 173] width 471 height 37
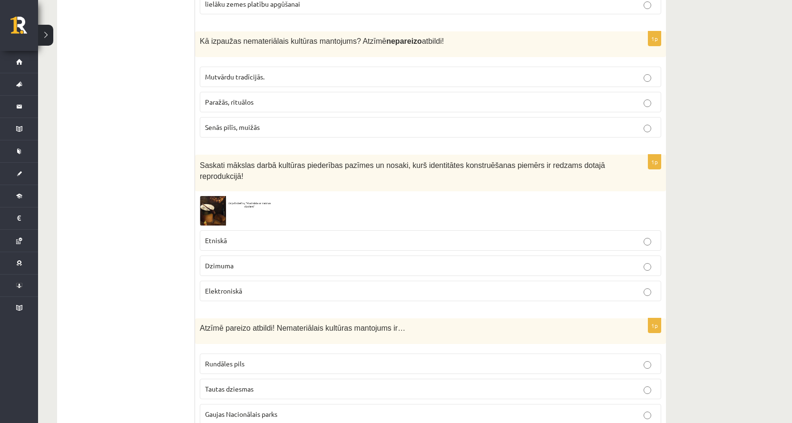
click at [215, 196] on img at bounding box center [235, 210] width 71 height 29
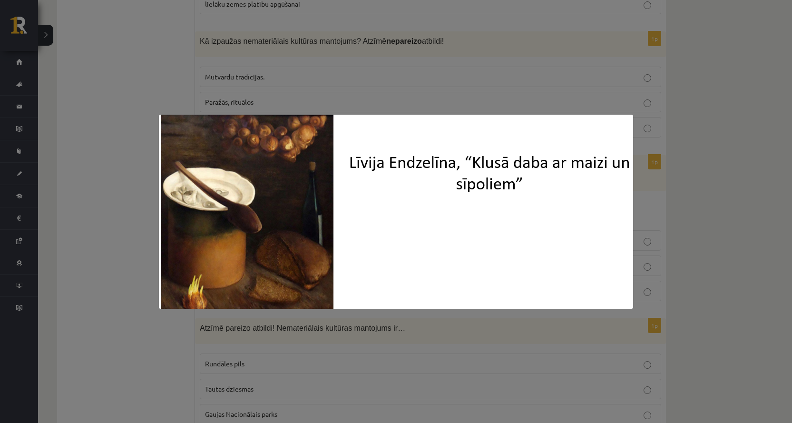
click at [123, 204] on div at bounding box center [396, 211] width 792 height 423
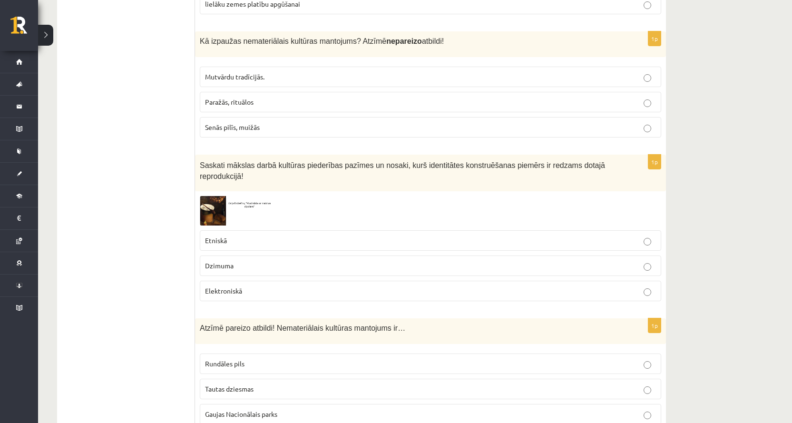
click at [203, 161] on span "Saskati mākslas darbā kultūras piederības pazīmes un nosaki, kurš identitātes k…" at bounding box center [402, 170] width 405 height 19
click at [205, 196] on img at bounding box center [235, 210] width 71 height 29
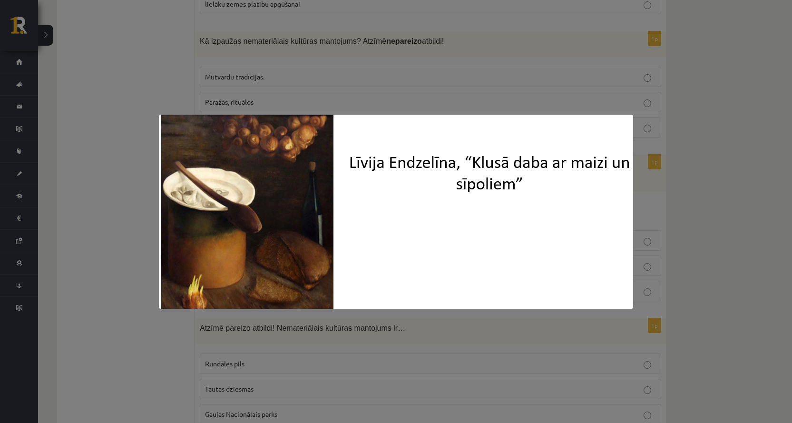
click at [126, 194] on div at bounding box center [396, 211] width 792 height 423
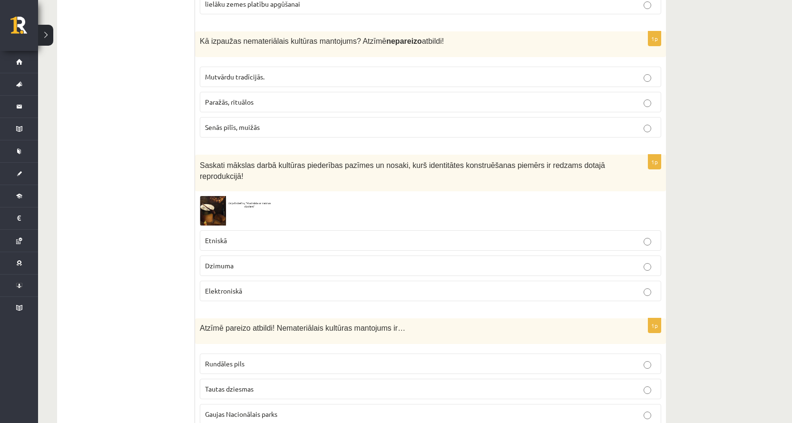
click at [229, 261] on p "Dzimuma" at bounding box center [430, 266] width 451 height 10
click at [225, 230] on label "Etniskā" at bounding box center [430, 240] width 461 height 20
click at [222, 261] on p "Dzimuma" at bounding box center [430, 266] width 451 height 10
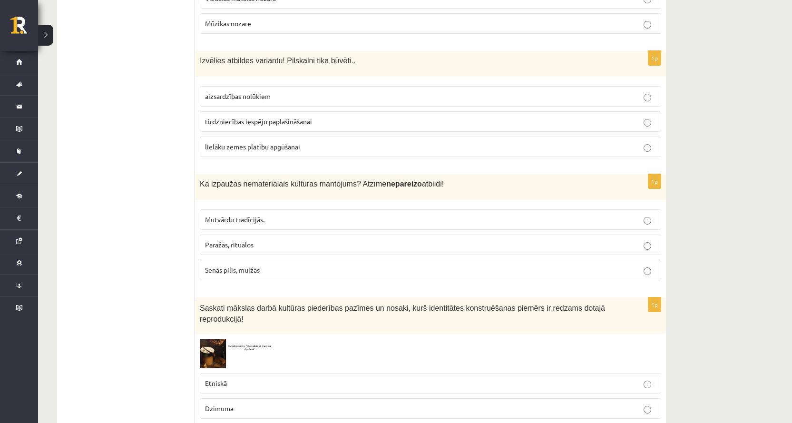
scroll to position [2891, 0]
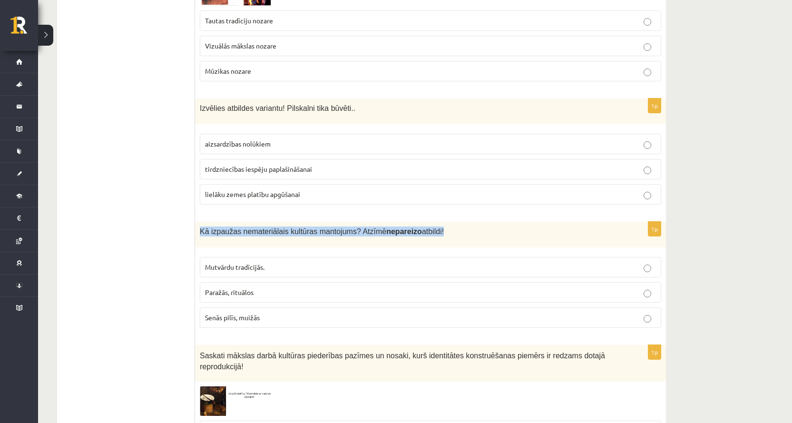
drag, startPoint x: 201, startPoint y: 223, endPoint x: 435, endPoint y: 228, distance: 234.4
click at [435, 228] on div "Kā izpaužas nemateriālais kultūras mantojums? Atzīmē nepareizo atbildi!" at bounding box center [430, 235] width 471 height 26
click at [256, 313] on span "Senās pilīs, muižās" at bounding box center [232, 317] width 55 height 9
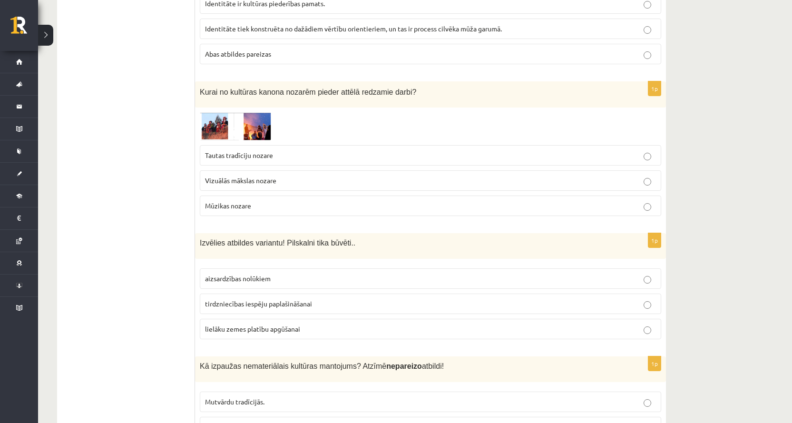
scroll to position [2749, 0]
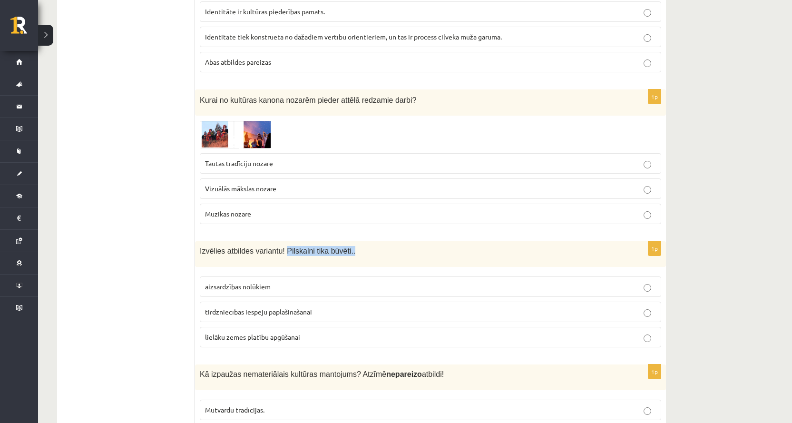
drag, startPoint x: 280, startPoint y: 242, endPoint x: 347, endPoint y: 239, distance: 67.6
click at [347, 246] on p "Izvēlies atbildes variantu! Pilskalni tika būvēti.." at bounding box center [407, 251] width 414 height 10
click at [253, 282] on span "aizsardzības nolūkiem" at bounding box center [238, 286] width 66 height 9
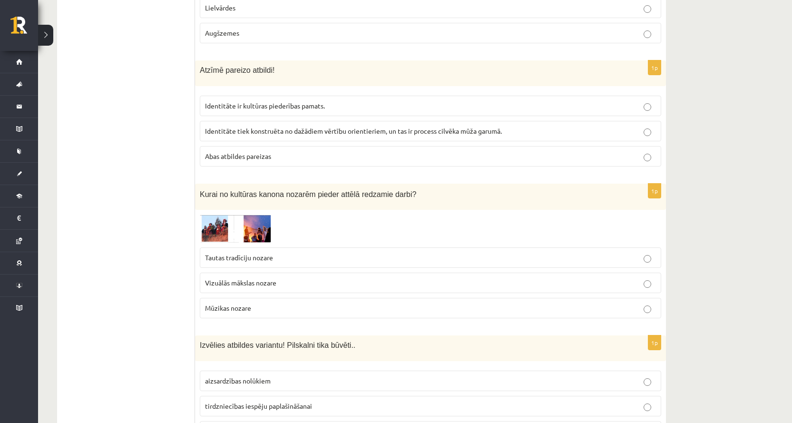
scroll to position [2654, 0]
click at [219, 254] on span "Tautas tradīciju nozare" at bounding box center [239, 258] width 68 height 9
click at [208, 215] on img at bounding box center [235, 229] width 71 height 28
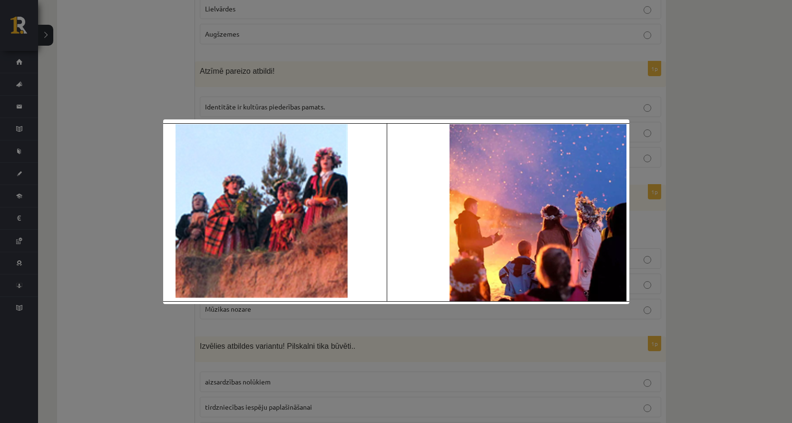
click at [451, 343] on div at bounding box center [396, 211] width 792 height 423
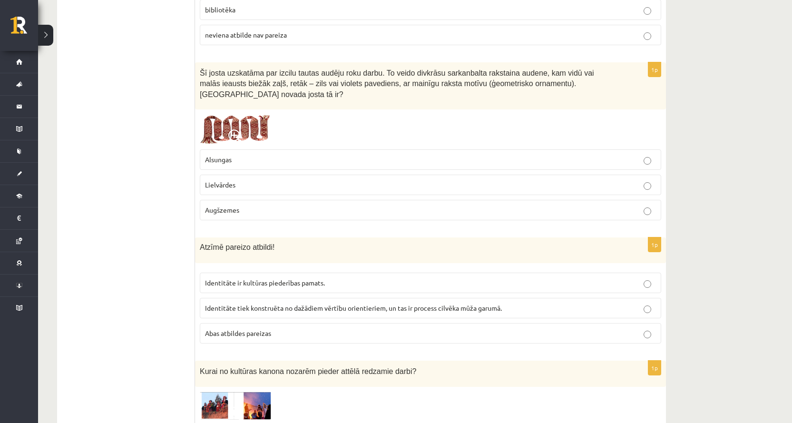
scroll to position [2464, 0]
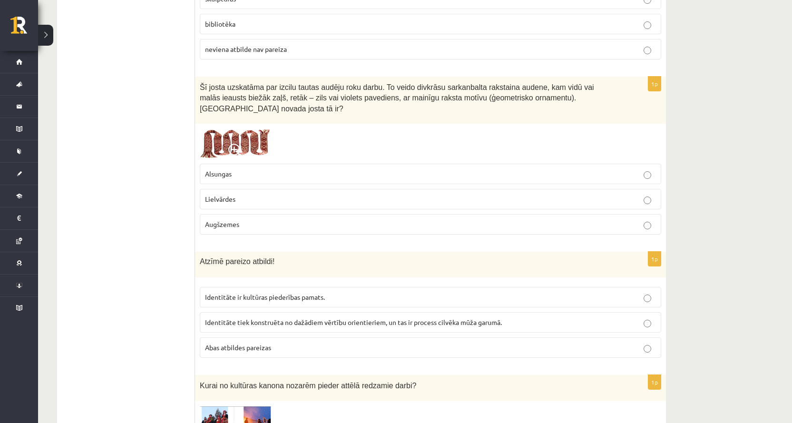
click at [293, 318] on span "Identitāte tiek konstruēta no dažādiem vērtību orientieriem, un tas ir process …" at bounding box center [353, 322] width 297 height 9
drag, startPoint x: 203, startPoint y: 286, endPoint x: 320, endPoint y: 288, distance: 117.0
click at [320, 288] on label "Identitāte ir kultūras piederības pamats." at bounding box center [430, 297] width 461 height 20
click at [342, 292] on p "Identitāte ir kultūras piederības pamats." at bounding box center [430, 297] width 451 height 10
drag, startPoint x: 289, startPoint y: 287, endPoint x: 217, endPoint y: 285, distance: 71.4
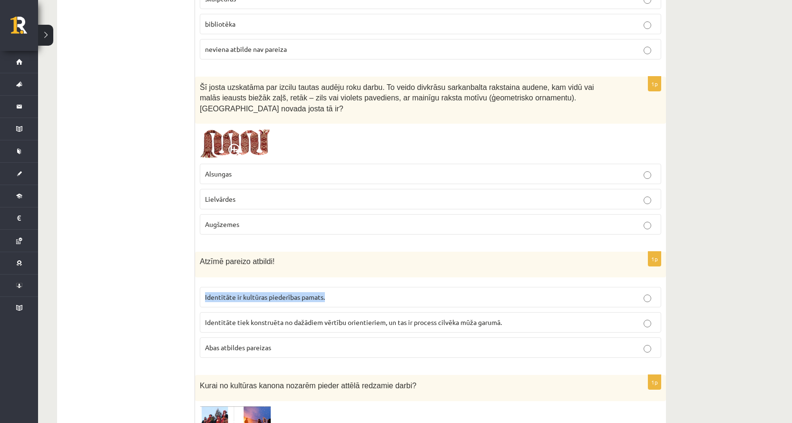
click at [202, 288] on label "Identitāte ir kultūras piederības pamats." at bounding box center [430, 297] width 461 height 20
click at [228, 312] on label "Identitāte tiek konstruēta no dažādiem vērtību orientieriem, un tas ir process …" at bounding box center [430, 322] width 461 height 20
drag, startPoint x: 406, startPoint y: 317, endPoint x: 376, endPoint y: 316, distance: 30.4
click at [376, 317] on p "Identitāte tiek konstruēta no dažādiem vērtību orientieriem, un tas ir process …" at bounding box center [430, 322] width 451 height 10
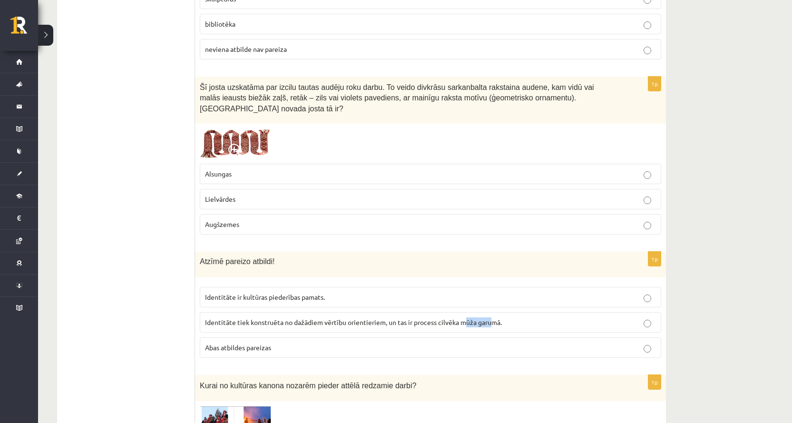
drag, startPoint x: 494, startPoint y: 311, endPoint x: 482, endPoint y: 314, distance: 12.1
click at [466, 318] on span "Identitāte tiek konstruēta no dažādiem vērtību orientieriem, un tas ir process …" at bounding box center [353, 322] width 297 height 9
drag, startPoint x: 510, startPoint y: 309, endPoint x: 220, endPoint y: 309, distance: 290.5
click at [197, 313] on div "1p Atzīmē pareizo atbildi! Identitāte ir kultūras piederības pamats. Identitāte…" at bounding box center [430, 308] width 471 height 114
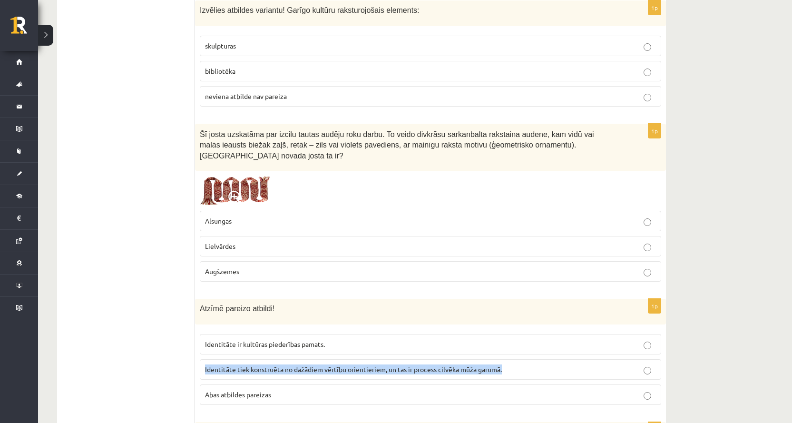
scroll to position [2416, 0]
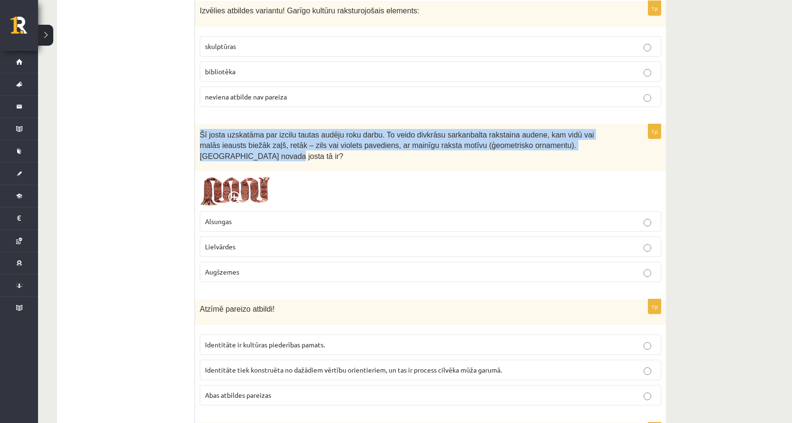
drag, startPoint x: 198, startPoint y: 133, endPoint x: 589, endPoint y: 156, distance: 391.5
click at [589, 156] on div "Šī josta uzskatāma par izcilu tautas audēju roku darbu. To veido divkrāsu sarka…" at bounding box center [430, 148] width 471 height 48
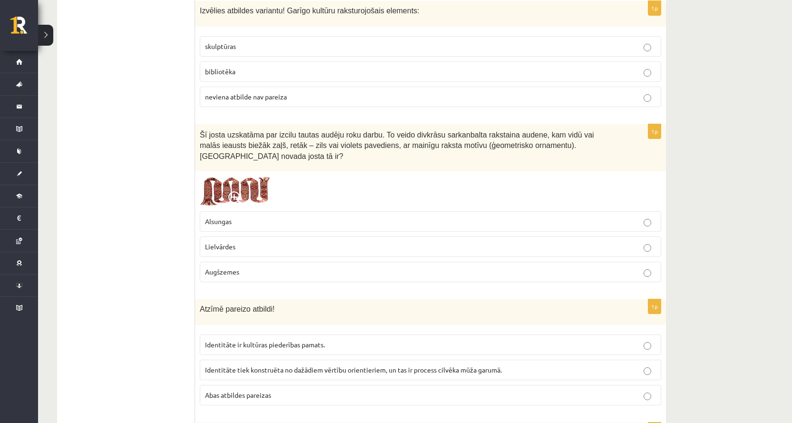
drag, startPoint x: 194, startPoint y: 209, endPoint x: 241, endPoint y: 212, distance: 46.7
click at [227, 217] on span "Alsungas" at bounding box center [218, 221] width 27 height 9
drag, startPoint x: 205, startPoint y: 211, endPoint x: 242, endPoint y: 213, distance: 36.6
click at [242, 216] on p "Alsungas" at bounding box center [430, 221] width 451 height 10
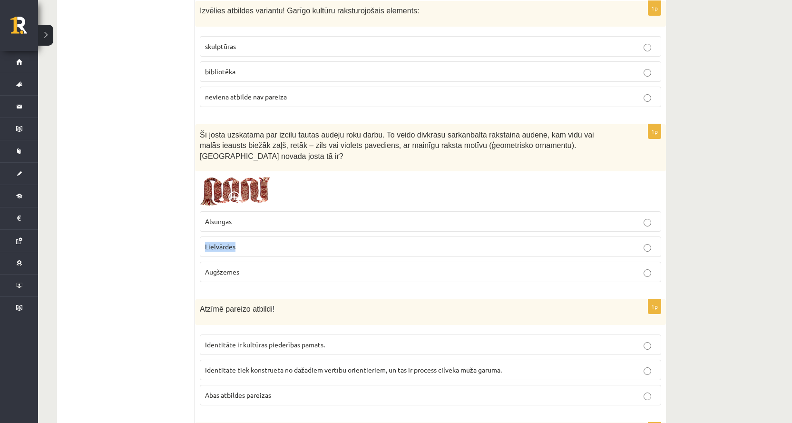
drag, startPoint x: 206, startPoint y: 237, endPoint x: 259, endPoint y: 242, distance: 53.4
click at [259, 242] on label "Lielvārdes" at bounding box center [430, 246] width 461 height 20
drag, startPoint x: 206, startPoint y: 262, endPoint x: 260, endPoint y: 262, distance: 54.2
click at [260, 267] on p "Augšzemes" at bounding box center [430, 272] width 451 height 10
click at [215, 182] on img at bounding box center [235, 191] width 71 height 30
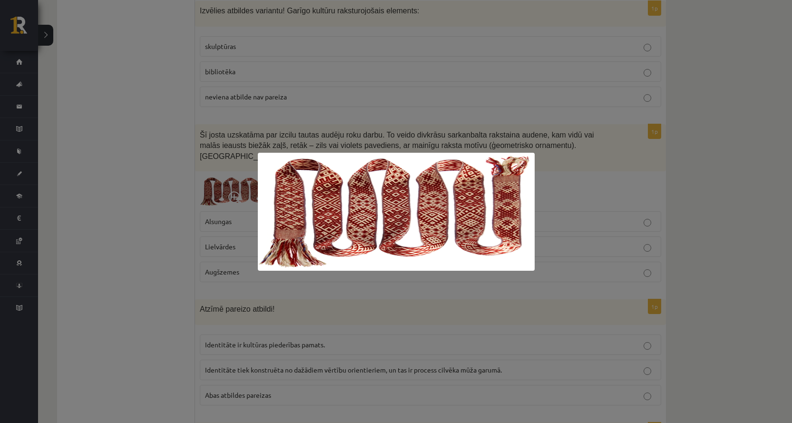
click at [309, 77] on div at bounding box center [396, 211] width 792 height 423
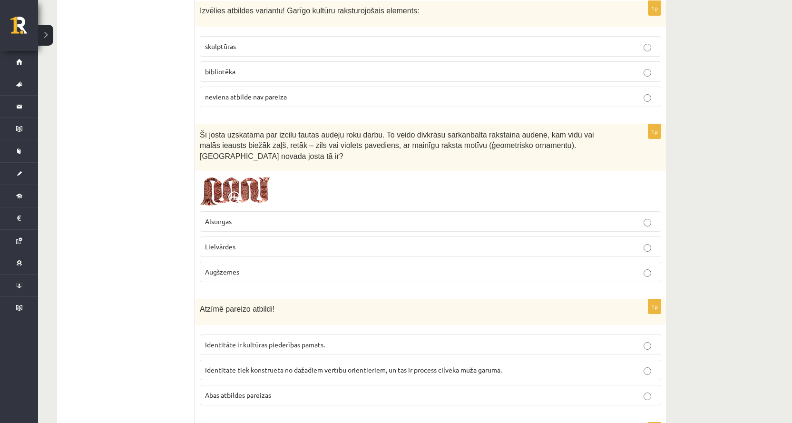
click at [218, 176] on img at bounding box center [235, 191] width 71 height 30
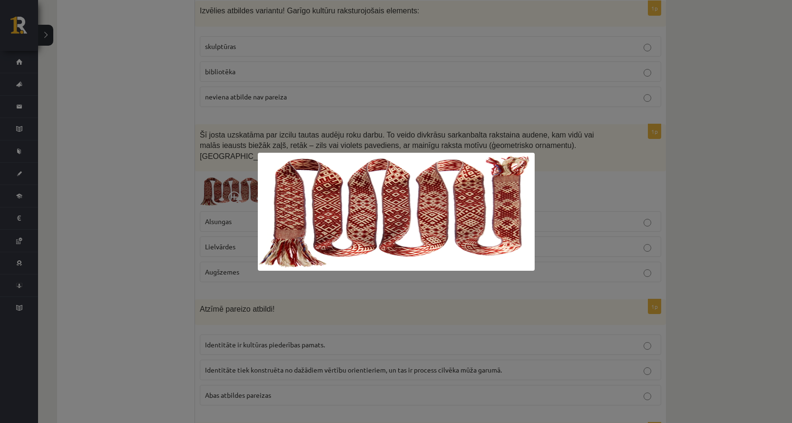
click at [536, 258] on div at bounding box center [396, 211] width 792 height 423
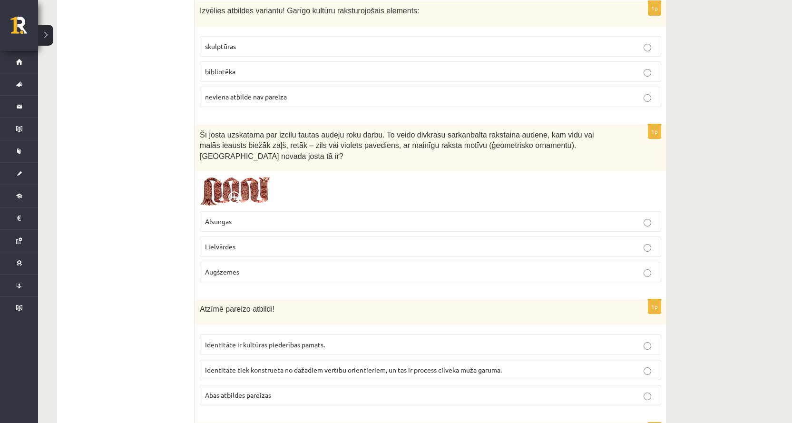
click at [440, 267] on p "Augšzemes" at bounding box center [430, 272] width 451 height 10
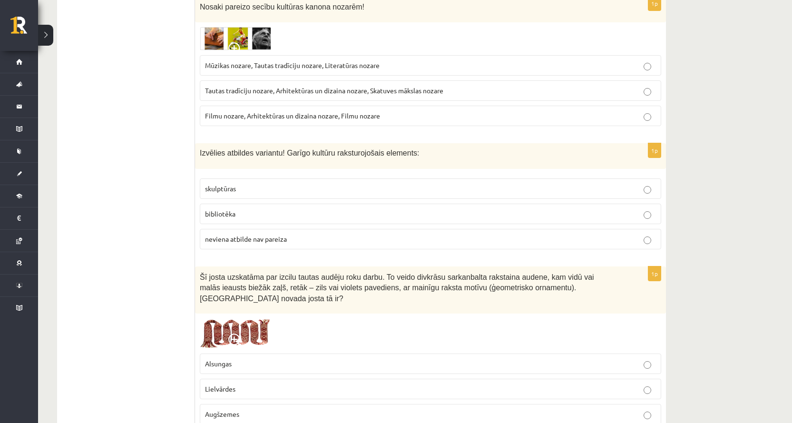
scroll to position [2273, 0]
drag, startPoint x: 280, startPoint y: 152, endPoint x: 427, endPoint y: 156, distance: 147.4
click at [427, 156] on p "Izvēlies atbildes variantu! Garīgo kultūru raksturojošais elements:" at bounding box center [407, 153] width 414 height 10
click at [227, 243] on p "neviena atbilde nav pareiza" at bounding box center [430, 239] width 451 height 10
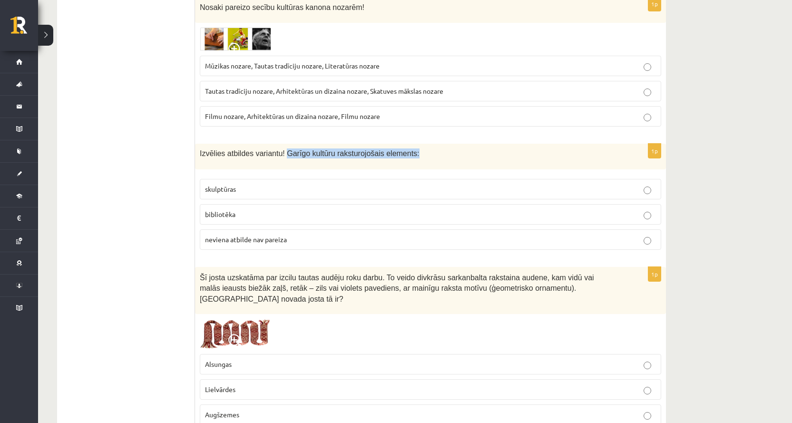
drag, startPoint x: 279, startPoint y: 154, endPoint x: 418, endPoint y: 158, distance: 138.9
click at [418, 158] on p "Izvēlies atbildes variantu! Garīgo kultūru raksturojošais elements:" at bounding box center [407, 153] width 414 height 10
copy span "Garīgo kultūru raksturojošais elements:"
click at [225, 215] on span "bibliotēka" at bounding box center [220, 214] width 30 height 9
click at [357, 233] on label "neviena atbilde nav pareiza" at bounding box center [430, 239] width 461 height 20
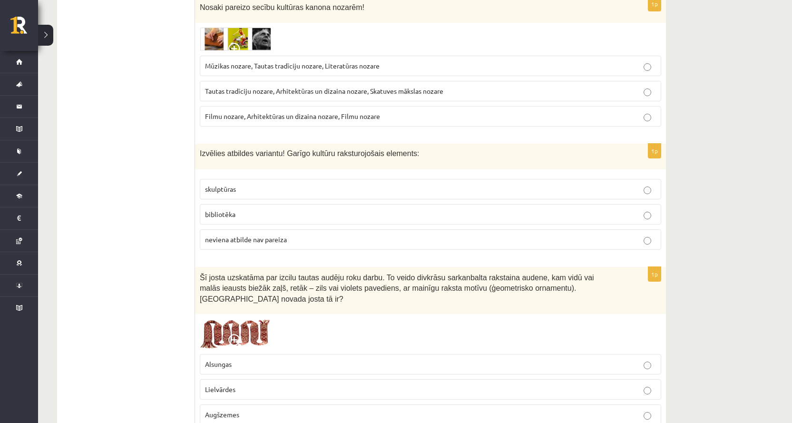
click at [363, 214] on p "bibliotēka" at bounding box center [430, 214] width 451 height 10
click at [219, 214] on span "bibliotēka" at bounding box center [220, 214] width 30 height 9
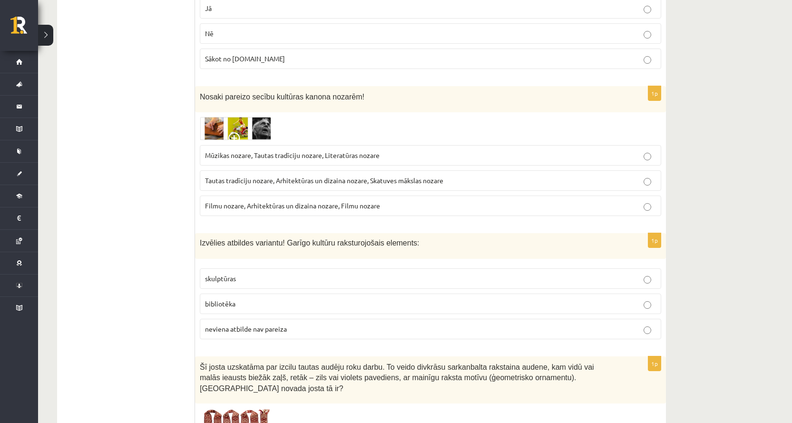
scroll to position [2178, 0]
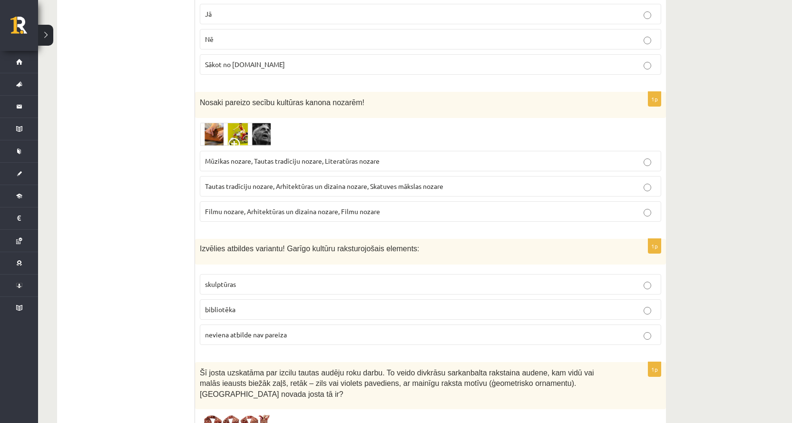
click at [214, 131] on img at bounding box center [235, 134] width 71 height 23
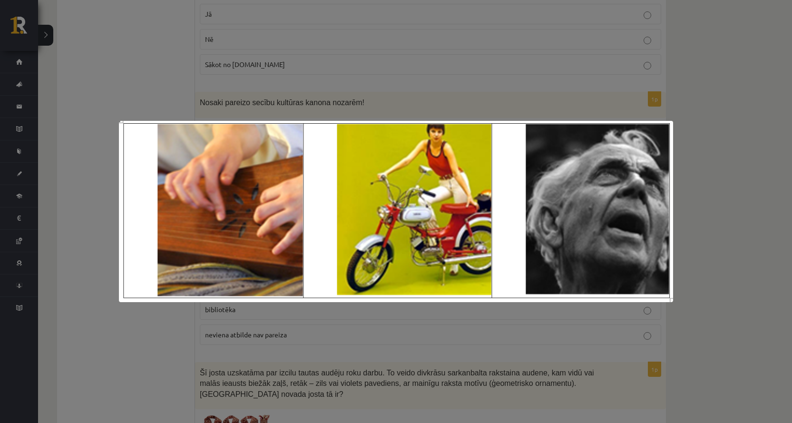
click at [212, 92] on div at bounding box center [396, 211] width 792 height 423
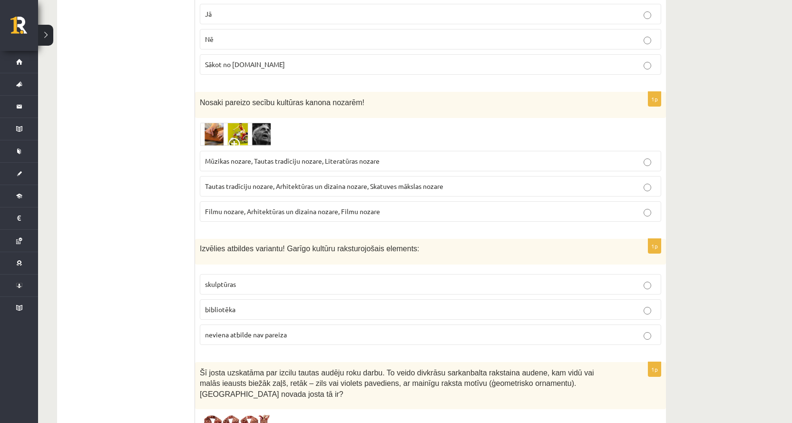
click at [222, 136] on img at bounding box center [235, 134] width 71 height 23
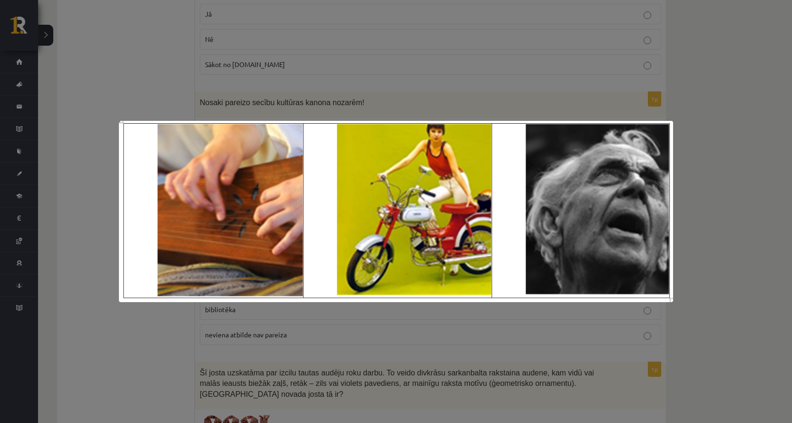
click at [107, 168] on div at bounding box center [396, 211] width 792 height 423
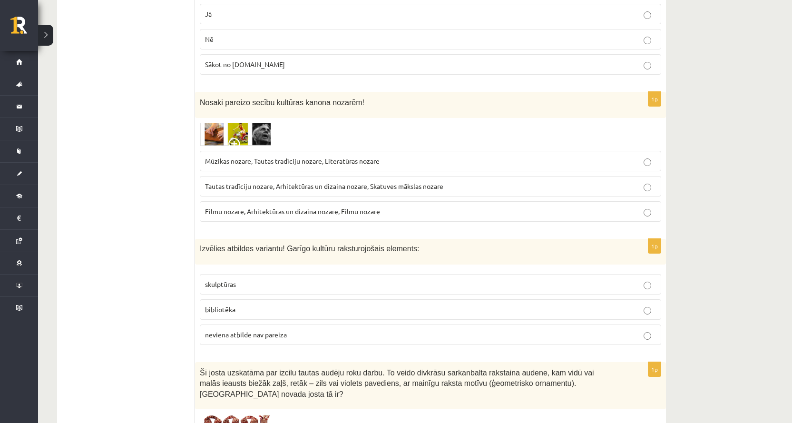
click at [240, 139] on span at bounding box center [235, 145] width 15 height 15
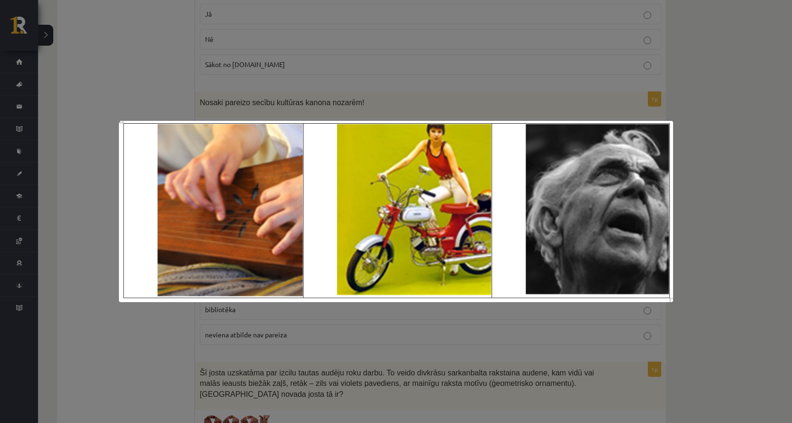
click at [242, 94] on div at bounding box center [396, 211] width 792 height 423
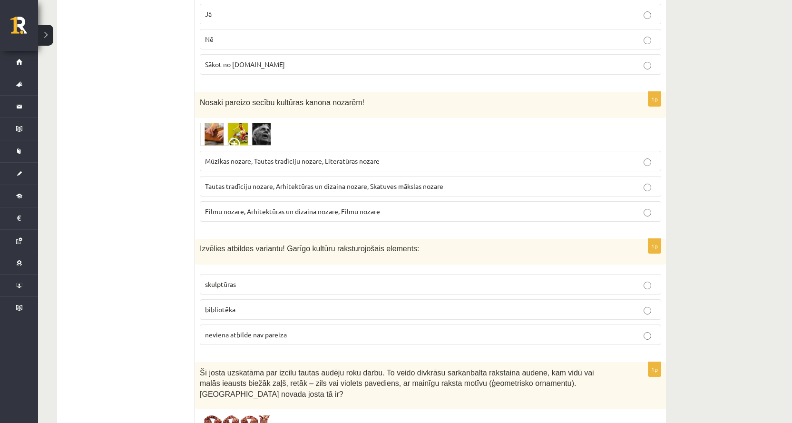
click at [390, 190] on p "Tautas tradīciju nozare, Arhitektūras un dizaina nozare, Skatuves mākslas nozare" at bounding box center [430, 186] width 451 height 10
click at [235, 143] on span at bounding box center [235, 145] width 15 height 15
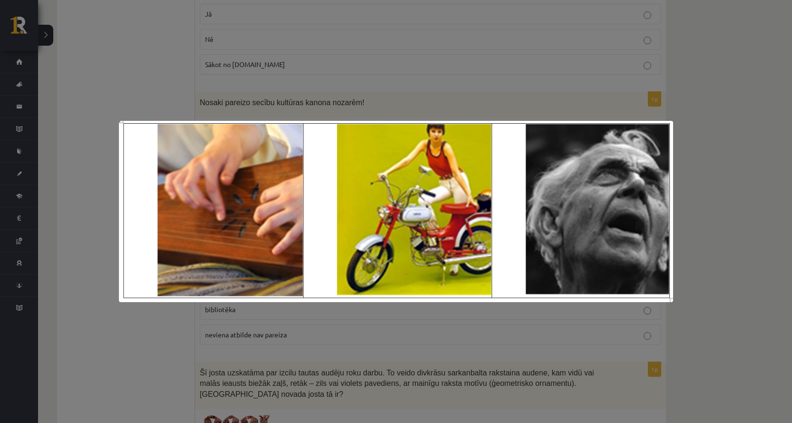
click at [237, 110] on div at bounding box center [396, 211] width 792 height 423
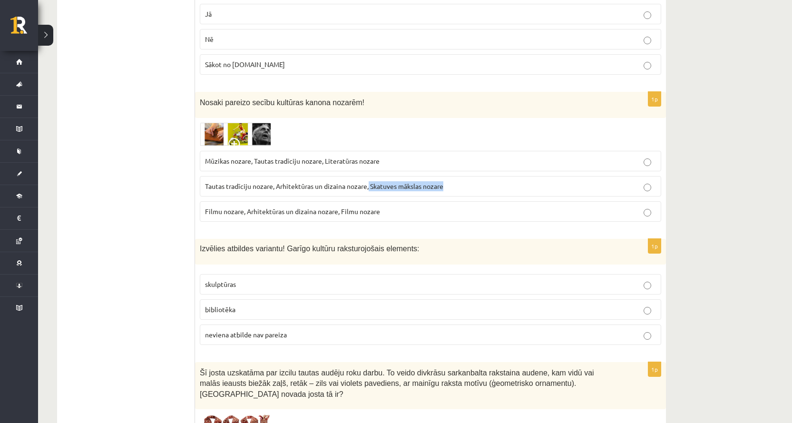
drag, startPoint x: 369, startPoint y: 187, endPoint x: 446, endPoint y: 189, distance: 77.0
click at [446, 189] on p "Tautas tradīciju nozare, Arhitektūras un dizaina nozare, Skatuves mākslas nozare" at bounding box center [430, 186] width 451 height 10
click at [264, 122] on div "1p Nosaki pareizo secību kultūras kanona nozarēm! Mūzikas nozare, Tautas tradīc…" at bounding box center [430, 160] width 471 height 137
click at [264, 128] on img at bounding box center [235, 134] width 71 height 23
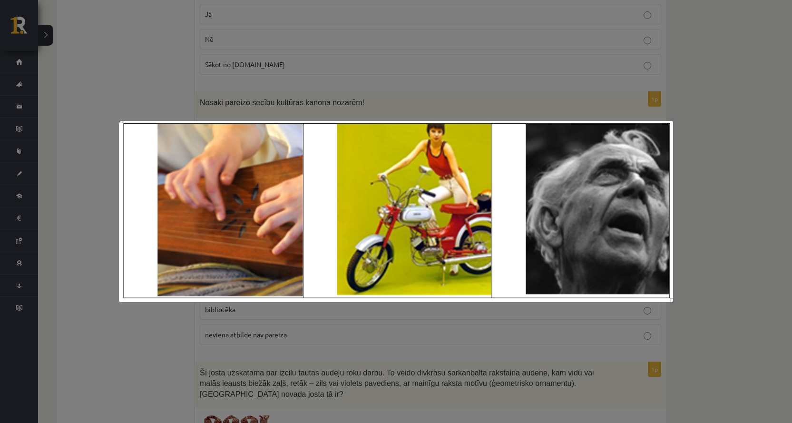
click at [244, 87] on div at bounding box center [396, 211] width 792 height 423
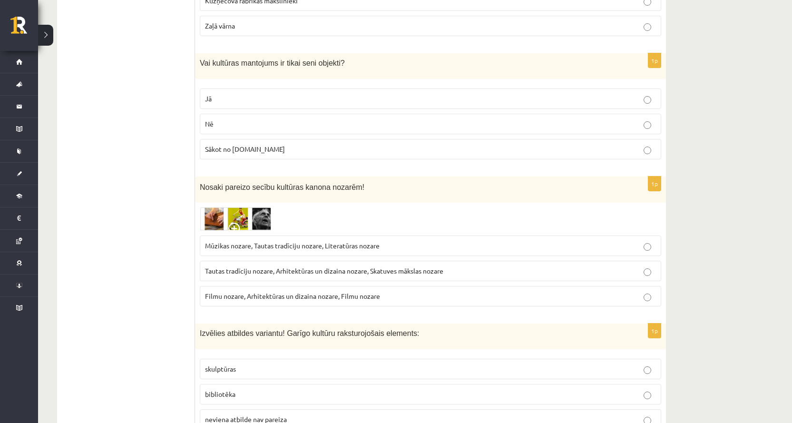
scroll to position [2036, 0]
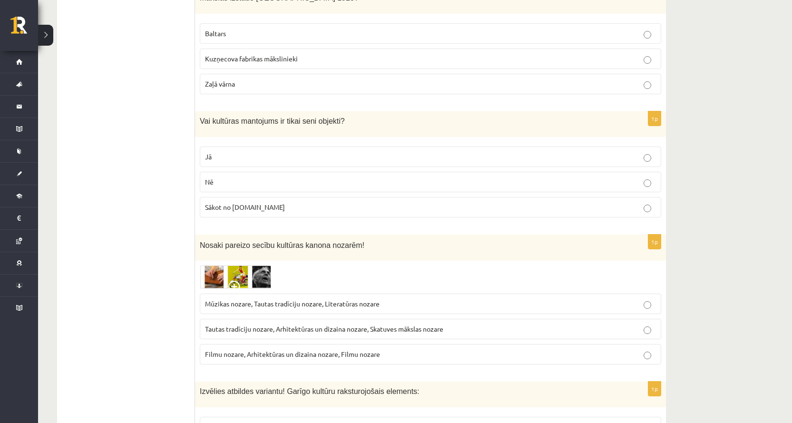
click at [231, 124] on span "Vai kultūras mantojums ir tikai seni objekti?" at bounding box center [272, 121] width 145 height 8
click at [232, 123] on span "Vai kultūras mantojums ir tikai seni objekti?" at bounding box center [272, 121] width 145 height 8
click at [219, 181] on p "Nē" at bounding box center [430, 182] width 451 height 10
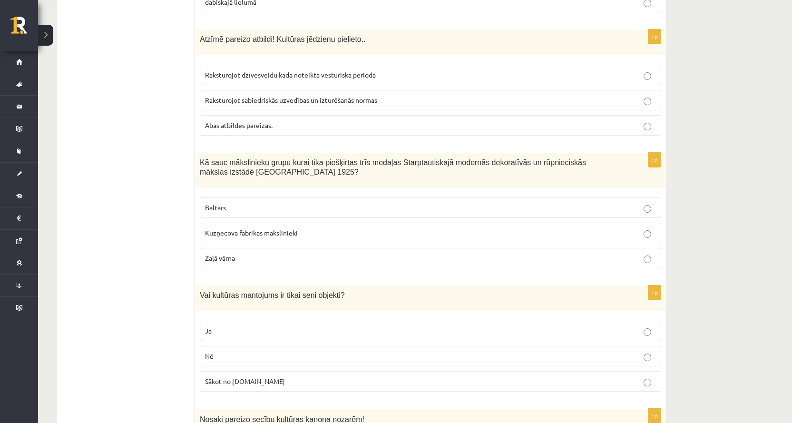
scroll to position [1846, 0]
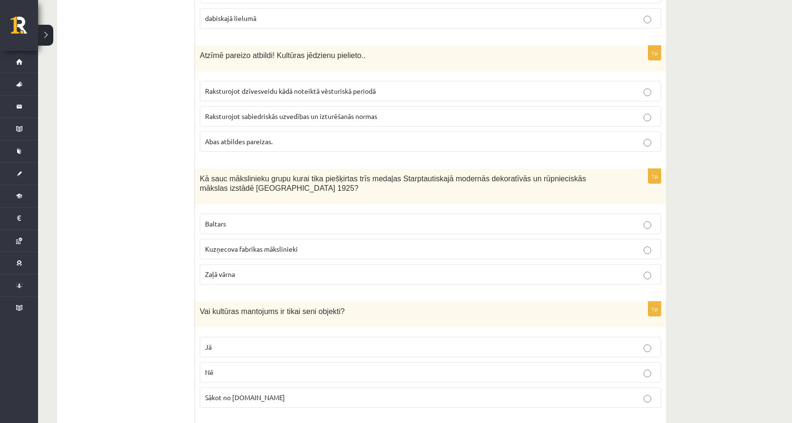
drag, startPoint x: 192, startPoint y: 176, endPoint x: 243, endPoint y: 177, distance: 50.9
click at [243, 177] on div "**********" at bounding box center [361, 326] width 609 height 4020
click at [243, 178] on span "Kā sauc mākslinieku grupu kurai tika piešķirtas trīs medaļas Starptautiskajā mo…" at bounding box center [393, 183] width 386 height 18
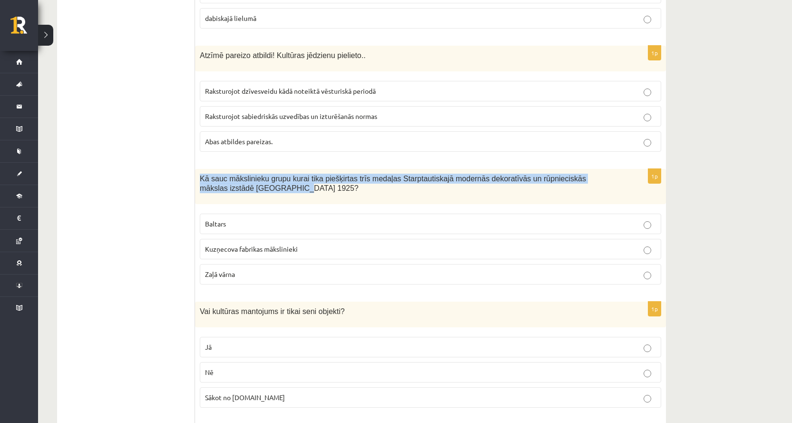
drag, startPoint x: 199, startPoint y: 178, endPoint x: 242, endPoint y: 188, distance: 44.5
click at [242, 188] on div "Kā sauc mākslinieku grupu kurai tika piešķirtas trīs medaļas Starptautiskajā mo…" at bounding box center [430, 187] width 471 height 36
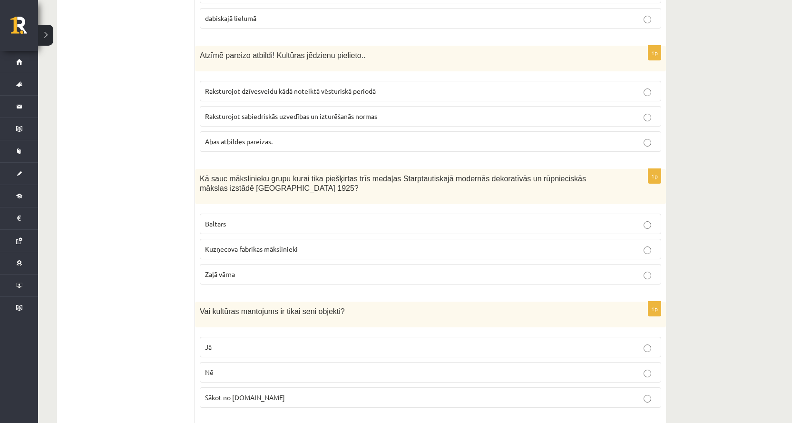
click at [255, 228] on p "Baltars" at bounding box center [430, 224] width 451 height 10
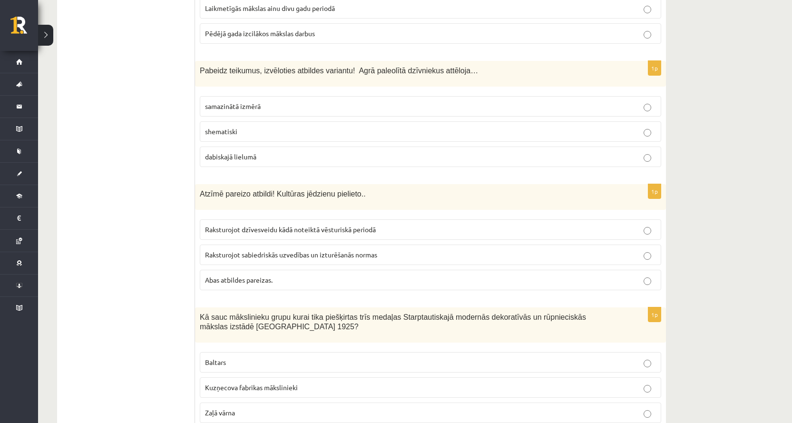
scroll to position [1703, 0]
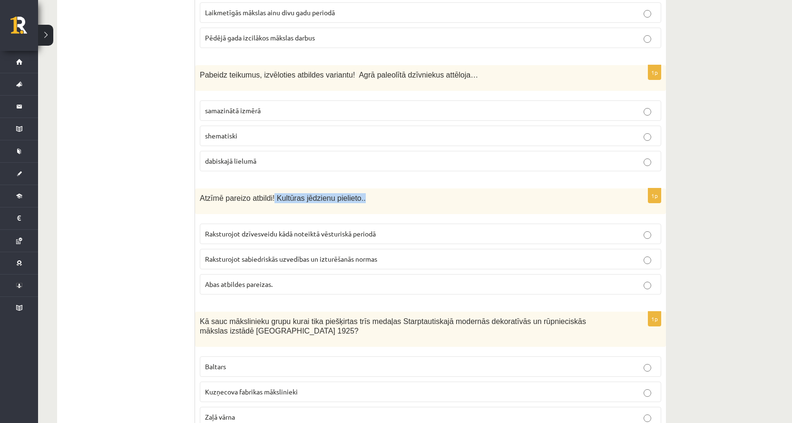
drag, startPoint x: 268, startPoint y: 199, endPoint x: 376, endPoint y: 195, distance: 107.5
click at [376, 195] on p "Atzīmē pareizo atbildi! Kultūras jēdzienu pielieto.." at bounding box center [407, 198] width 414 height 10
copy span "Kultūras jēdzienu pielieto.."
click at [247, 198] on span "Atzīmē pareizo atbildi! Kultūras jēdzienu pielieto.." at bounding box center [283, 198] width 166 height 8
click at [260, 282] on span "Abas atbildes pareizas." at bounding box center [239, 284] width 68 height 9
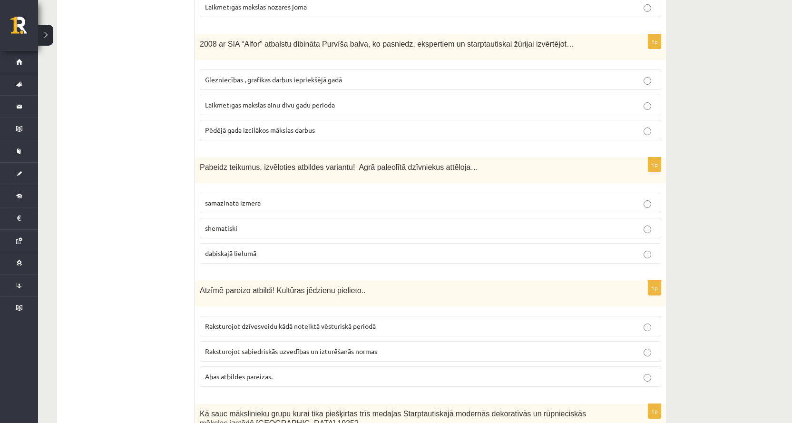
scroll to position [1608, 0]
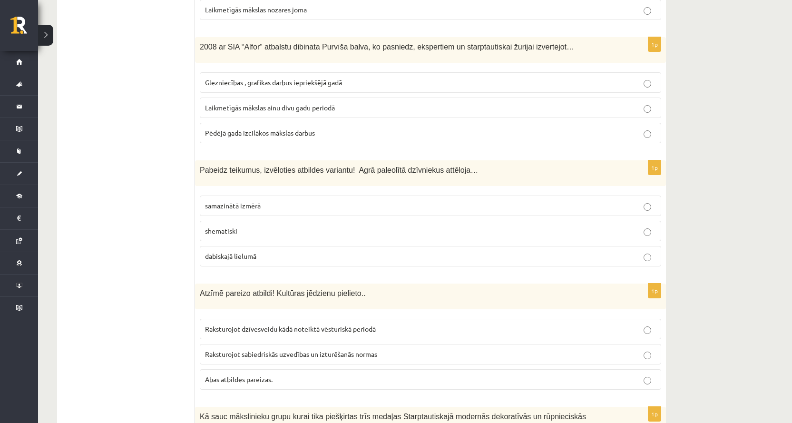
click at [213, 171] on span "Pabeidz teikumus, izvēloties atbildes variantu! Agrā paleolītā dzīvniekus attēl…" at bounding box center [339, 170] width 278 height 8
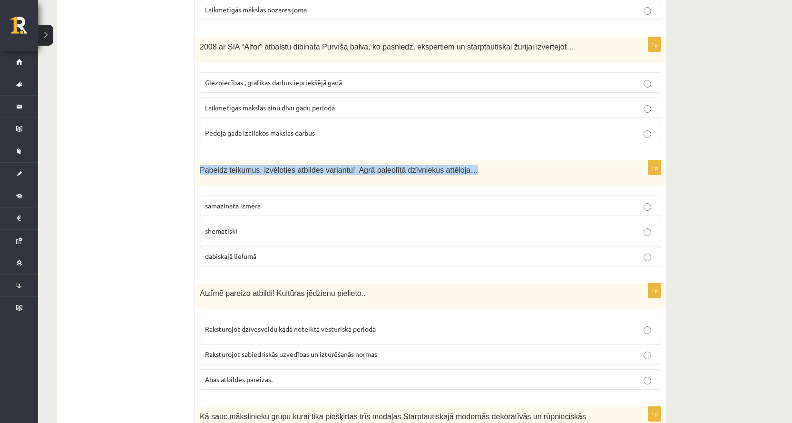
click at [213, 171] on span "Pabeidz teikumus, izvēloties atbildes variantu! Agrā paleolītā dzīvniekus attēl…" at bounding box center [339, 170] width 278 height 8
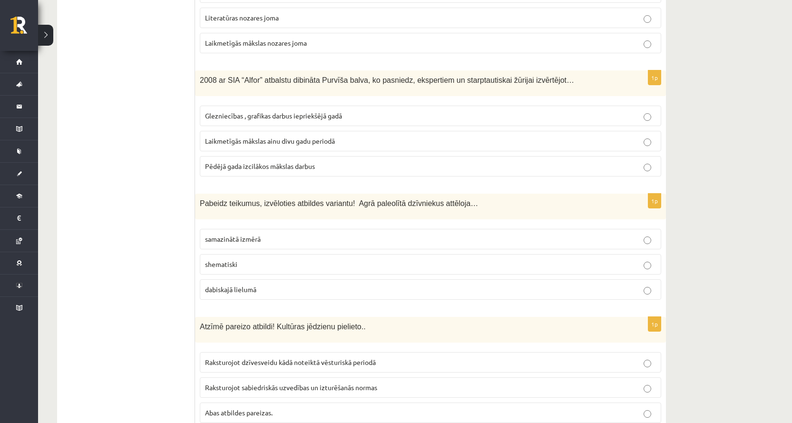
scroll to position [1560, 0]
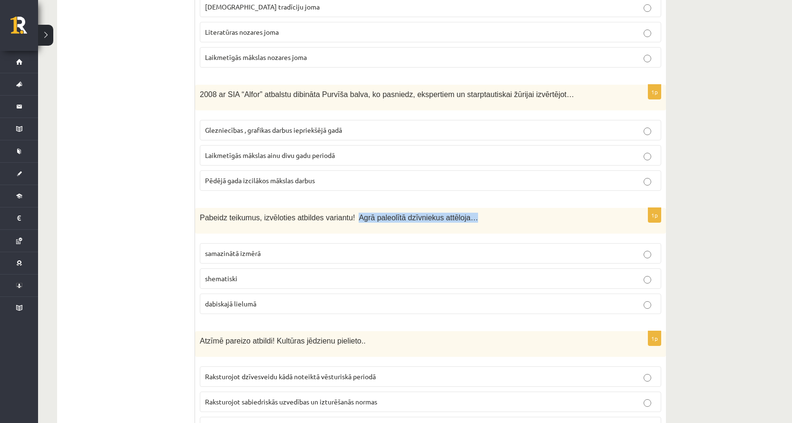
drag, startPoint x: 345, startPoint y: 220, endPoint x: 468, endPoint y: 218, distance: 122.7
click at [468, 218] on p "Pabeidz teikumus, izvēloties atbildes variantu! Agrā paleolītā dzīvniekus attēl…" at bounding box center [407, 218] width 414 height 10
click at [467, 218] on p "Pabeidz teikumus, izvēloties atbildes variantu! Agrā paleolītā dzīvniekus attēl…" at bounding box center [407, 218] width 414 height 10
click at [420, 219] on span "Pabeidz teikumus, izvēloties atbildes variantu! Agrā paleolītā dzīvniekus attēl…" at bounding box center [339, 217] width 278 height 8
drag, startPoint x: 343, startPoint y: 216, endPoint x: 463, endPoint y: 215, distance: 120.3
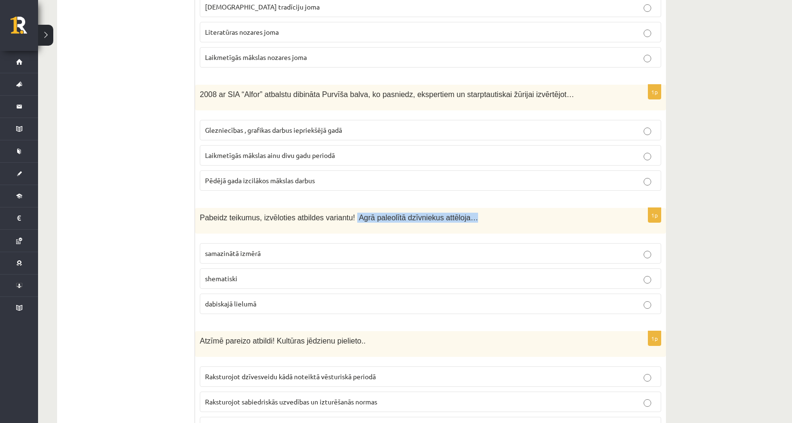
click at [463, 215] on p "Pabeidz teikumus, izvēloties atbildes variantu! Agrā paleolītā dzīvniekus attēl…" at bounding box center [407, 218] width 414 height 10
click at [225, 294] on label "dabiskajā lielumā" at bounding box center [430, 303] width 461 height 20
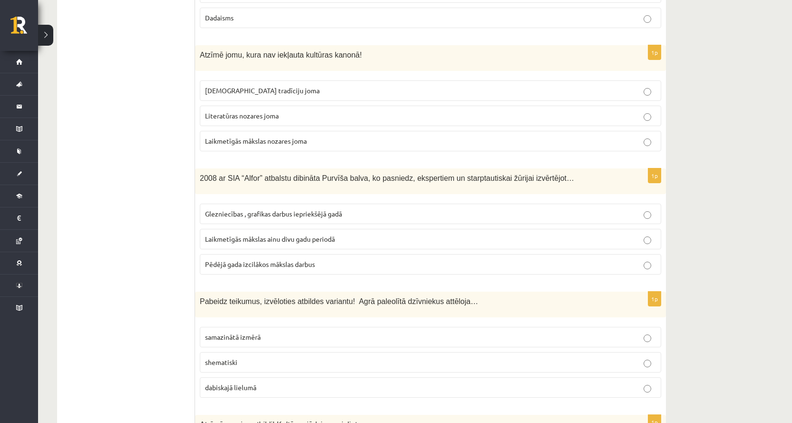
scroll to position [1465, 0]
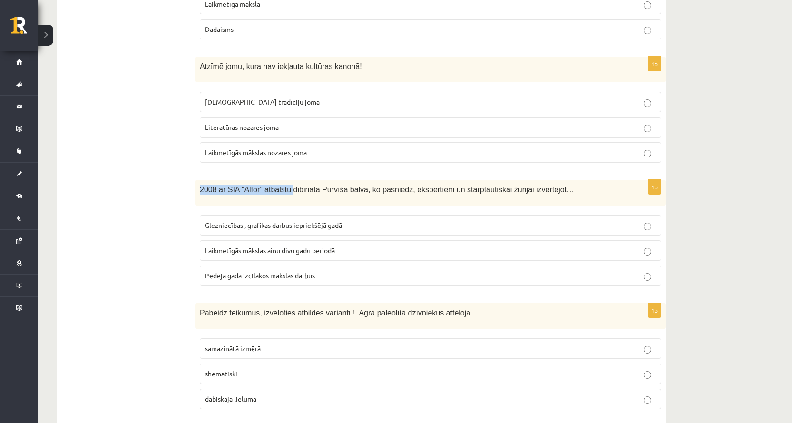
drag, startPoint x: 201, startPoint y: 188, endPoint x: 270, endPoint y: 189, distance: 69.0
click at [271, 189] on span "2008 ar SIA “Alfor” atbalstu dibināta Purvīša balva, ko pasniedz, ekspertiem un…" at bounding box center [387, 189] width 374 height 8
click at [260, 189] on span "2008 ar SIA “Alfor” atbalstu dibināta Purvīša balva, ko pasniedz, ekspertiem un…" at bounding box center [387, 189] width 374 height 8
drag, startPoint x: 311, startPoint y: 191, endPoint x: 353, endPoint y: 189, distance: 41.9
click at [353, 189] on span "2008 ar SIA “Alfor” atbalstu dibināta Purvīša balva, ko pasniedz, ekspertiem un…" at bounding box center [387, 189] width 374 height 8
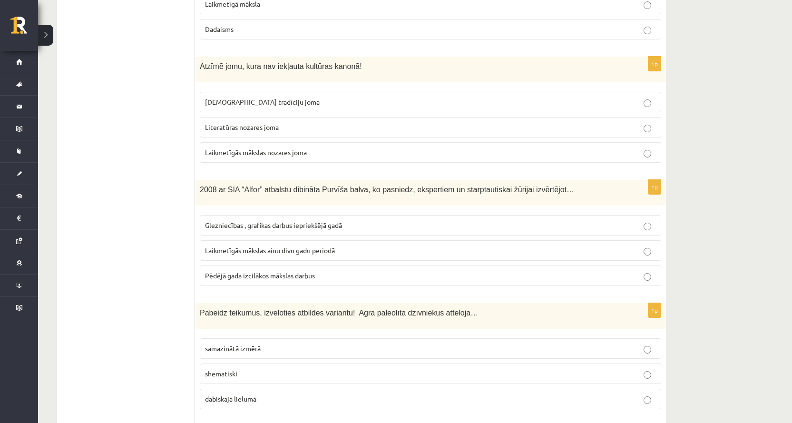
click at [245, 191] on span "2008 ar SIA “Alfor” atbalstu dibināta Purvīša balva, ko pasniedz, ekspertiem un…" at bounding box center [387, 189] width 374 height 8
click at [245, 253] on span "Laikmetīgās mākslas ainu divu gadu periodā" at bounding box center [270, 250] width 130 height 9
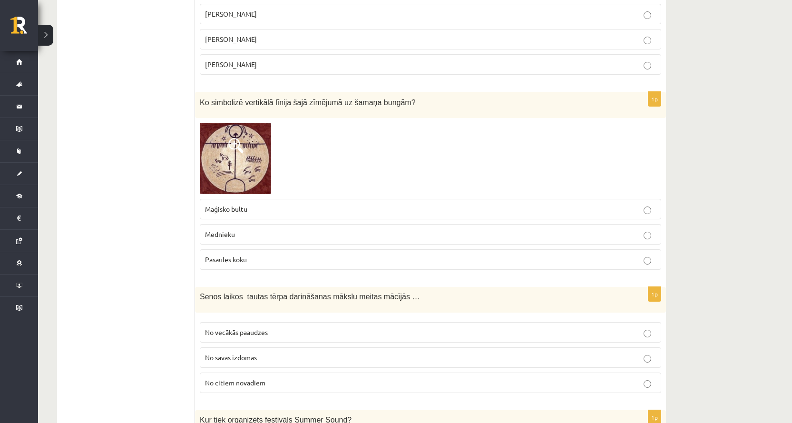
scroll to position [609, 0]
click at [234, 234] on span "Mednieku" at bounding box center [220, 234] width 30 height 9
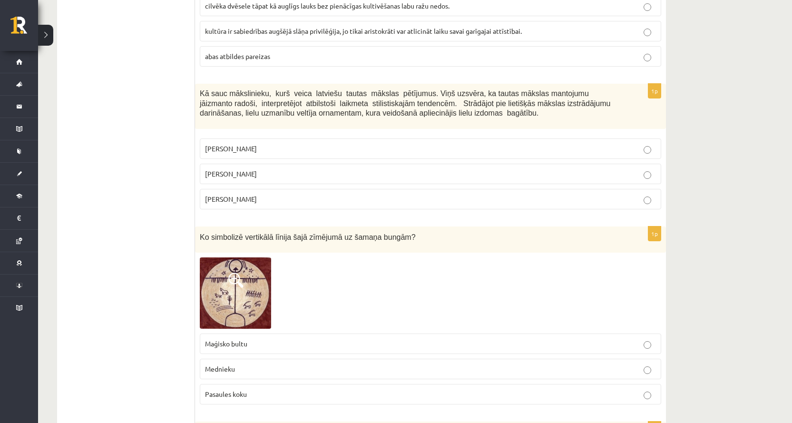
scroll to position [467, 0]
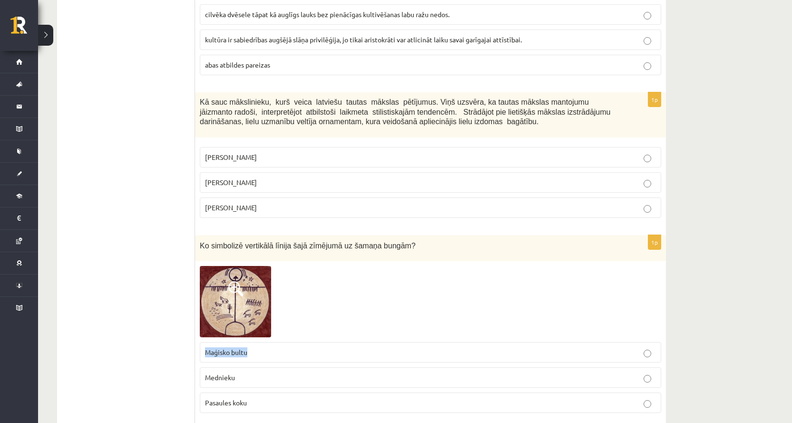
drag, startPoint x: 204, startPoint y: 353, endPoint x: 251, endPoint y: 355, distance: 46.2
click at [251, 356] on label "Maģisko bultu" at bounding box center [430, 352] width 461 height 20
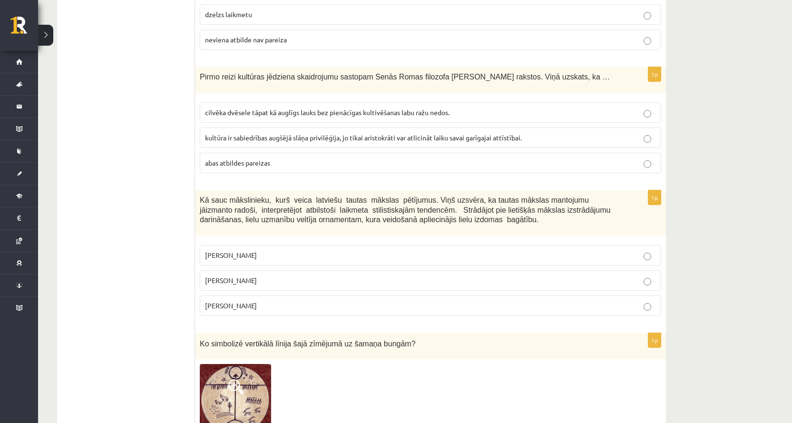
scroll to position [372, 0]
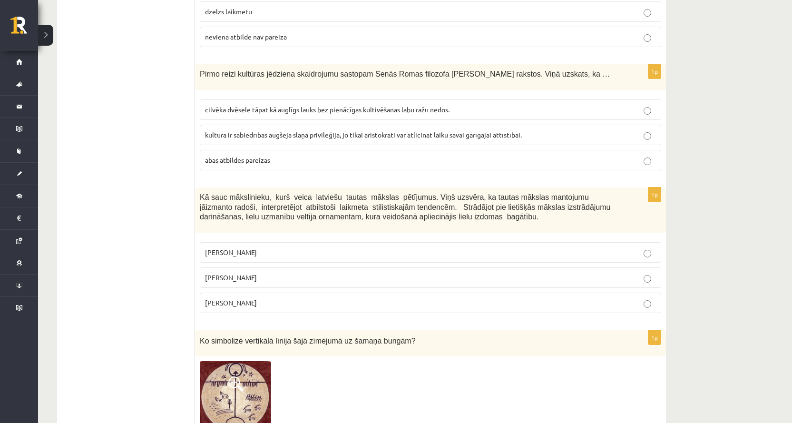
drag, startPoint x: 248, startPoint y: 278, endPoint x: 249, endPoint y: 267, distance: 11.4
click at [248, 278] on span "Jūlijs Madernieks" at bounding box center [231, 277] width 52 height 9
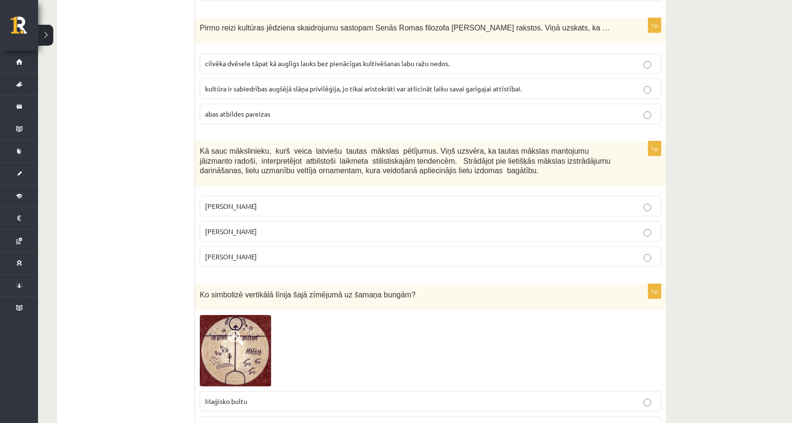
scroll to position [419, 0]
drag, startPoint x: 203, startPoint y: 228, endPoint x: 268, endPoint y: 231, distance: 65.2
click at [268, 231] on label "Jūlijs Madernieks" at bounding box center [430, 230] width 461 height 20
drag, startPoint x: 316, startPoint y: 151, endPoint x: 224, endPoint y: 151, distance: 92.2
click at [224, 151] on span "Kā sauc mākslinieku, kurš veica latviešu tautas mākslas pētījumus. Viņš uzsvēra…" at bounding box center [405, 159] width 410 height 28
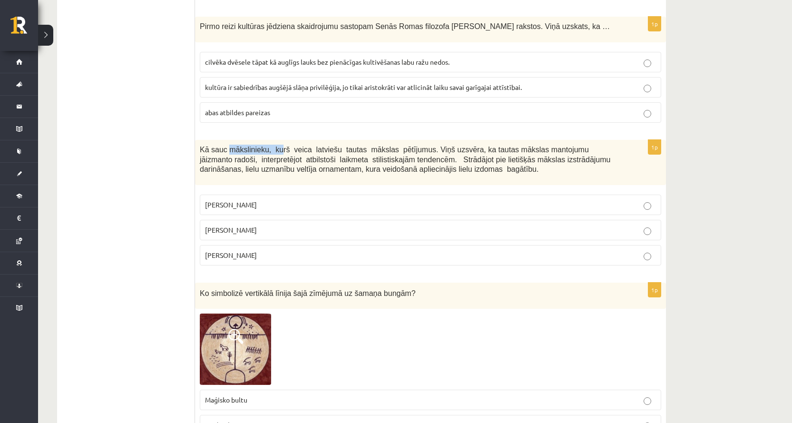
click at [224, 151] on span "Kā sauc mākslinieku, kurš veica latviešu tautas mākslas pētījumus. Viņš uzsvēra…" at bounding box center [405, 159] width 410 height 28
drag, startPoint x: 430, startPoint y: 161, endPoint x: 480, endPoint y: 162, distance: 50.4
click at [494, 163] on span "Kā sauc mākslinieku, kurš veica latviešu tautas mākslas pētījumus. Viņš uzsvēra…" at bounding box center [405, 159] width 410 height 28
click at [455, 162] on span "Kā sauc mākslinieku, kurš veica latviešu tautas mākslas pētījumus. Viņš uzsvēra…" at bounding box center [405, 159] width 410 height 28
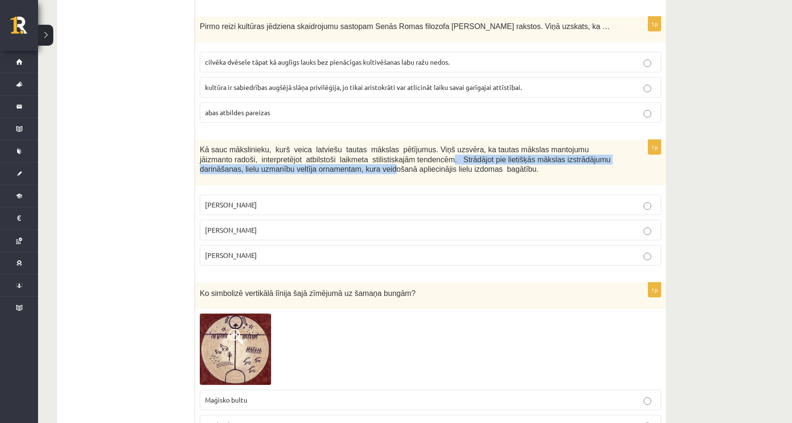
drag, startPoint x: 379, startPoint y: 158, endPoint x: 290, endPoint y: 172, distance: 89.9
click at [290, 172] on span "Kā sauc mākslinieku, kurš veica latviešu tautas mākslas pētījumus. Viņš uzsvēra…" at bounding box center [405, 159] width 410 height 28
drag, startPoint x: 290, startPoint y: 172, endPoint x: 278, endPoint y: 74, distance: 98.2
click at [290, 171] on span "Kā sauc mākslinieku, kurš veica latviešu tautas mākslas pētījumus. Viņš uzsvēra…" at bounding box center [405, 159] width 410 height 28
drag, startPoint x: 200, startPoint y: 252, endPoint x: 259, endPoint y: 254, distance: 59.0
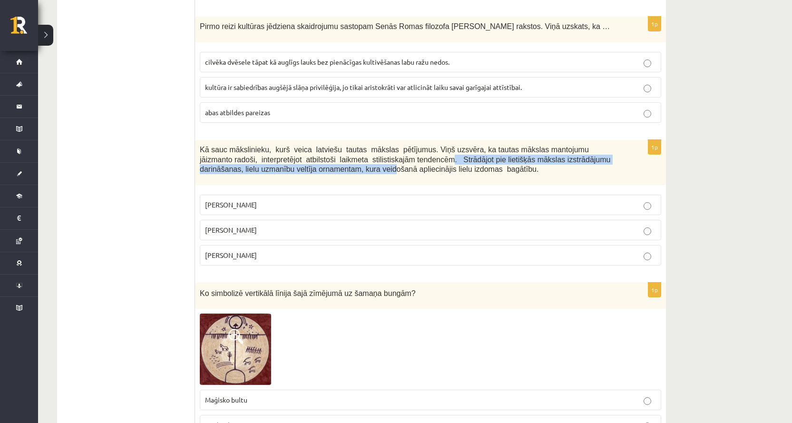
click at [259, 254] on label "Rihards Zariņš" at bounding box center [430, 255] width 461 height 20
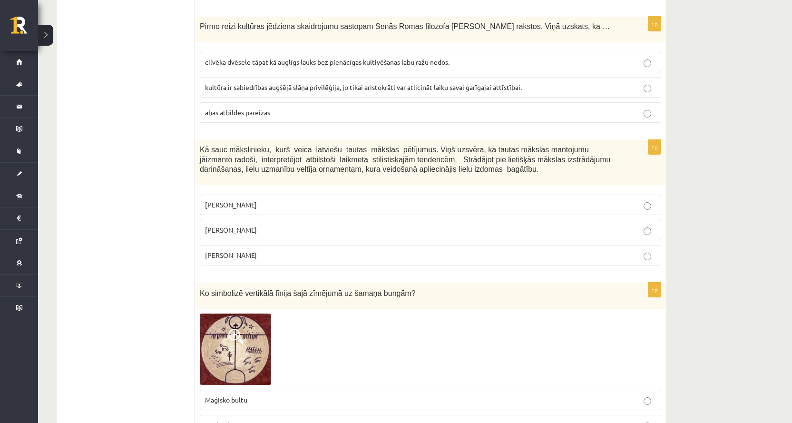
drag, startPoint x: 201, startPoint y: 255, endPoint x: 270, endPoint y: 261, distance: 69.1
click at [274, 261] on label "Rihards Zariņš" at bounding box center [430, 255] width 461 height 20
click at [234, 161] on span "Kā sauc mākslinieku, kurš veica latviešu tautas mākslas pētījumus. Viņš uzsvēra…" at bounding box center [405, 159] width 410 height 28
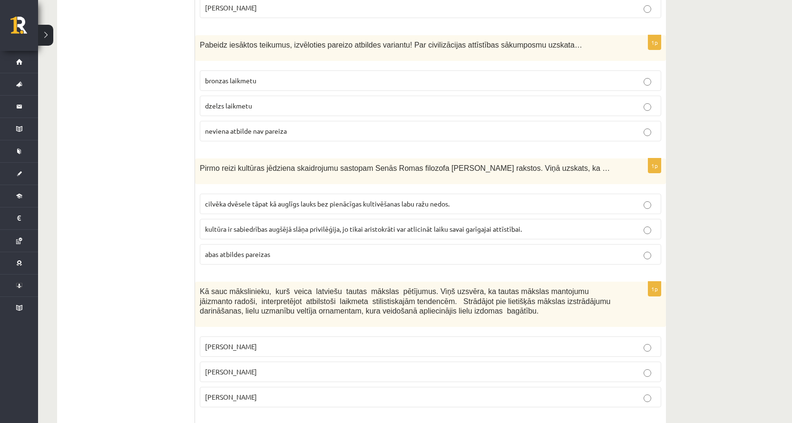
scroll to position [277, 0]
drag, startPoint x: 205, startPoint y: 202, endPoint x: 464, endPoint y: 206, distance: 259.1
click at [466, 207] on p "cilvēka dvēsele tāpat kā auglīgs lauks bez pienācīgas kultivēšanas labu ražu ne…" at bounding box center [430, 205] width 451 height 10
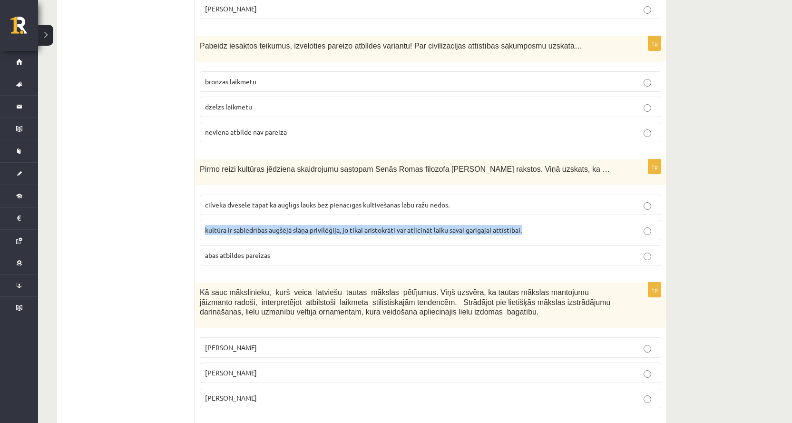
drag, startPoint x: 205, startPoint y: 228, endPoint x: 556, endPoint y: 232, distance: 350.4
click at [556, 232] on label "kultūra ir sabiedrības augšējā slāņa privilēģija, jo tikai aristokrāti var atli…" at bounding box center [430, 230] width 461 height 20
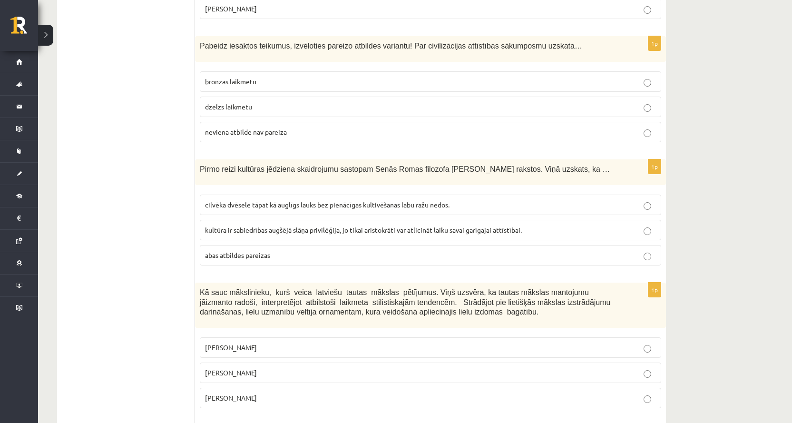
click at [253, 174] on div "Pirmo reizi kultūras jēdziena skaidrojumu sastopam Senās Romas filozofa Ciceron…" at bounding box center [430, 172] width 471 height 26
click at [431, 172] on span "Pirmo reizi kultūras jēdziena skaidrojumu sastopam Senās Romas filozofa Ciceron…" at bounding box center [405, 169] width 410 height 8
copy span "Cicerona"
click at [465, 169] on span "Pirmo reizi kultūras jēdziena skaidrojumu sastopam Senās Romas filozofa Ciceron…" at bounding box center [405, 169] width 410 height 8
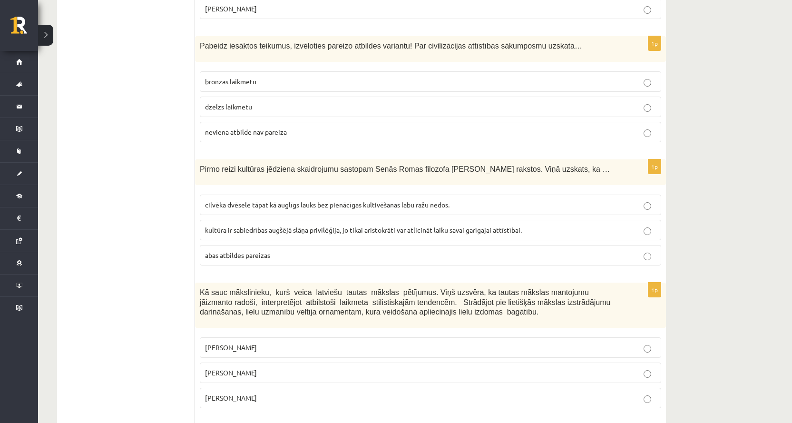
click at [261, 230] on span "kultūra ir sabiedrības augšējā slāņa privilēģija, jo tikai aristokrāti var atli…" at bounding box center [363, 229] width 317 height 9
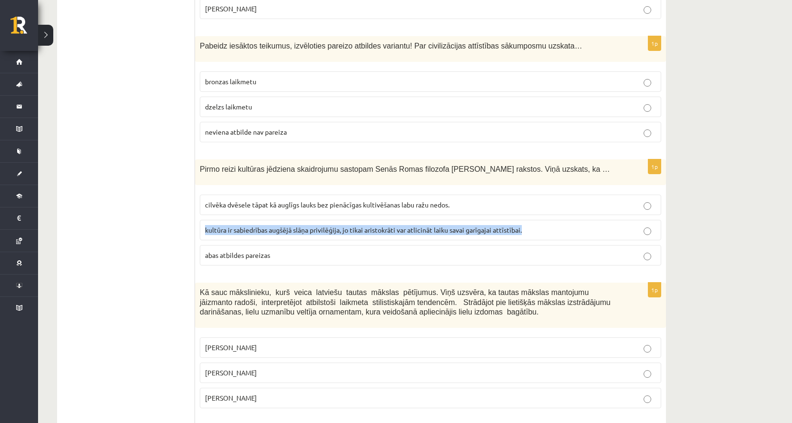
click at [261, 230] on span "kultūra ir sabiedrības augšējā slāņa privilēģija, jo tikai aristokrāti var atli…" at bounding box center [363, 229] width 317 height 9
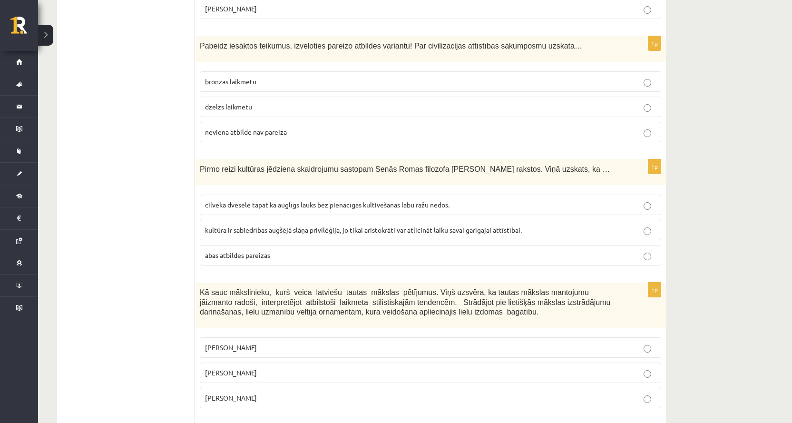
click at [235, 204] on span "cilvēka dvēsele tāpat kā auglīgs lauks bez pienācīgas kultivēšanas labu ražu ne…" at bounding box center [327, 204] width 244 height 9
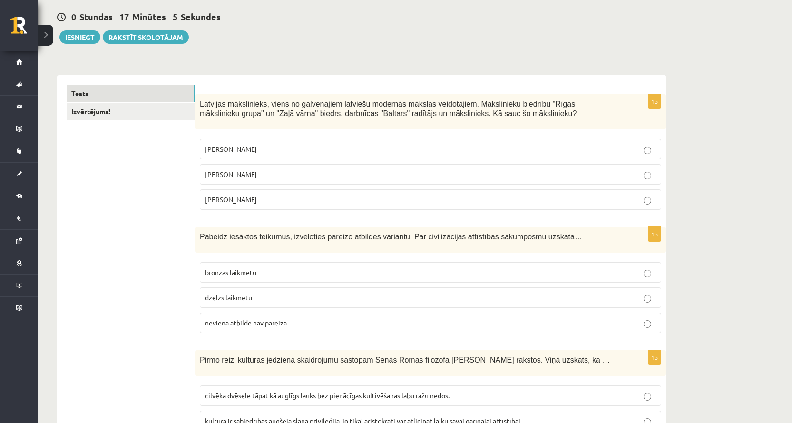
scroll to position [0, 0]
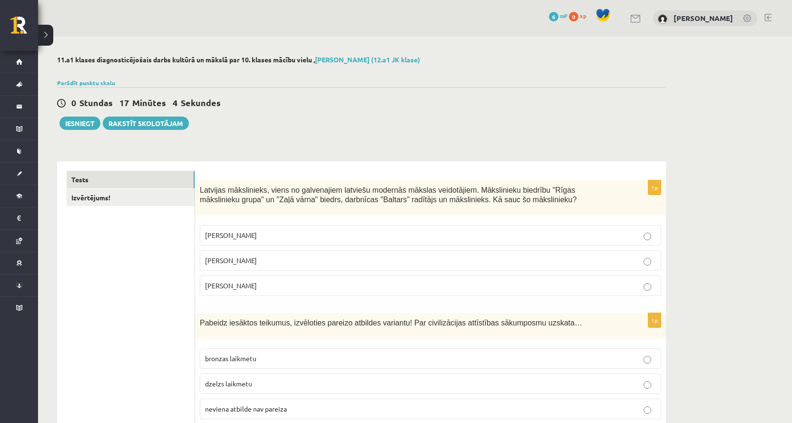
click at [148, 199] on link "Izvērtējums!" at bounding box center [131, 198] width 128 height 18
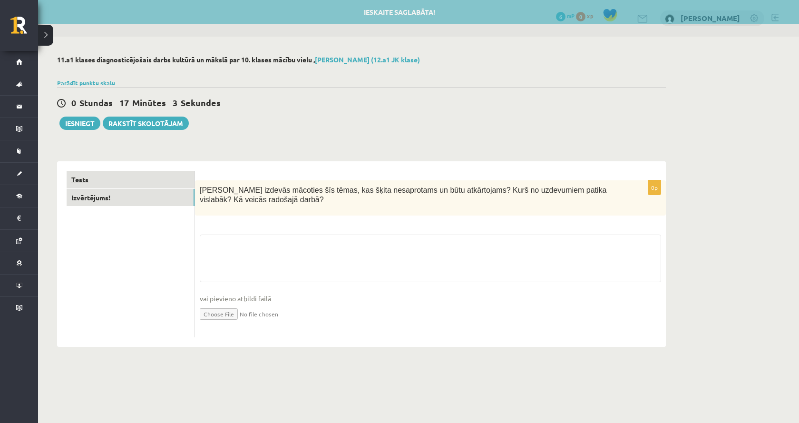
click at [147, 179] on link "Tests" at bounding box center [131, 180] width 128 height 18
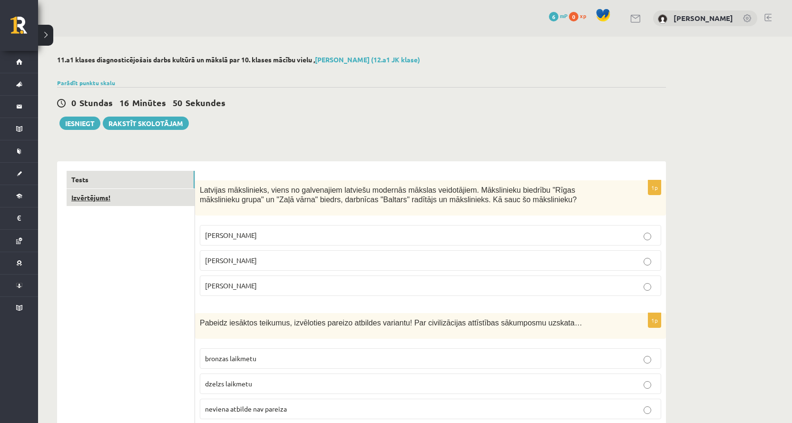
click at [109, 196] on link "Izvērtējums!" at bounding box center [131, 198] width 128 height 18
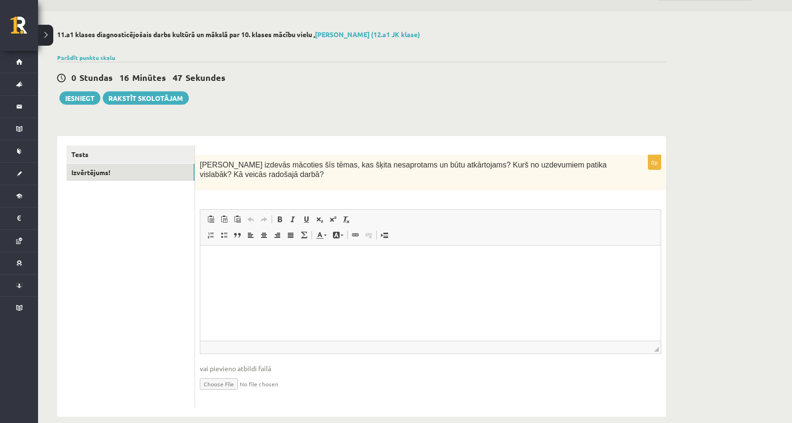
scroll to position [39, 0]
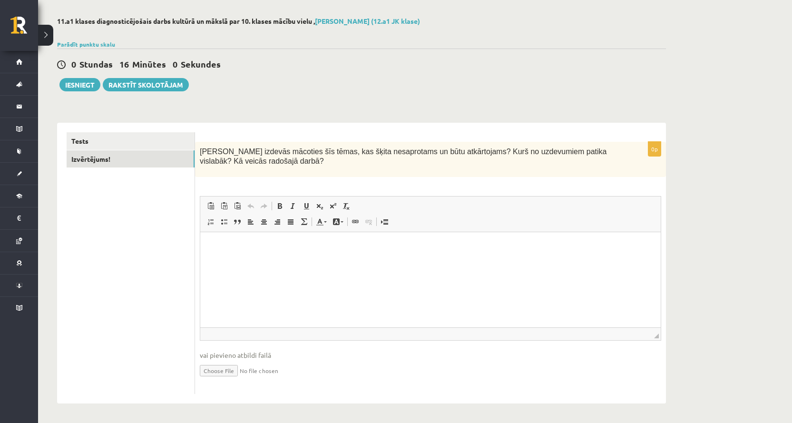
click at [243, 261] on html at bounding box center [430, 246] width 460 height 29
paste body "Визуальный текстовый редактор, wiswyg-editor-user-answer-47363817736080"
drag, startPoint x: 297, startPoint y: 149, endPoint x: 436, endPoint y: 155, distance: 139.9
click at [436, 155] on span "Kas izdevās mācoties šīs tēmas, kas šķita nesaprotams un būtu atkārtojams? Kurš…" at bounding box center [403, 156] width 406 height 18
click at [436, 156] on p "Kas izdevās mācoties šīs tēmas, kas šķita nesaprotams un būtu atkārtojams? Kurš…" at bounding box center [407, 155] width 414 height 19
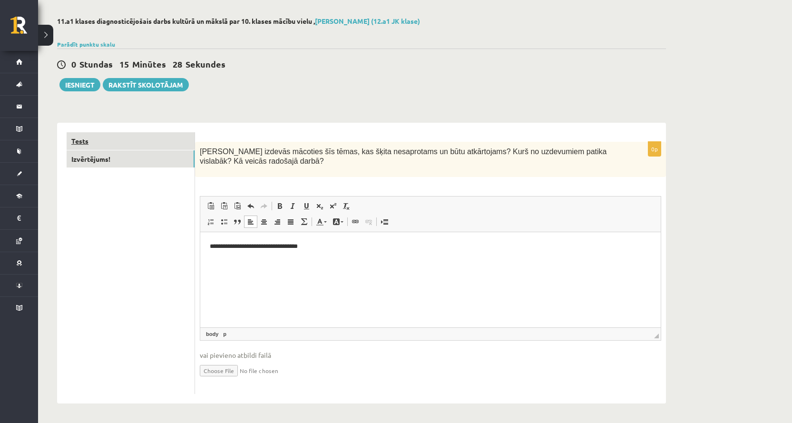
click at [134, 144] on link "Tests" at bounding box center [131, 141] width 128 height 18
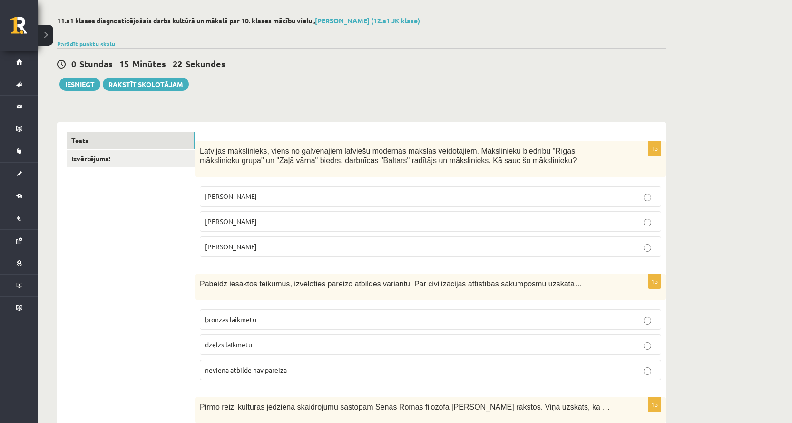
scroll to position [0, 0]
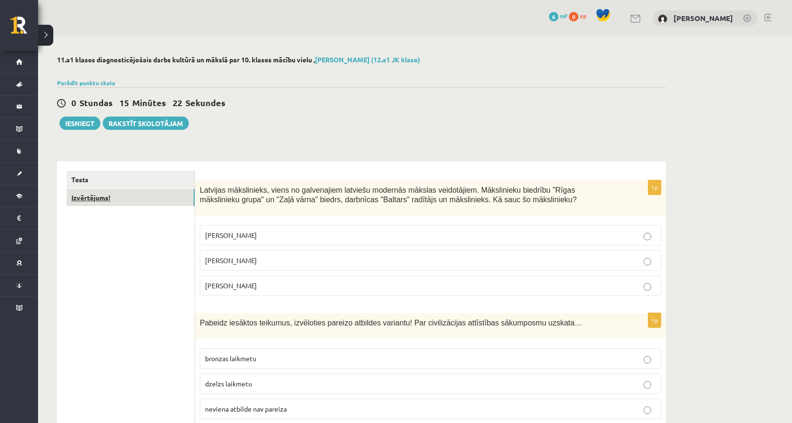
click at [111, 197] on link "Izvērtējums!" at bounding box center [131, 198] width 128 height 18
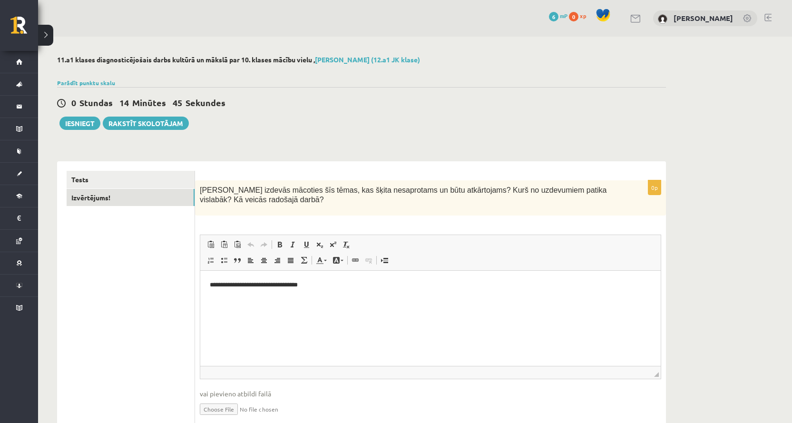
click at [354, 288] on p "**********" at bounding box center [430, 285] width 441 height 10
paste body "Визуальный текстовый редактор, wiswyg-editor-user-answer-47364039885100"
click at [310, 285] on p "**********" at bounding box center [430, 285] width 441 height 10
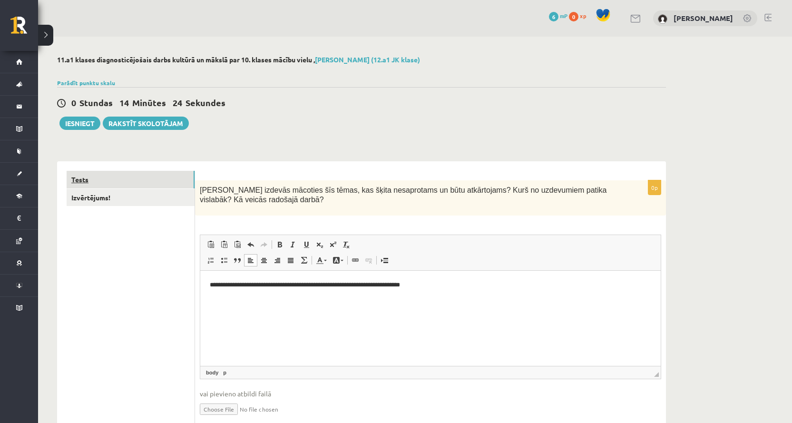
click at [115, 175] on link "Tests" at bounding box center [131, 180] width 128 height 18
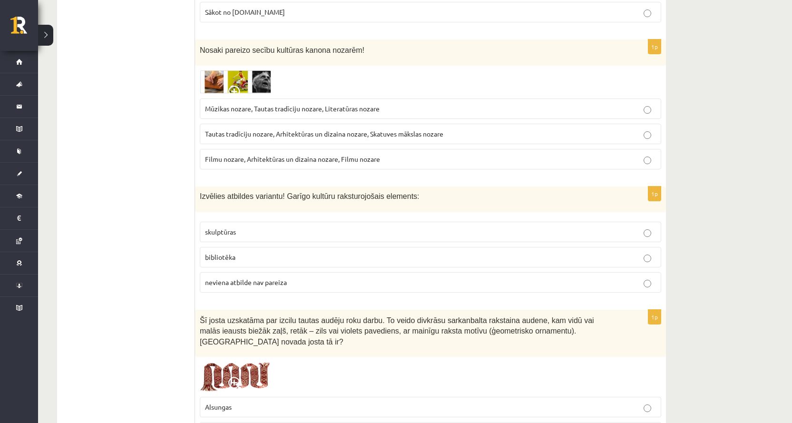
scroll to position [2139, 0]
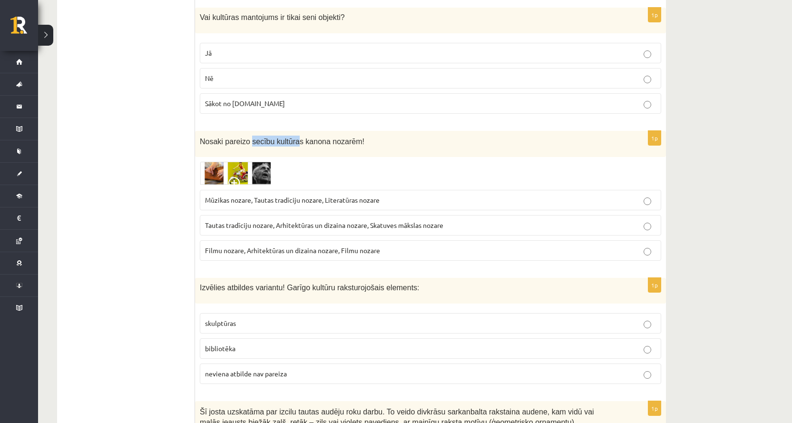
drag, startPoint x: 246, startPoint y: 142, endPoint x: 235, endPoint y: 146, distance: 11.5
click at [289, 144] on span "Nosaki pareizo secību kultūras kanona nozarēm!" at bounding box center [282, 141] width 164 height 8
click at [217, 143] on span "Nosaki pareizo secību kultūras kanona nozarēm!" at bounding box center [282, 141] width 164 height 8
click at [219, 143] on span "Nosaki pareizo secību kultūras kanona nozarēm!" at bounding box center [282, 141] width 164 height 8
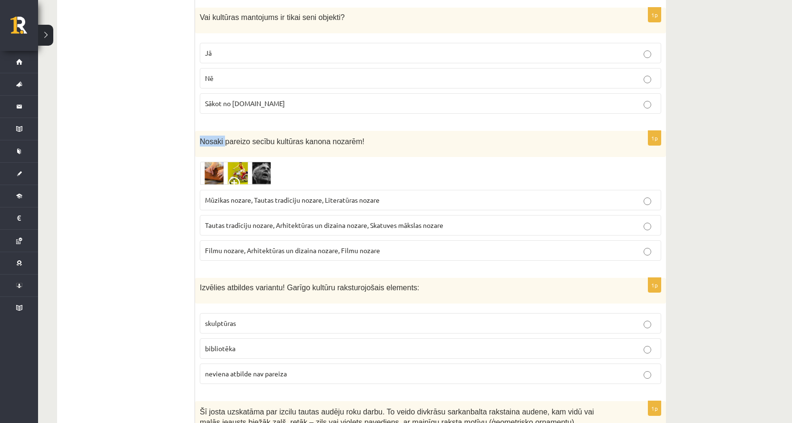
click at [219, 143] on span "Nosaki pareizo secību kultūras kanona nozarēm!" at bounding box center [282, 141] width 164 height 8
click at [122, 139] on ul "Tests Izvērtējums!" at bounding box center [131, 31] width 128 height 4001
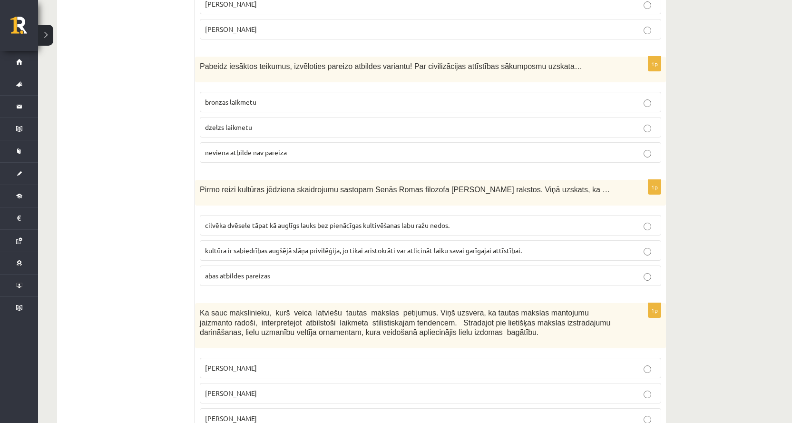
scroll to position [0, 0]
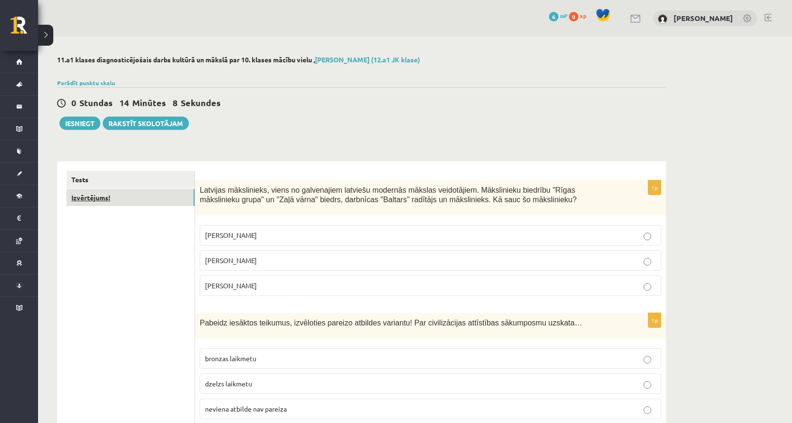
click at [106, 192] on link "Izvērtējums!" at bounding box center [131, 198] width 128 height 18
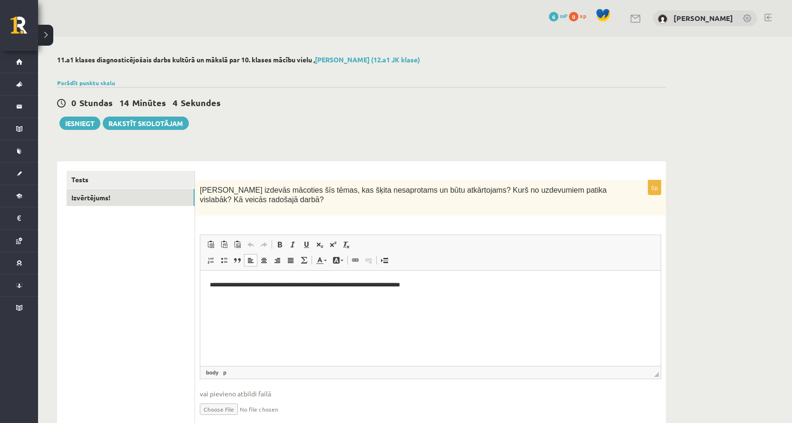
click at [439, 291] on html "**********" at bounding box center [430, 285] width 460 height 29
drag, startPoint x: 529, startPoint y: 190, endPoint x: 546, endPoint y: 191, distance: 17.6
click at [546, 191] on span "Kas izdevās mācoties šīs tēmas, kas šķita nesaprotams un būtu atkārtojams? Kurš…" at bounding box center [403, 195] width 406 height 18
copy span "labāk"
click at [452, 283] on p "**********" at bounding box center [430, 285] width 441 height 10
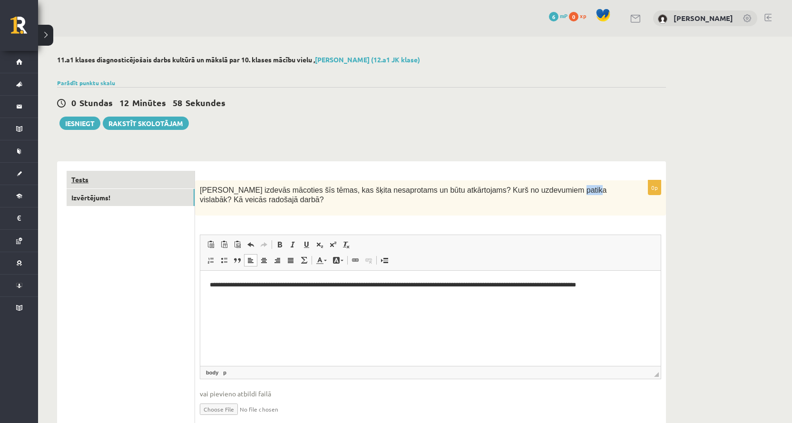
click at [120, 183] on link "Tests" at bounding box center [131, 180] width 128 height 18
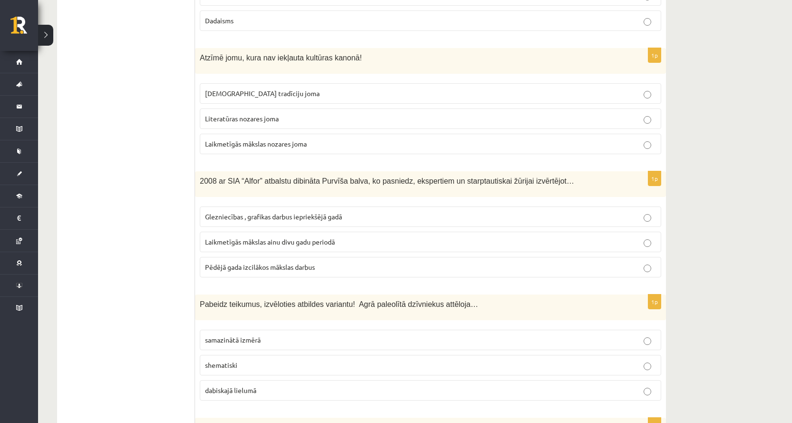
drag, startPoint x: 122, startPoint y: 170, endPoint x: 110, endPoint y: 302, distance: 132.2
drag, startPoint x: 118, startPoint y: 256, endPoint x: 127, endPoint y: 282, distance: 27.4
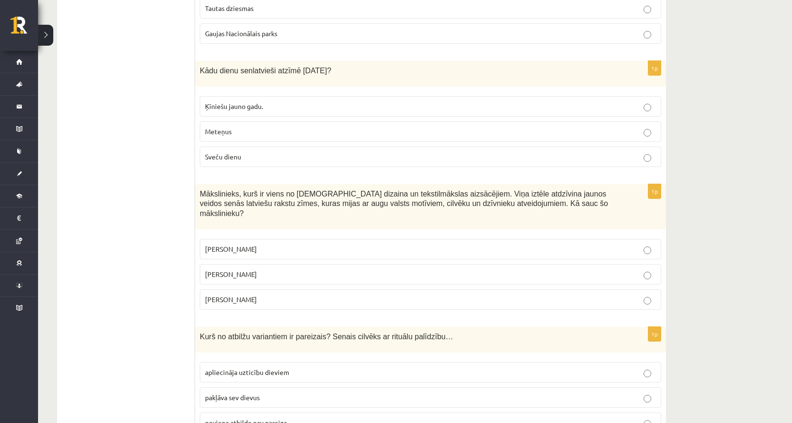
scroll to position [3747, 0]
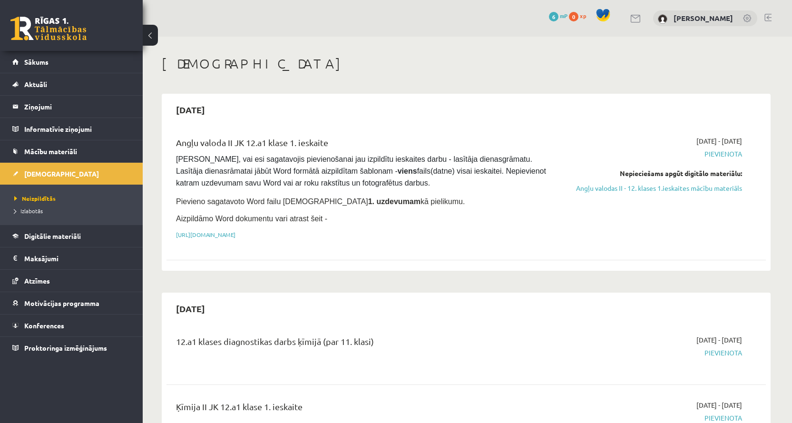
scroll to position [760, 0]
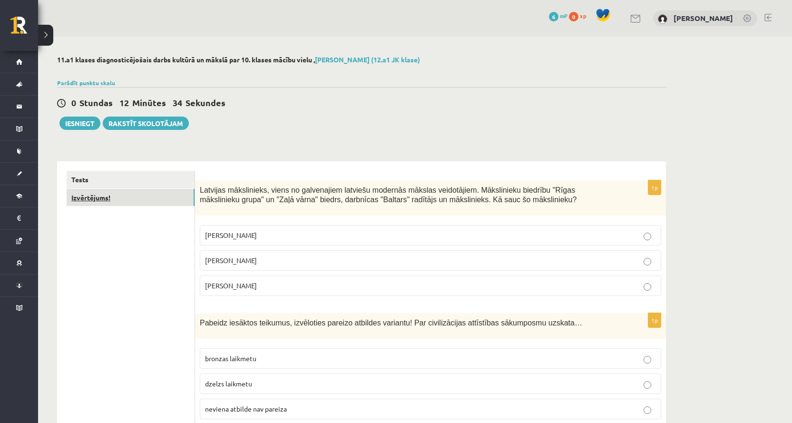
click at [125, 198] on link "Izvērtējums!" at bounding box center [131, 198] width 128 height 18
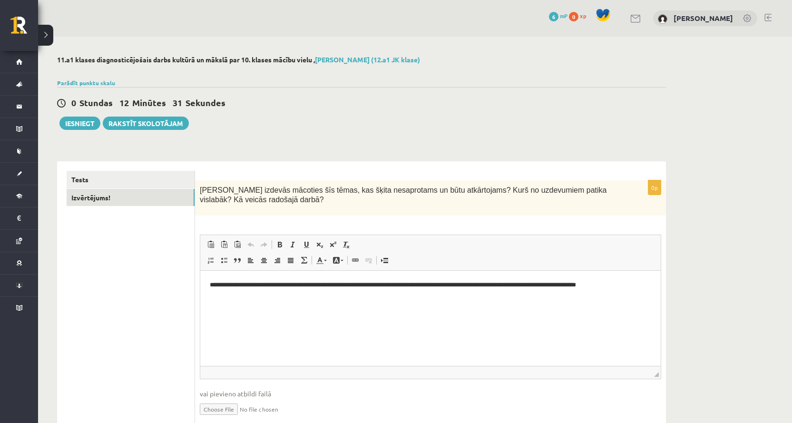
click at [509, 300] on html "**********" at bounding box center [430, 285] width 460 height 29
drag, startPoint x: 423, startPoint y: 289, endPoint x: 528, endPoint y: 291, distance: 105.1
click at [528, 291] on html "**********" at bounding box center [430, 285] width 460 height 29
drag, startPoint x: 519, startPoint y: 284, endPoint x: 528, endPoint y: 287, distance: 8.9
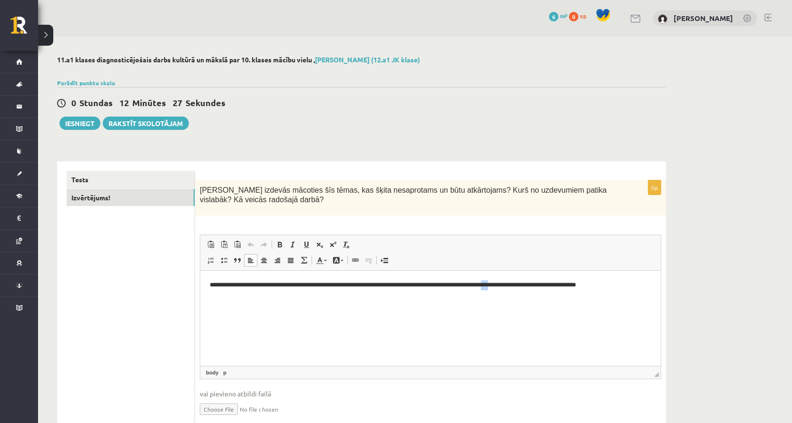
click at [528, 287] on p "**********" at bounding box center [430, 285] width 441 height 10
click at [531, 285] on p "**********" at bounding box center [430, 285] width 441 height 10
drag, startPoint x: 526, startPoint y: 286, endPoint x: 638, endPoint y: 291, distance: 111.8
click at [638, 291] on html "**********" at bounding box center [430, 285] width 460 height 29
click at [517, 284] on p "**********" at bounding box center [430, 285] width 441 height 10
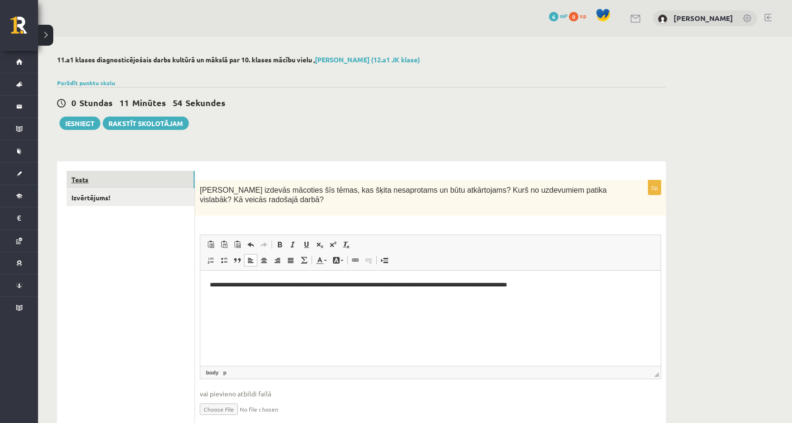
click at [145, 185] on link "Tests" at bounding box center [131, 180] width 128 height 18
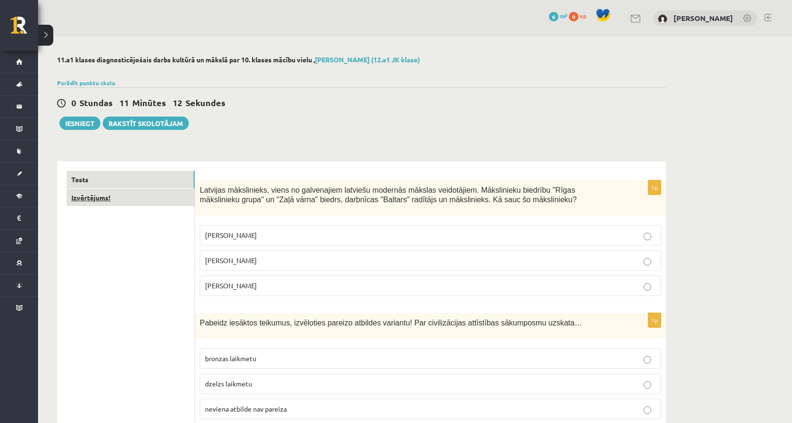
click at [117, 204] on link "Izvērtējums!" at bounding box center [131, 198] width 128 height 18
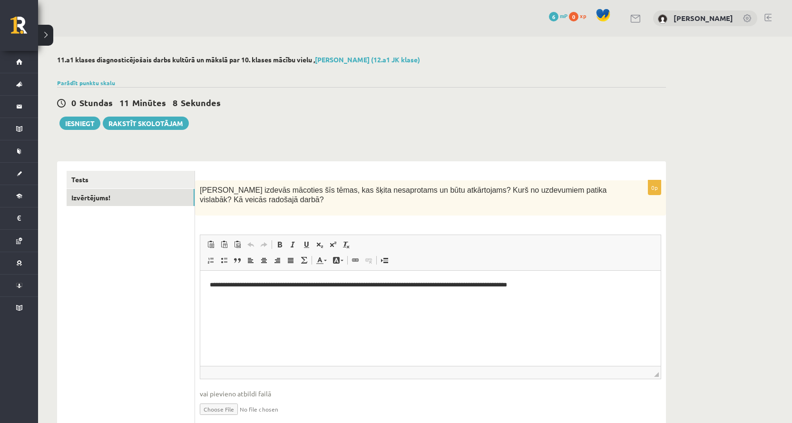
click at [617, 285] on p "**********" at bounding box center [430, 285] width 441 height 10
drag, startPoint x: 425, startPoint y: 285, endPoint x: 487, endPoint y: 289, distance: 61.9
click at [487, 289] on p "**********" at bounding box center [430, 285] width 441 height 10
drag, startPoint x: 508, startPoint y: 284, endPoint x: 564, endPoint y: 288, distance: 56.2
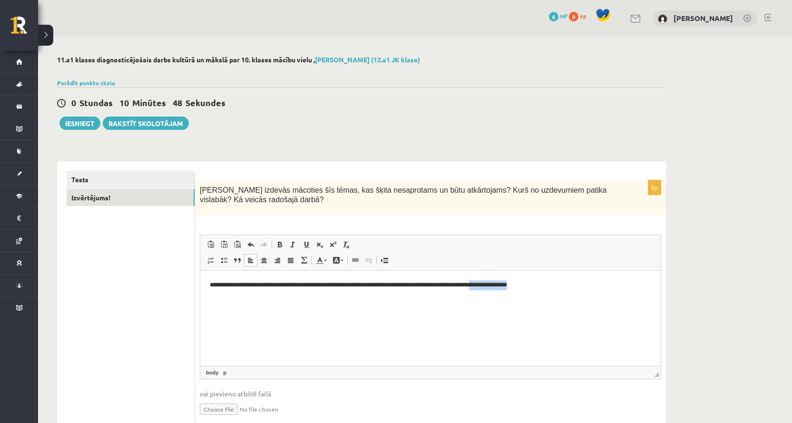
click at [564, 288] on p "**********" at bounding box center [430, 285] width 441 height 10
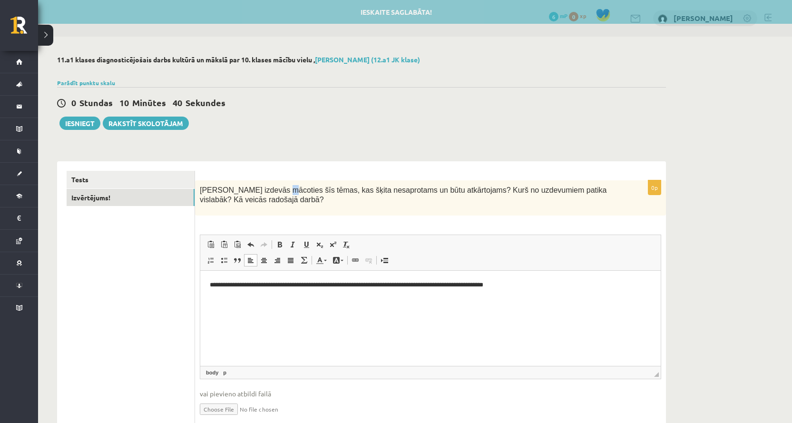
click at [270, 191] on span "Kas izdevās mācoties šīs tēmas, kas šķita nesaprotams un būtu atkārtojams? Kurš…" at bounding box center [403, 195] width 406 height 18
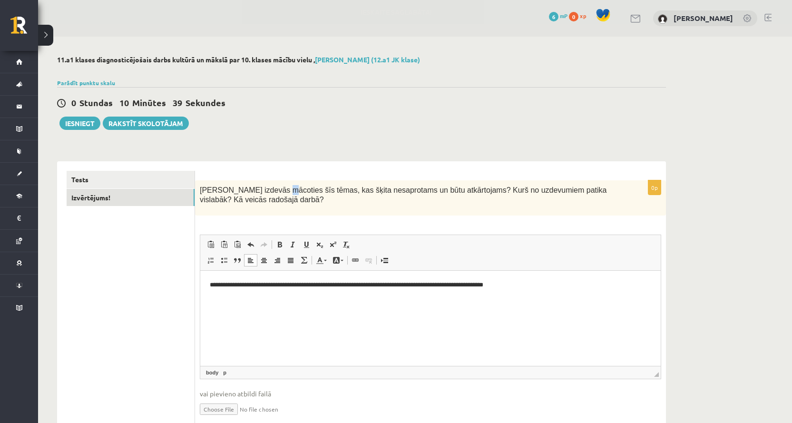
copy span "ī"
click at [539, 287] on p "**********" at bounding box center [430, 285] width 441 height 10
drag, startPoint x: 509, startPoint y: 283, endPoint x: 565, endPoint y: 285, distance: 55.7
click at [565, 285] on p "**********" at bounding box center [430, 285] width 441 height 10
click at [569, 280] on p "**********" at bounding box center [430, 285] width 441 height 10
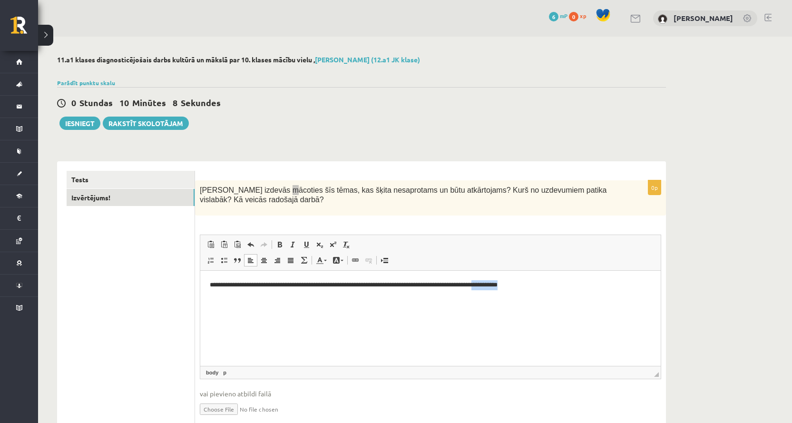
drag, startPoint x: 509, startPoint y: 286, endPoint x: 596, endPoint y: 287, distance: 87.5
click at [594, 287] on p "**********" at bounding box center [430, 285] width 441 height 10
drag, startPoint x: 550, startPoint y: 190, endPoint x: 407, endPoint y: 199, distance: 142.9
click at [407, 199] on p "Kas izdevās mācoties šīs tēmas, kas šķita nesaprotams un būtu atkārtojams? Kurš…" at bounding box center [407, 194] width 414 height 19
copy span "Kā veicās radošajā darbā?"
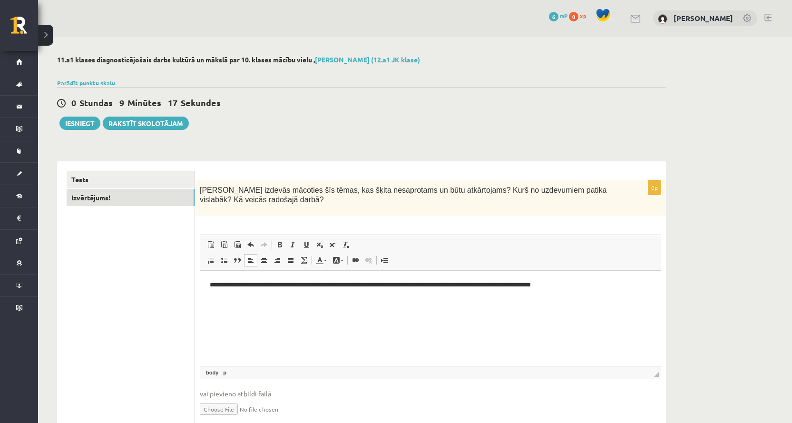
click at [465, 183] on div "Kas izdevās mācoties šīs tēmas, kas šķita nesaprotams un būtu atkārtojams? Kurš…" at bounding box center [430, 198] width 471 height 36
click at [584, 287] on p "**********" at bounding box center [430, 285] width 441 height 10
click at [589, 293] on html "**********" at bounding box center [430, 285] width 460 height 29
click at [579, 284] on p "**********" at bounding box center [430, 285] width 441 height 10
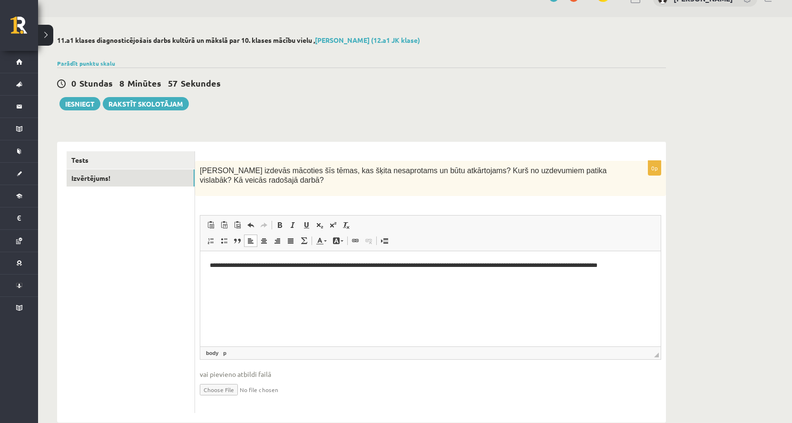
scroll to position [39, 0]
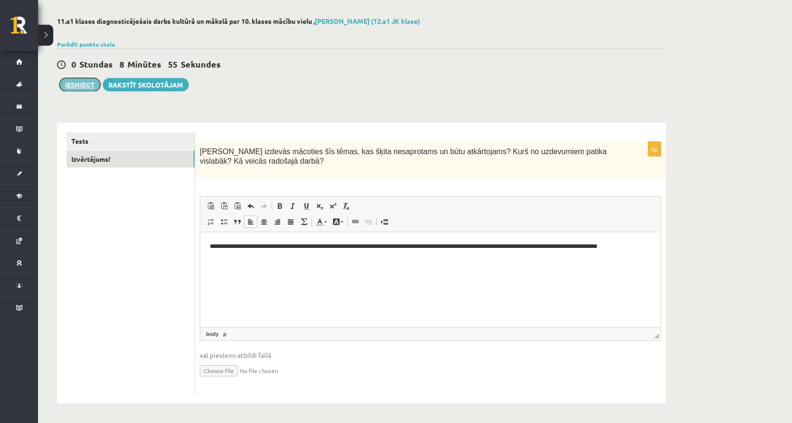
click at [85, 87] on button "Iesniegt" at bounding box center [79, 84] width 41 height 13
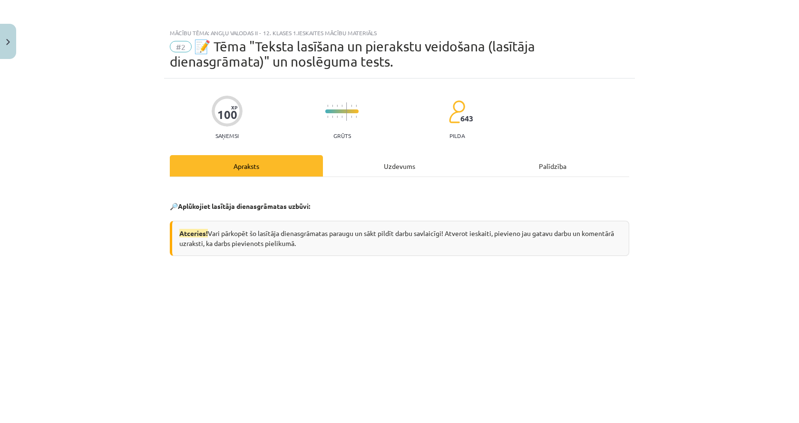
scroll to position [185, 0]
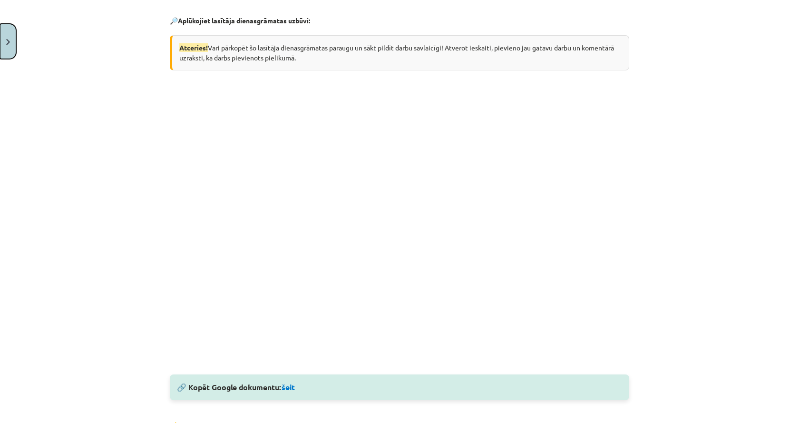
click at [0, 39] on button "Close" at bounding box center [8, 41] width 16 height 35
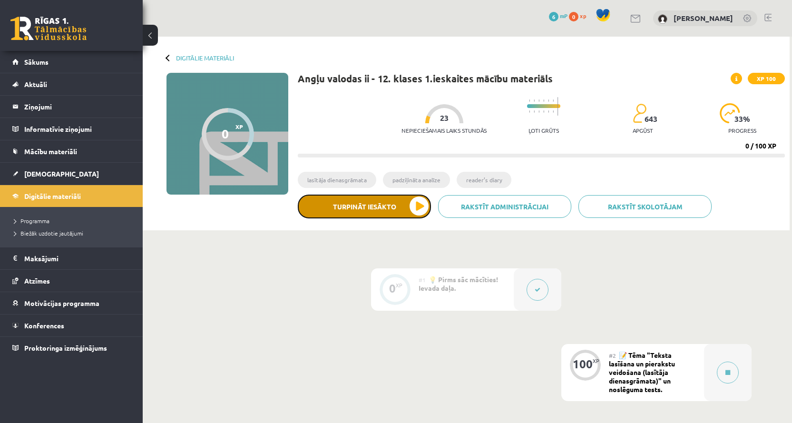
click at [374, 215] on button "Turpināt iesākto" at bounding box center [364, 206] width 133 height 24
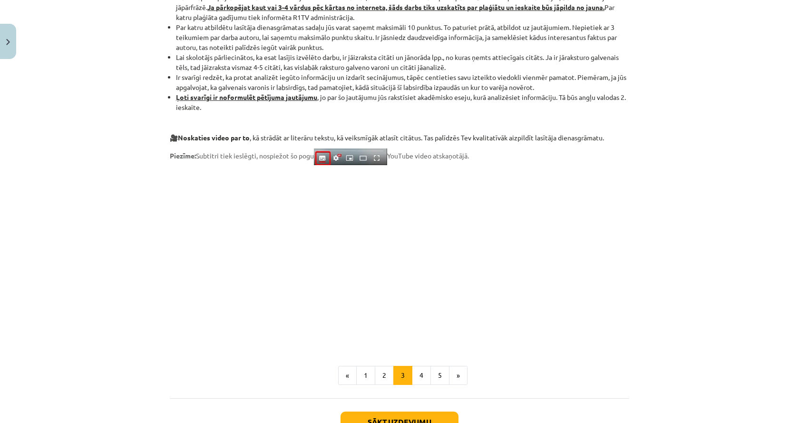
scroll to position [666, 0]
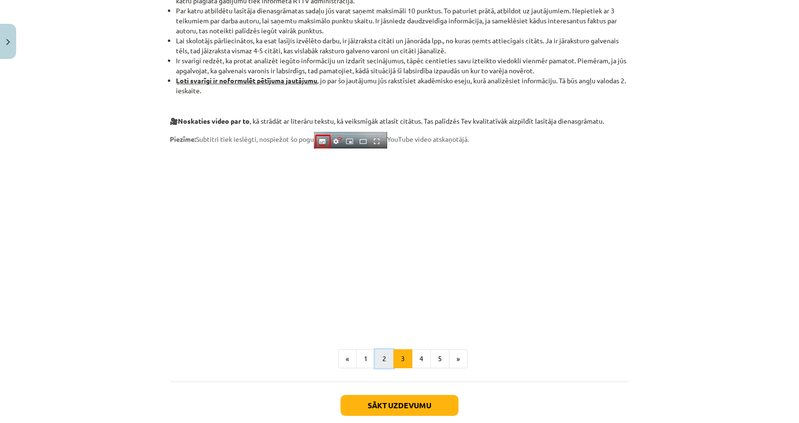
click at [385, 356] on button "2" at bounding box center [384, 358] width 19 height 19
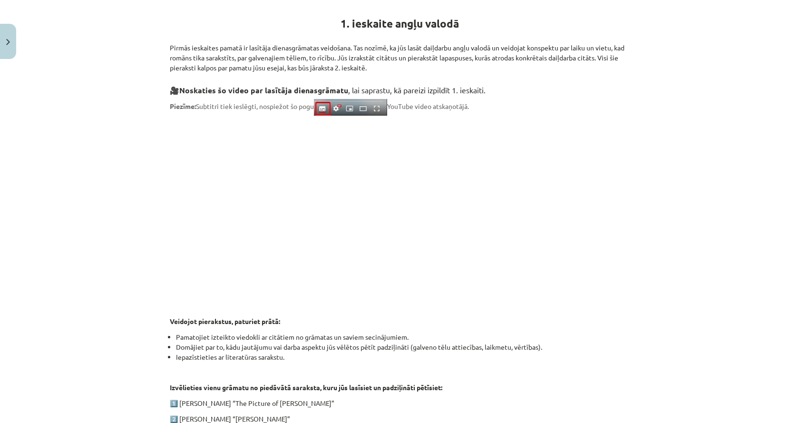
scroll to position [398, 0]
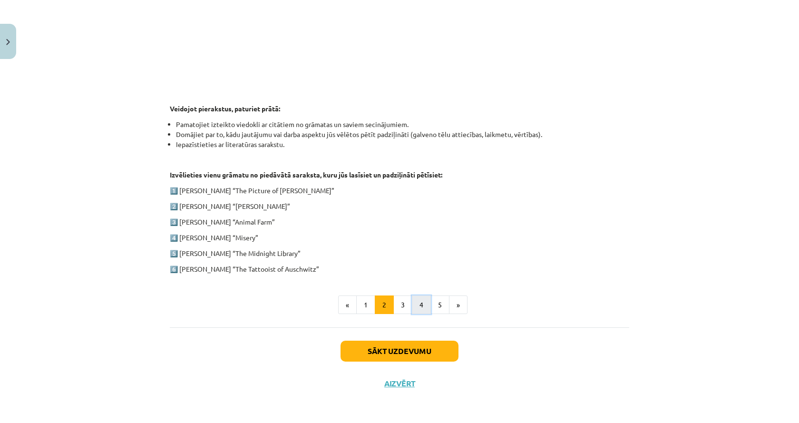
click at [412, 307] on button "4" at bounding box center [421, 304] width 19 height 19
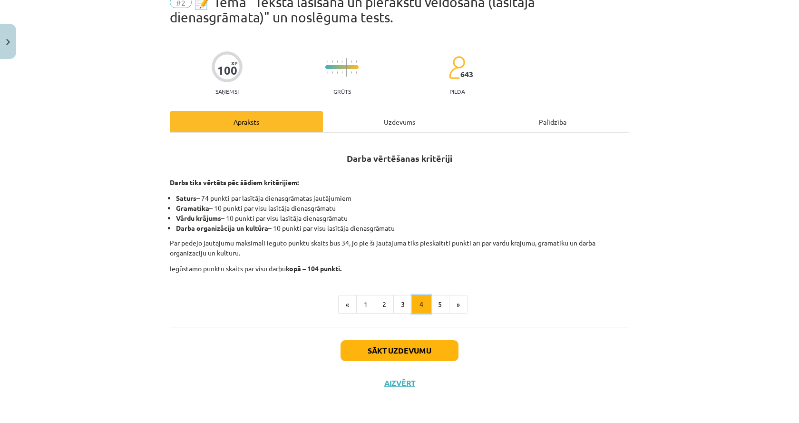
scroll to position [44, 0]
click at [402, 311] on button "3" at bounding box center [402, 304] width 19 height 19
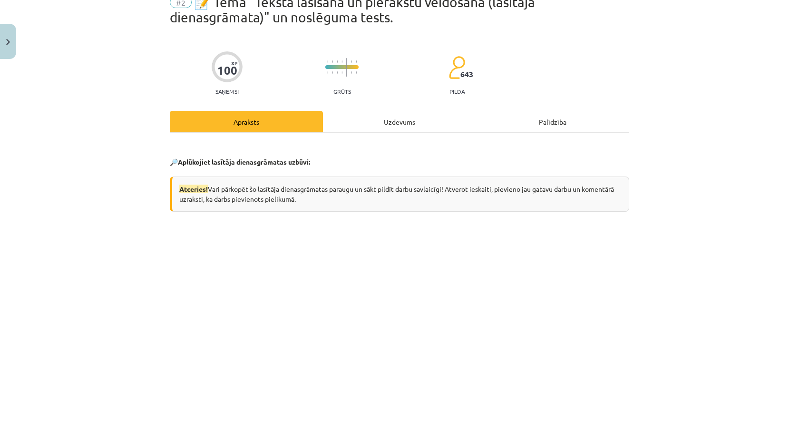
click at [126, 237] on div "Mācību tēma: Angļu valodas ii - 12. klases 1.ieskaites mācību materiāls #2 📝 Tē…" at bounding box center [399, 211] width 799 height 423
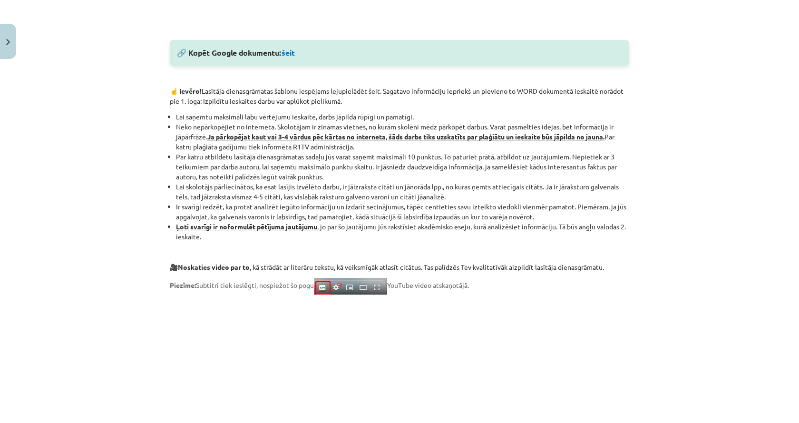
scroll to position [721, 0]
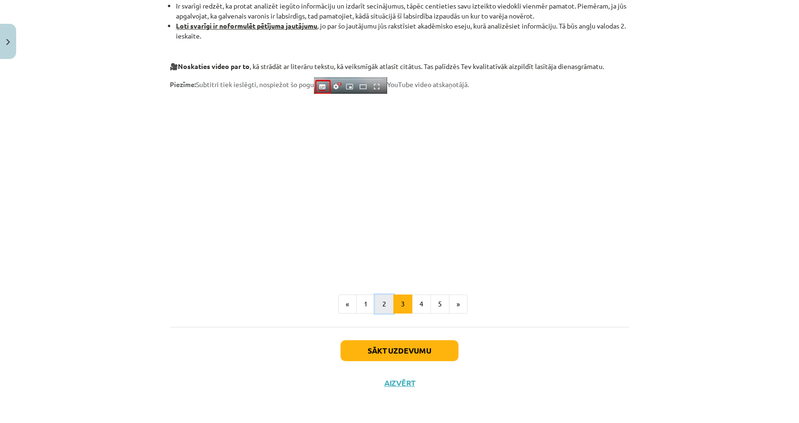
click at [378, 306] on button "2" at bounding box center [384, 303] width 19 height 19
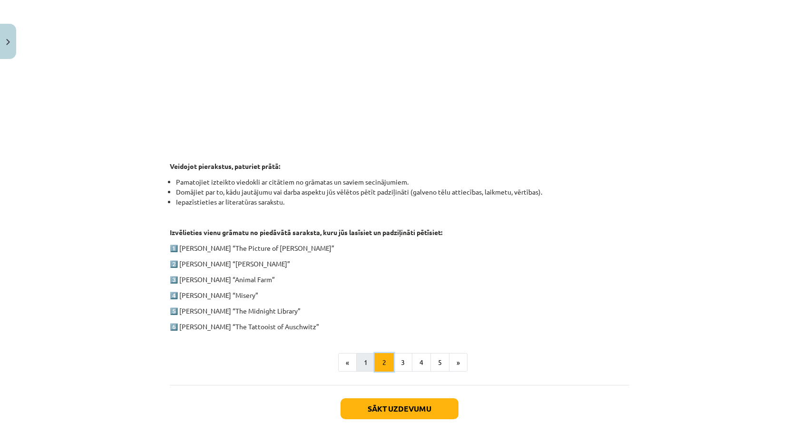
scroll to position [398, 0]
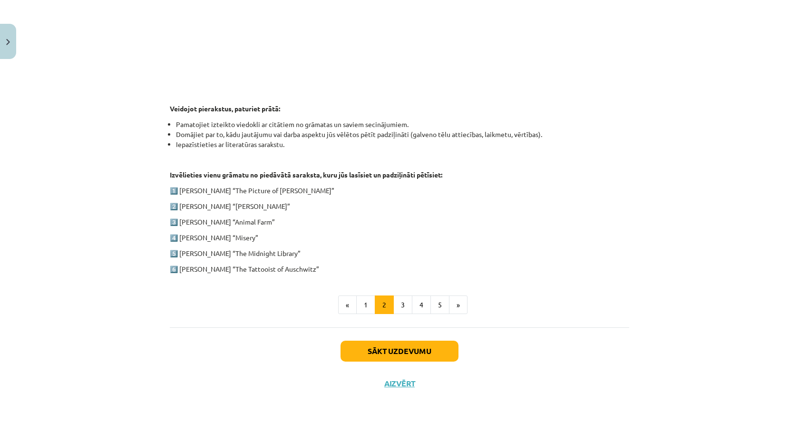
click at [189, 221] on p "3️⃣ [PERSON_NAME] “Animal Farm”" at bounding box center [399, 222] width 459 height 10
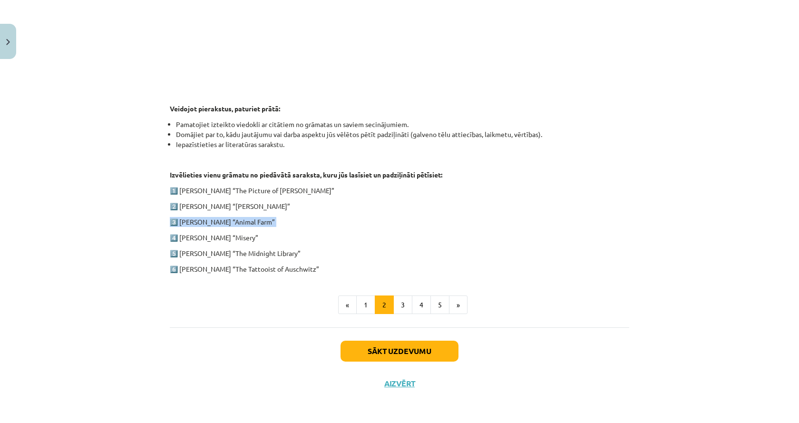
click at [181, 223] on p "3️⃣ [PERSON_NAME] “Animal Farm”" at bounding box center [399, 222] width 459 height 10
drag, startPoint x: 178, startPoint y: 222, endPoint x: 275, endPoint y: 222, distance: 97.0
click at [275, 222] on p "3️⃣ George Orwell “Animal Farm”" at bounding box center [399, 222] width 459 height 10
drag, startPoint x: 177, startPoint y: 236, endPoint x: 253, endPoint y: 238, distance: 76.1
click at [253, 238] on p "4️⃣ Stephen King “Misery”" at bounding box center [399, 237] width 459 height 10
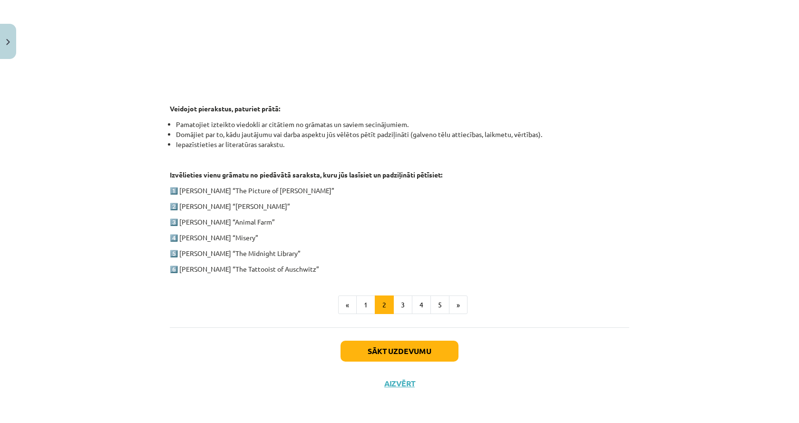
click at [210, 269] on p "6️⃣ Heather Morris “The Tattooist of Auschwitz”" at bounding box center [399, 269] width 459 height 10
click at [188, 271] on p "6️⃣ Heather Morris “The Tattooist of Auschwitz”" at bounding box center [399, 269] width 459 height 10
drag, startPoint x: 188, startPoint y: 271, endPoint x: 307, endPoint y: 268, distance: 118.9
click at [307, 268] on p "6️⃣ Heather Morris “The Tattooist of Auschwitz”" at bounding box center [399, 269] width 459 height 10
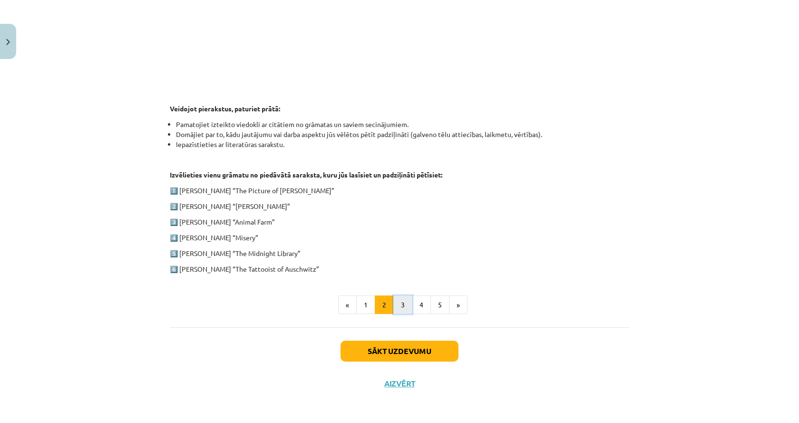
click at [397, 304] on button "3" at bounding box center [402, 304] width 19 height 19
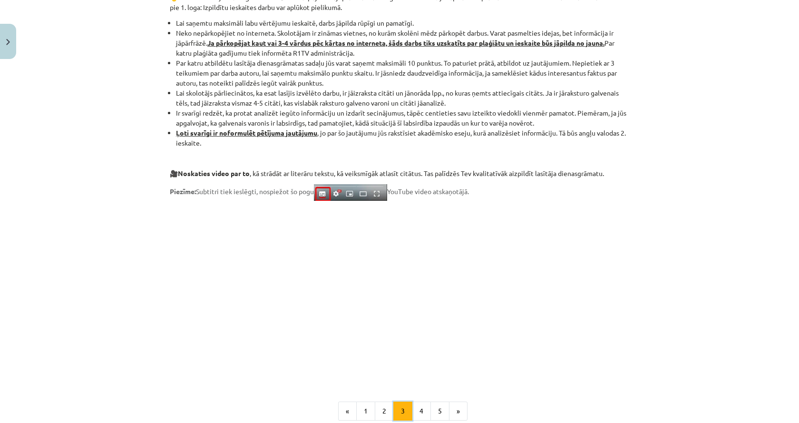
scroll to position [721, 0]
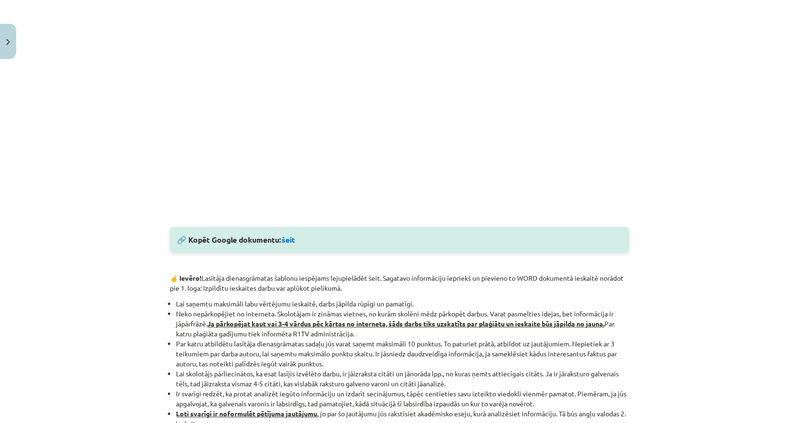
scroll to position [341, 0]
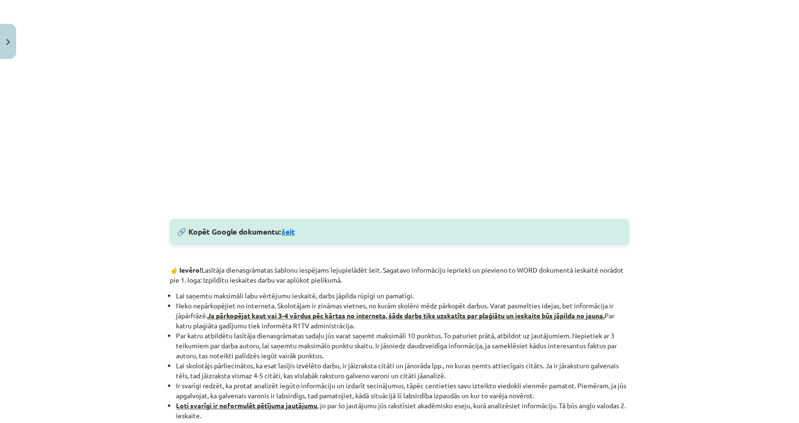
click at [288, 230] on link "šeit" at bounding box center [287, 231] width 13 height 10
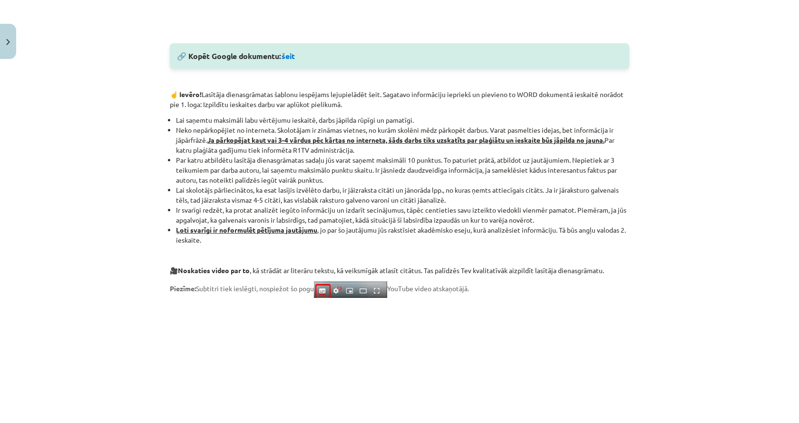
scroll to position [721, 0]
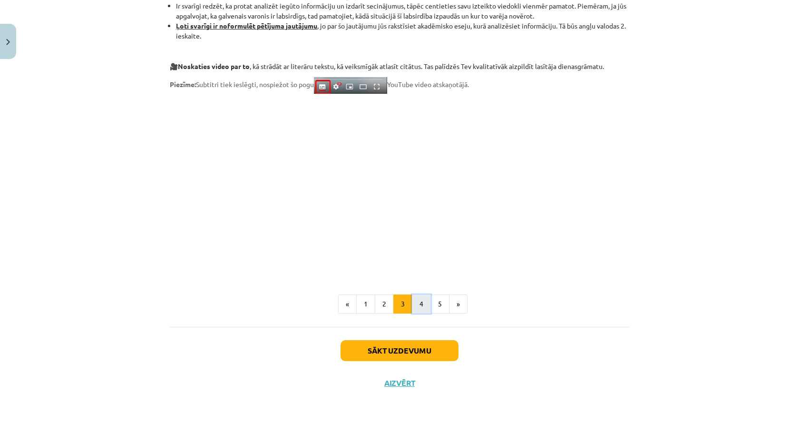
click at [425, 301] on button "4" at bounding box center [421, 303] width 19 height 19
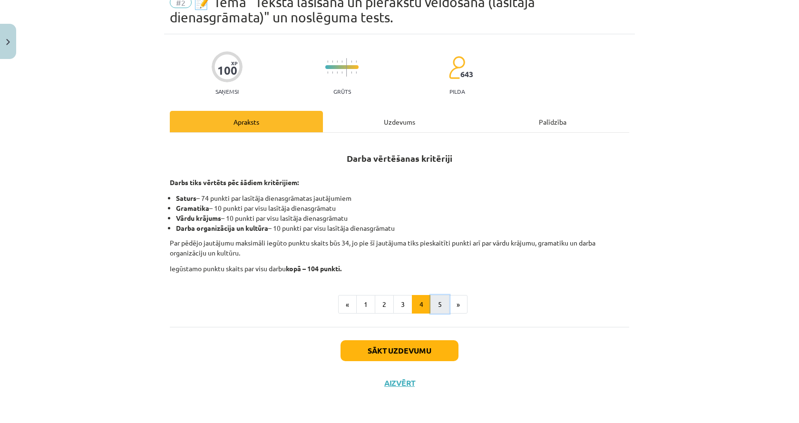
click at [436, 301] on button "5" at bounding box center [439, 304] width 19 height 19
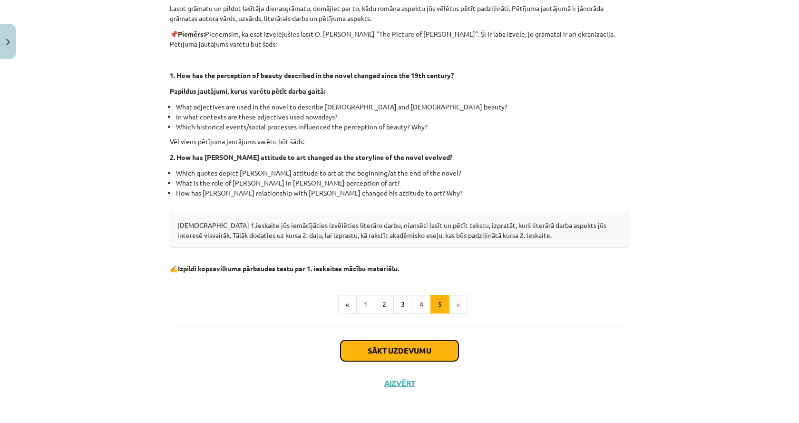
click at [388, 349] on button "Sākt uzdevumu" at bounding box center [399, 350] width 118 height 21
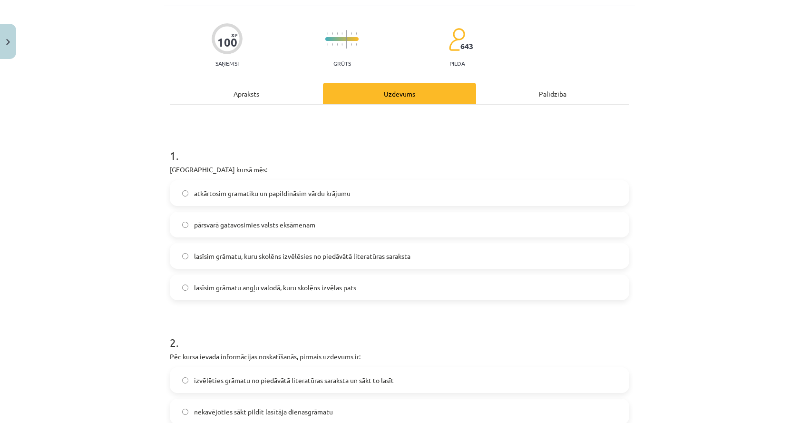
scroll to position [119, 0]
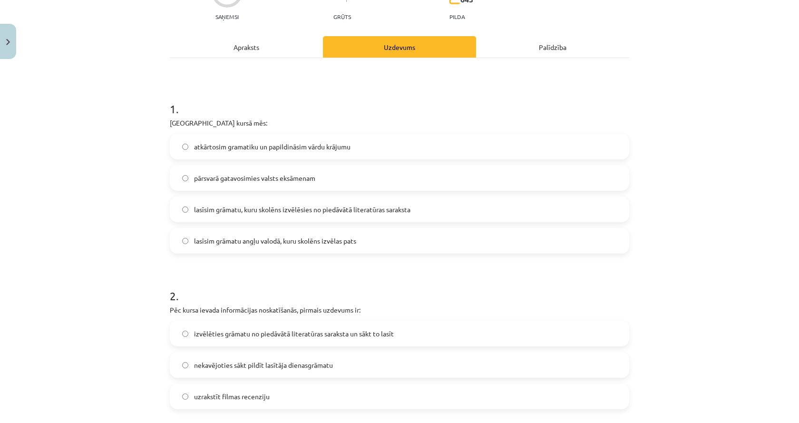
click at [253, 202] on label "lasīsim grāmatu, kuru skolēns izvēlēsies no piedāvātā literatūras saraksta" at bounding box center [399, 209] width 457 height 24
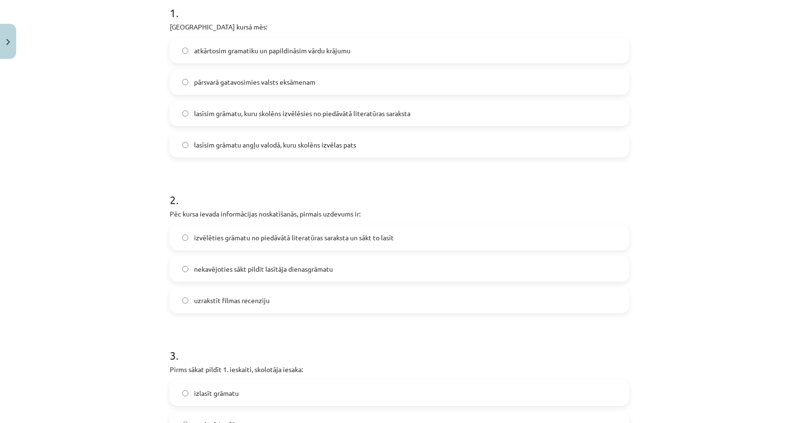
scroll to position [261, 0]
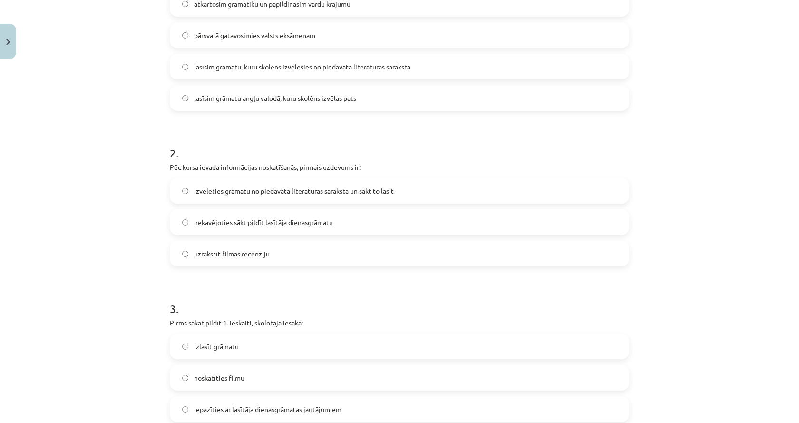
click at [422, 192] on label "izvēlēties grāmatu no piedāvātā literatūras saraksta un sākt to lasīt" at bounding box center [399, 191] width 457 height 24
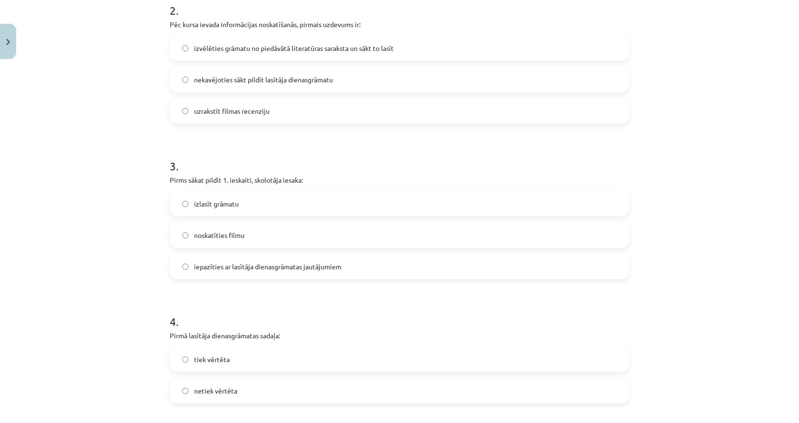
scroll to position [452, 0]
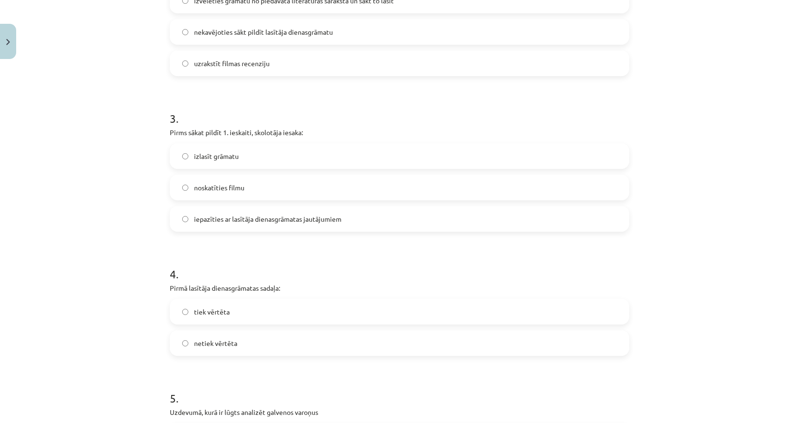
click at [204, 226] on label "iepazīties ar lasītāja dienasgrāmatas jautājumiem" at bounding box center [399, 219] width 457 height 24
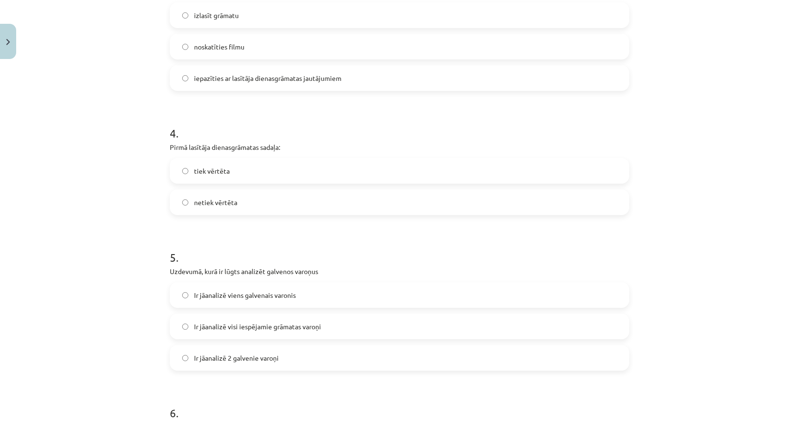
scroll to position [594, 0]
click at [210, 175] on label "tiek vērtēta" at bounding box center [399, 169] width 457 height 24
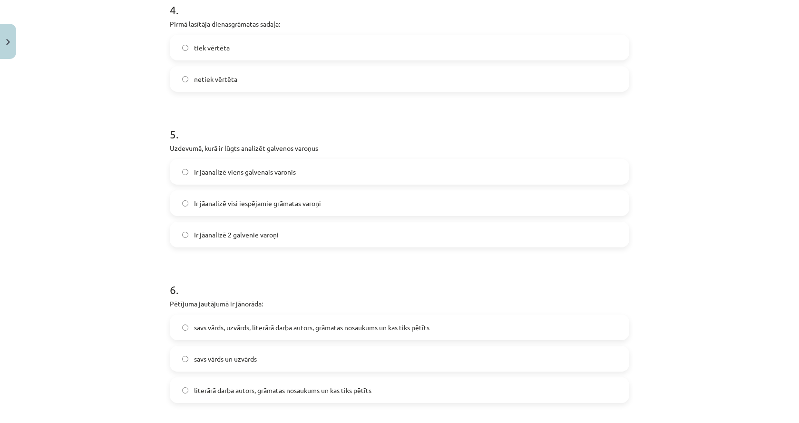
scroll to position [737, 0]
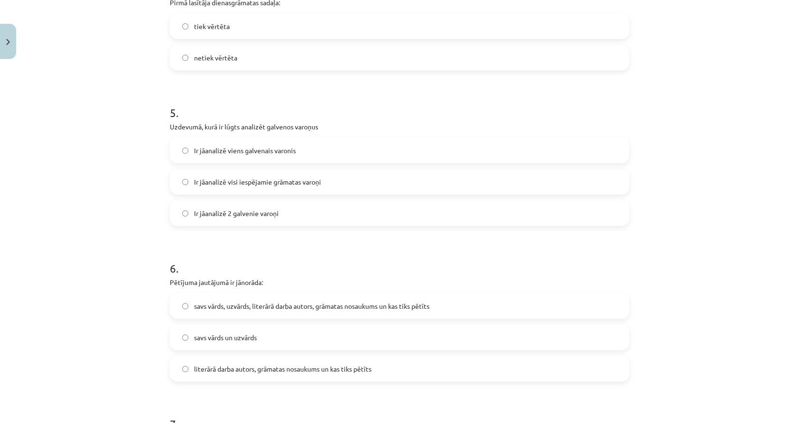
click at [203, 211] on span "Ir jāanalizē 2 galvenie varoņi" at bounding box center [236, 213] width 85 height 10
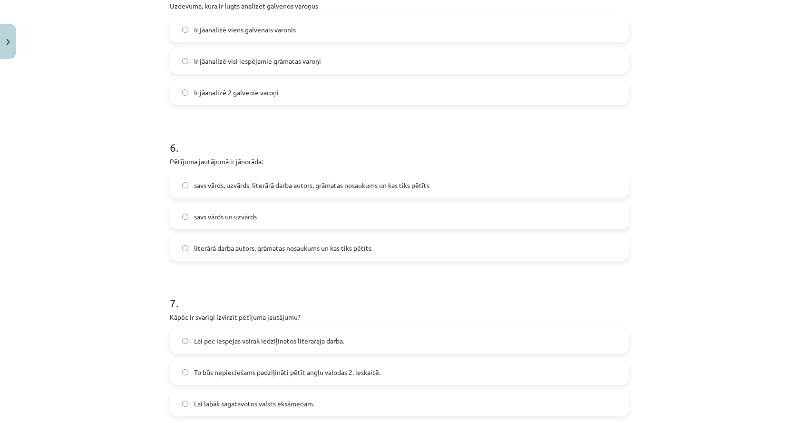
scroll to position [880, 0]
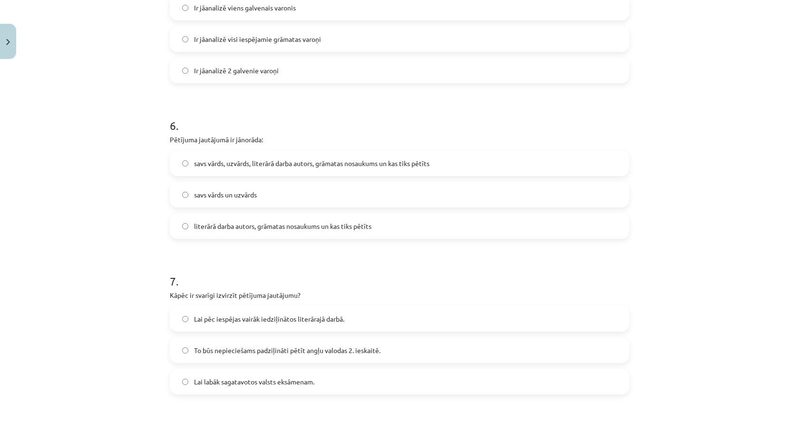
click at [319, 231] on span "literārā darba autors, grāmatas nosaukums un kas tiks pētīts" at bounding box center [282, 226] width 177 height 10
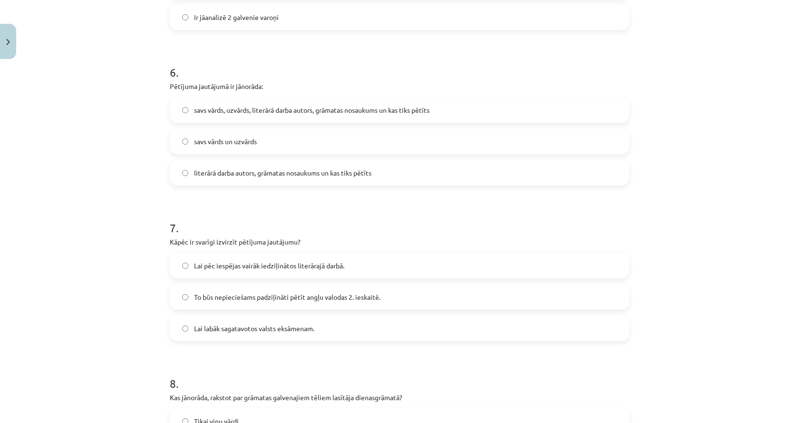
scroll to position [1022, 0]
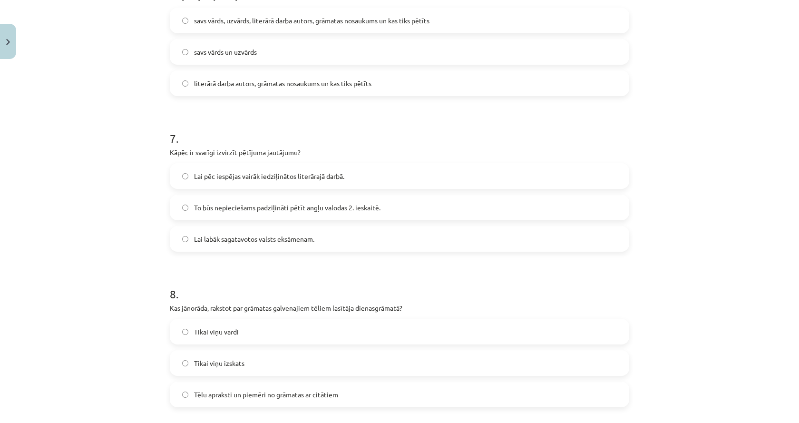
click at [223, 171] on span "Lai pēc iespējas vairāk iedziļinātos literārajā darbā." at bounding box center [269, 176] width 150 height 10
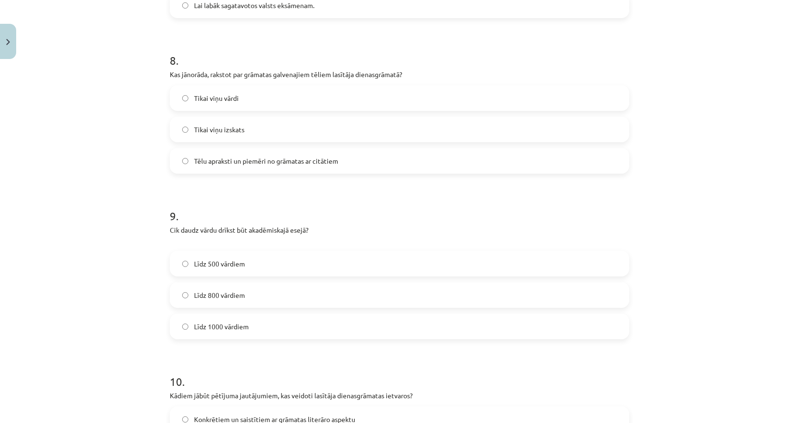
scroll to position [1260, 0]
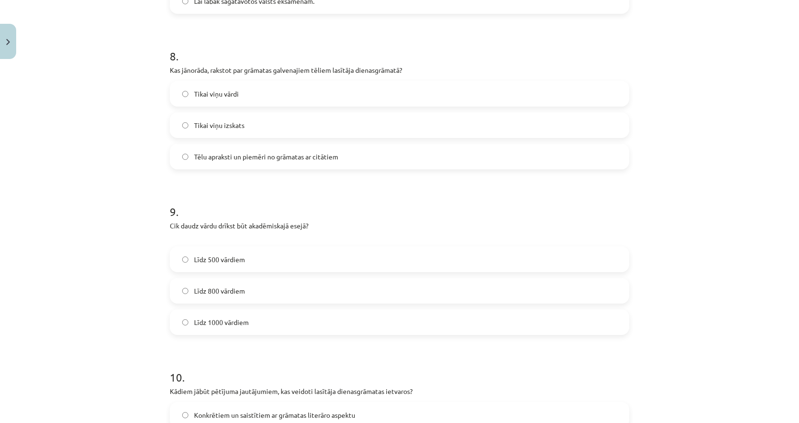
click at [295, 146] on label "Tēlu apraksti un piemēri no grāmatas ar citātiem" at bounding box center [399, 157] width 457 height 24
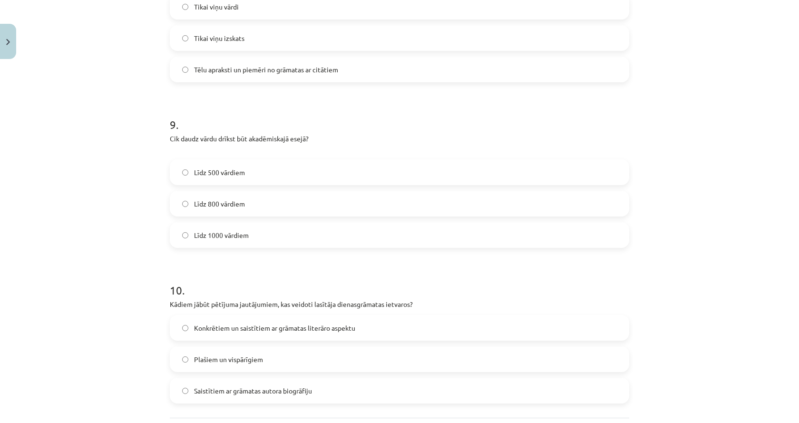
scroll to position [1355, 0]
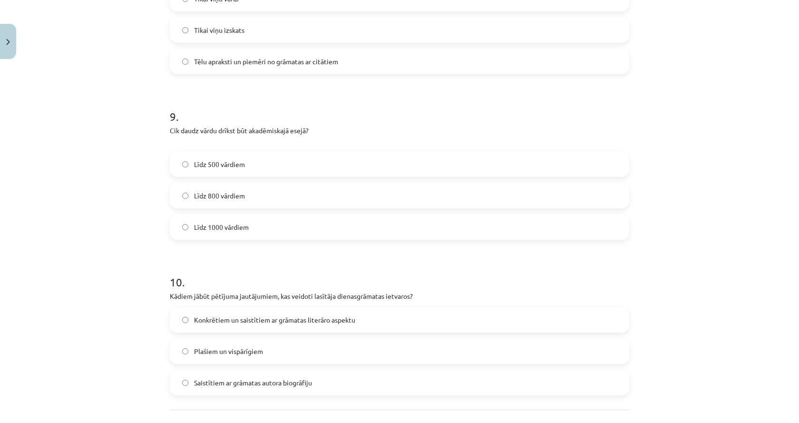
click at [226, 203] on label "Līdz 800 vārdiem" at bounding box center [399, 196] width 457 height 24
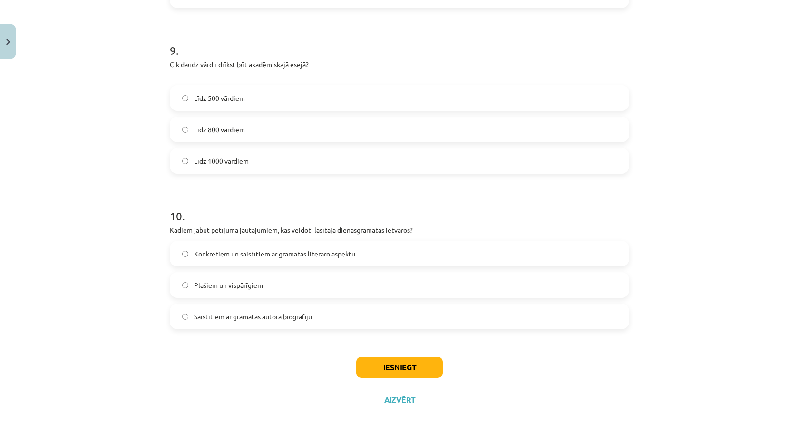
scroll to position [1438, 0]
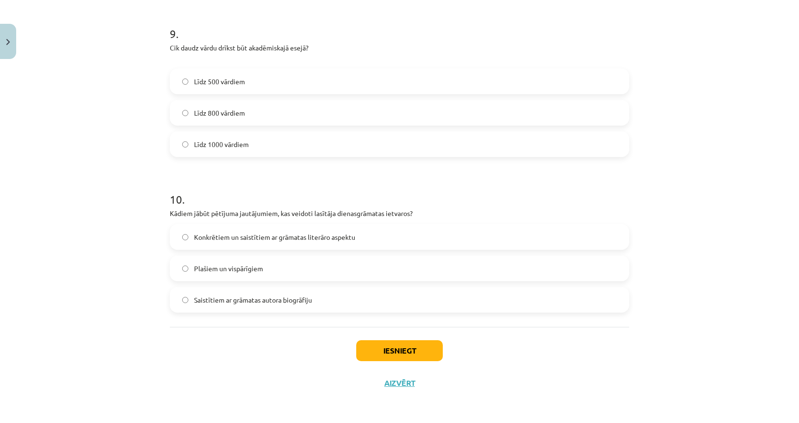
drag, startPoint x: 130, startPoint y: 251, endPoint x: 127, endPoint y: 256, distance: 5.1
click at [127, 256] on div "Mācību tēma: Angļu valodas ii - 12. klases 1.ieskaites mācību materiāls #2 📝 Tē…" at bounding box center [399, 211] width 799 height 423
click at [250, 272] on span "Plašiem un vispārīgiem" at bounding box center [228, 268] width 69 height 10
click at [365, 346] on button "Iesniegt" at bounding box center [399, 350] width 87 height 21
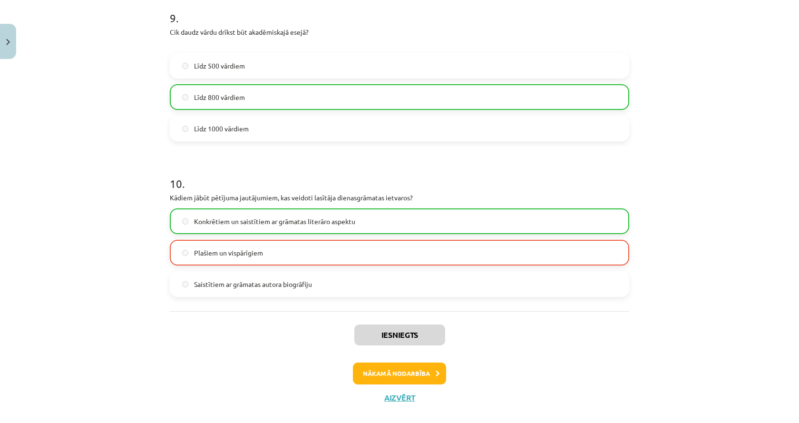
scroll to position [1468, 0]
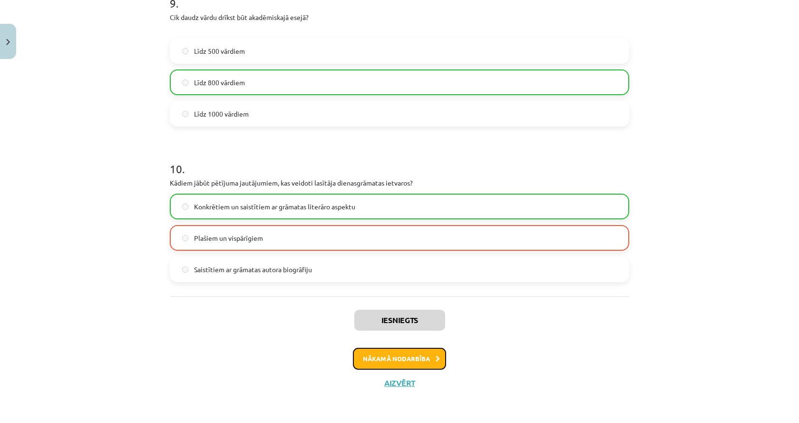
click at [401, 363] on button "Nākamā nodarbība" at bounding box center [399, 359] width 93 height 22
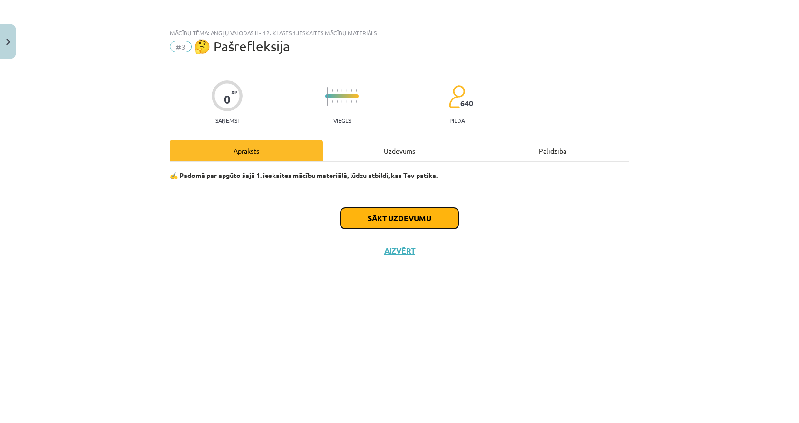
click at [400, 222] on button "Sākt uzdevumu" at bounding box center [399, 218] width 118 height 21
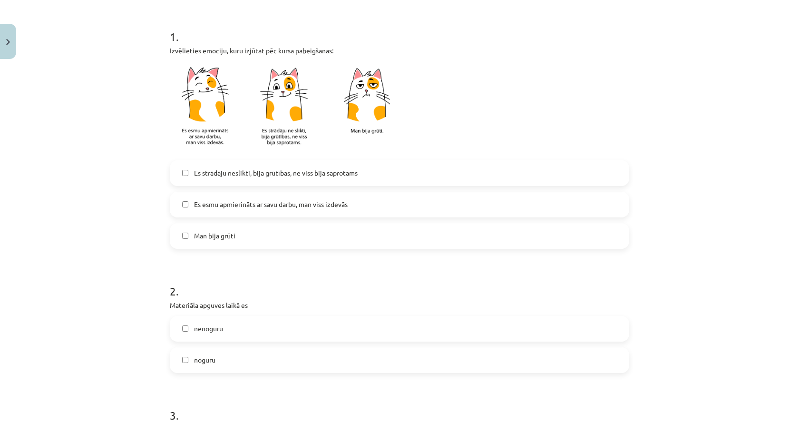
scroll to position [143, 0]
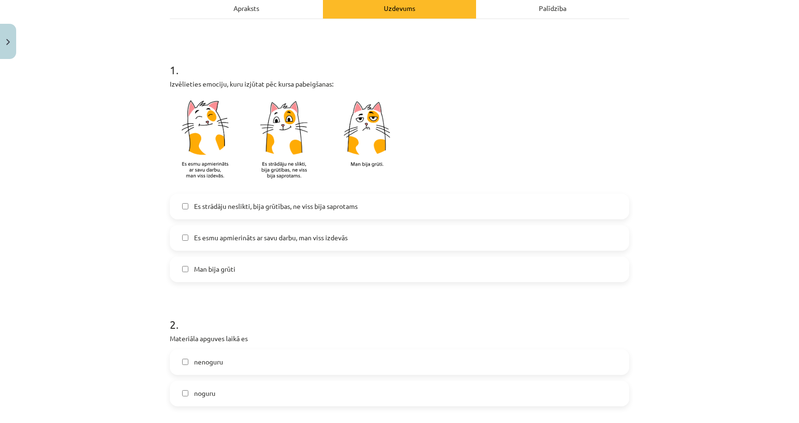
click at [308, 243] on label "Es esmu apmierināts ar savu darbu, man viss izdevās" at bounding box center [399, 238] width 457 height 24
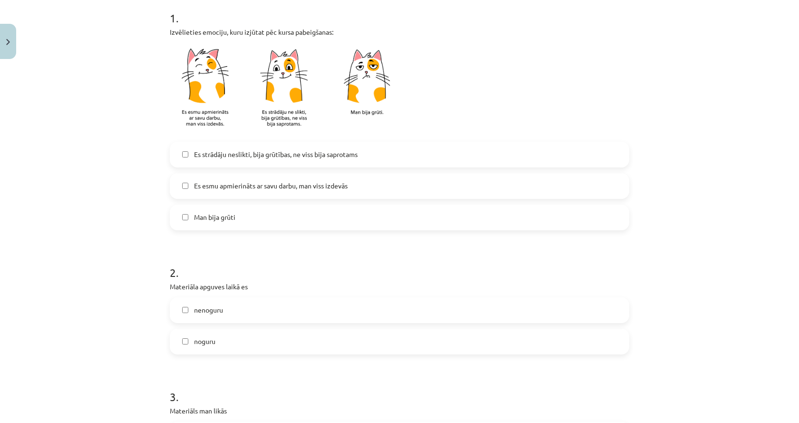
scroll to position [238, 0]
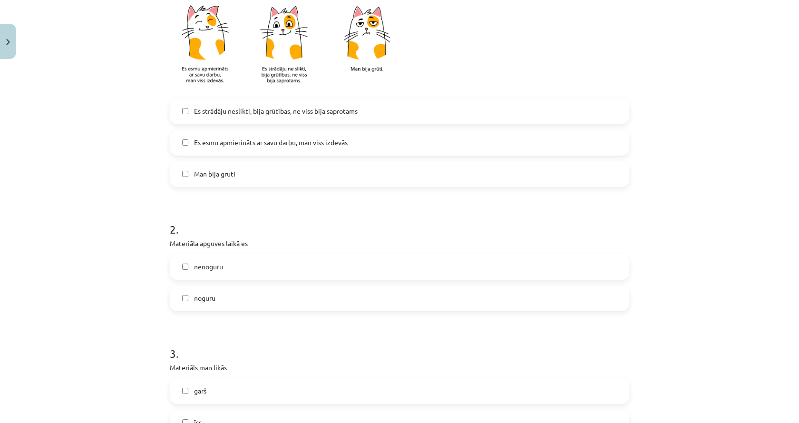
click at [348, 108] on span "Es strādāju neslikti, bija grūtības, ne viss bija saprotams" at bounding box center [276, 111] width 164 height 10
click at [341, 133] on label "Es esmu apmierināts ar savu darbu, man viss izdevās" at bounding box center [399, 143] width 457 height 24
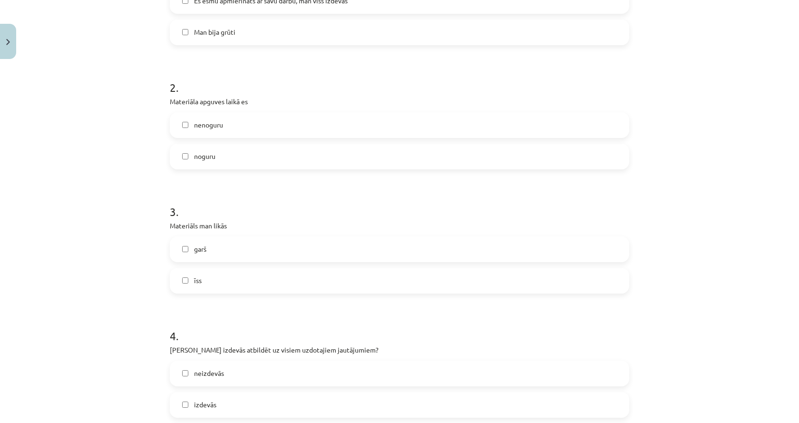
scroll to position [380, 0]
drag, startPoint x: 193, startPoint y: 161, endPoint x: 204, endPoint y: 156, distance: 12.8
click at [217, 154] on label "noguru" at bounding box center [399, 156] width 457 height 24
drag, startPoint x: 189, startPoint y: 155, endPoint x: 224, endPoint y: 159, distance: 35.4
click at [226, 159] on label "noguru" at bounding box center [399, 156] width 457 height 24
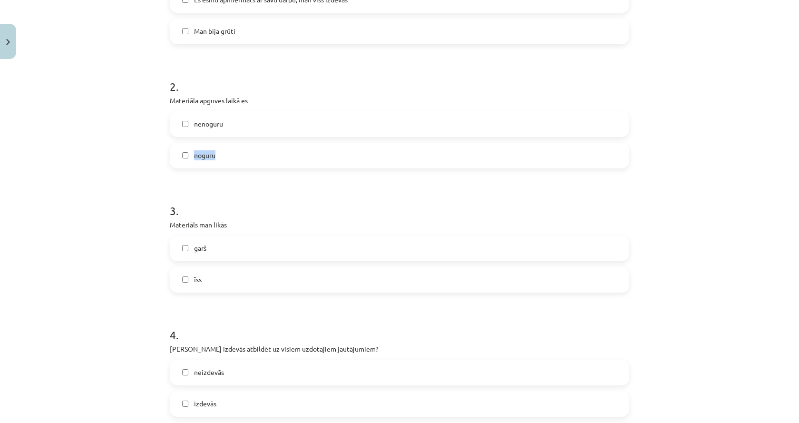
copy span "noguru"
drag, startPoint x: 96, startPoint y: 170, endPoint x: 107, endPoint y: 141, distance: 31.3
click at [96, 169] on div "Mācību tēma: Angļu valodas ii - 12. klases 1.ieskaites mācību materiāls #3 🤔 Pa…" at bounding box center [399, 211] width 799 height 423
click at [251, 121] on label "nenoguru" at bounding box center [399, 124] width 457 height 24
click at [213, 284] on label "īss" at bounding box center [399, 280] width 457 height 24
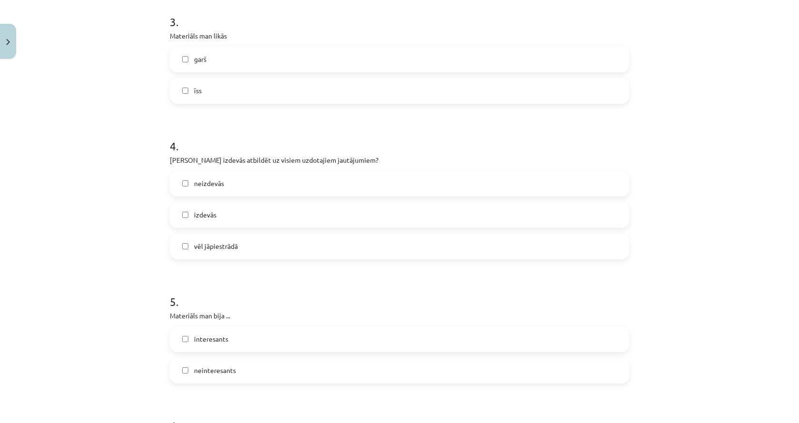
scroll to position [570, 0]
click at [248, 252] on label "vēl jāpiestrādā" at bounding box center [399, 245] width 457 height 24
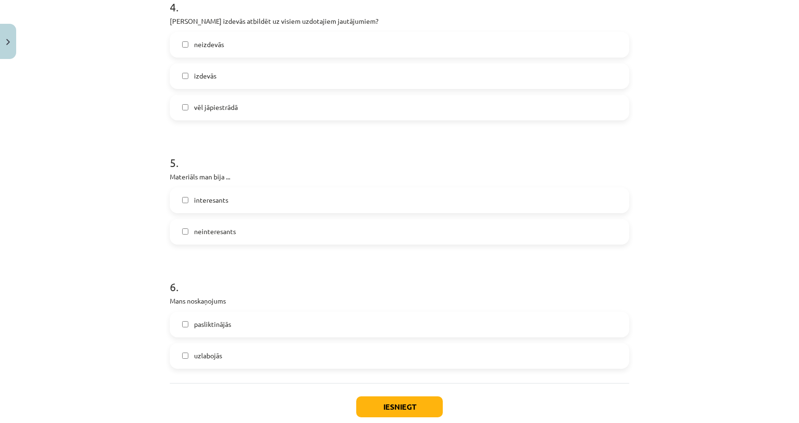
scroll to position [713, 0]
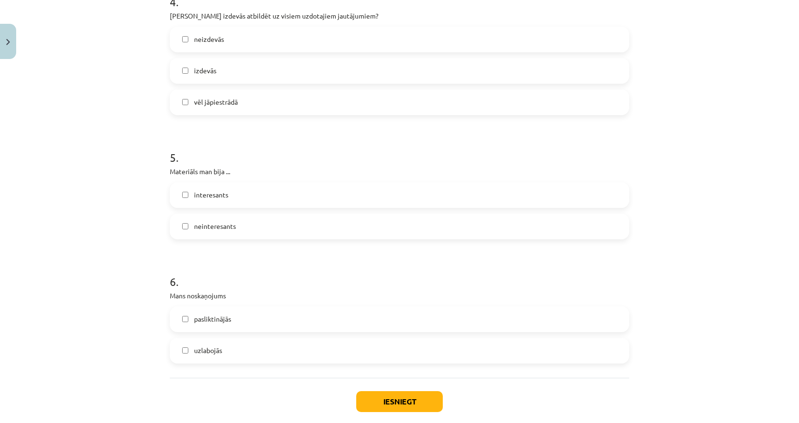
click at [248, 232] on label "neinteresants" at bounding box center [399, 226] width 457 height 24
click at [256, 206] on label "interesants" at bounding box center [399, 195] width 457 height 24
click at [255, 227] on label "neinteresants" at bounding box center [399, 226] width 457 height 24
click at [258, 200] on label "interesants" at bounding box center [399, 195] width 457 height 24
click at [259, 224] on label "neinteresants" at bounding box center [399, 226] width 457 height 24
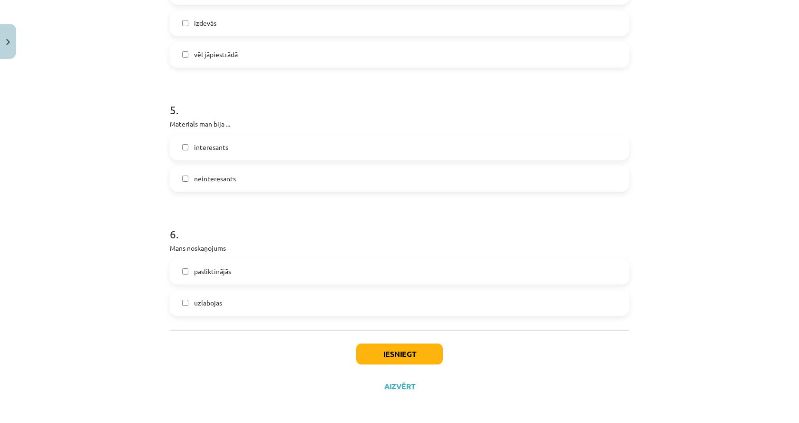
scroll to position [764, 0]
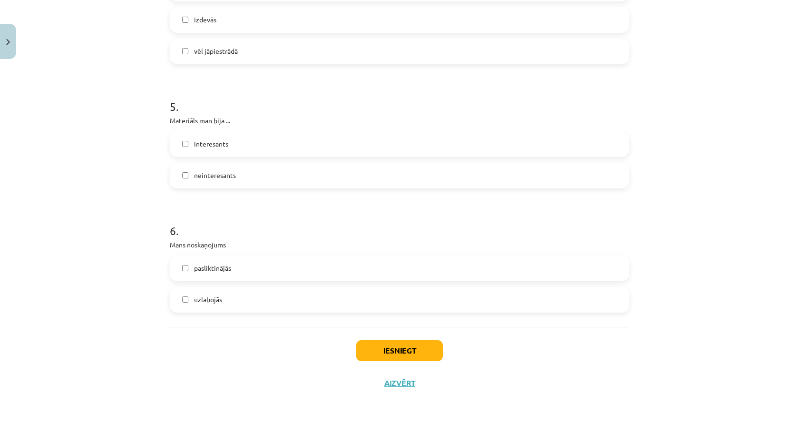
click at [256, 275] on label "pasliktinājās" at bounding box center [399, 268] width 457 height 24
click at [382, 355] on button "Iesniegt" at bounding box center [399, 350] width 87 height 21
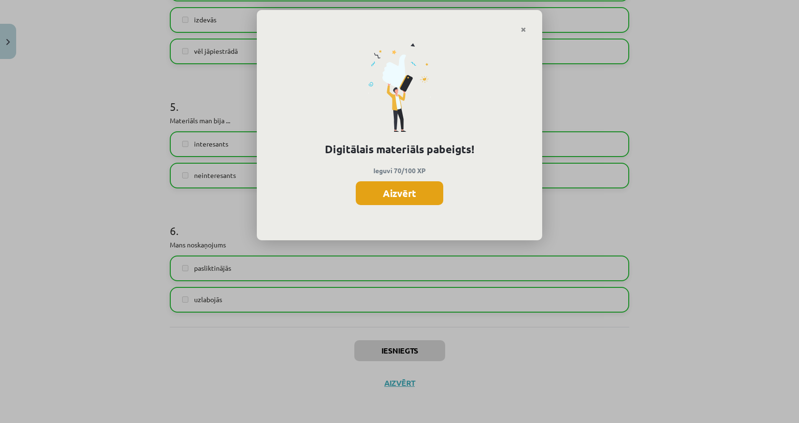
click at [405, 194] on button "Aizvērt" at bounding box center [399, 193] width 87 height 24
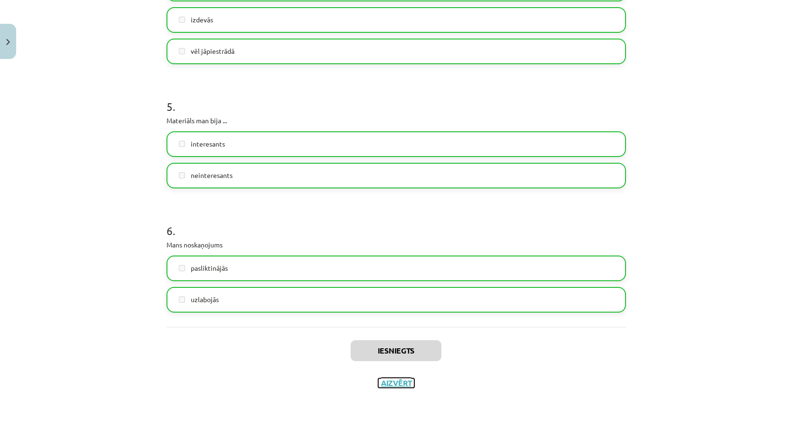
click at [393, 381] on button "Aizvērt" at bounding box center [396, 383] width 36 height 10
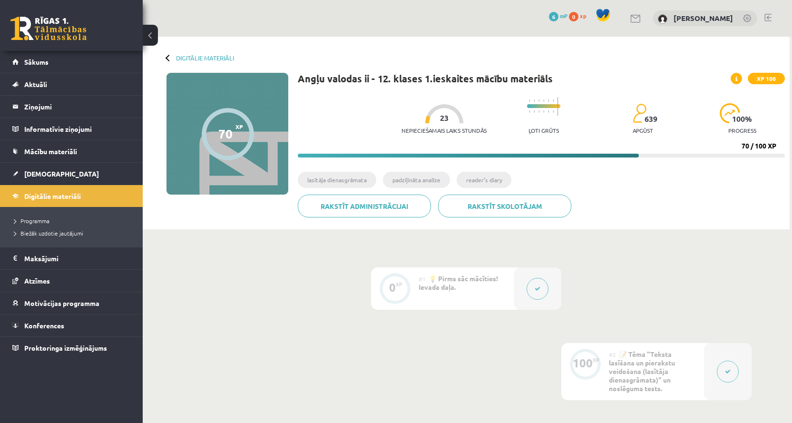
click at [168, 54] on div "Digitālie materiāli 70 XP XP 100 70 / 100 XP Angļu valodas ii - 12. klases 1.ie…" at bounding box center [466, 133] width 647 height 193
click at [162, 58] on div "Digitālie materiāli 70 XP XP 100 70 / 100 XP Angļu valodas ii - 12. klases 1.ie…" at bounding box center [466, 133] width 647 height 193
click at [165, 58] on div at bounding box center [168, 57] width 7 height 7
drag, startPoint x: 160, startPoint y: 58, endPoint x: 171, endPoint y: 61, distance: 11.4
click at [165, 59] on div "Digitālie materiāli 70 XP XP 100 70 / 100 XP Angļu valodas ii - 12. klases 1.ie…" at bounding box center [466, 133] width 647 height 193
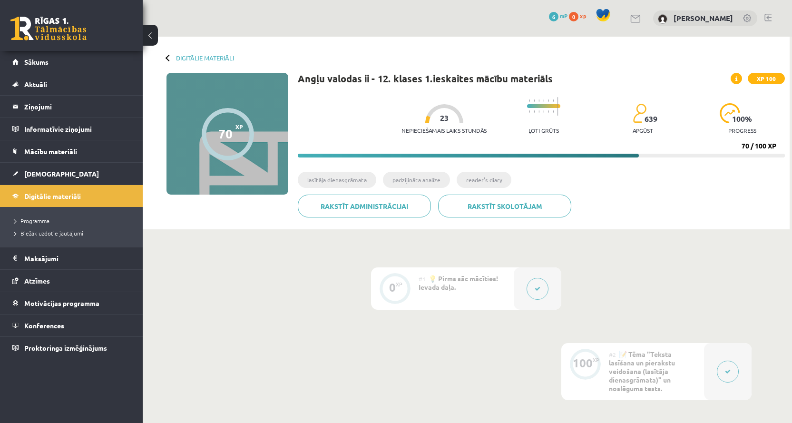
click at [172, 60] on div "Digitālie materiāli" at bounding box center [200, 57] width 68 height 7
drag, startPoint x: 158, startPoint y: 46, endPoint x: 154, endPoint y: 41, distance: 6.4
click at [158, 45] on div "Digitālie materiāli 70 XP XP 100 70 / 100 XP Angļu valodas ii - 12. klases 1.ie…" at bounding box center [466, 133] width 647 height 193
click at [70, 199] on span "Digitālie materiāli" at bounding box center [52, 196] width 57 height 9
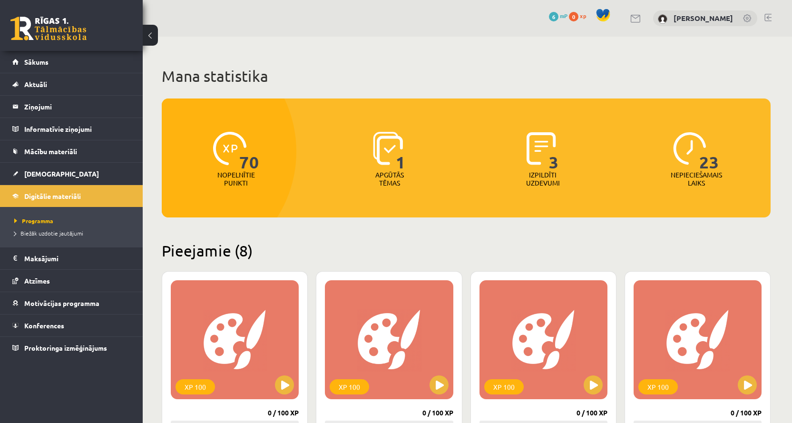
click at [580, 16] on span "xp" at bounding box center [583, 16] width 6 height 8
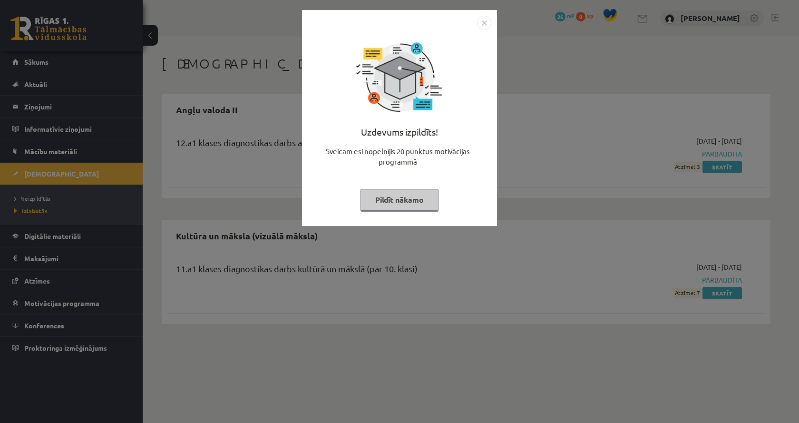
click at [401, 206] on button "Pildīt nākamo" at bounding box center [399, 200] width 78 height 22
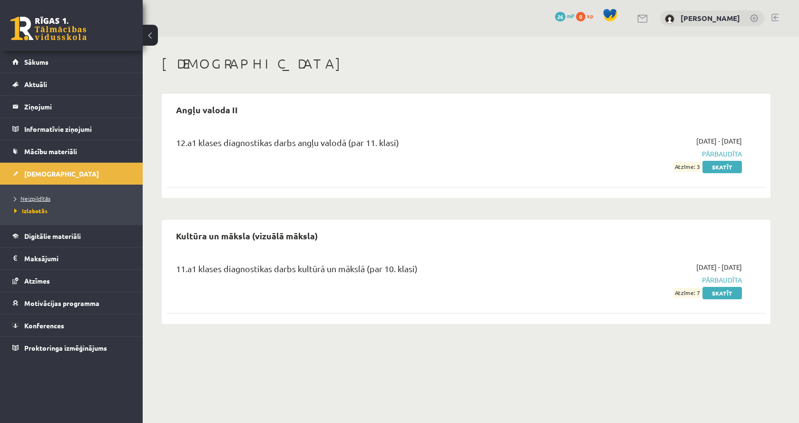
click at [42, 197] on span "Neizpildītās" at bounding box center [32, 198] width 36 height 8
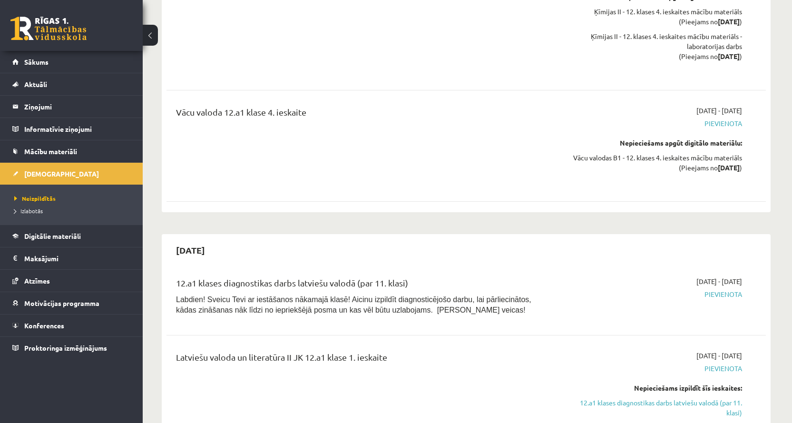
scroll to position [5408, 0]
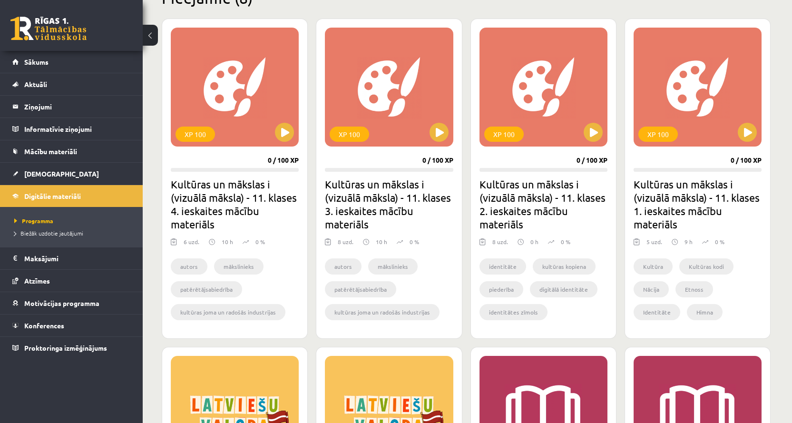
scroll to position [238, 0]
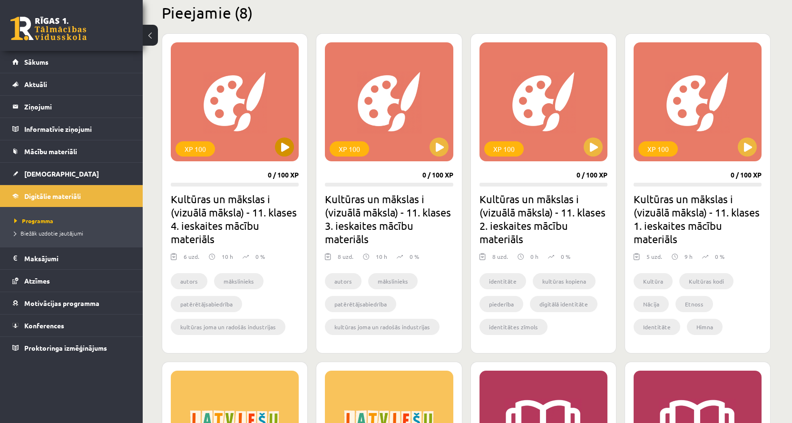
click at [296, 147] on div "XP 100" at bounding box center [235, 101] width 128 height 119
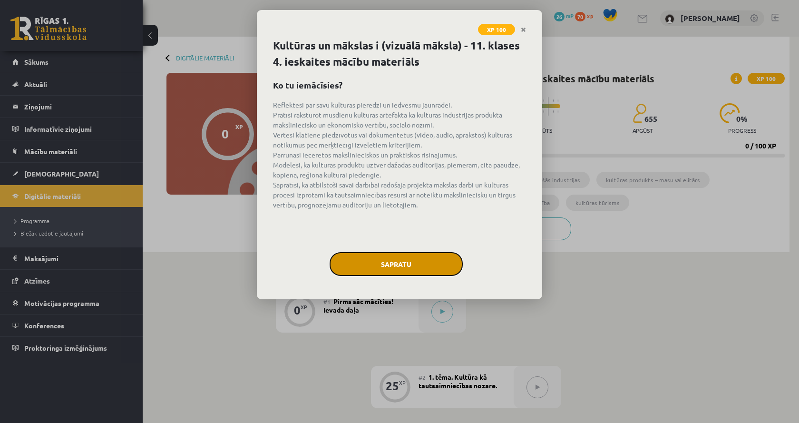
click at [409, 260] on button "Sapratu" at bounding box center [395, 264] width 133 height 24
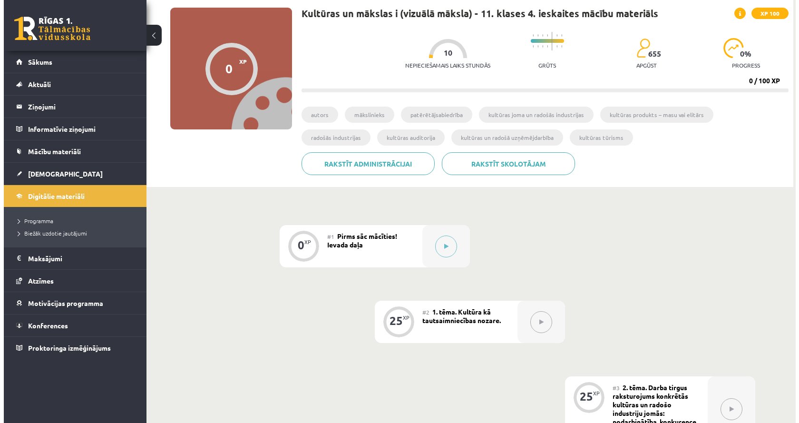
scroll to position [48, 0]
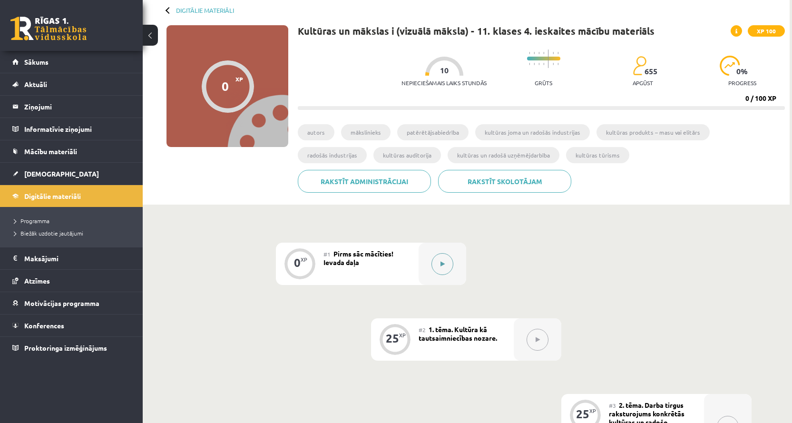
click at [450, 265] on button at bounding box center [442, 264] width 22 height 22
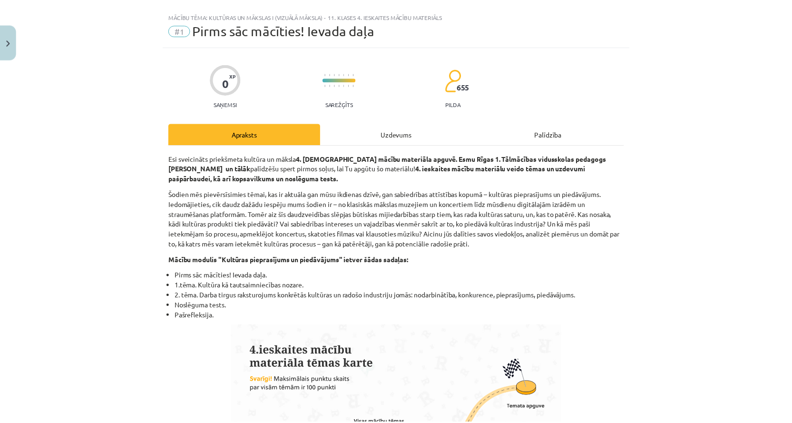
scroll to position [0, 0]
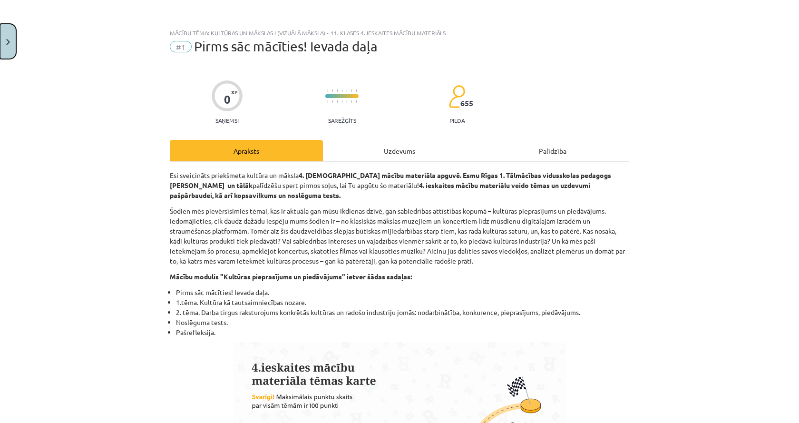
click at [12, 38] on button "Close" at bounding box center [8, 41] width 16 height 35
click at [26, 22] on div "Mācību tēma: Kultūras un mākslas i (vizuālā māksla) - 11. klases 4. ieskaites m…" at bounding box center [399, 211] width 799 height 423
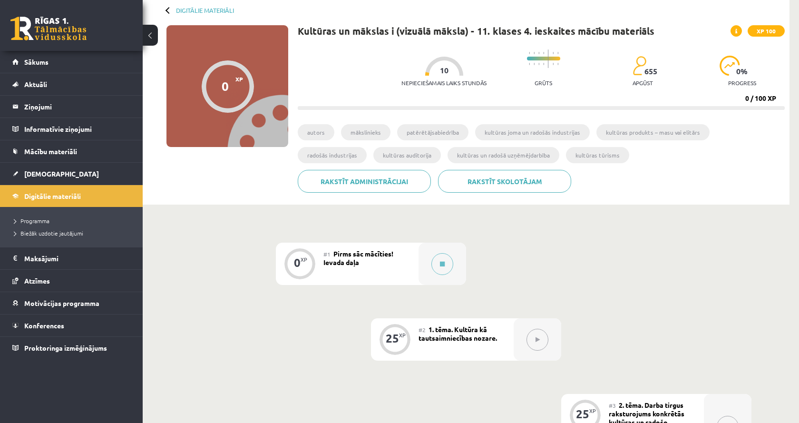
drag, startPoint x: 30, startPoint y: 39, endPoint x: 32, endPoint y: 45, distance: 5.6
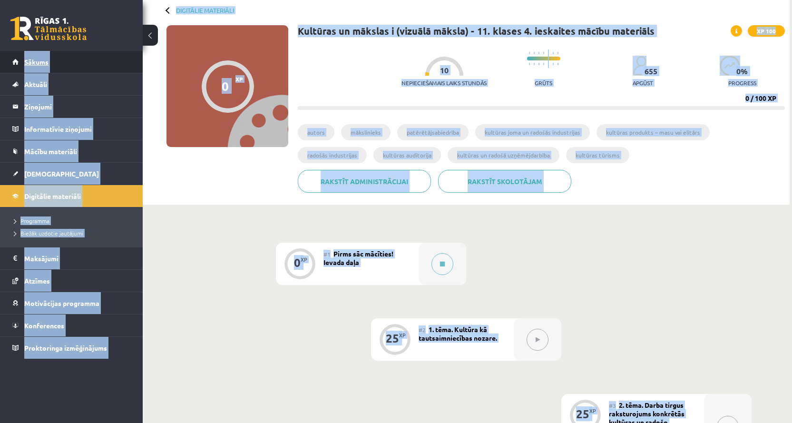
click at [35, 58] on span "Sākums" at bounding box center [36, 62] width 24 height 9
